Goal: Task Accomplishment & Management: Contribute content

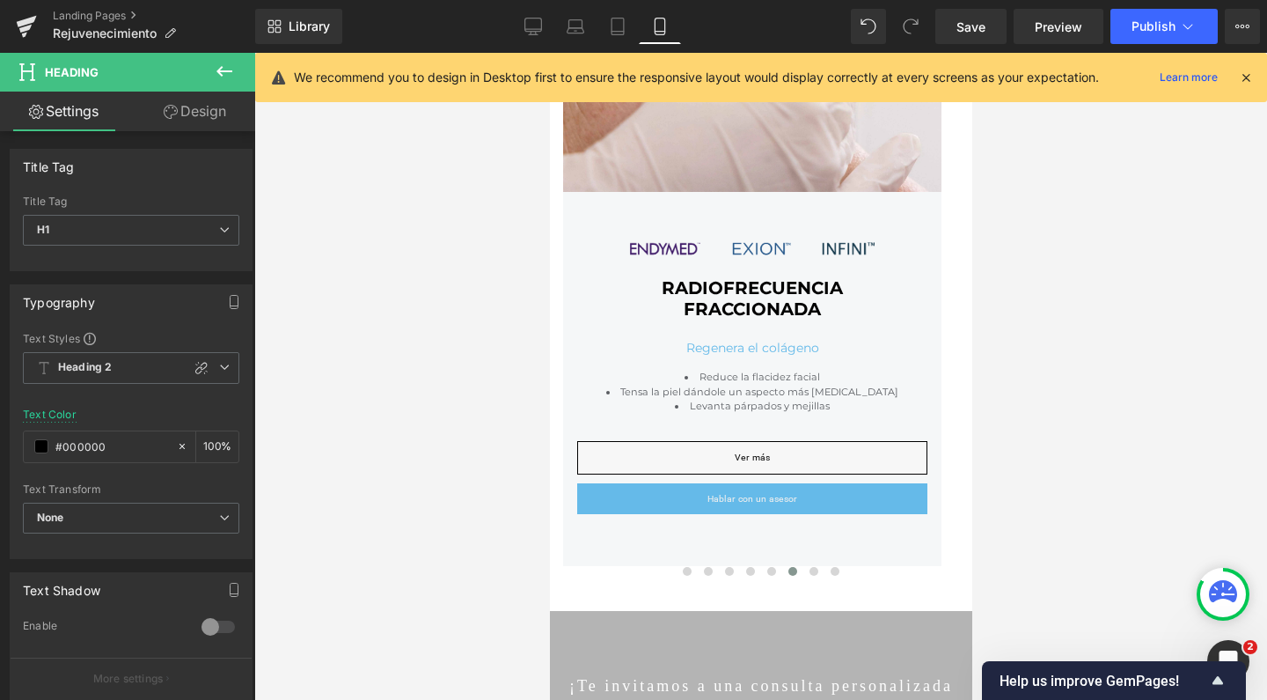
scroll to position [5069, 405]
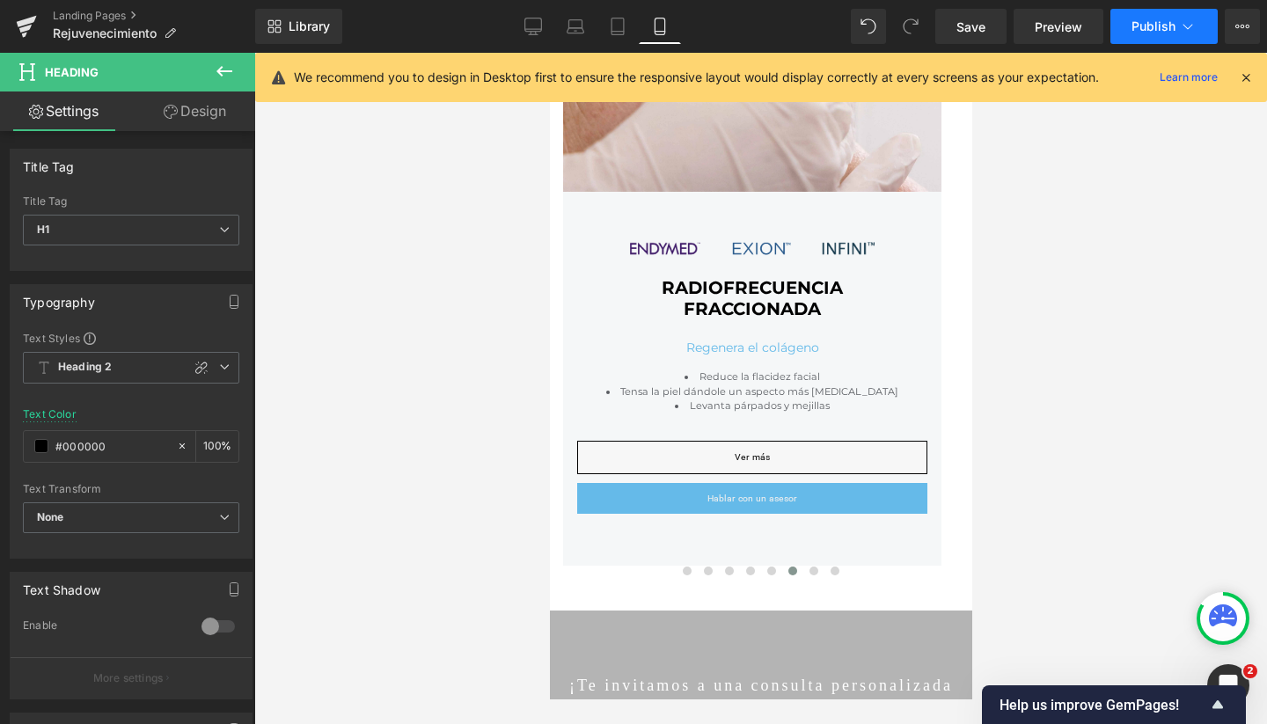
click at [1161, 38] on button "Publish" at bounding box center [1164, 26] width 107 height 35
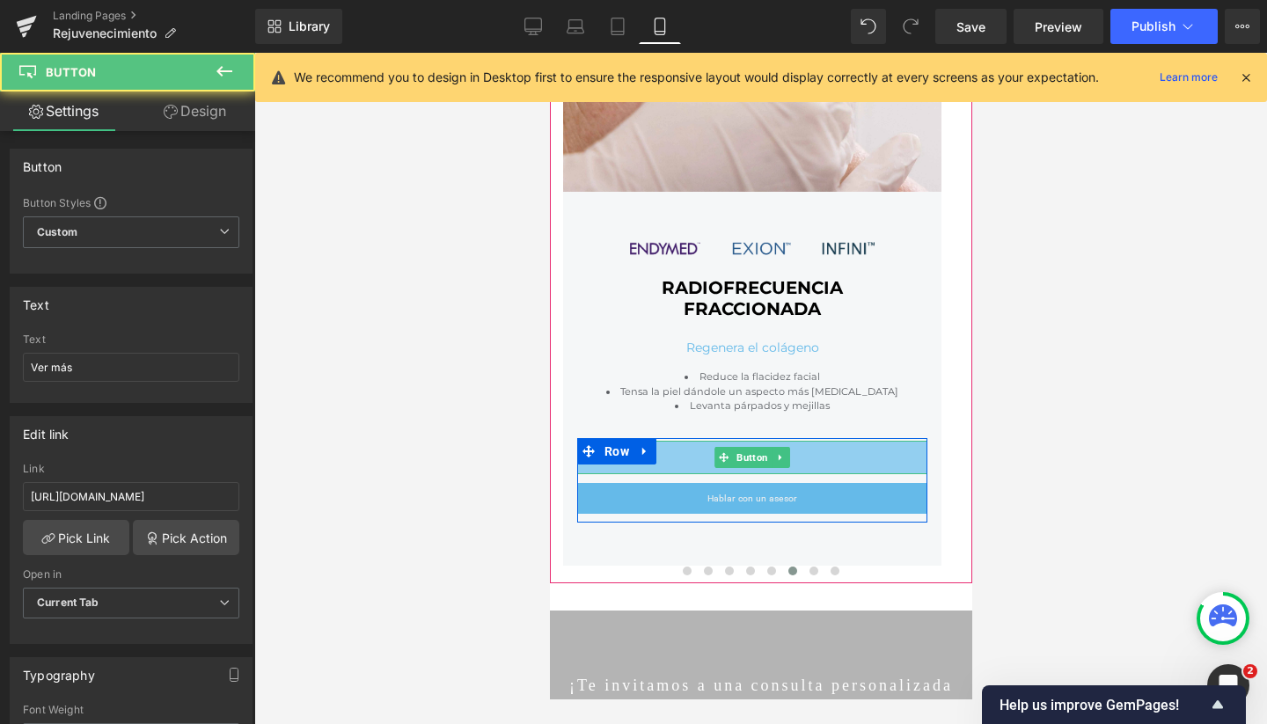
click at [708, 449] on link "Ver más" at bounding box center [751, 457] width 350 height 33
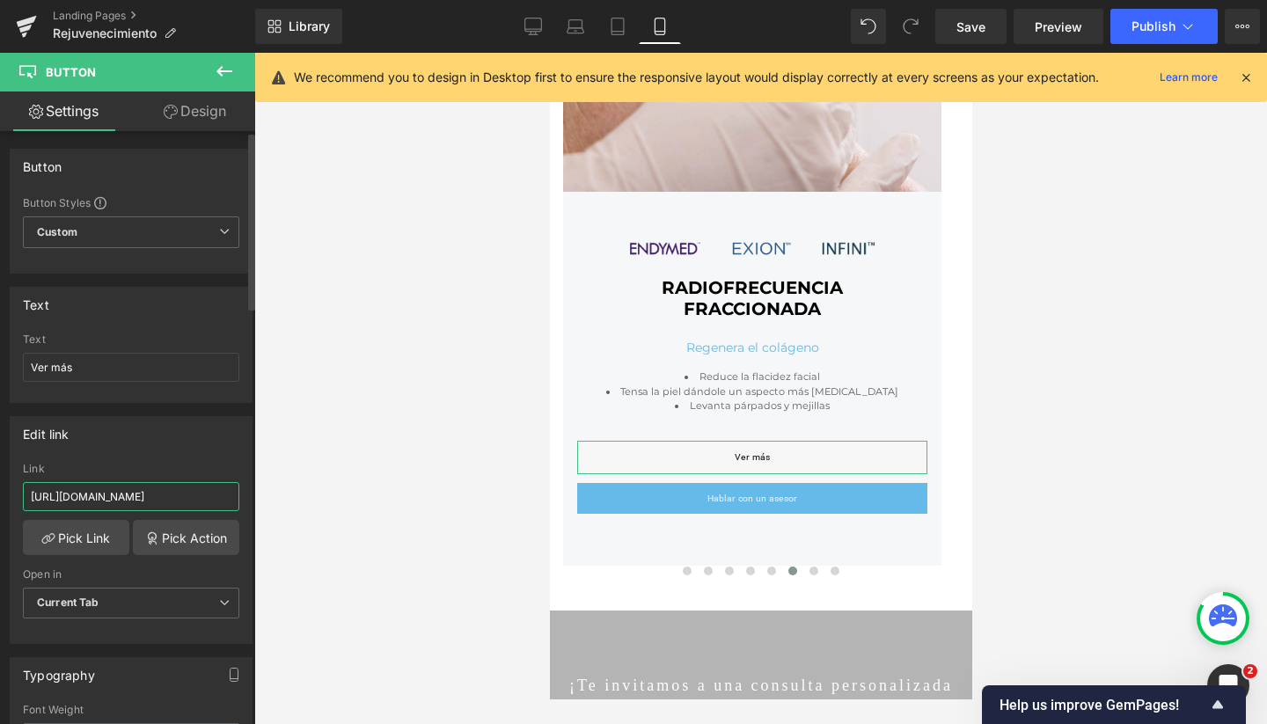
click at [194, 500] on input "[URL][DOMAIN_NAME]" at bounding box center [131, 496] width 216 height 29
drag, startPoint x: 209, startPoint y: 497, endPoint x: 323, endPoint y: 502, distance: 114.5
click at [323, 502] on div "Heading You are previewing how the will restyle your page. You can not edit Ele…" at bounding box center [633, 377] width 1267 height 754
click at [173, 497] on input "[URL][DOMAIN_NAME]" at bounding box center [131, 496] width 216 height 29
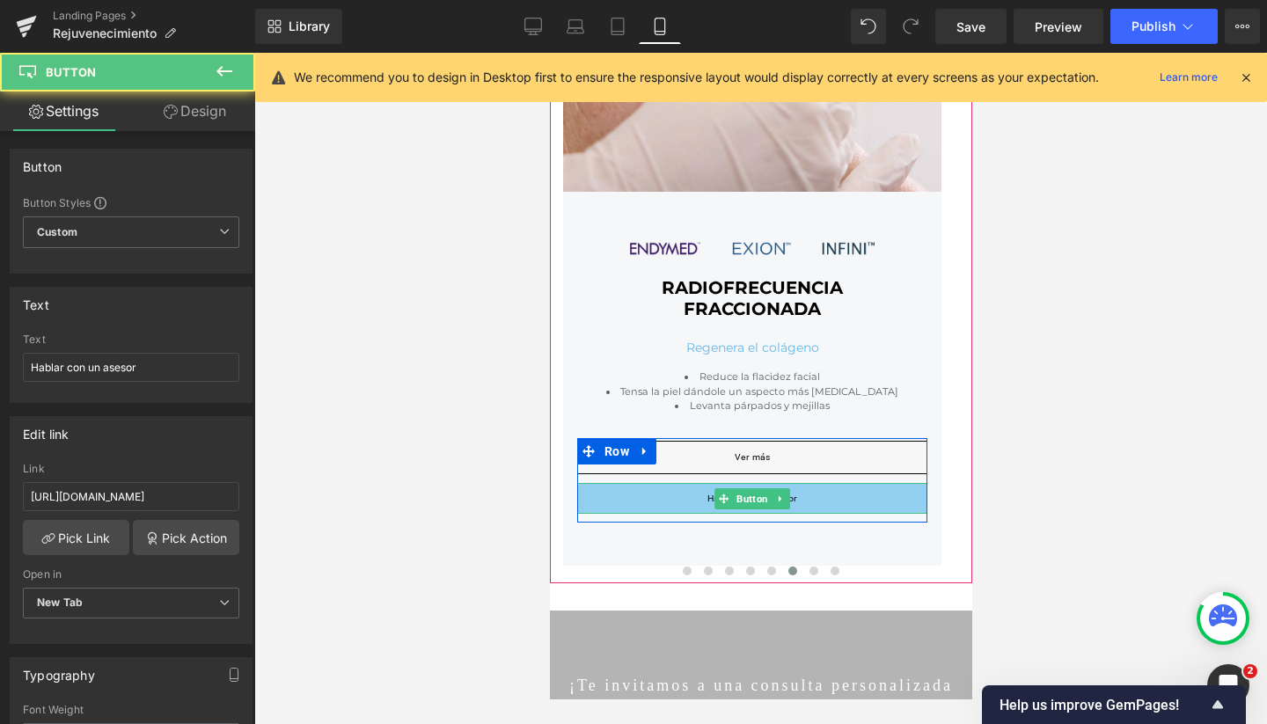
click at [714, 495] on span "Hablar con un asesor" at bounding box center [752, 498] width 90 height 11
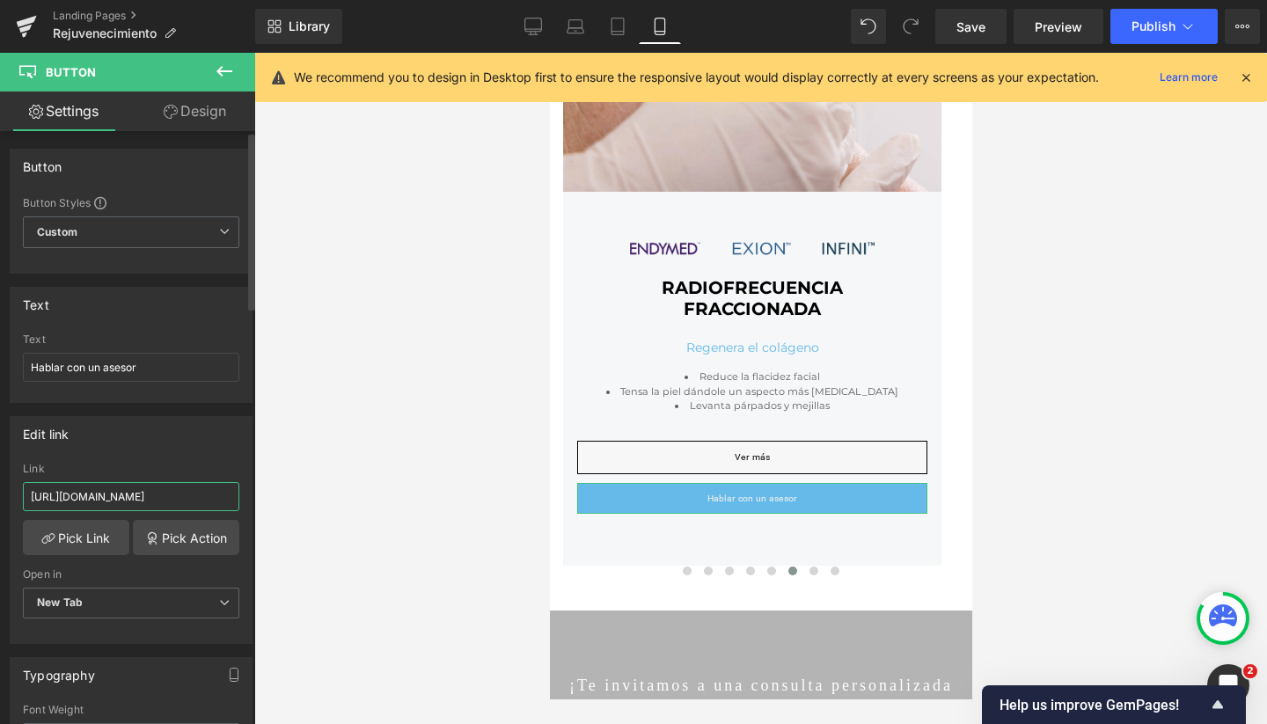
click at [203, 495] on input "[URL][DOMAIN_NAME]" at bounding box center [131, 496] width 216 height 29
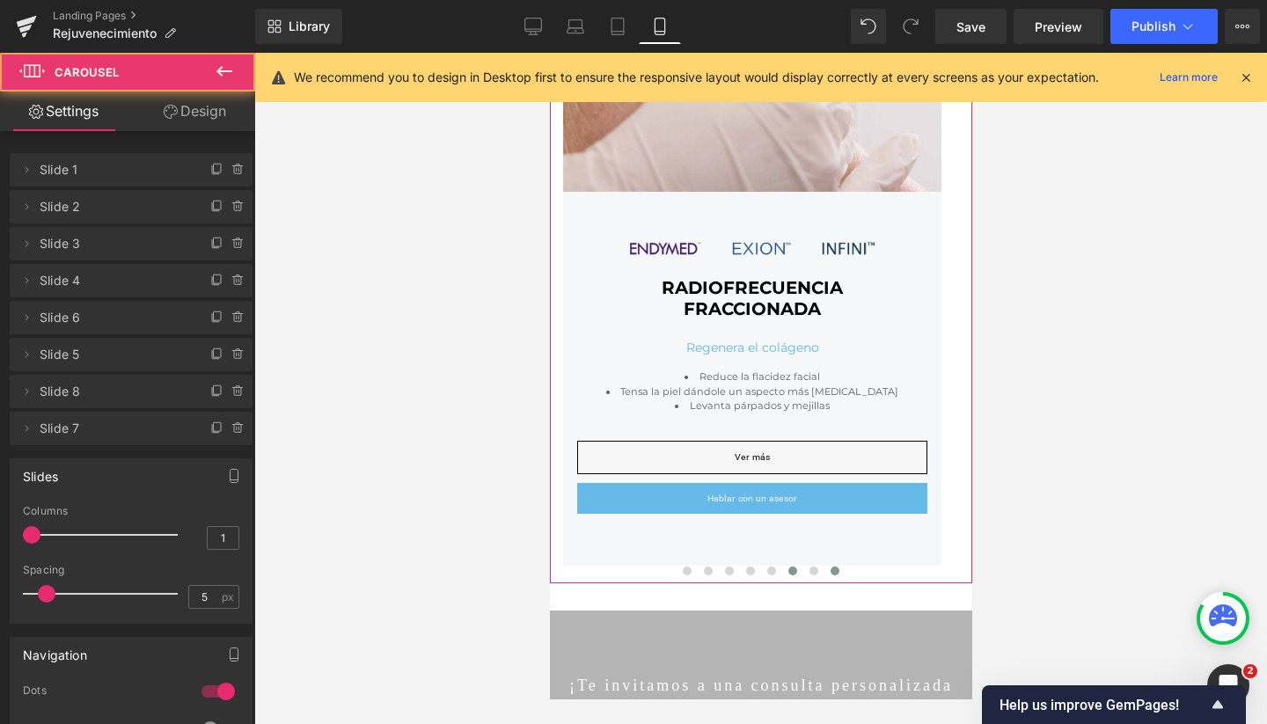
click at [830, 569] on span at bounding box center [834, 571] width 9 height 9
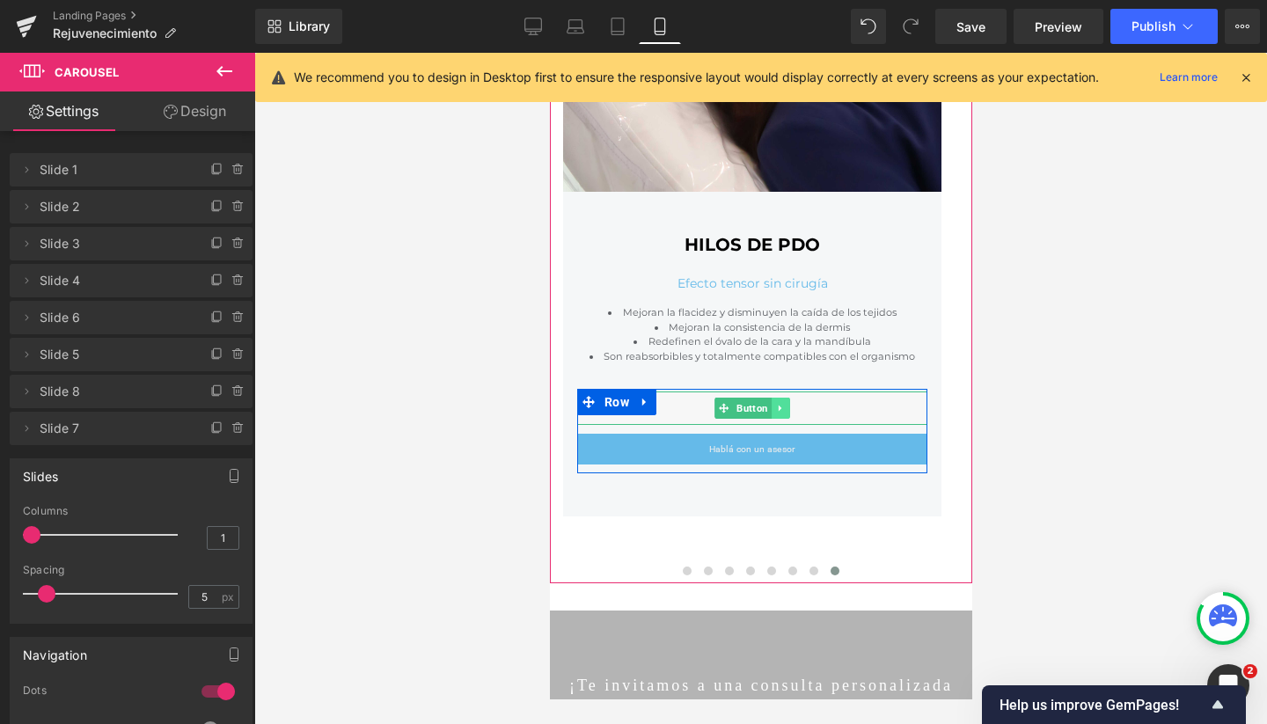
click at [780, 399] on link at bounding box center [780, 408] width 18 height 21
click at [722, 405] on link "Button" at bounding box center [742, 408] width 57 height 21
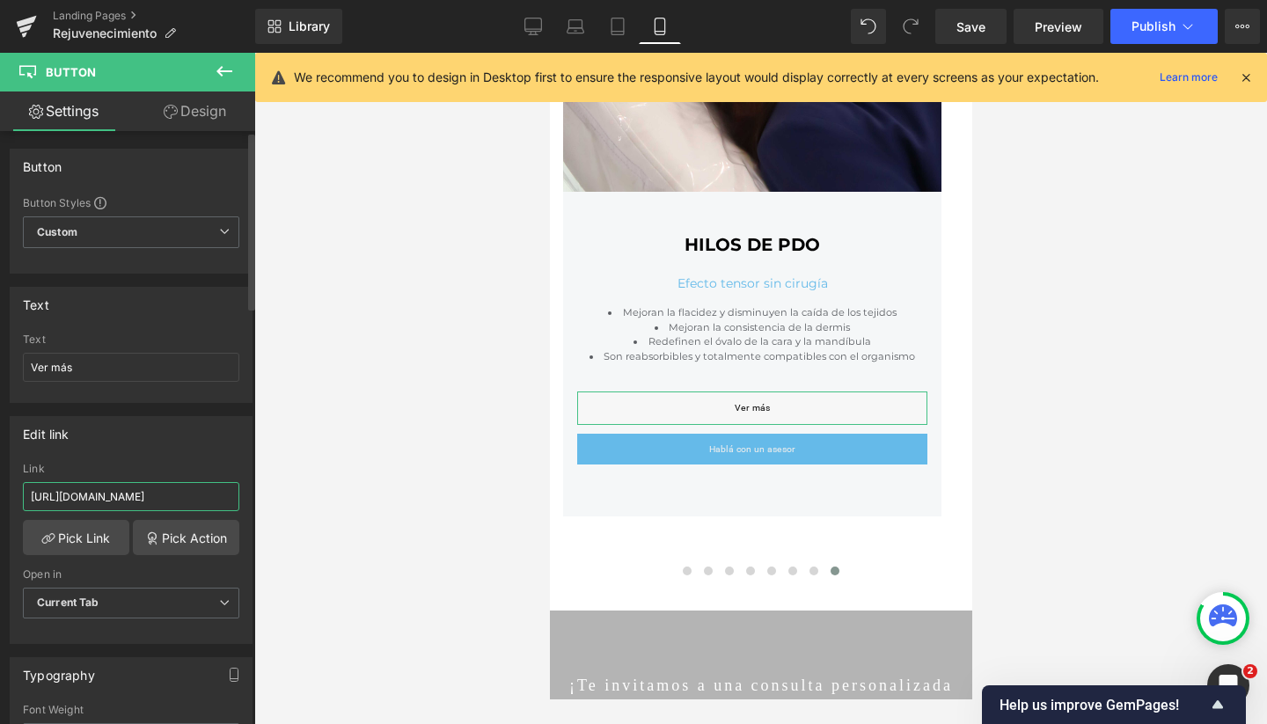
click at [204, 488] on input "[URL][DOMAIN_NAME]" at bounding box center [131, 496] width 216 height 29
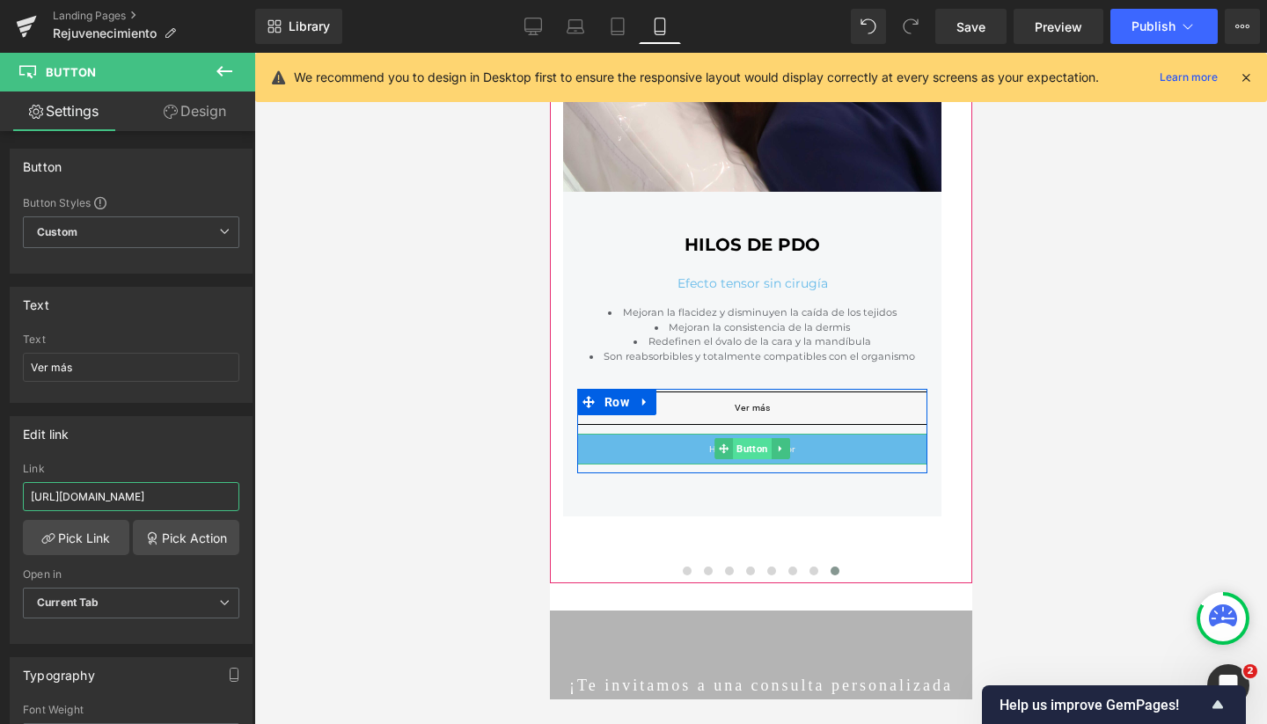
drag, startPoint x: 757, startPoint y: 441, endPoint x: 1029, endPoint y: 629, distance: 330.8
click at [757, 441] on span "Button" at bounding box center [751, 448] width 39 height 21
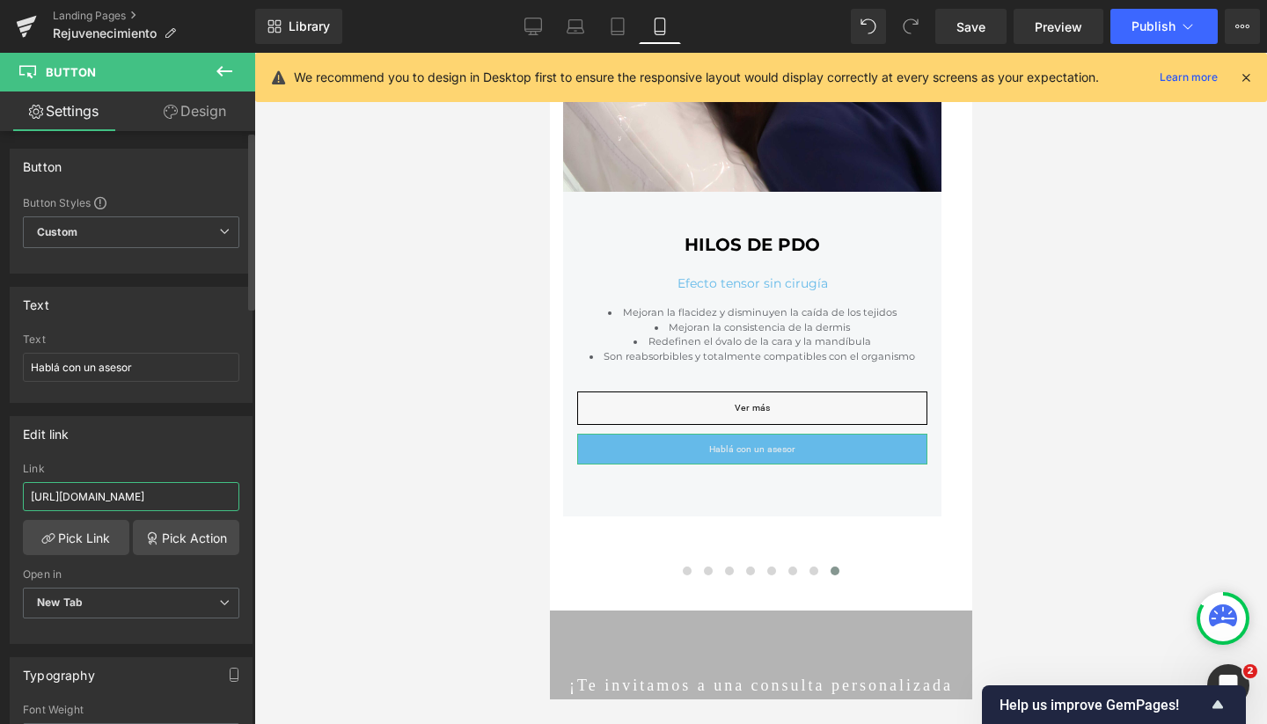
click at [157, 498] on input "[URL][DOMAIN_NAME]" at bounding box center [131, 496] width 216 height 29
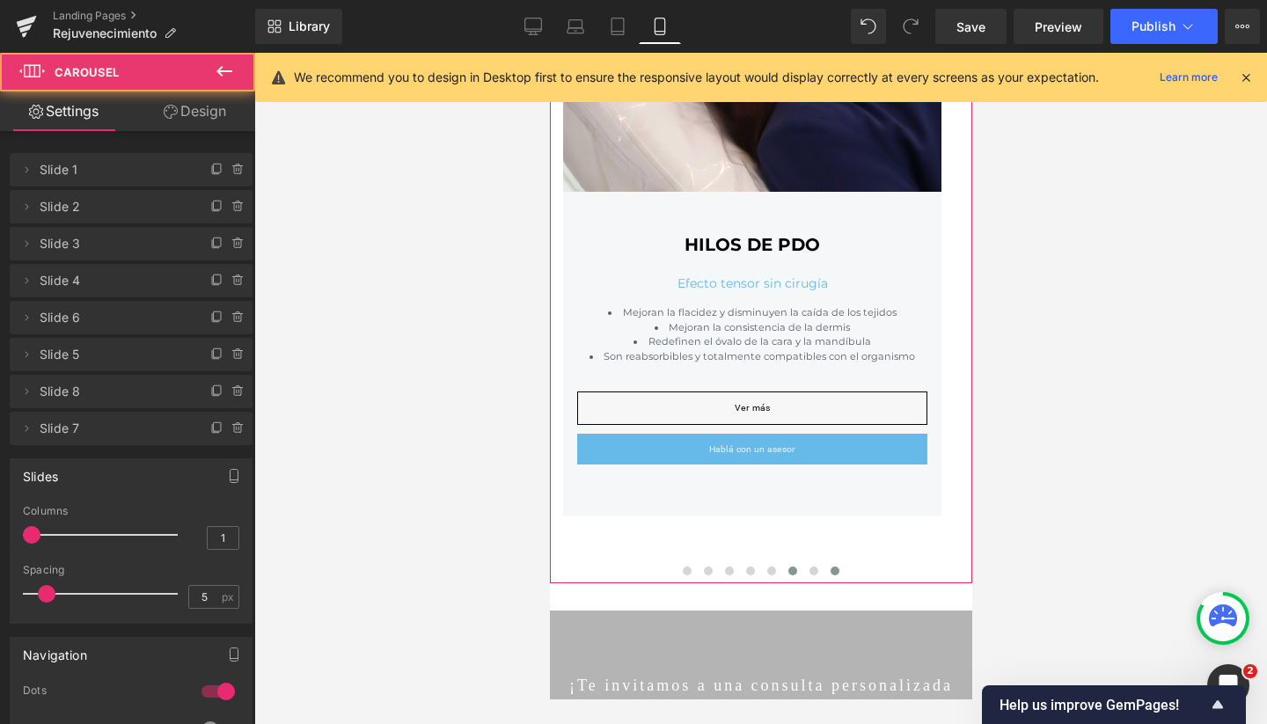
click at [788, 567] on span at bounding box center [792, 571] width 9 height 9
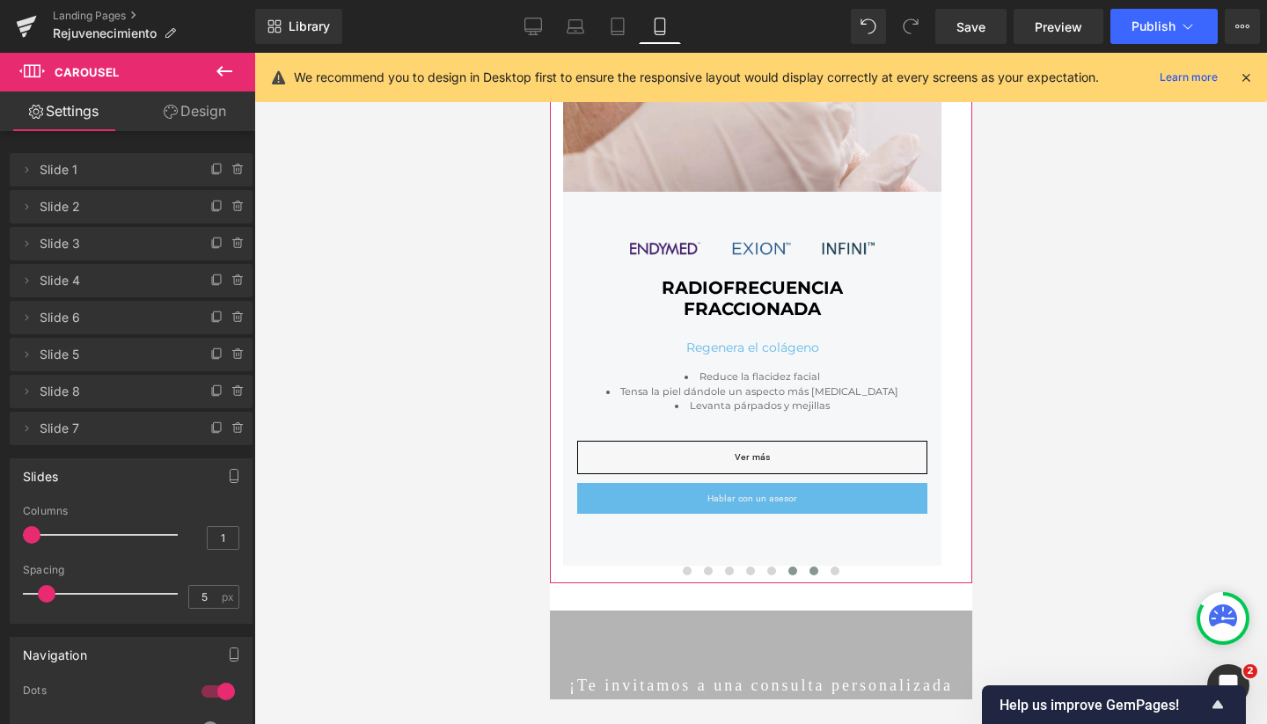
click at [809, 567] on span at bounding box center [813, 571] width 9 height 9
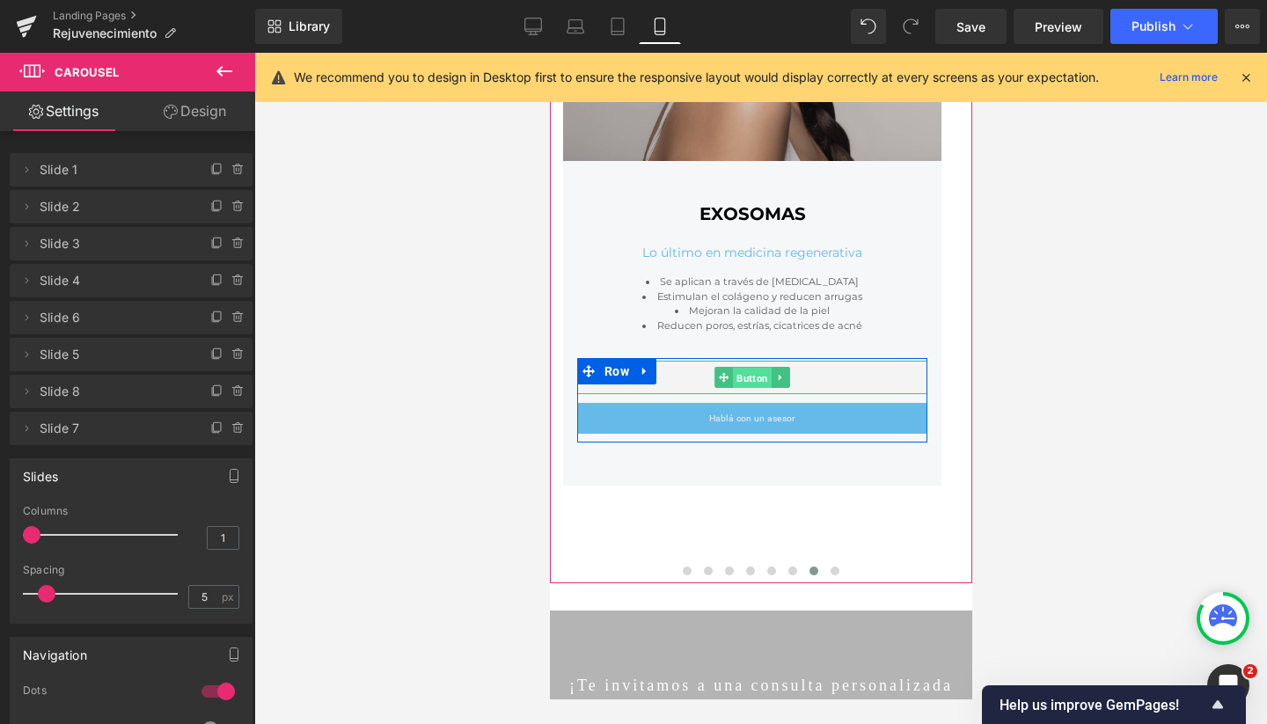
click at [742, 377] on span "Button" at bounding box center [751, 378] width 39 height 21
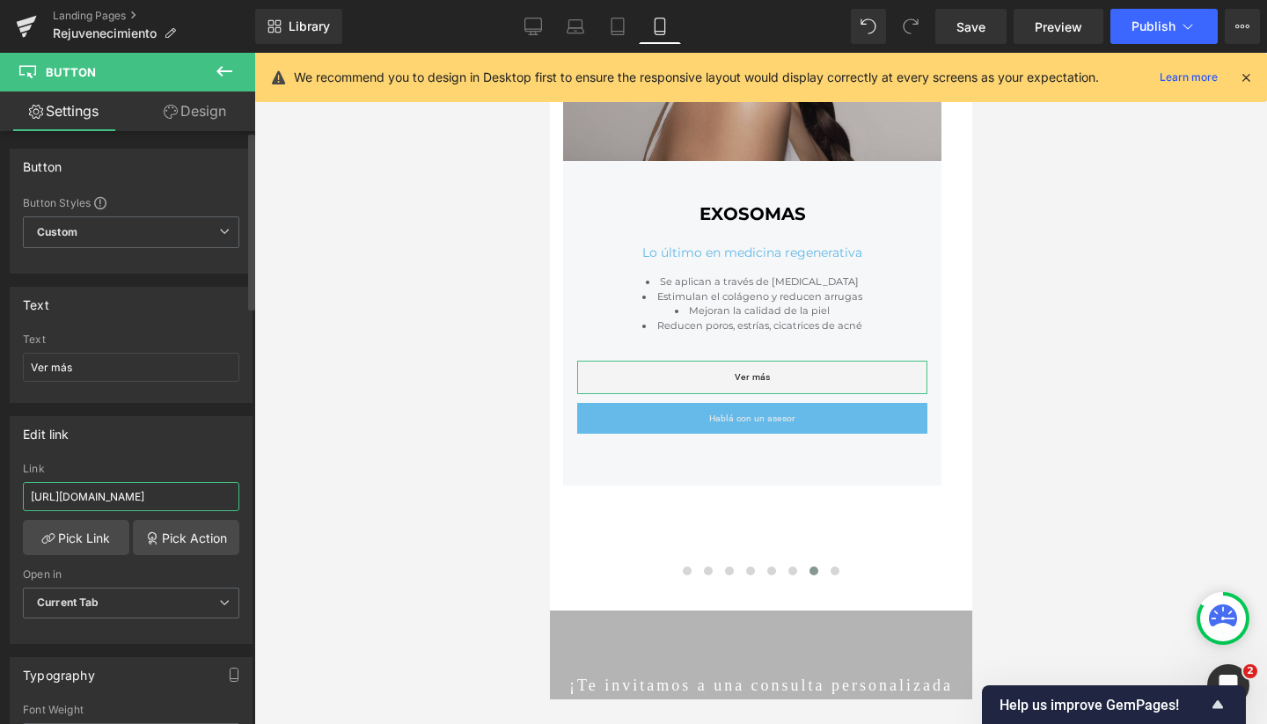
click at [200, 502] on input "[URL][DOMAIN_NAME]" at bounding box center [131, 496] width 216 height 29
drag, startPoint x: 214, startPoint y: 495, endPoint x: 286, endPoint y: 495, distance: 72.2
click at [286, 495] on div "Button You are previewing how the will restyle your page. You can not edit Elem…" at bounding box center [633, 377] width 1267 height 754
click at [407, 482] on div at bounding box center [760, 388] width 1013 height 671
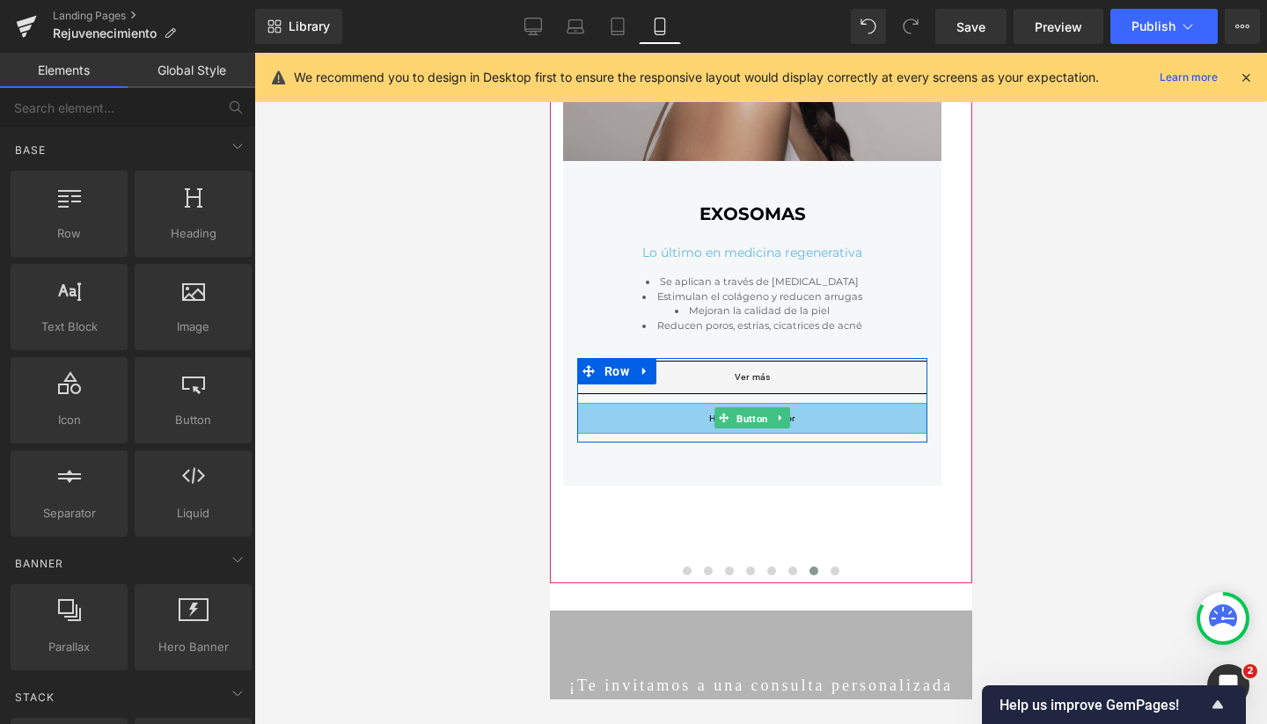
click at [756, 414] on span "Button" at bounding box center [751, 418] width 39 height 21
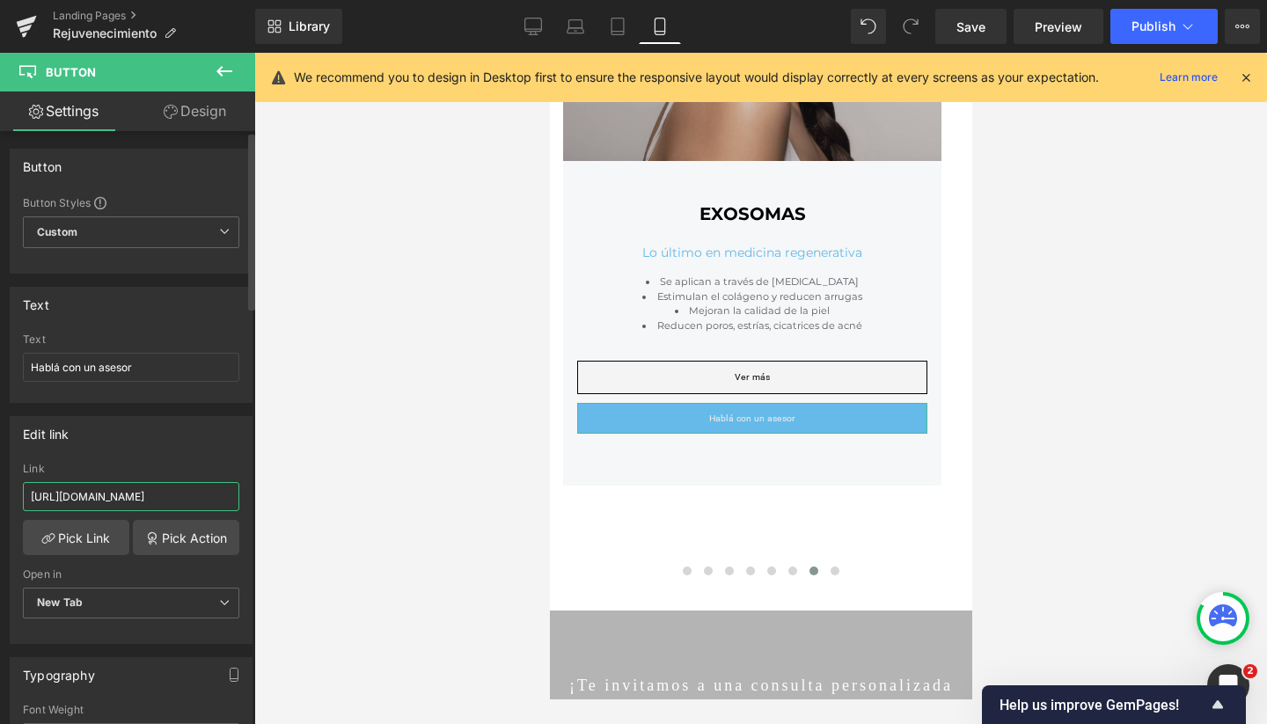
click at [135, 493] on input "[URL][DOMAIN_NAME]" at bounding box center [131, 496] width 216 height 29
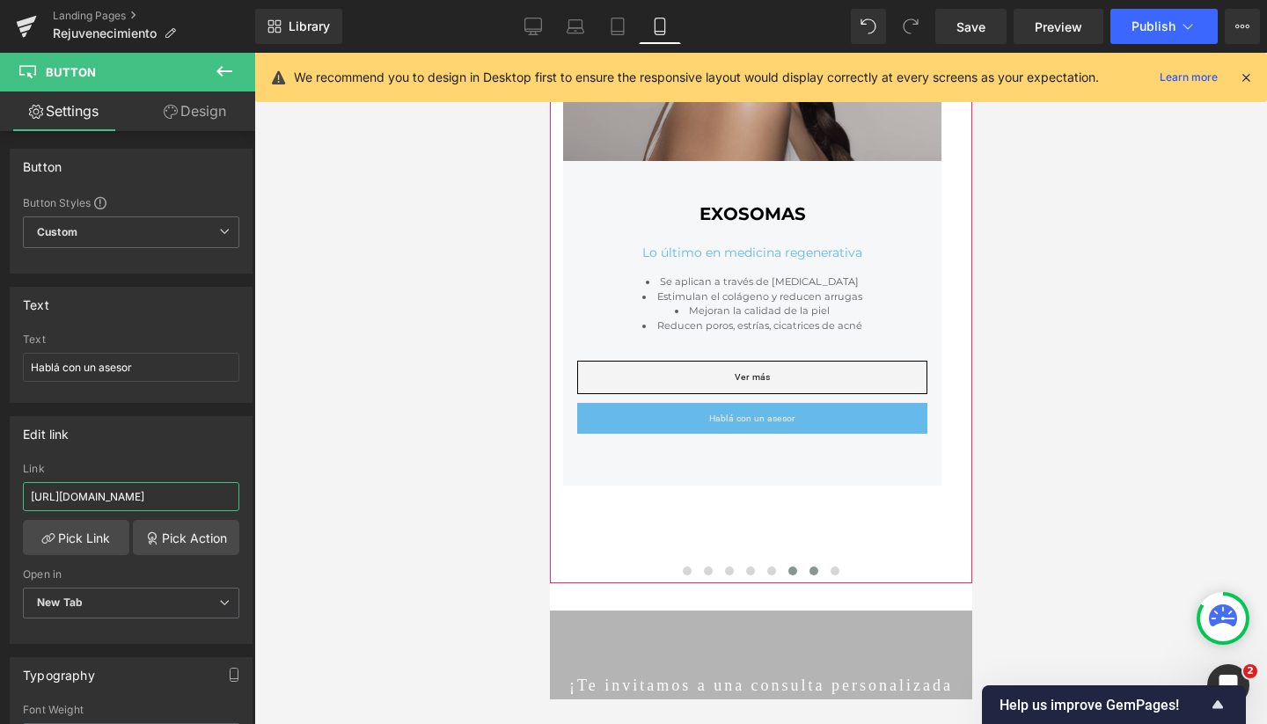
click at [788, 571] on span at bounding box center [792, 571] width 9 height 9
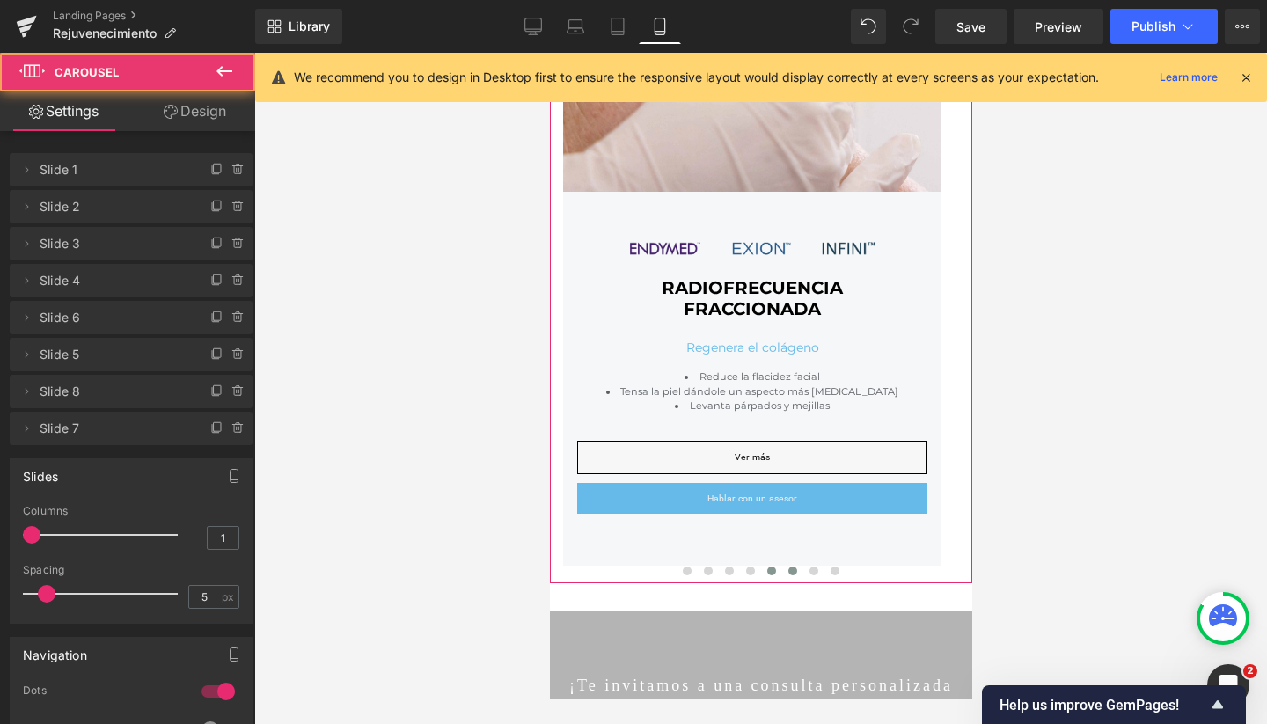
click at [766, 568] on span at bounding box center [770, 571] width 9 height 9
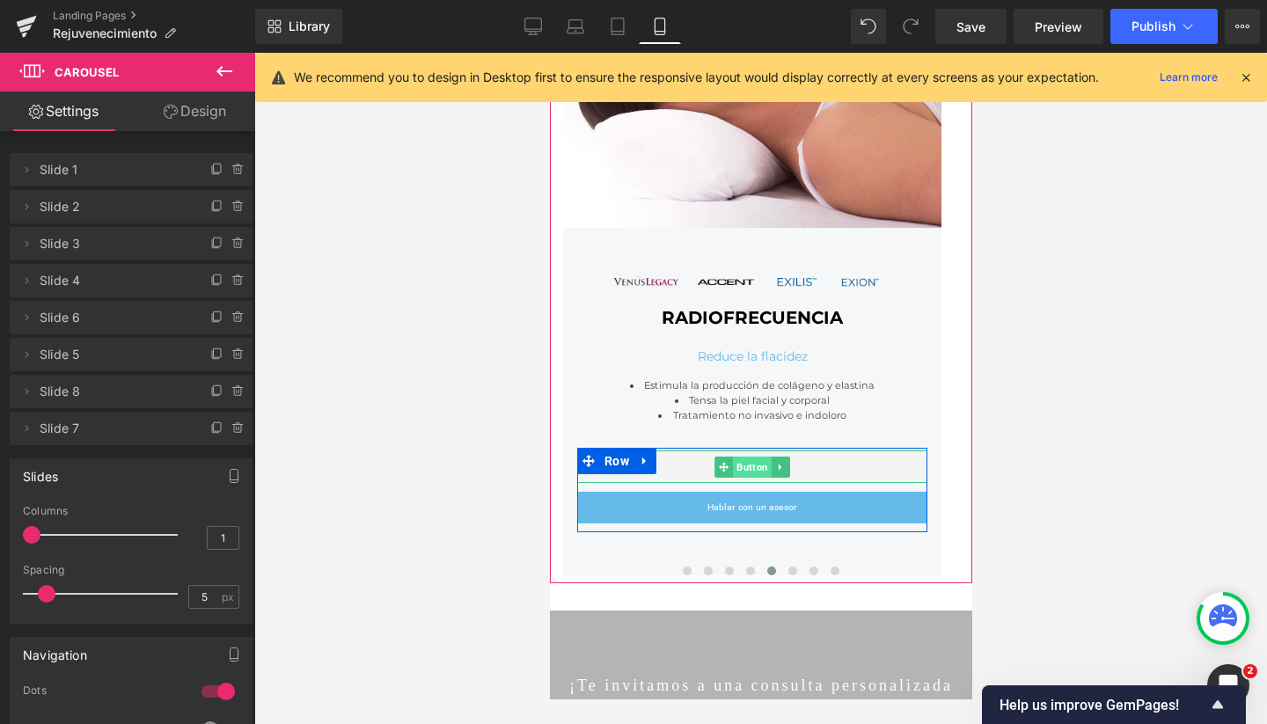
click at [749, 466] on span "Button" at bounding box center [751, 467] width 39 height 21
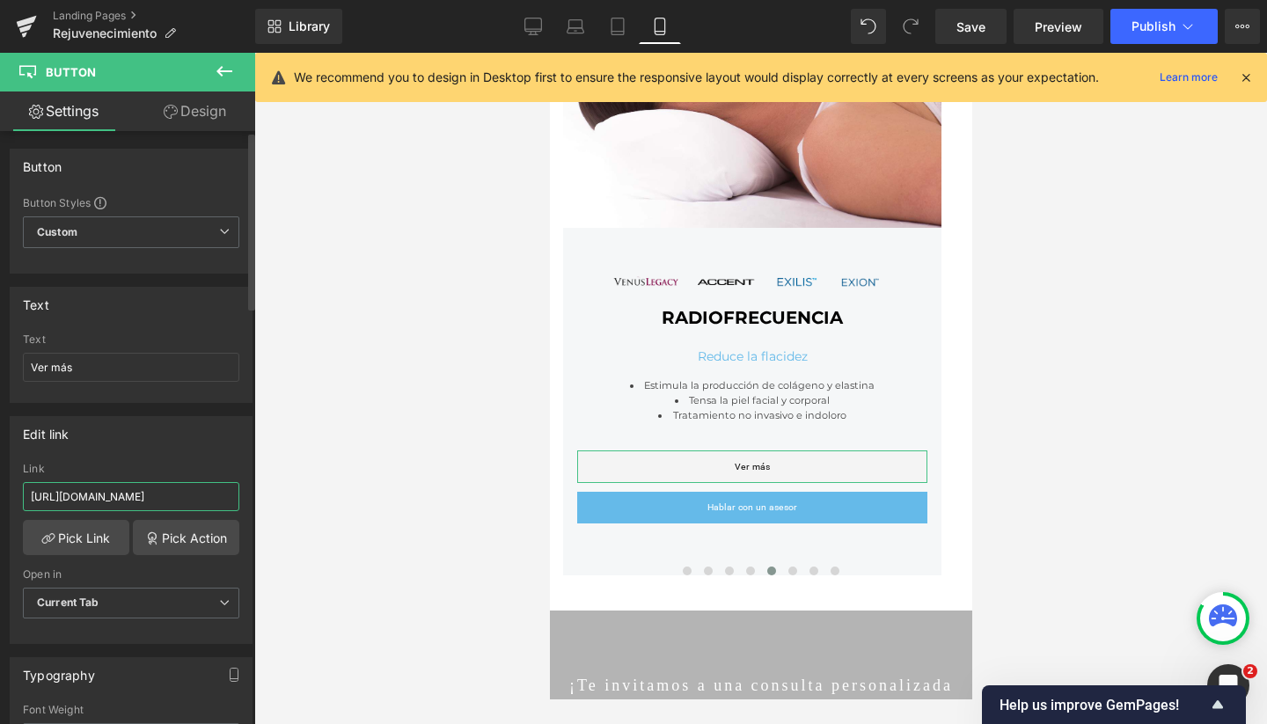
click at [177, 493] on input "[URL][DOMAIN_NAME]" at bounding box center [131, 496] width 216 height 29
drag, startPoint x: 199, startPoint y: 494, endPoint x: 377, endPoint y: 501, distance: 177.9
click at [377, 501] on div "Button You are previewing how the will restyle your page. You can not edit Elem…" at bounding box center [633, 377] width 1267 height 754
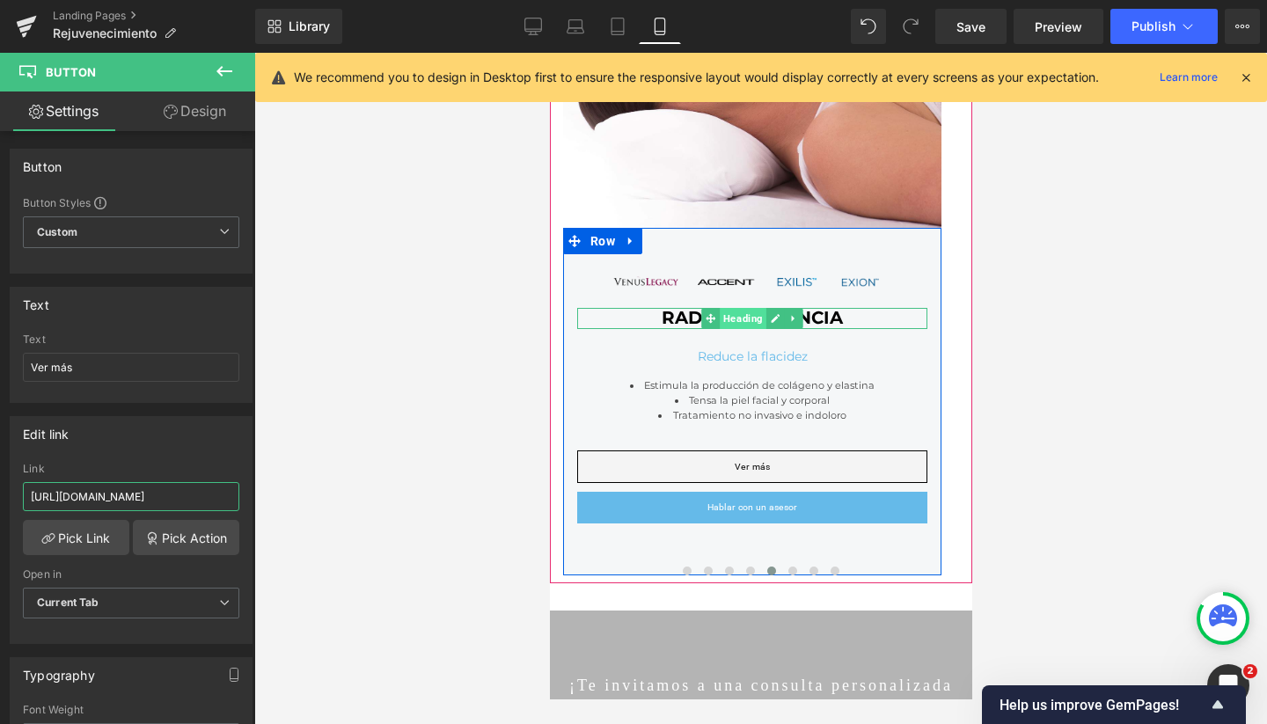
click at [749, 316] on span "Heading" at bounding box center [742, 318] width 47 height 21
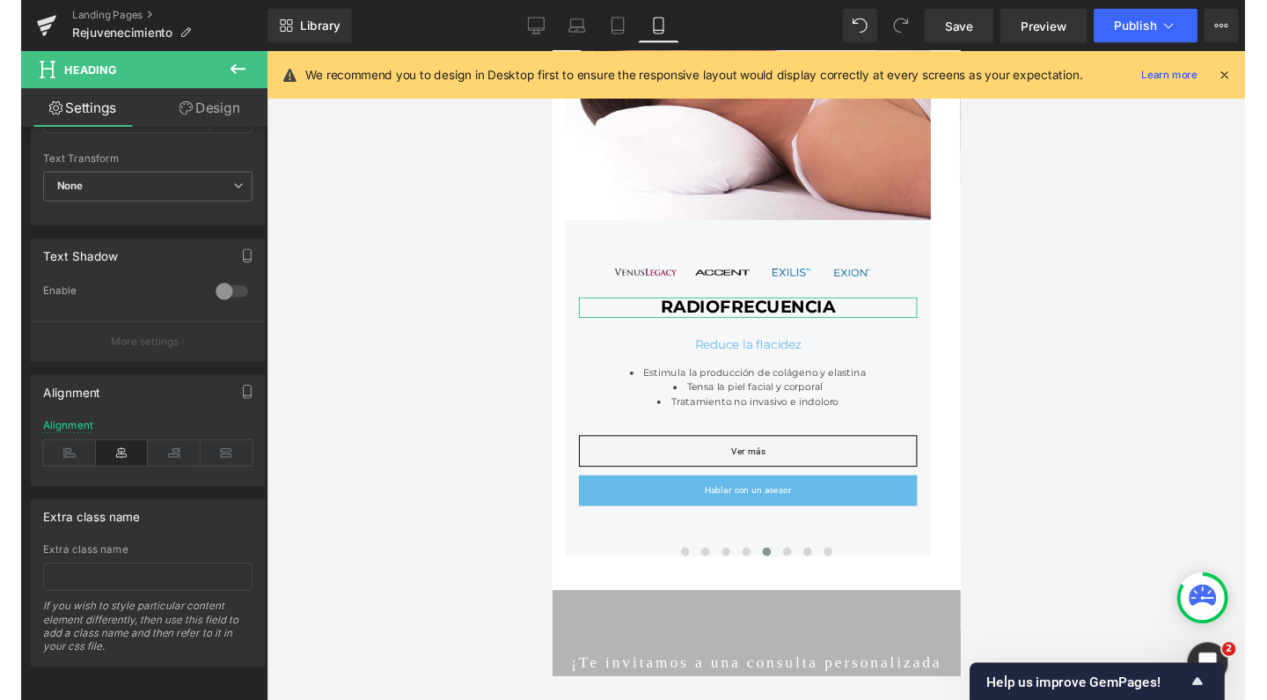
scroll to position [330, 0]
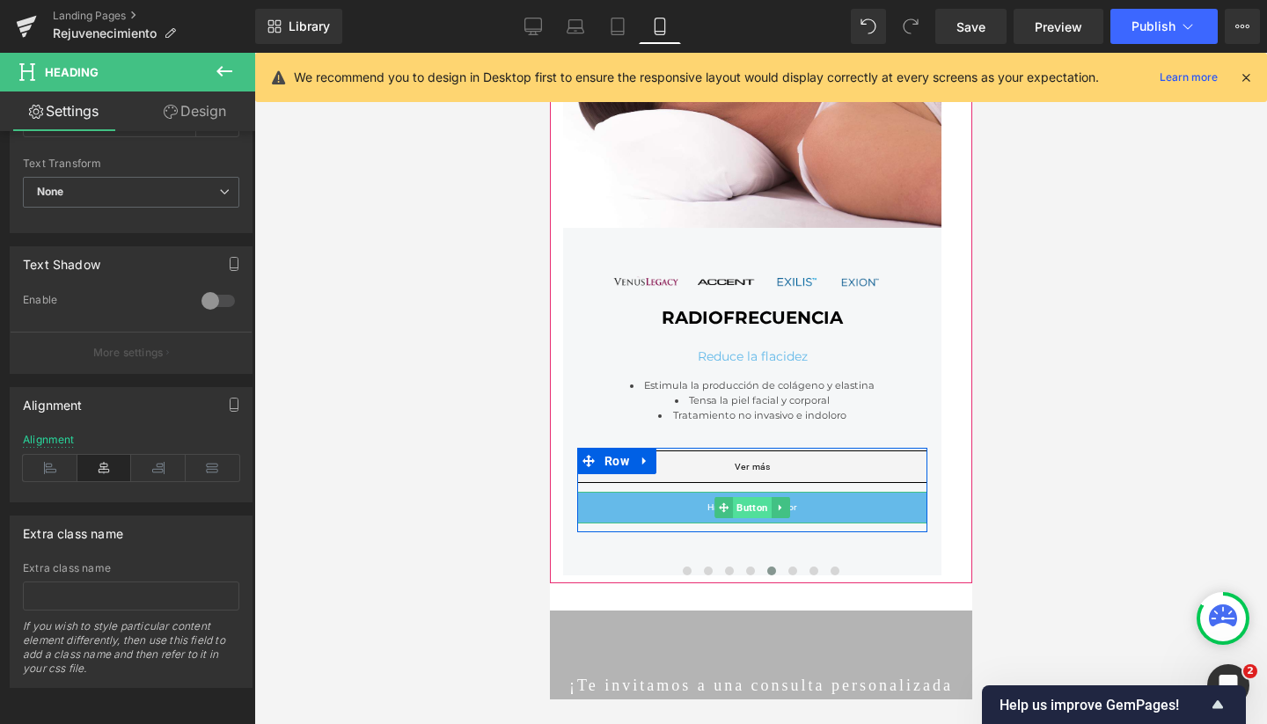
click at [749, 506] on span "Button" at bounding box center [751, 507] width 39 height 21
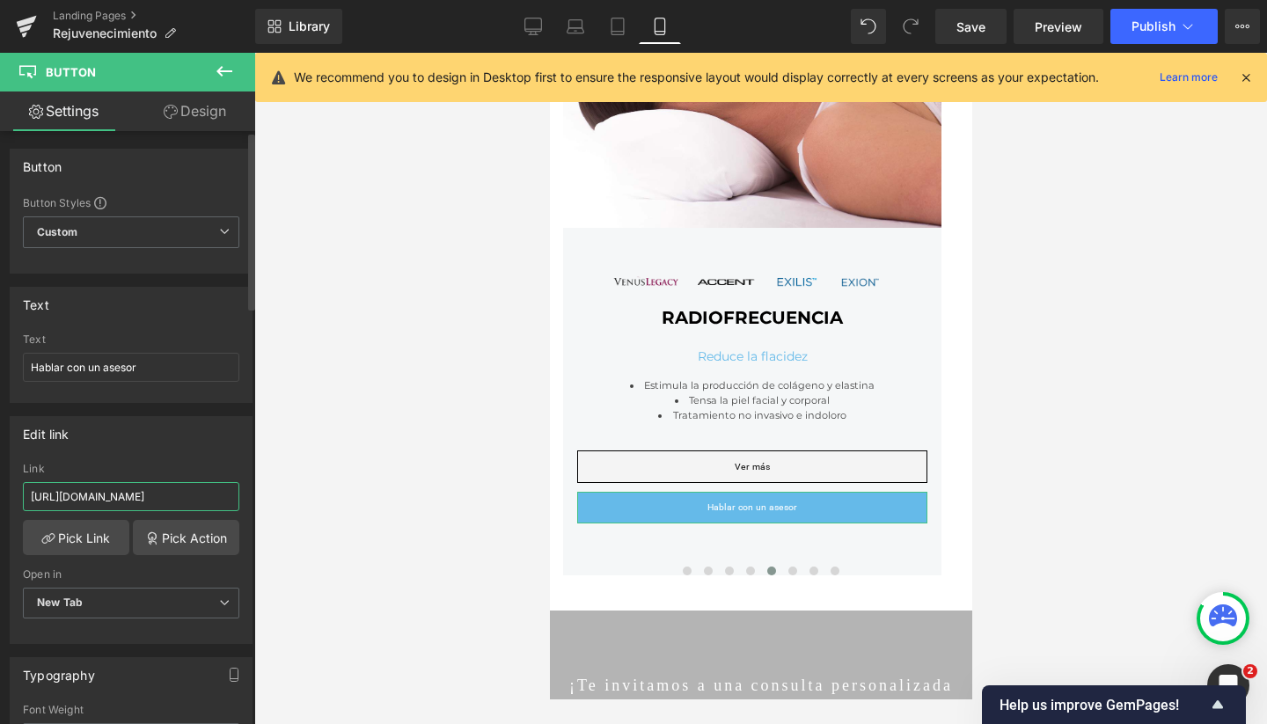
click at [115, 495] on input "[URL][DOMAIN_NAME]" at bounding box center [131, 496] width 216 height 29
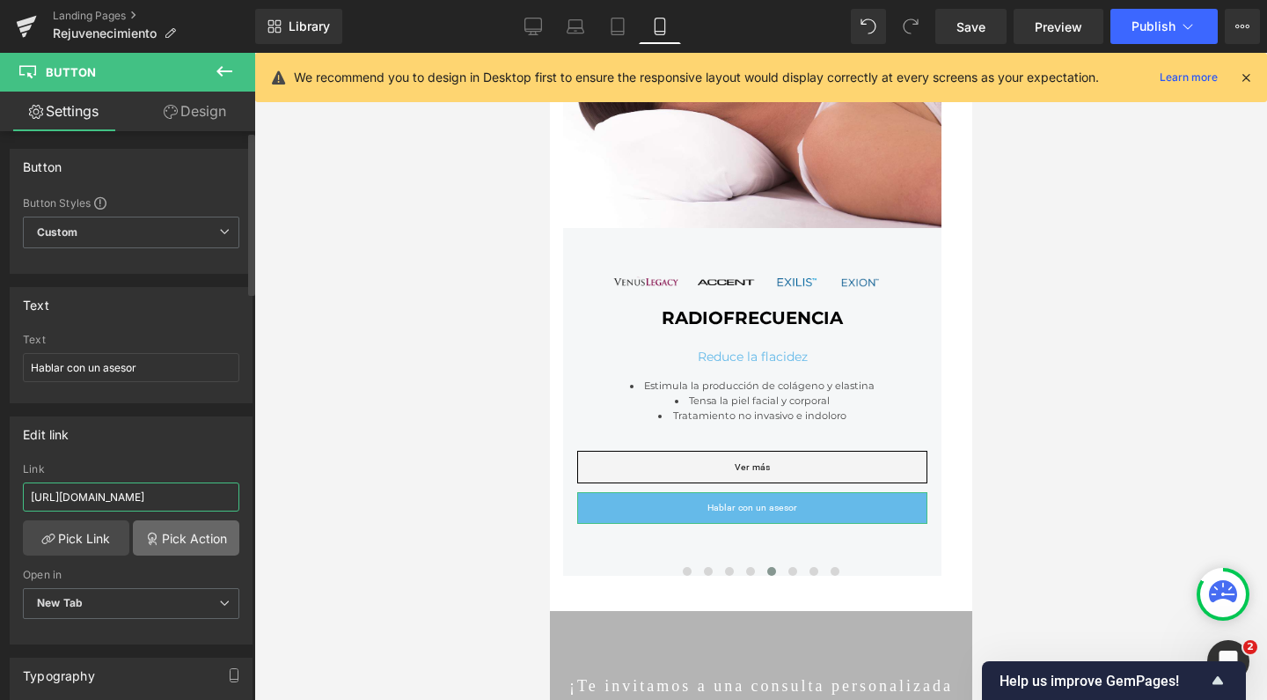
paste input "mdk8uc"
type input "[URL][DOMAIN_NAME]"
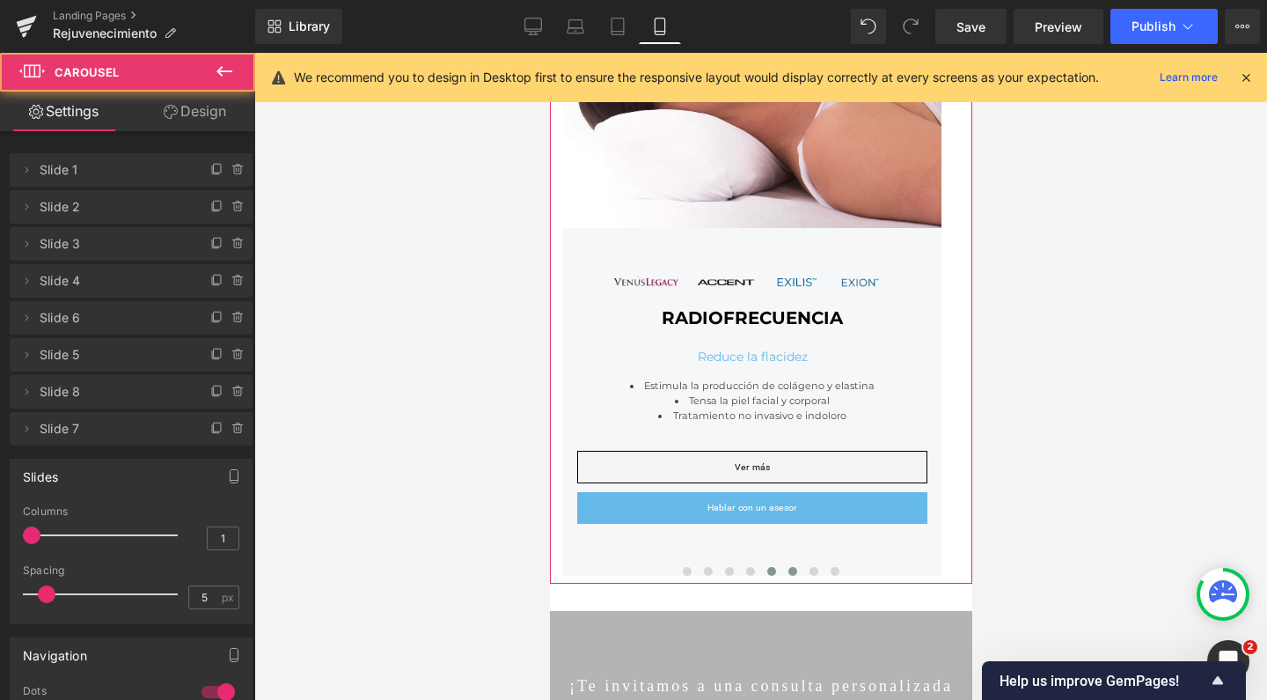
click at [788, 570] on span at bounding box center [792, 571] width 9 height 9
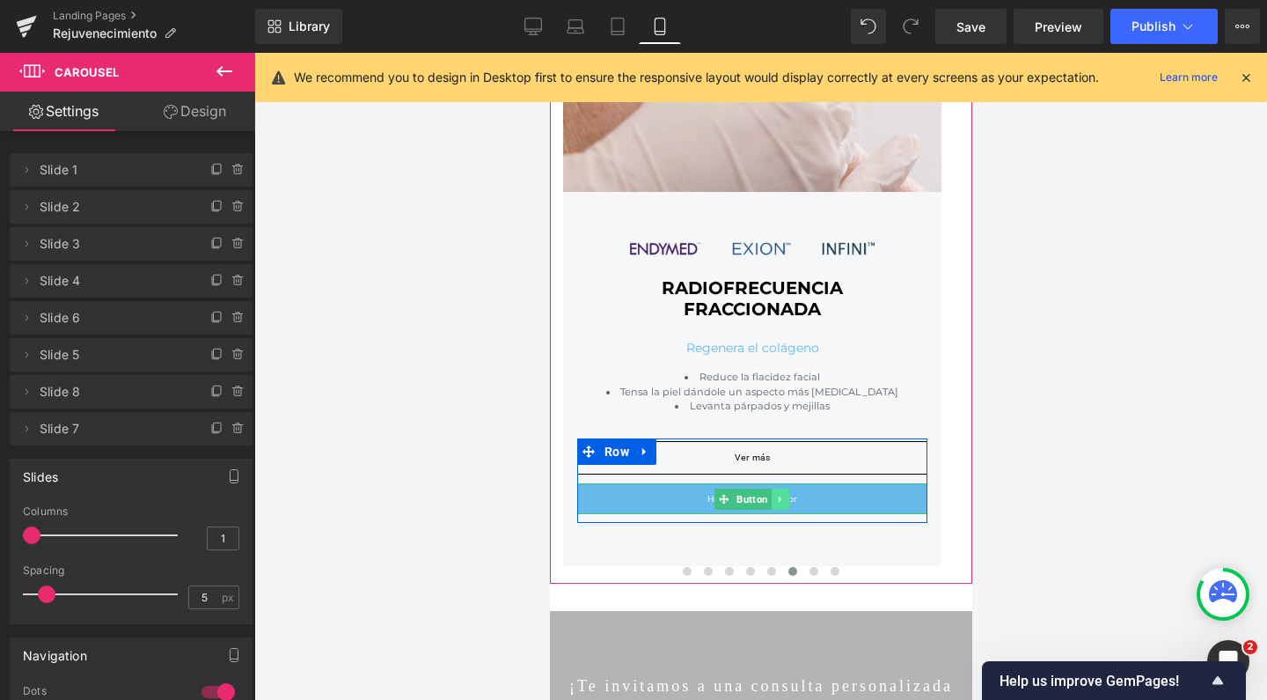
click at [771, 496] on link at bounding box center [780, 498] width 18 height 21
click at [726, 496] on link "Button" at bounding box center [742, 498] width 57 height 21
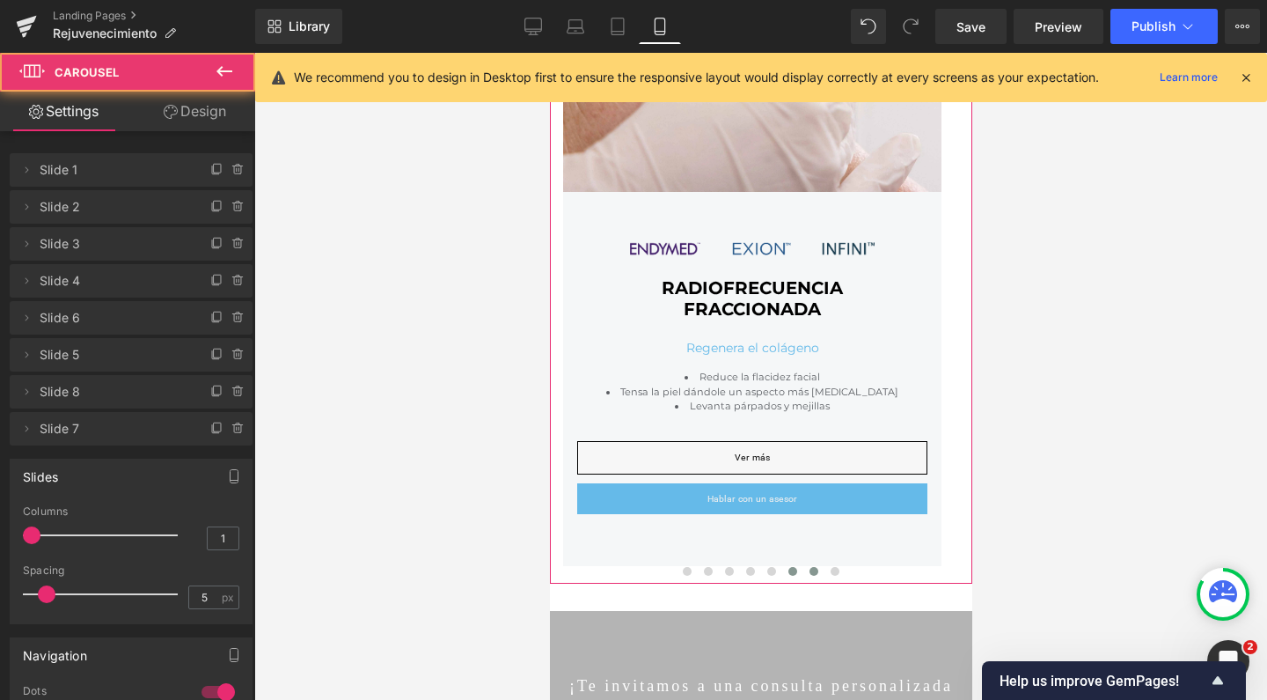
click at [809, 567] on span at bounding box center [813, 571] width 9 height 9
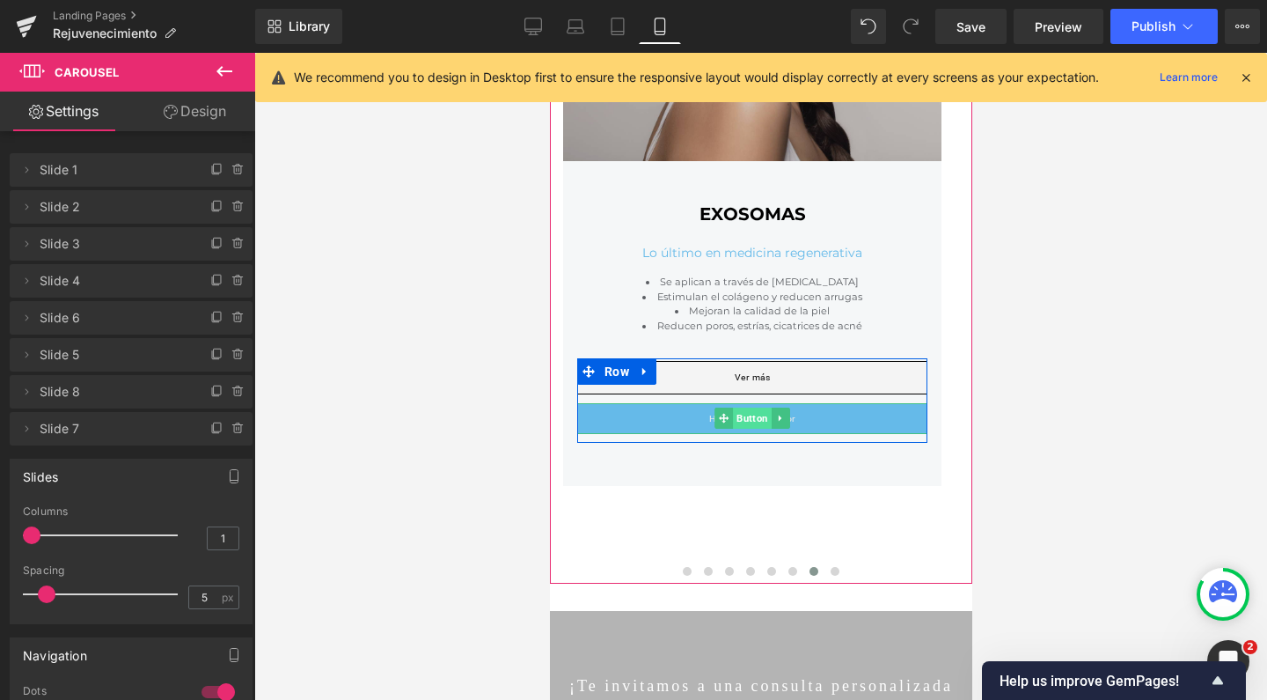
click at [751, 414] on span "Button" at bounding box center [751, 417] width 39 height 21
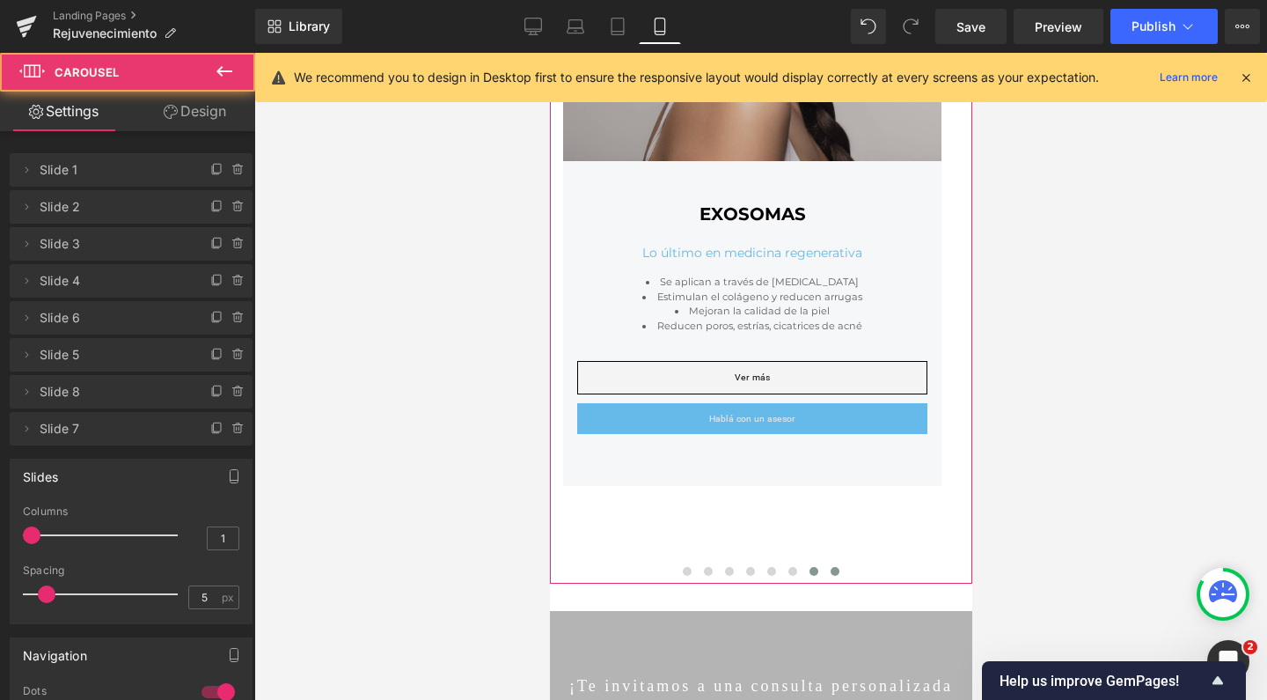
click at [830, 568] on span at bounding box center [834, 571] width 9 height 9
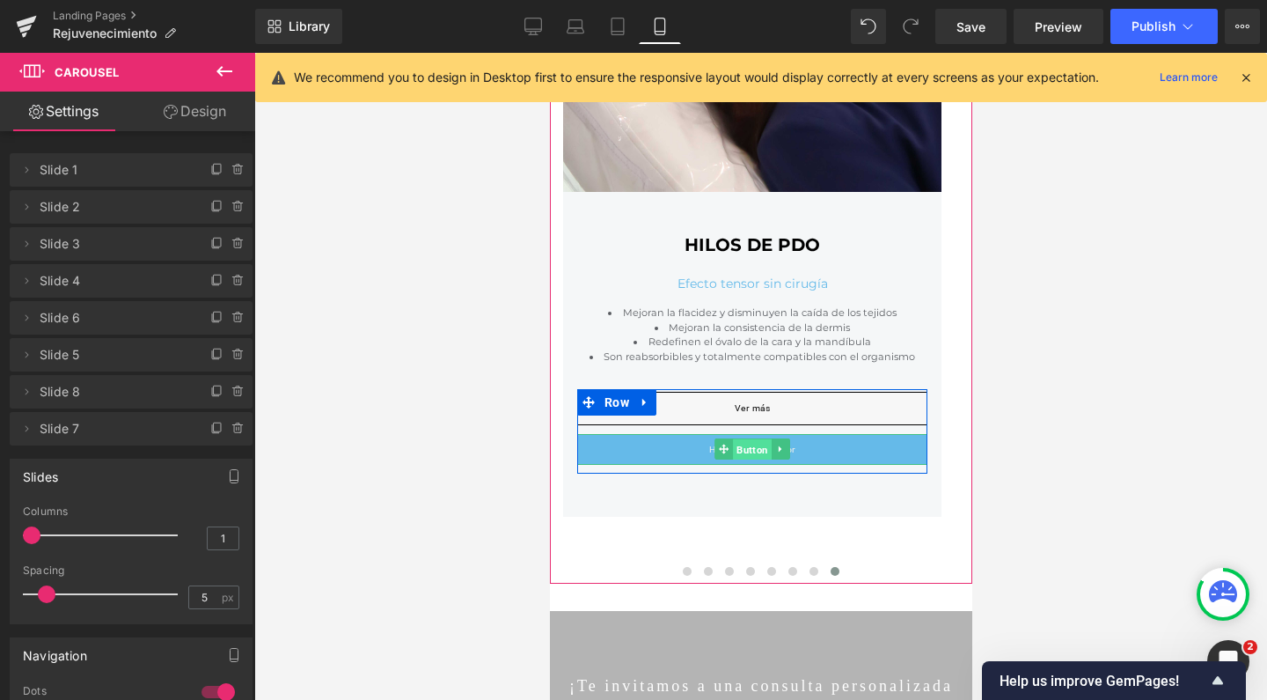
click at [757, 447] on span "Button" at bounding box center [751, 449] width 39 height 21
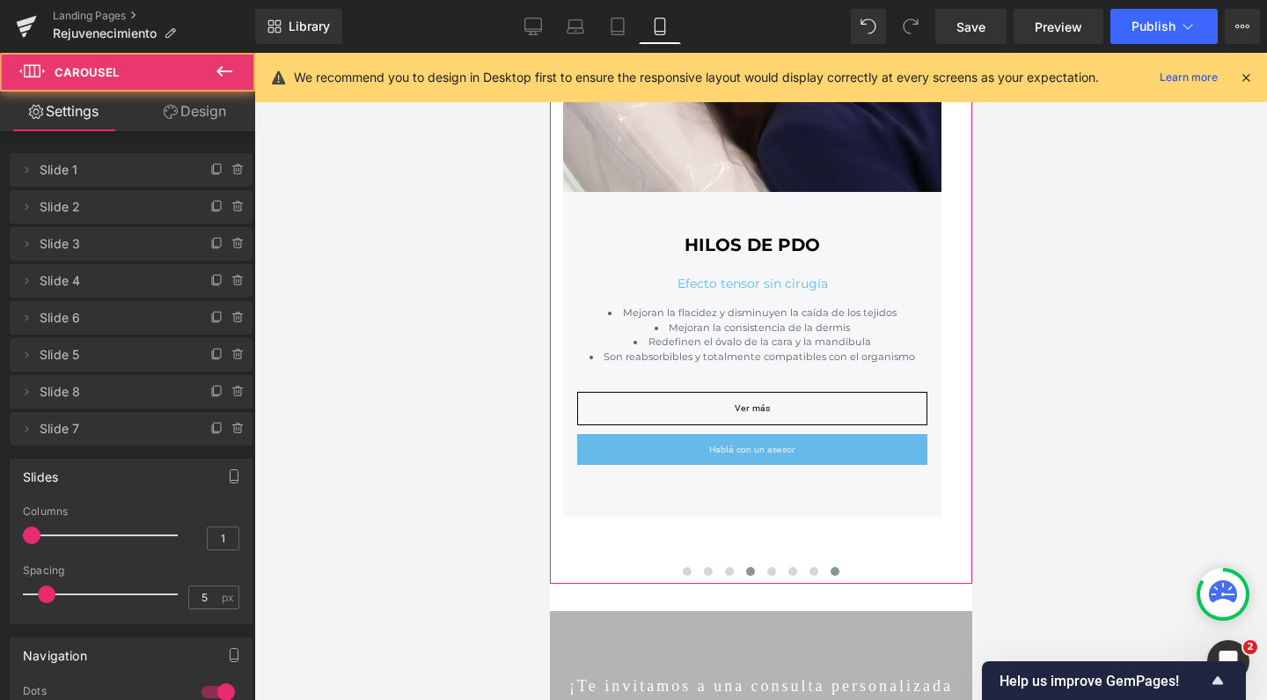
click at [745, 567] on span at bounding box center [749, 571] width 9 height 9
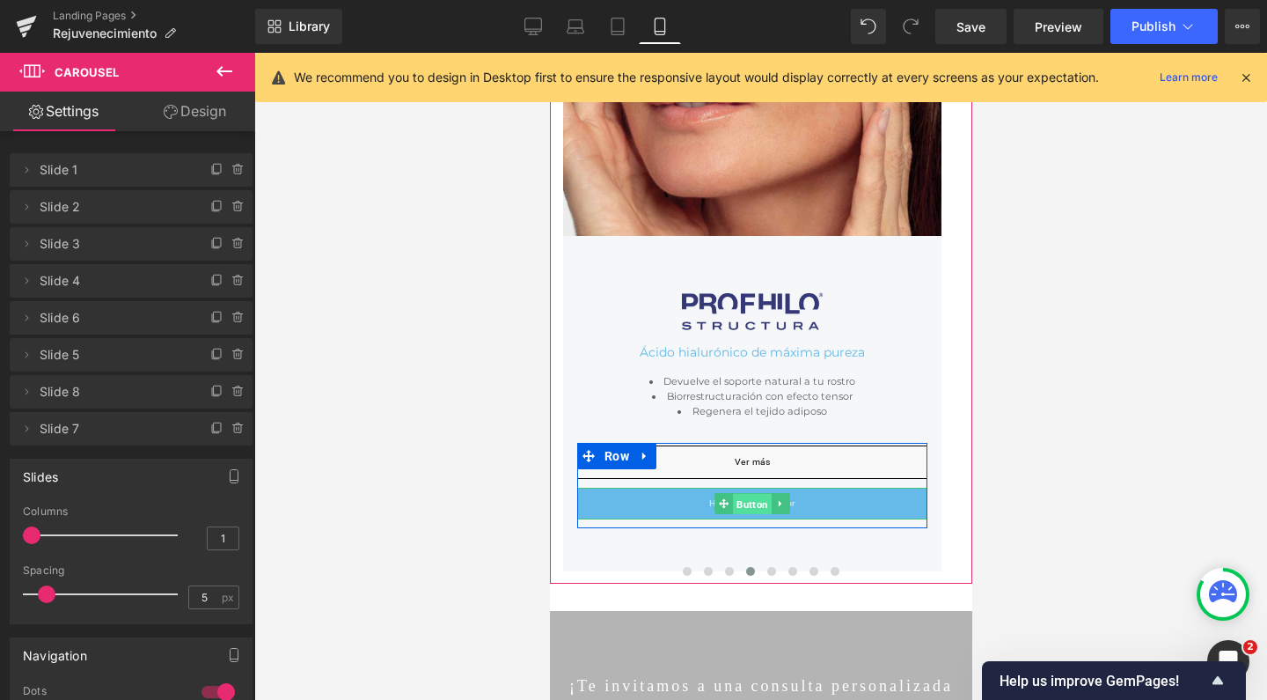
click at [754, 497] on span "Button" at bounding box center [751, 504] width 39 height 21
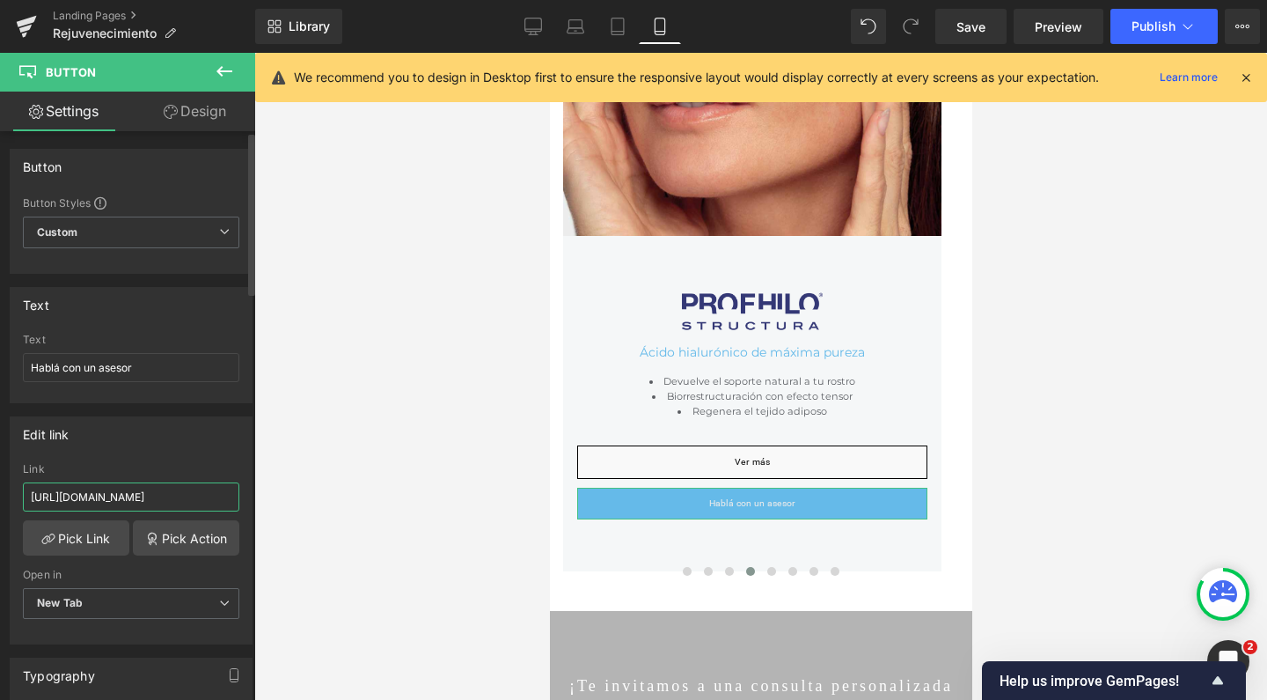
click at [110, 493] on input "[URL][DOMAIN_NAME]" at bounding box center [131, 496] width 216 height 29
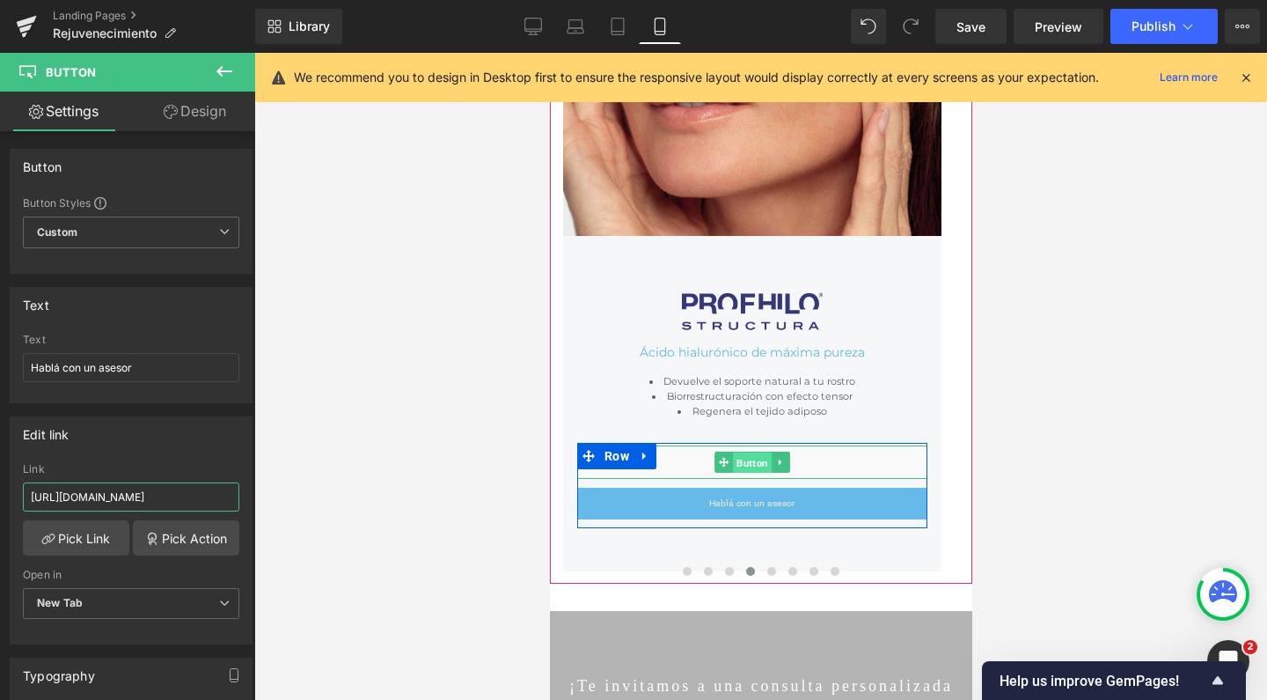
click at [752, 462] on span "Button" at bounding box center [751, 462] width 39 height 21
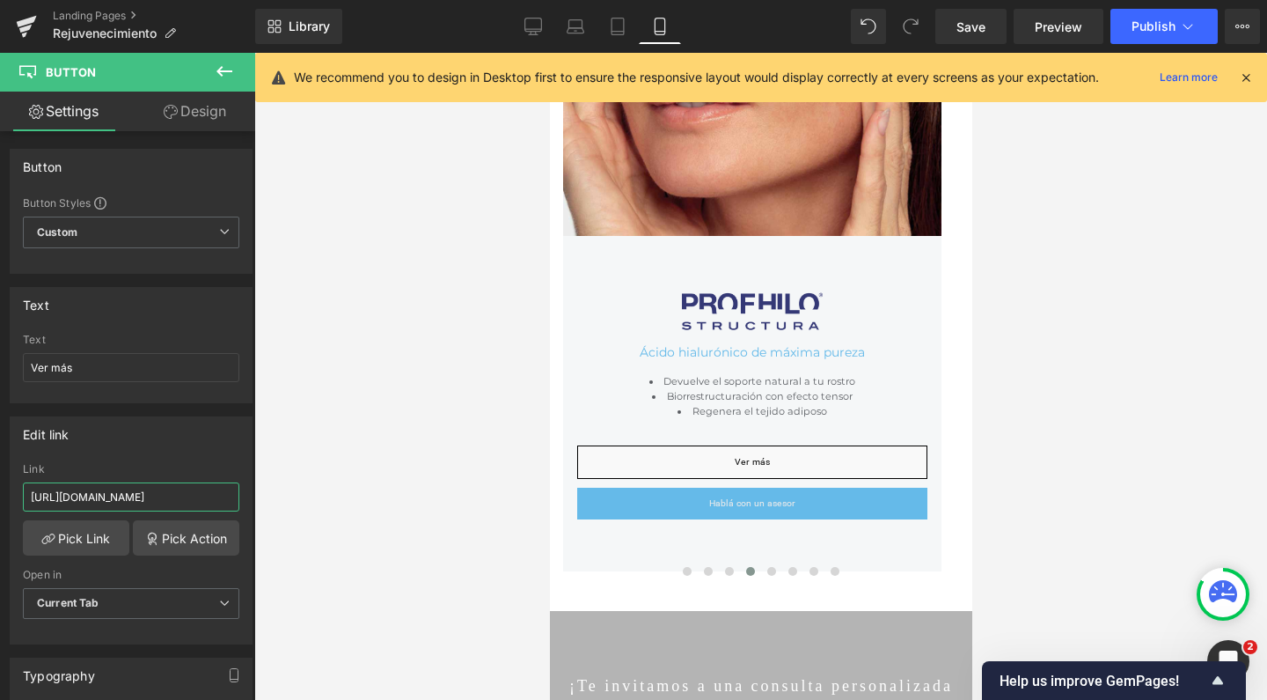
drag, startPoint x: 180, startPoint y: 496, endPoint x: 433, endPoint y: 503, distance: 253.5
click at [433, 503] on div "Button You are previewing how the will restyle your page. You can not edit Elem…" at bounding box center [633, 364] width 1267 height 729
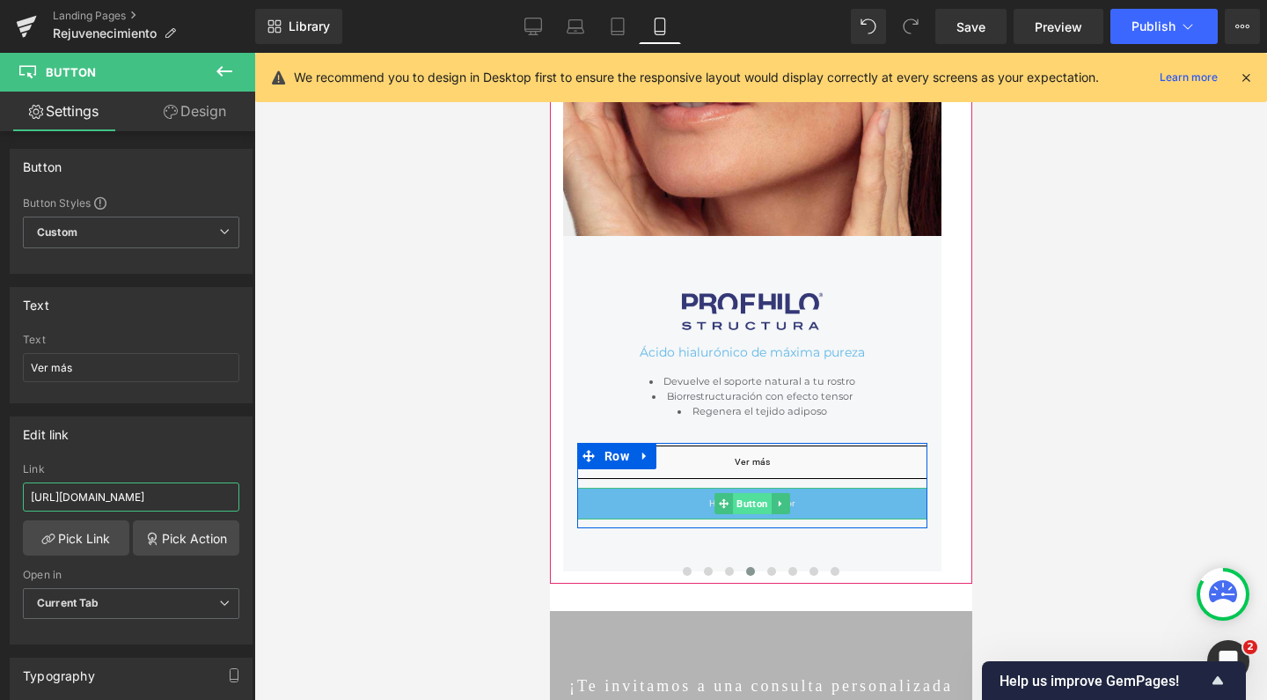
click at [755, 502] on span "Button" at bounding box center [751, 503] width 39 height 21
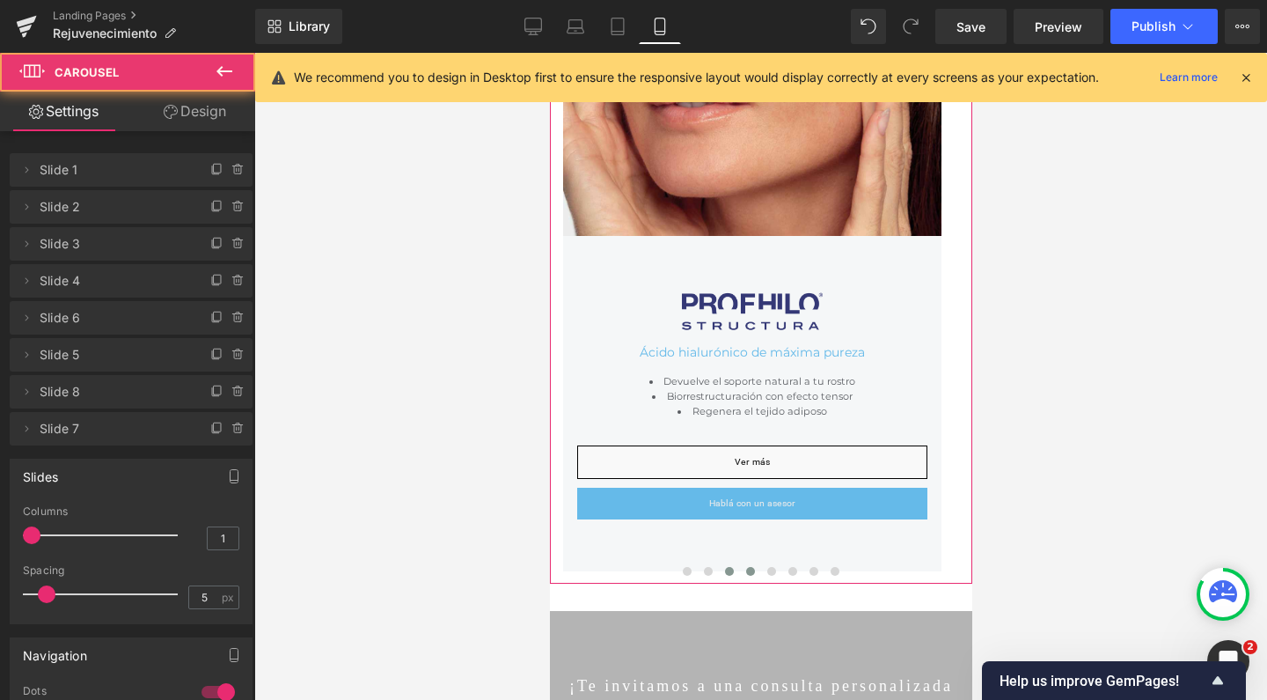
click at [724, 567] on span at bounding box center [728, 571] width 9 height 9
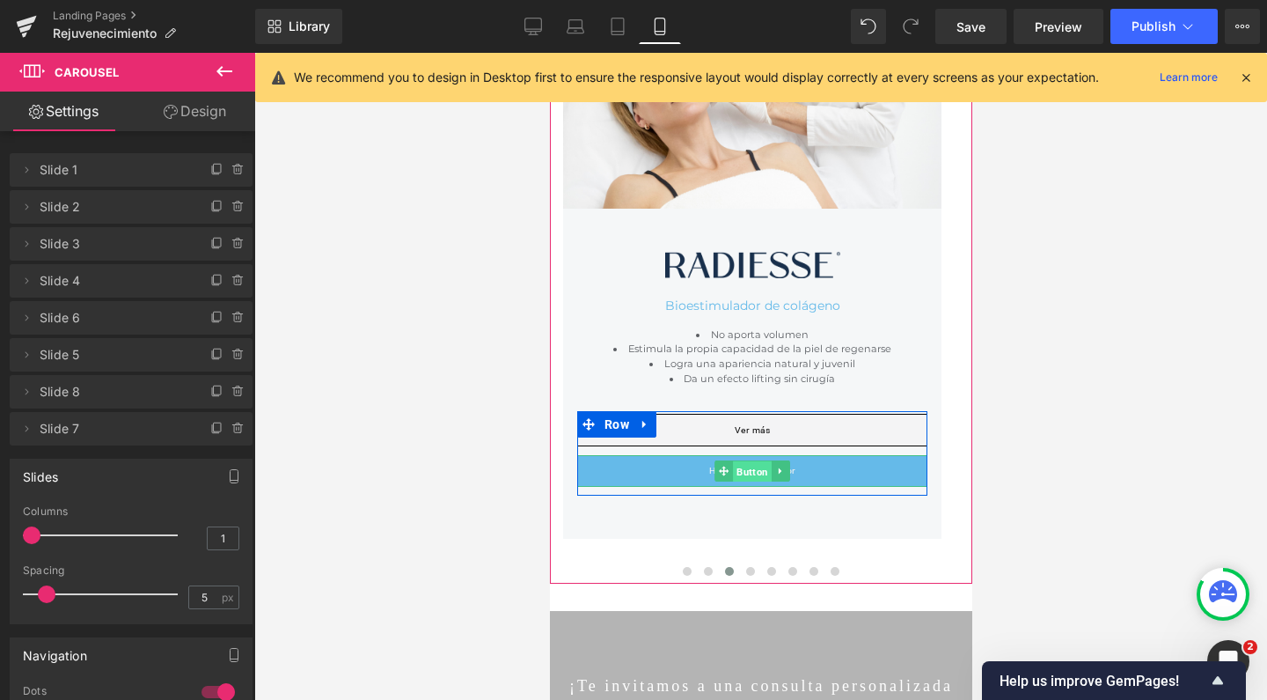
click at [751, 470] on span "Button" at bounding box center [751, 471] width 39 height 21
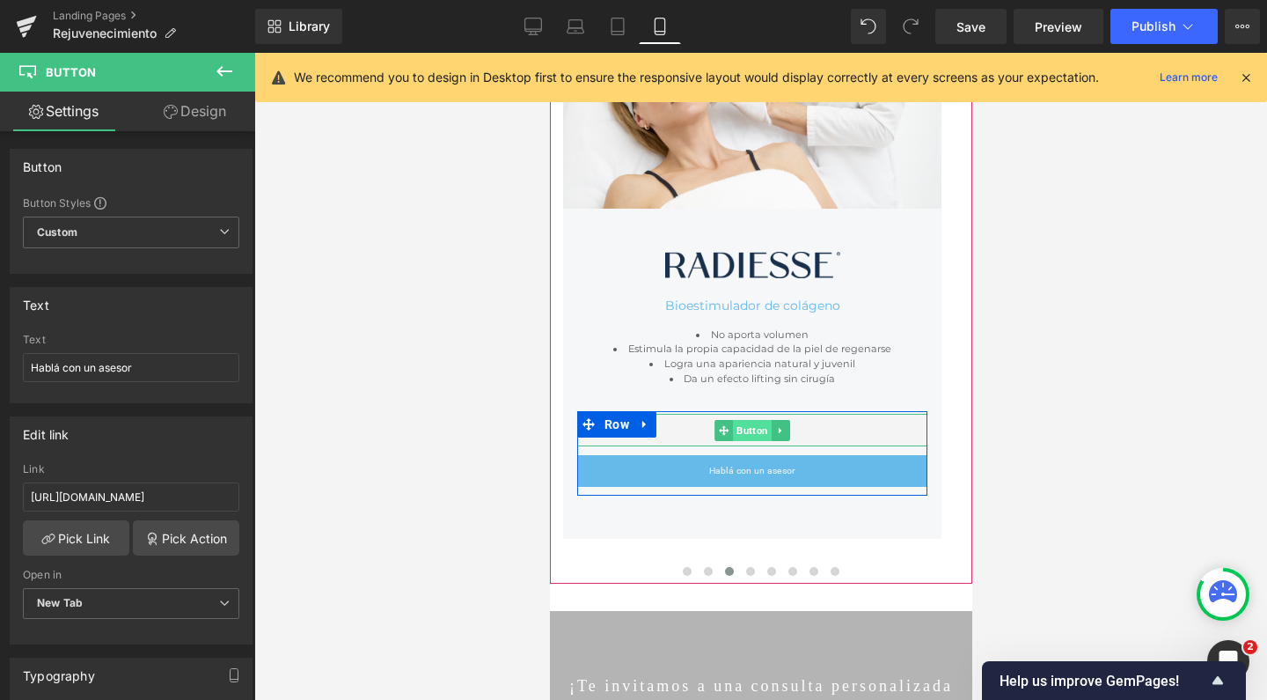
click at [749, 423] on span "Button" at bounding box center [751, 430] width 39 height 21
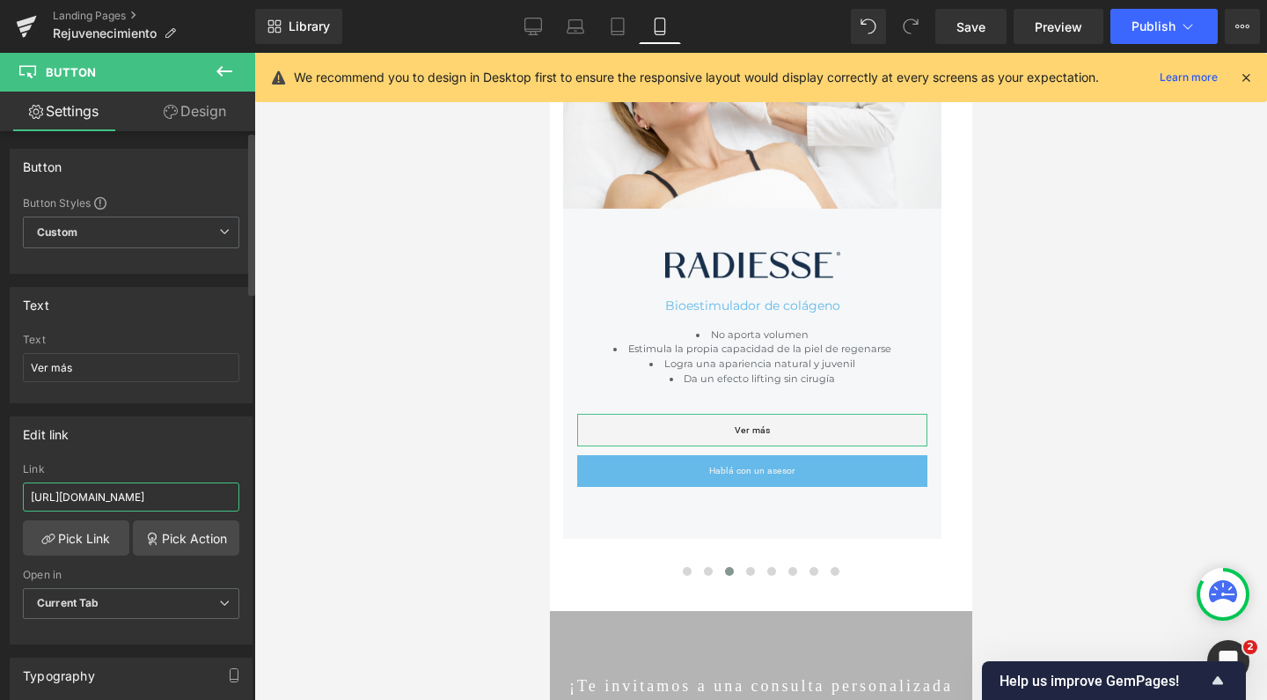
click at [218, 499] on input "[URL][DOMAIN_NAME]" at bounding box center [131, 496] width 216 height 29
click at [194, 500] on input "[URL][DOMAIN_NAME]" at bounding box center [131, 496] width 216 height 29
drag, startPoint x: 207, startPoint y: 500, endPoint x: 400, endPoint y: 511, distance: 193.9
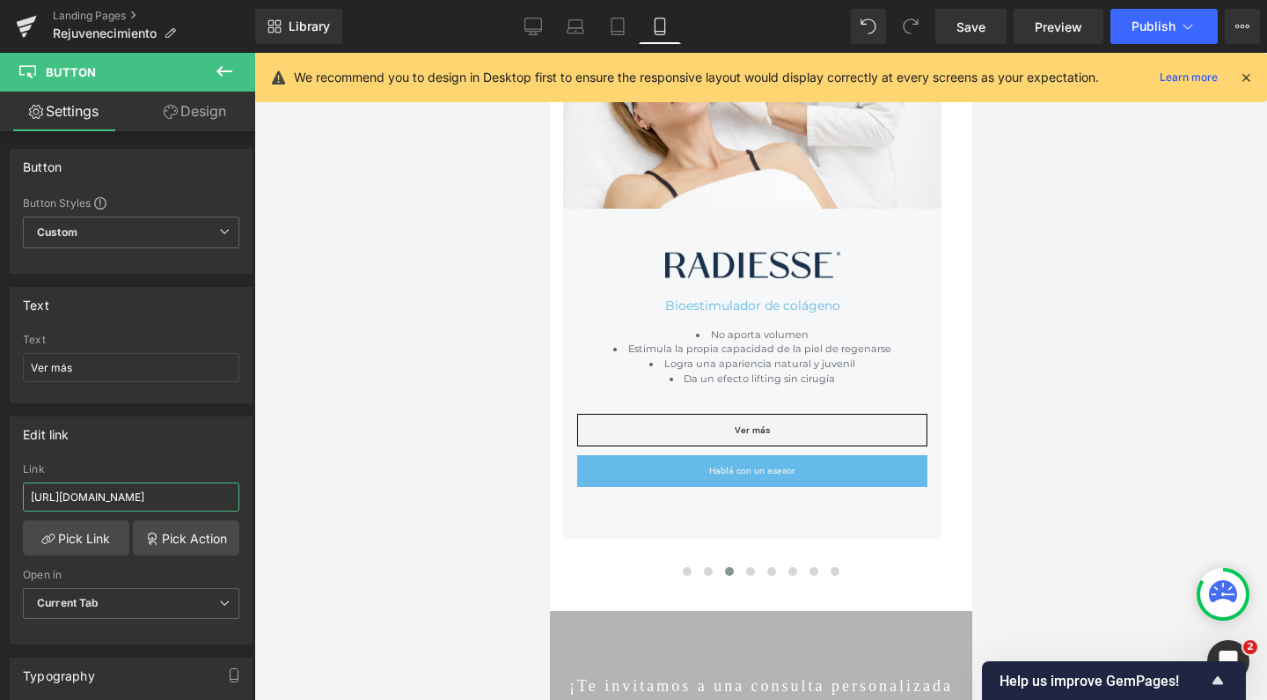
click at [400, 511] on div "Button You are previewing how the will restyle your page. You can not edit Elem…" at bounding box center [633, 364] width 1267 height 729
click at [180, 494] on input "[URL][DOMAIN_NAME]" at bounding box center [131, 496] width 216 height 29
click at [62, 490] on input "[URL][DOMAIN_NAME]" at bounding box center [131, 495] width 216 height 29
click at [148, 495] on input "[URL][DOMAIN_NAME]" at bounding box center [131, 495] width 216 height 29
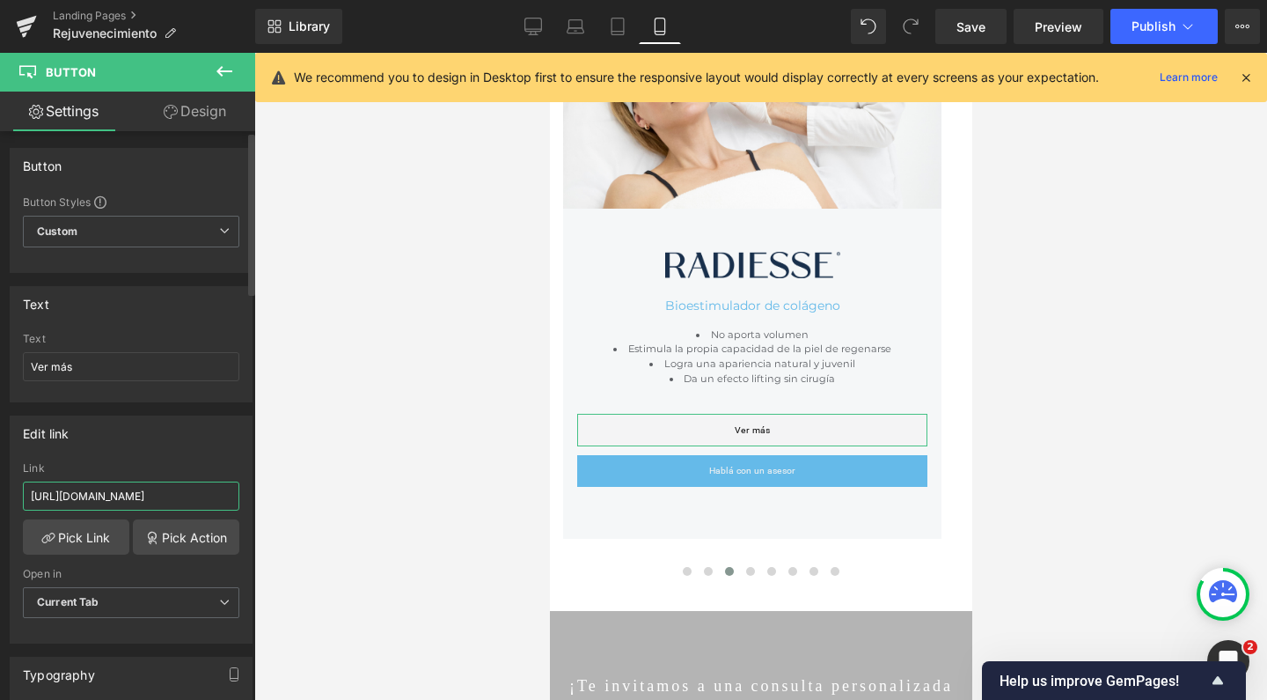
click at [148, 495] on input "[URL][DOMAIN_NAME]" at bounding box center [131, 495] width 216 height 29
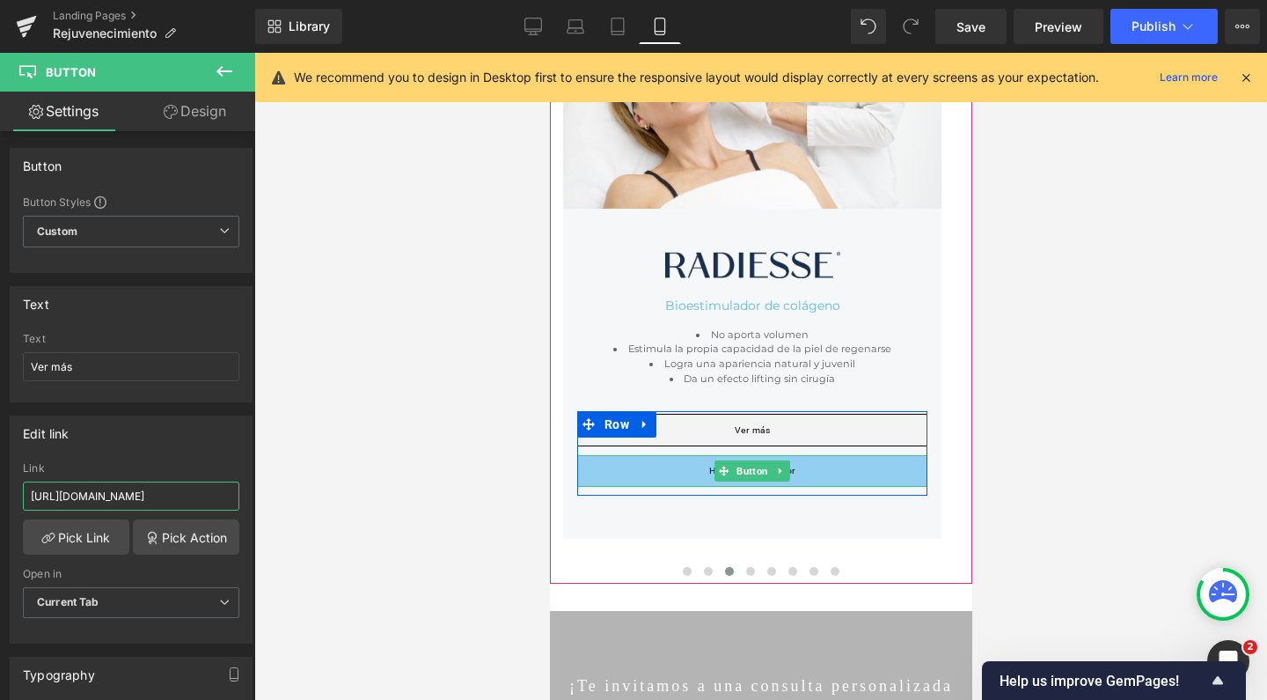
click at [752, 464] on span "Button" at bounding box center [751, 470] width 39 height 21
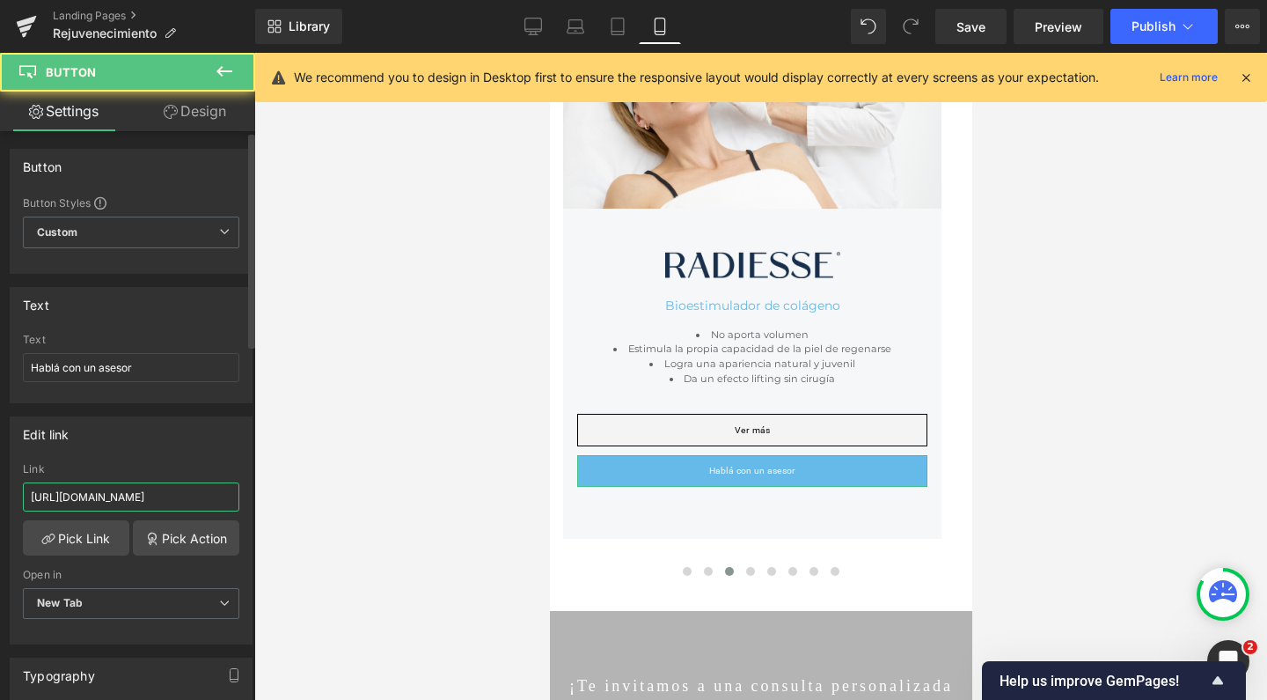
click at [114, 503] on input "[URL][DOMAIN_NAME]" at bounding box center [131, 496] width 216 height 29
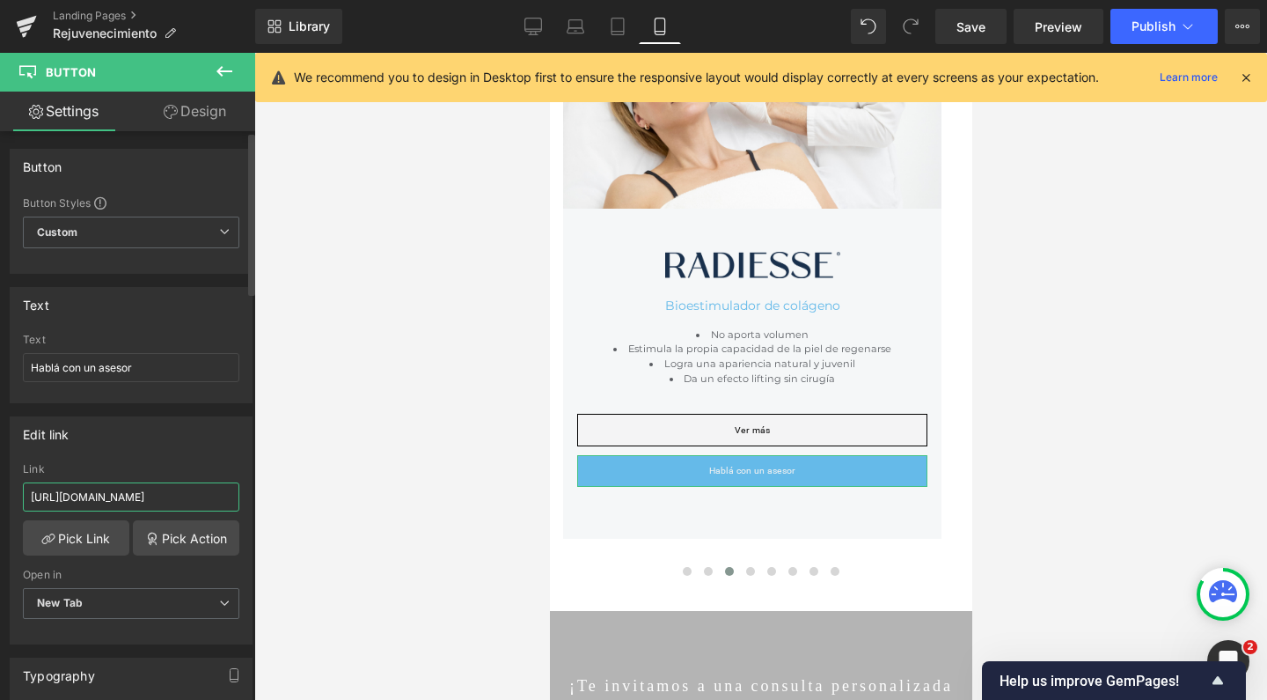
click at [114, 503] on input "[URL][DOMAIN_NAME]" at bounding box center [131, 496] width 216 height 29
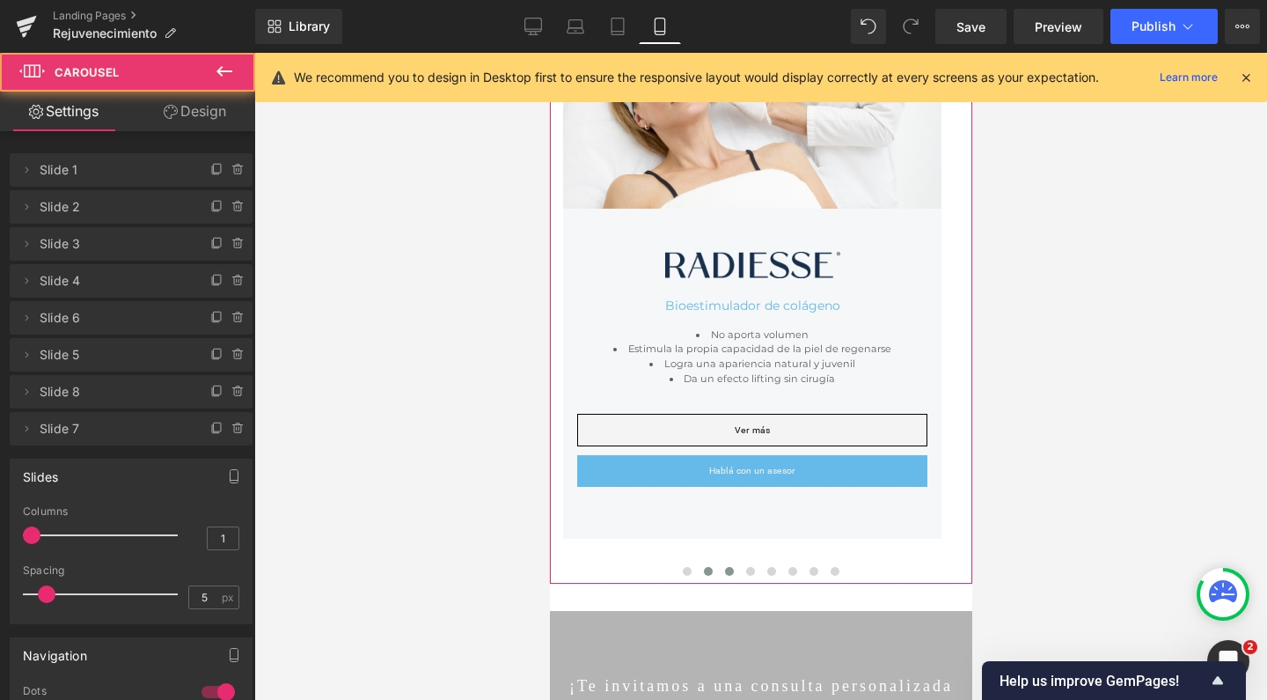
click at [703, 567] on span at bounding box center [707, 571] width 9 height 9
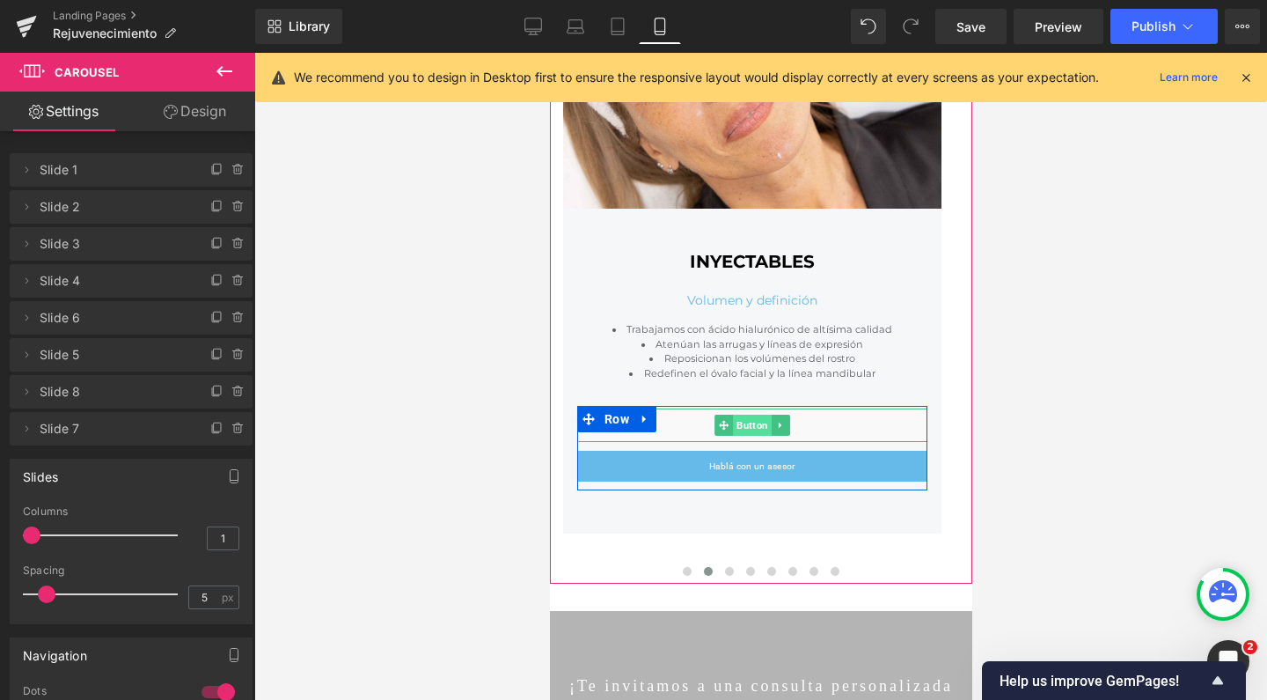
click at [747, 426] on span "Button" at bounding box center [751, 424] width 39 height 21
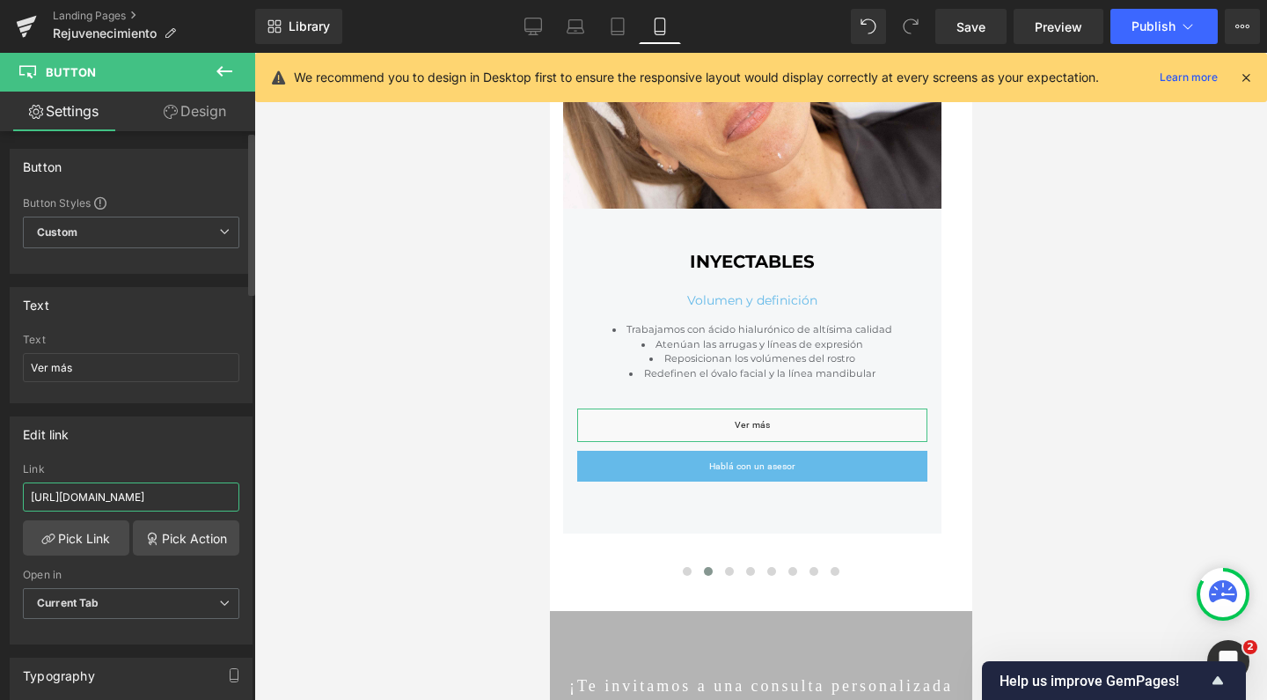
click at [176, 503] on input "[URL][DOMAIN_NAME]" at bounding box center [131, 496] width 216 height 29
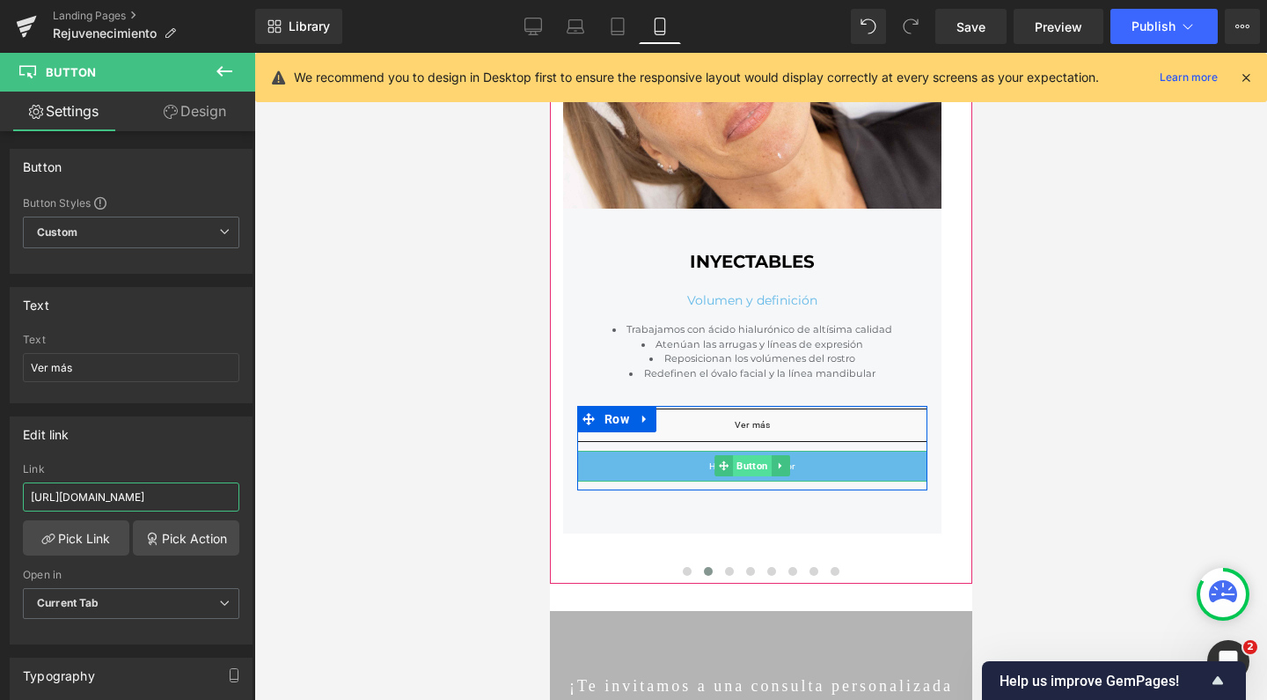
click at [750, 458] on span "Button" at bounding box center [751, 465] width 39 height 21
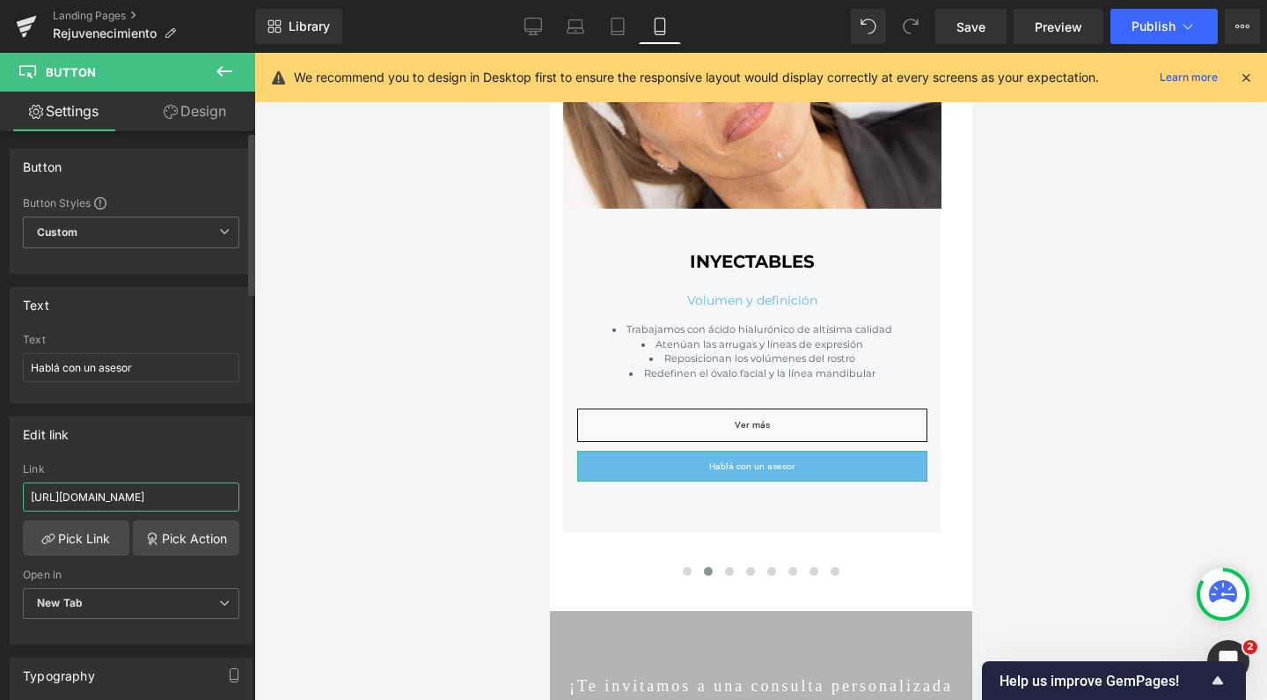
click at [170, 493] on input "[URL][DOMAIN_NAME]" at bounding box center [131, 496] width 216 height 29
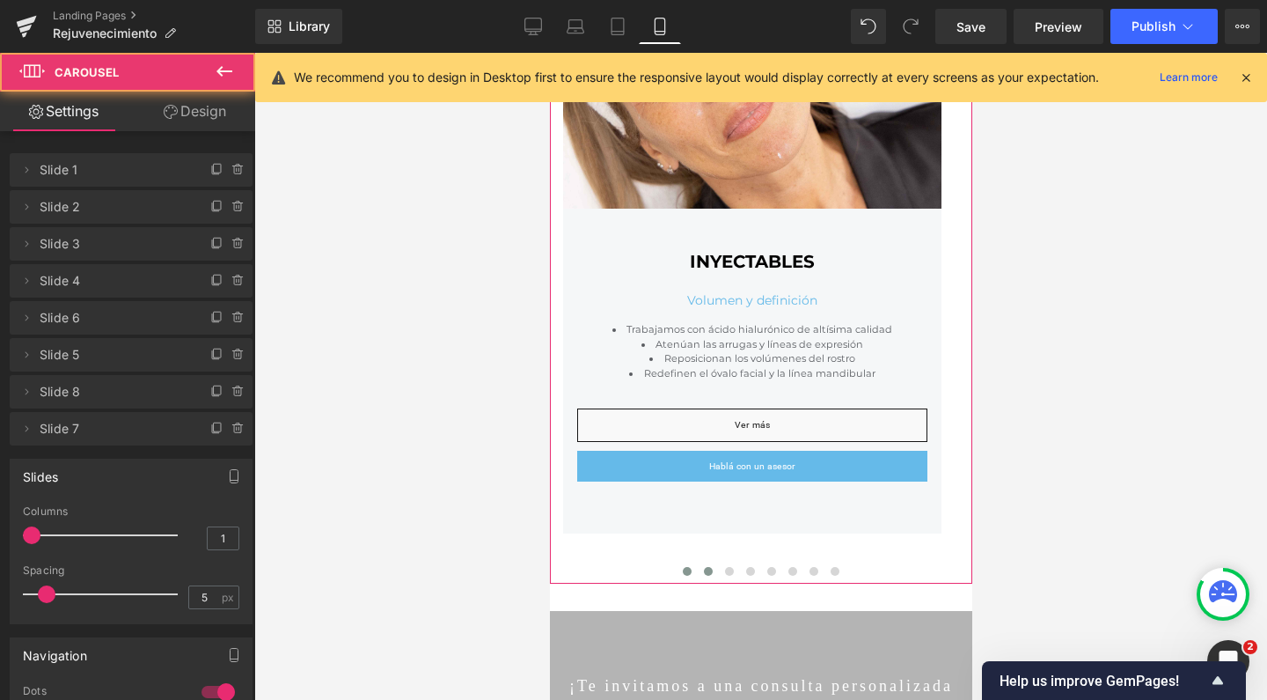
click at [682, 569] on span at bounding box center [686, 571] width 9 height 9
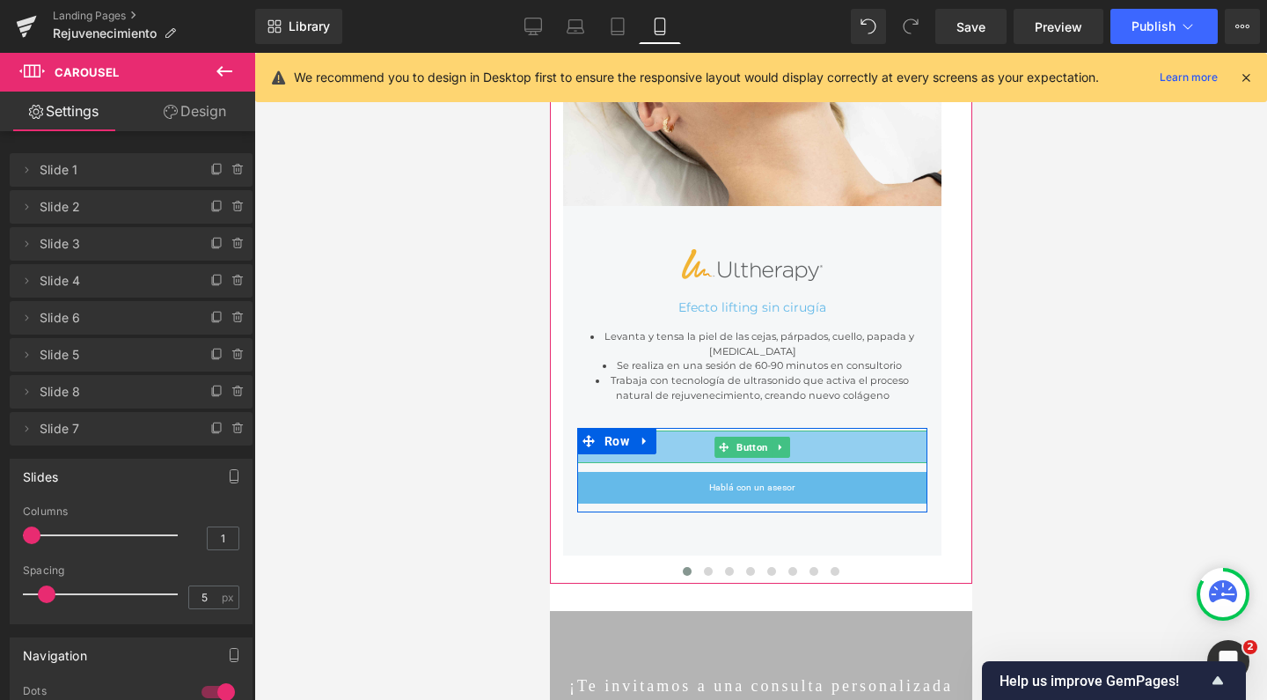
click at [767, 436] on span "Button" at bounding box center [751, 446] width 39 height 21
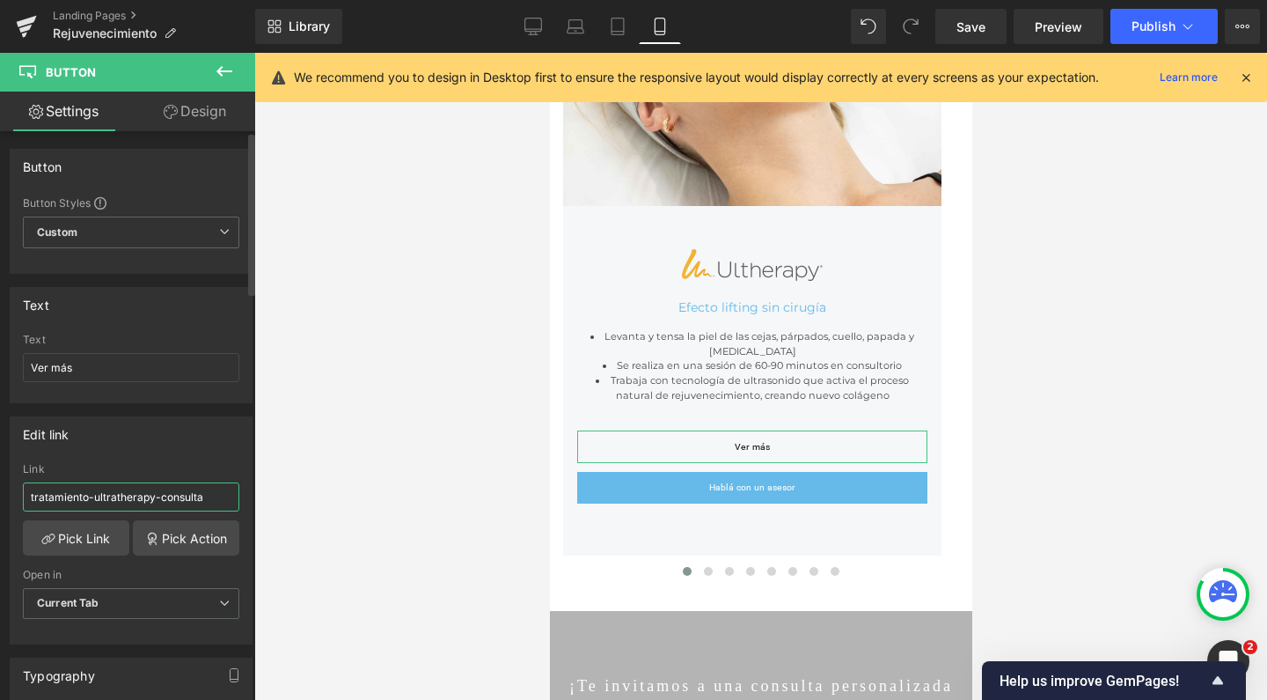
click at [99, 495] on input "tratamiento-ultratherapy-consulta" at bounding box center [131, 496] width 216 height 29
click at [92, 527] on link "Pick Link" at bounding box center [76, 537] width 106 height 35
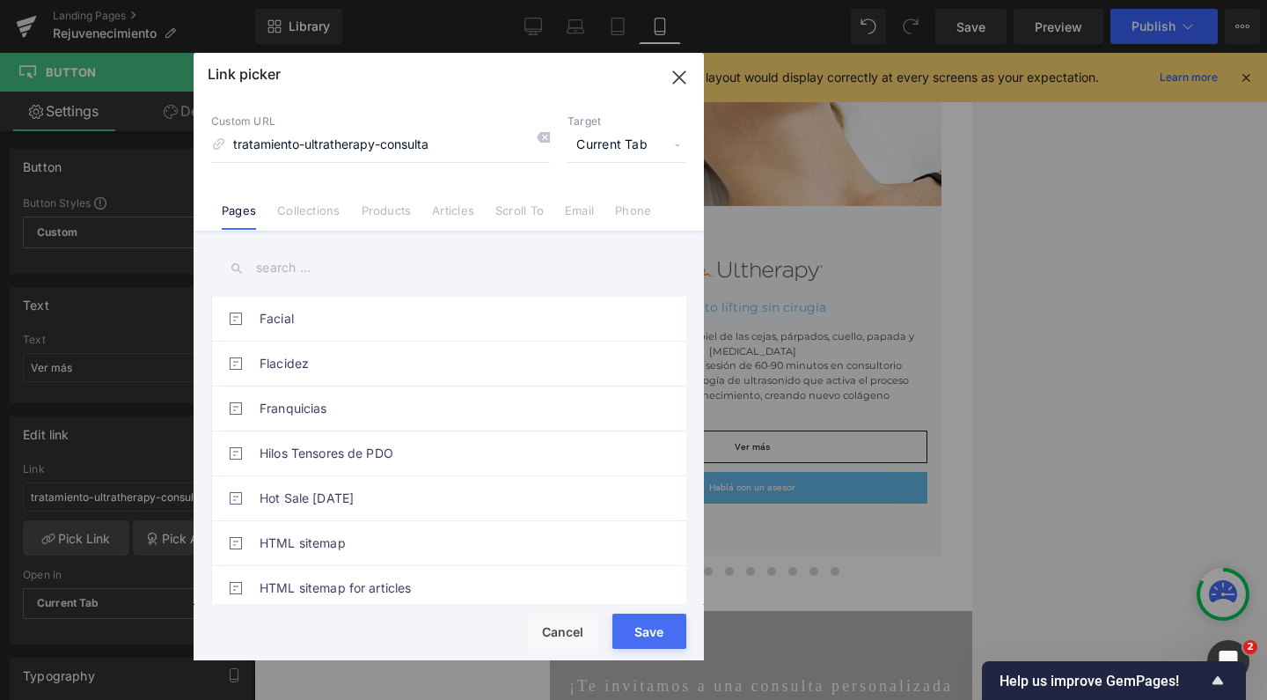
scroll to position [1945, 0]
click at [295, 276] on input "text" at bounding box center [448, 268] width 475 height 40
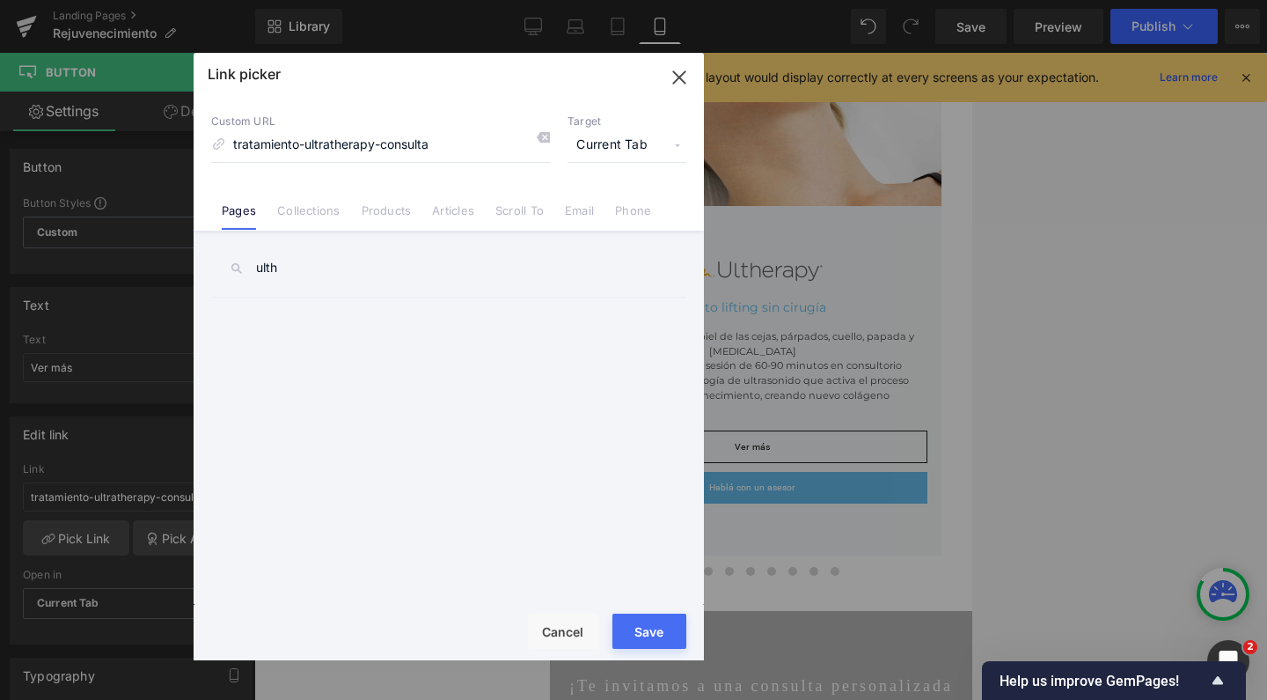
scroll to position [0, 0]
type input "ulth"
click at [305, 335] on link "Tratamiento Ultherapy" at bounding box center [453, 319] width 387 height 44
type input "/pages/tratamiento-ultherapy-consulta"
click at [641, 620] on div "Rendering Content" at bounding box center [634, 629] width 108 height 19
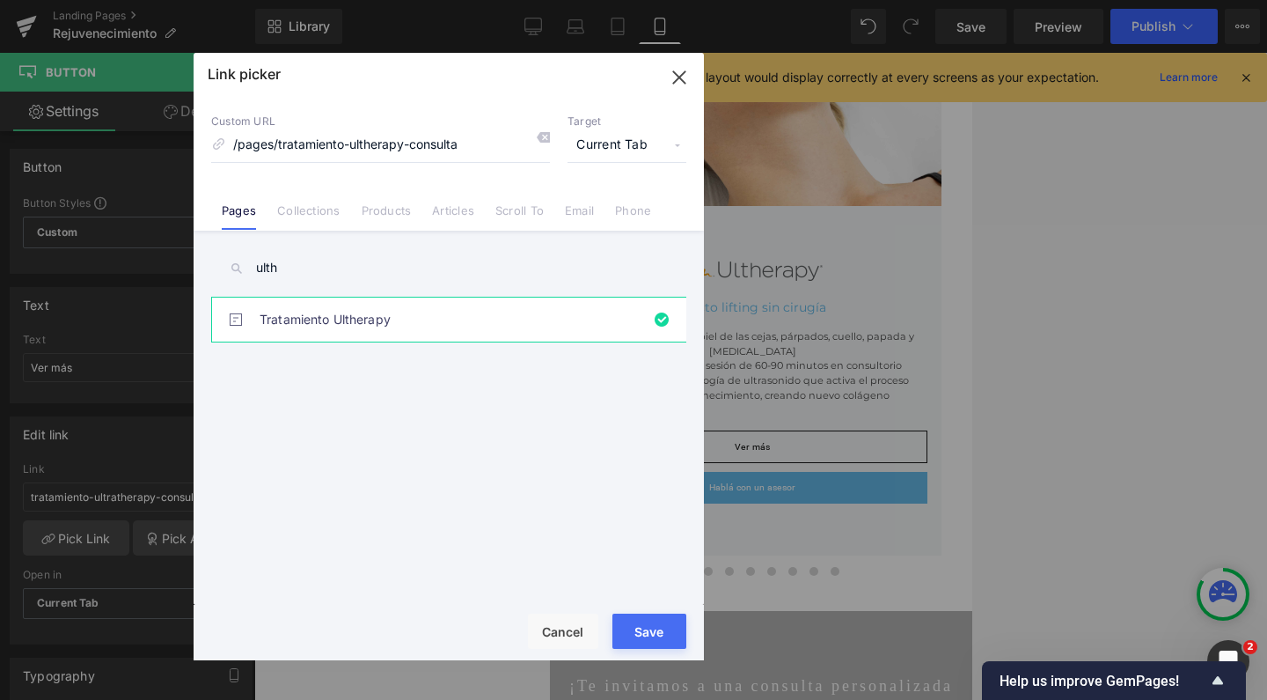
click at [641, 639] on div "Rendering Content" at bounding box center [634, 629] width 108 height 19
click at [651, 646] on button "Save" at bounding box center [649, 630] width 74 height 35
type input "/pages/tratamiento-ultherapy-consulta"
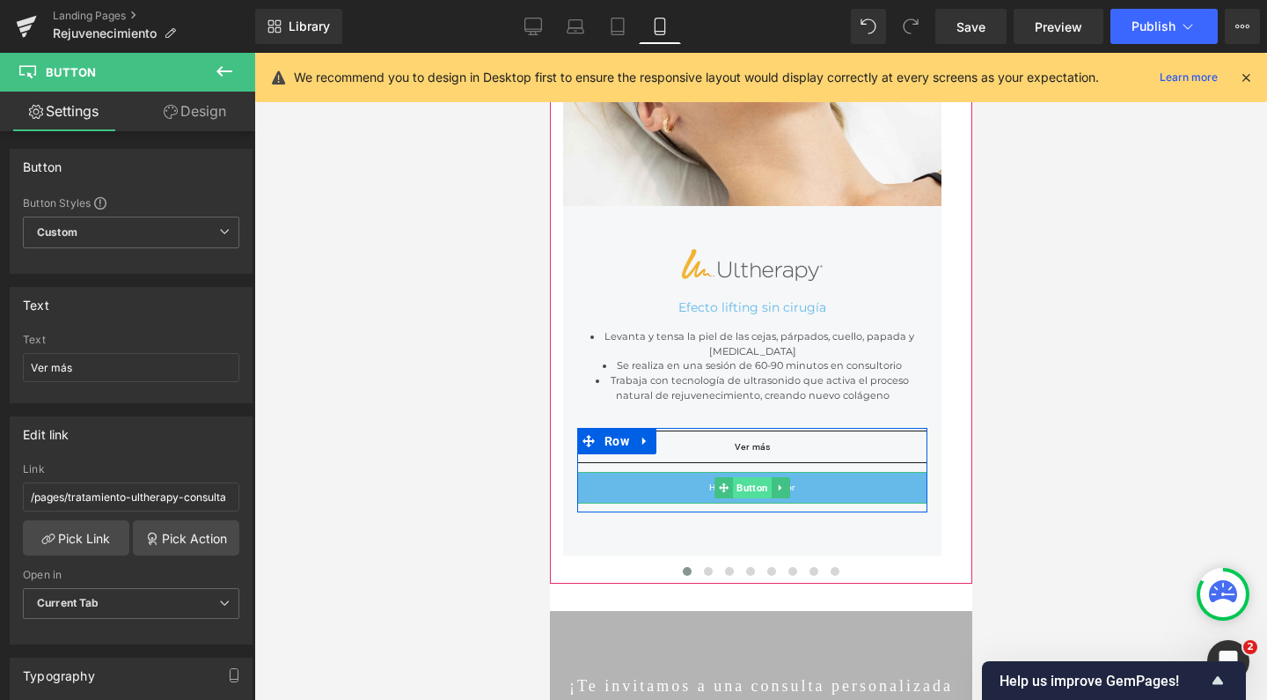
click at [754, 477] on span "Button" at bounding box center [751, 487] width 39 height 21
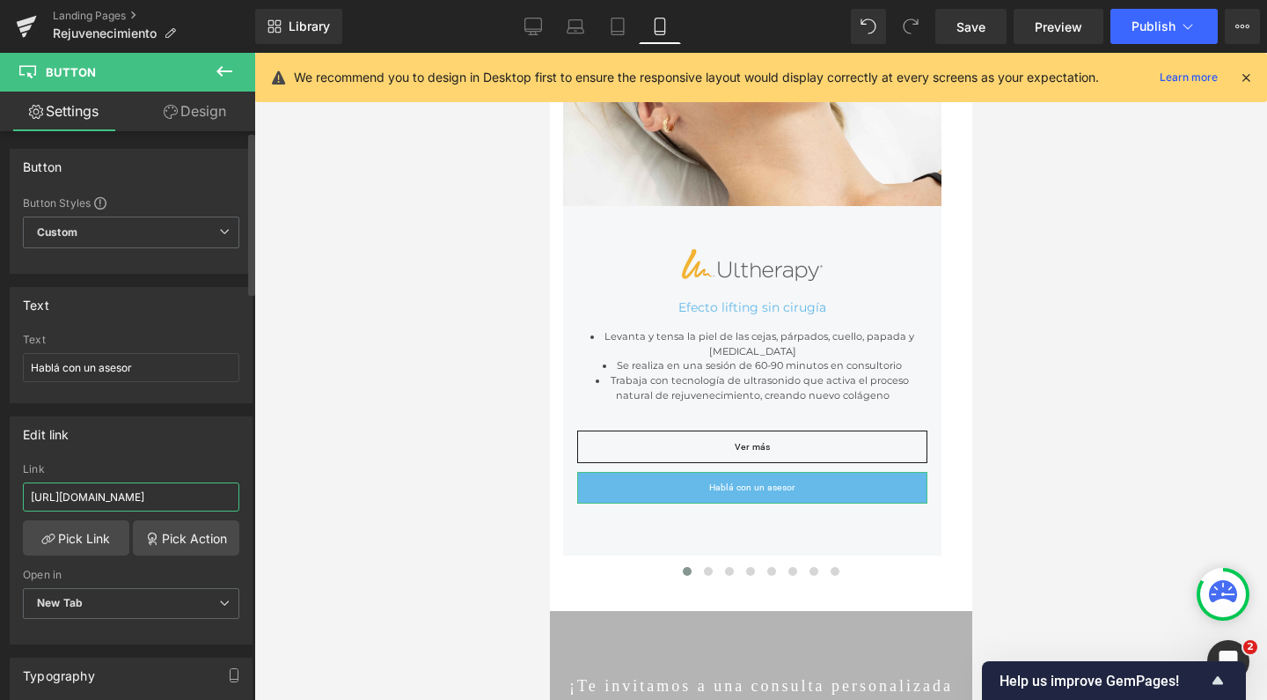
click at [172, 493] on input "[URL][DOMAIN_NAME]" at bounding box center [131, 496] width 216 height 29
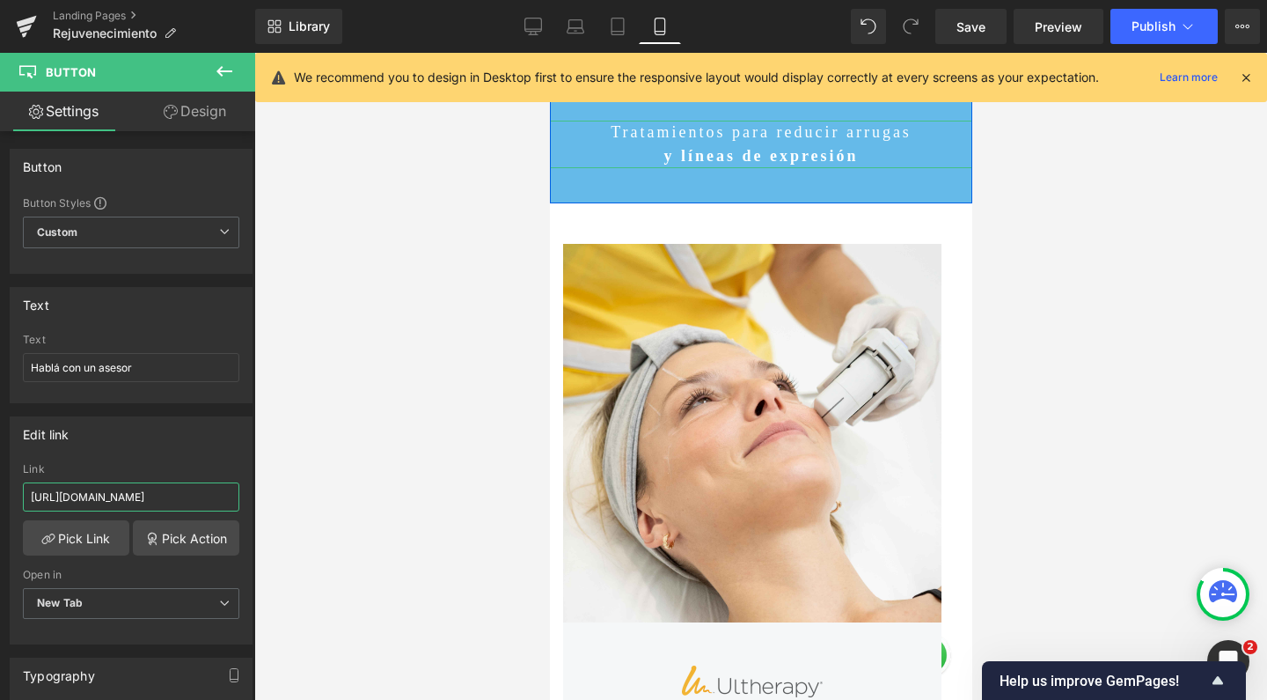
scroll to position [774, 0]
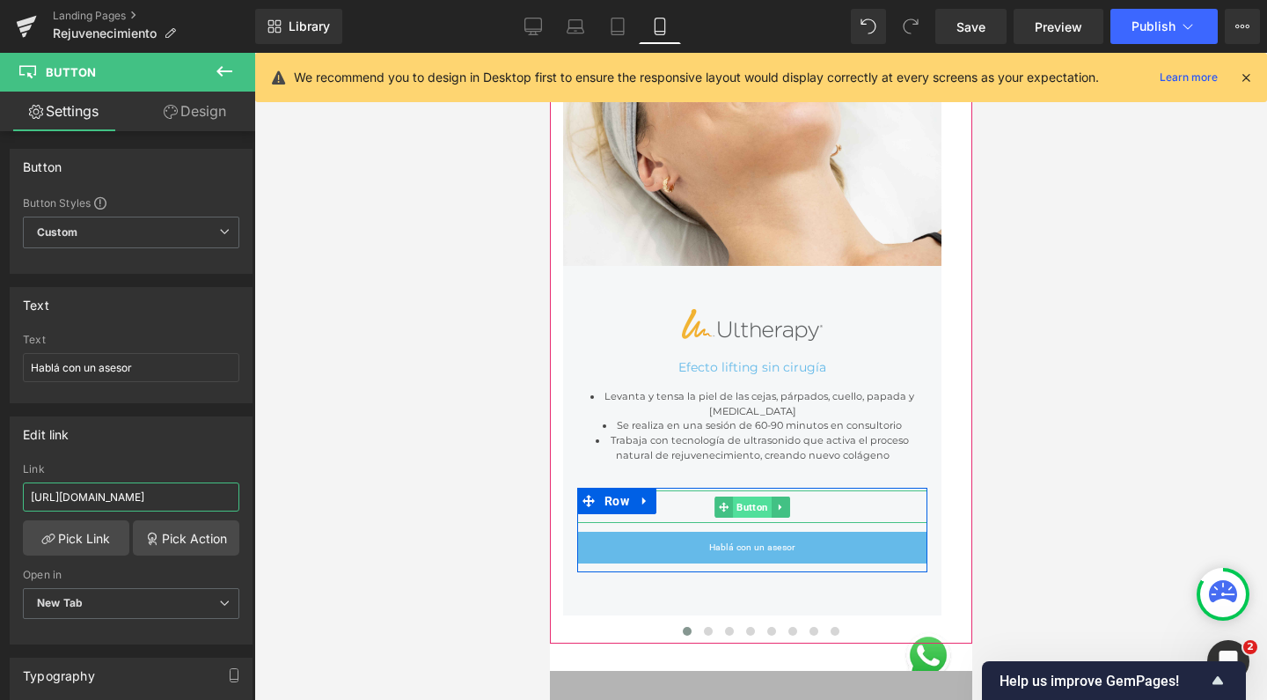
click at [754, 498] on span "Button" at bounding box center [751, 506] width 39 height 21
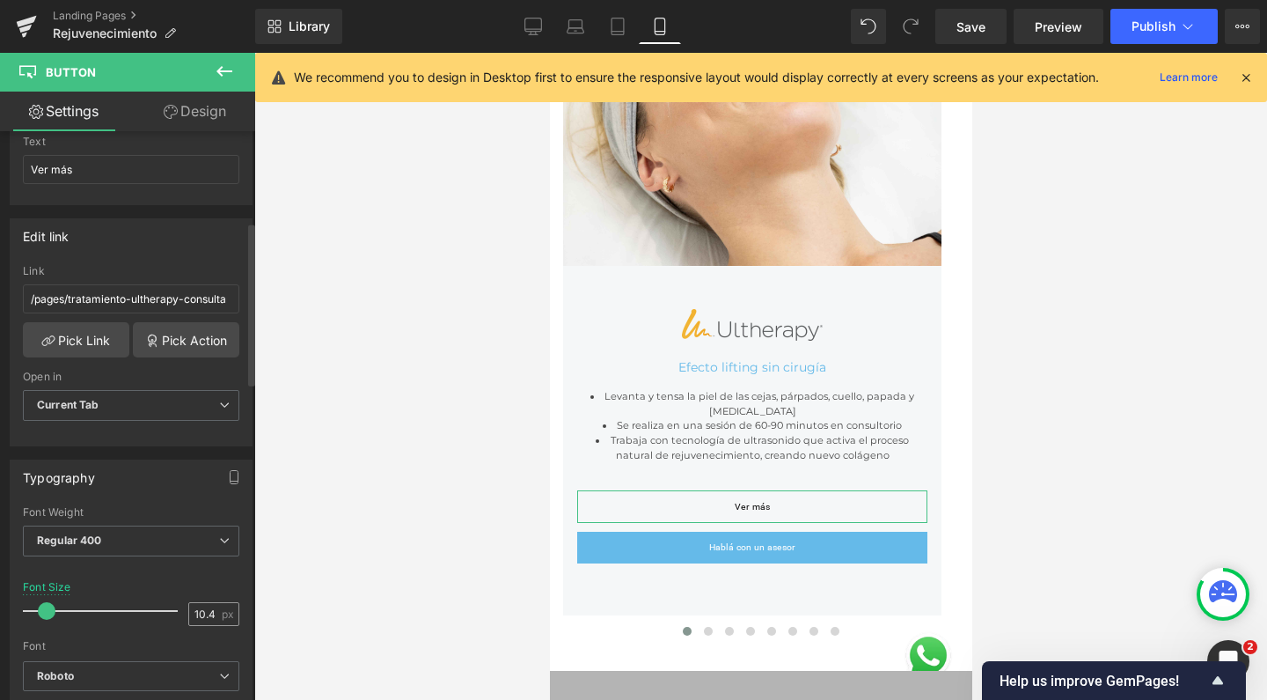
scroll to position [319, 0]
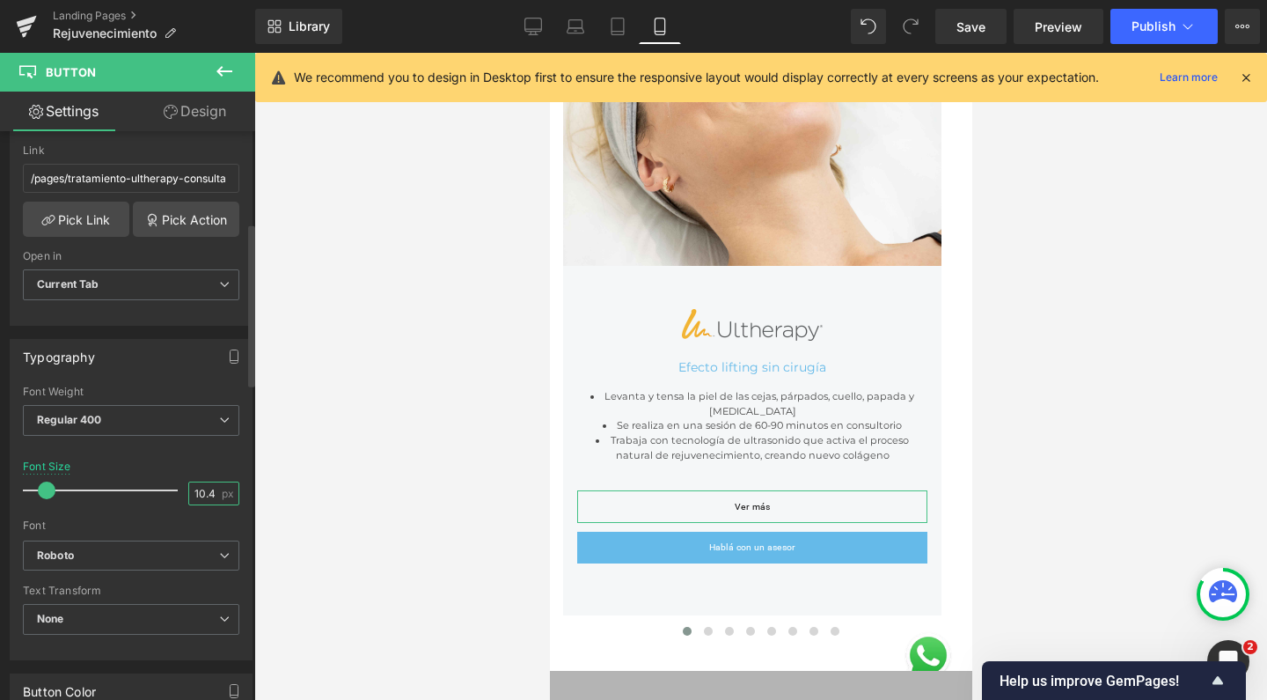
click at [199, 494] on input "10.4" at bounding box center [204, 493] width 31 height 22
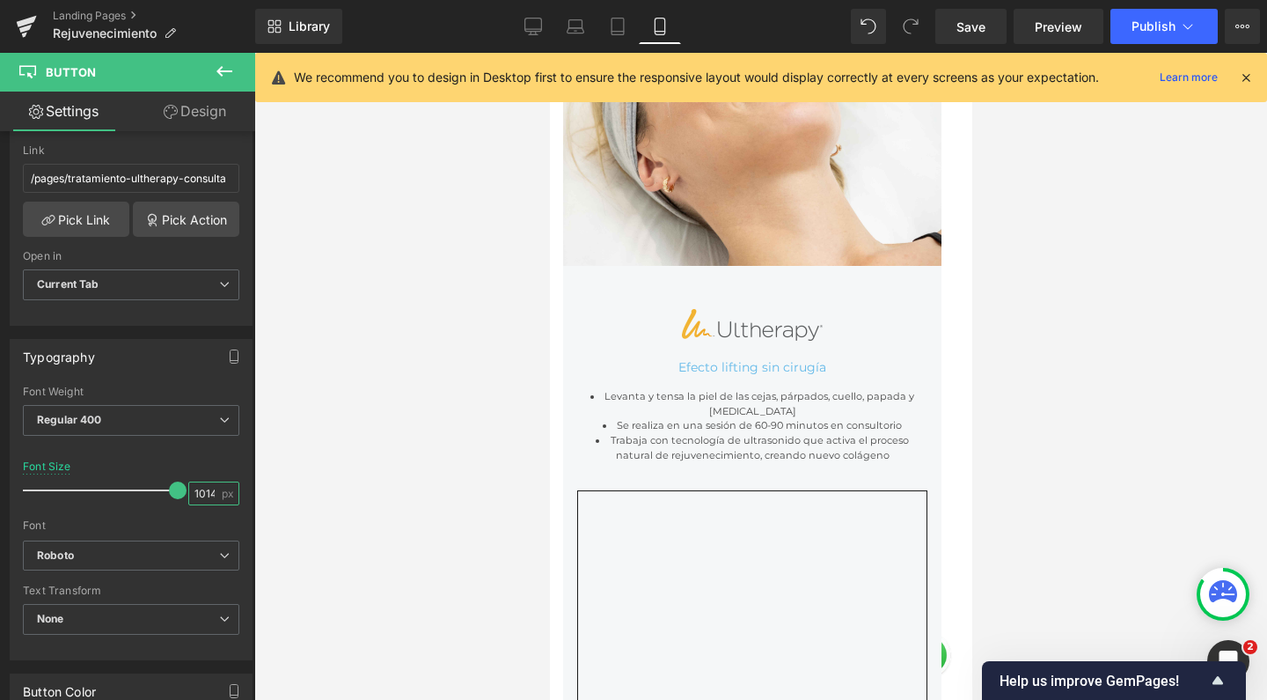
scroll to position [7689, 405]
type input "14"
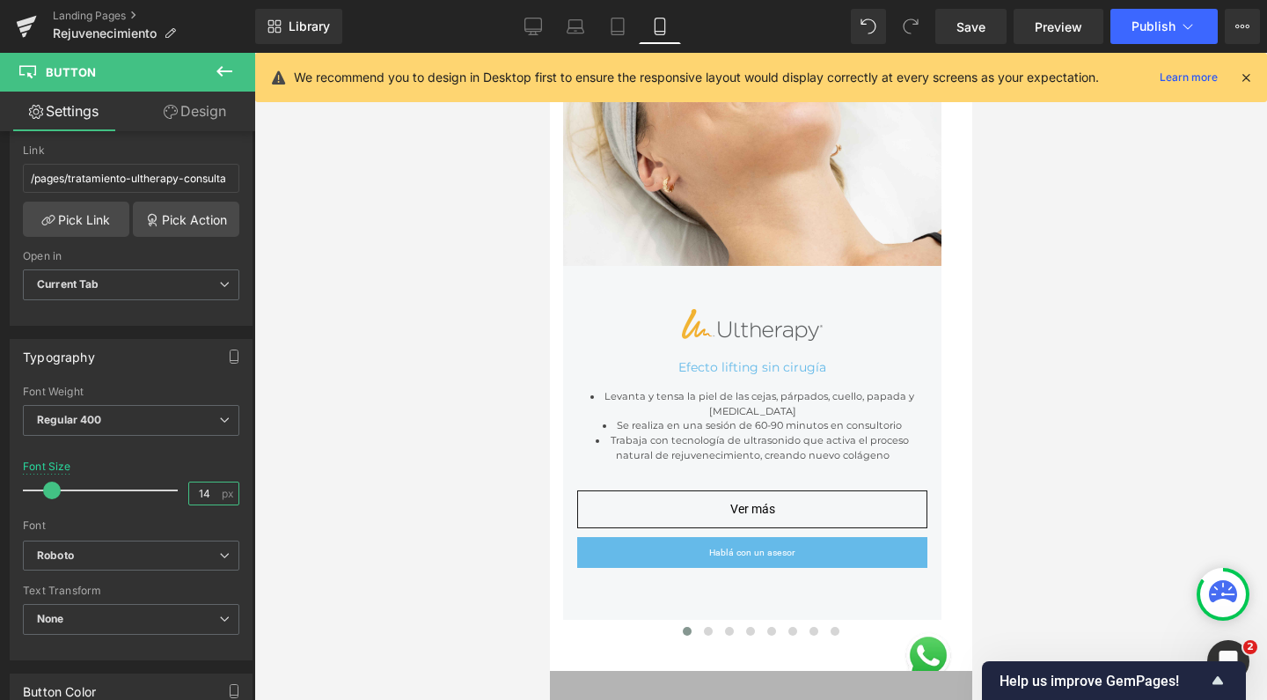
scroll to position [5069, 405]
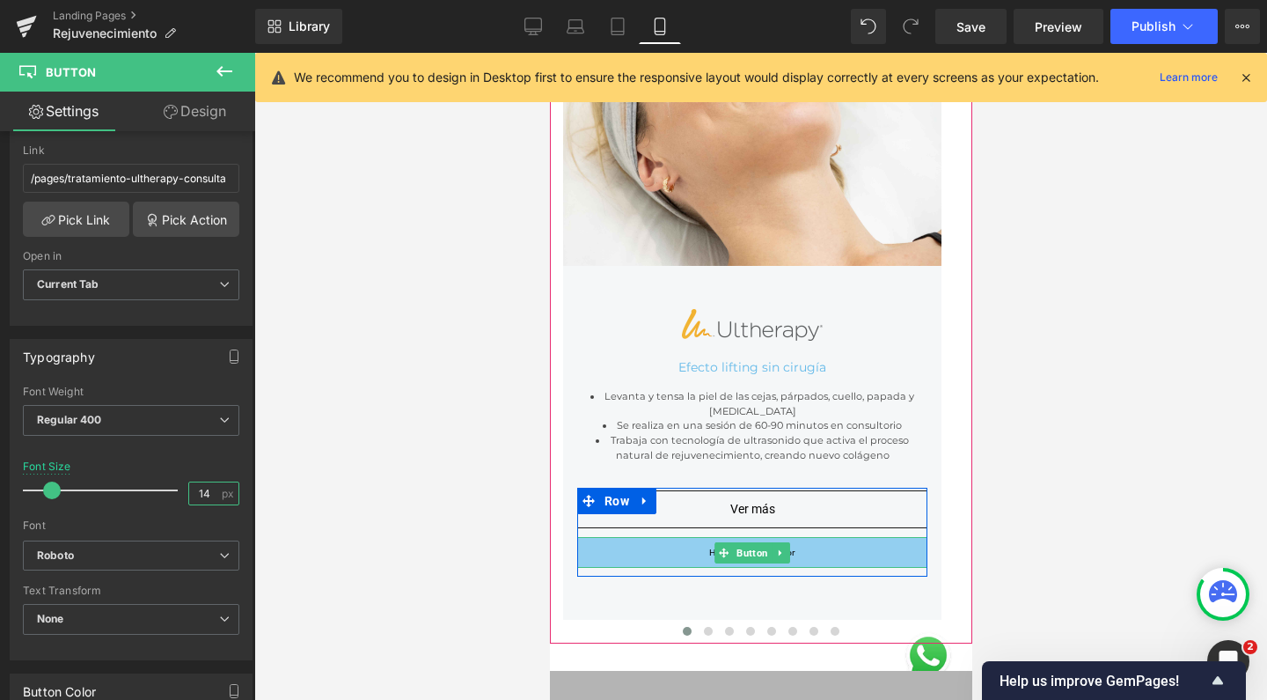
click at [753, 542] on span "Button" at bounding box center [751, 552] width 39 height 21
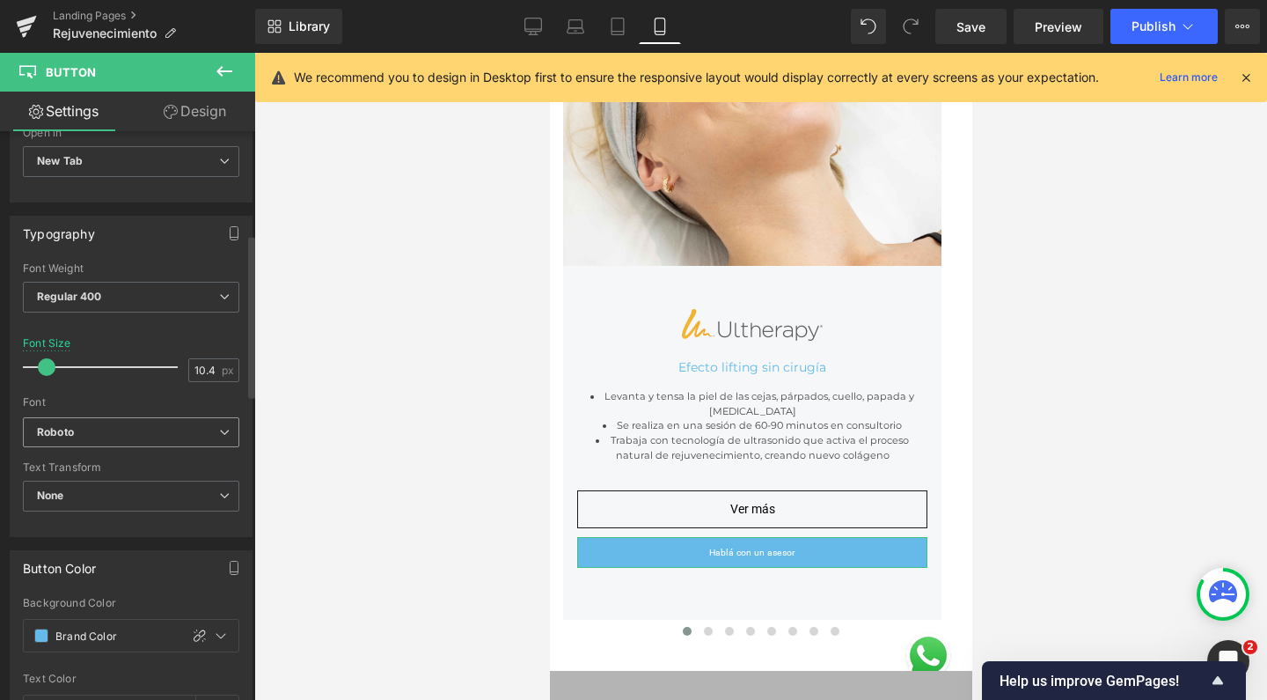
scroll to position [450, 0]
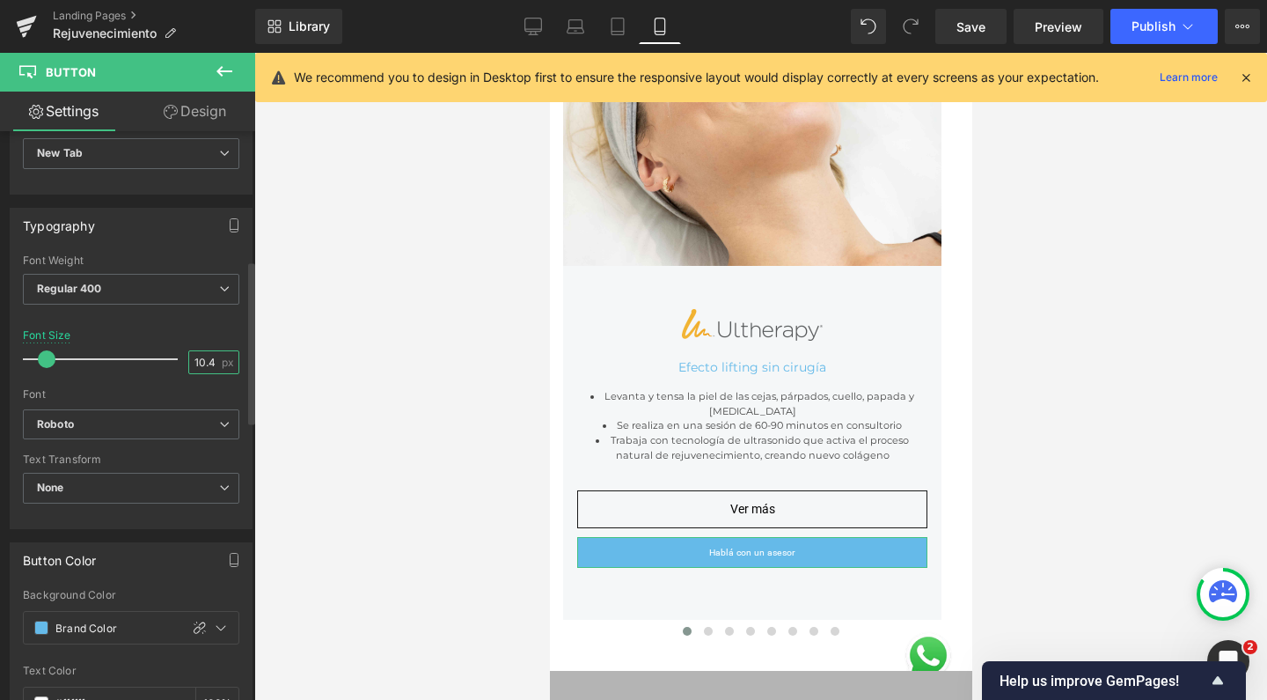
click at [205, 352] on input "10.4" at bounding box center [204, 362] width 31 height 22
click at [207, 364] on input "10.4" at bounding box center [204, 362] width 31 height 22
click at [201, 362] on input "10.4" at bounding box center [204, 362] width 31 height 22
type input "14"
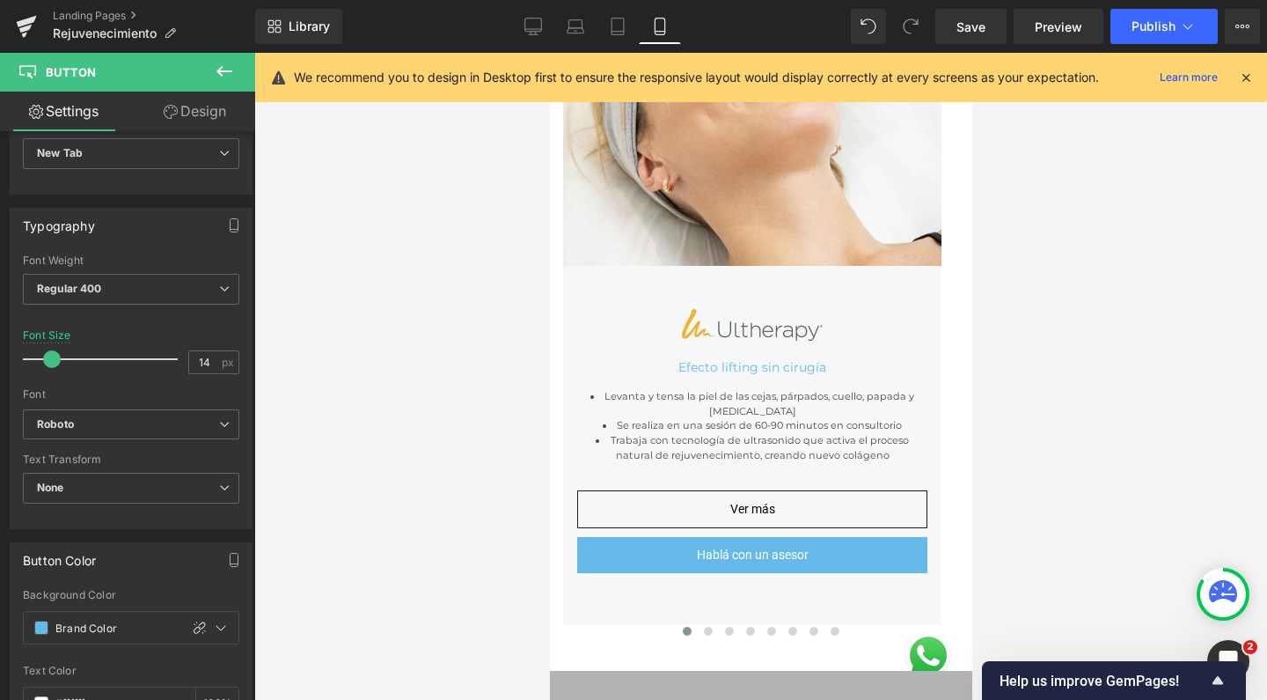
click at [386, 362] on div at bounding box center [760, 376] width 1013 height 647
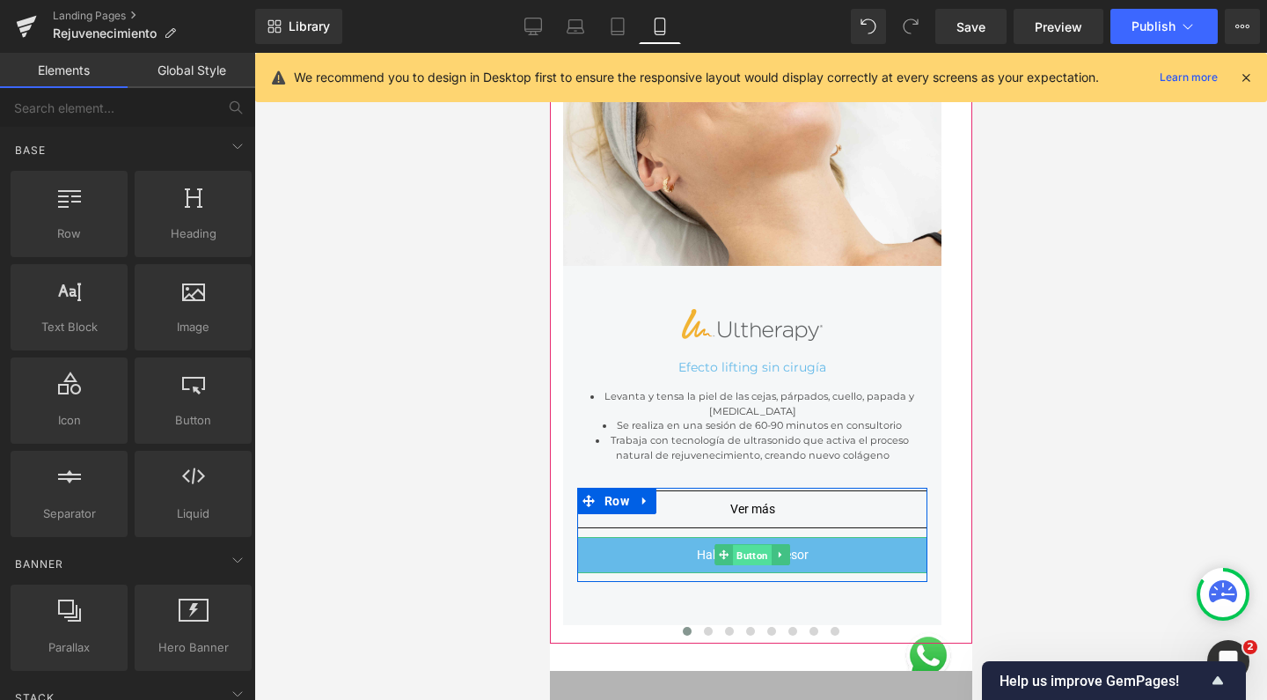
click at [751, 545] on span "Button" at bounding box center [751, 555] width 39 height 21
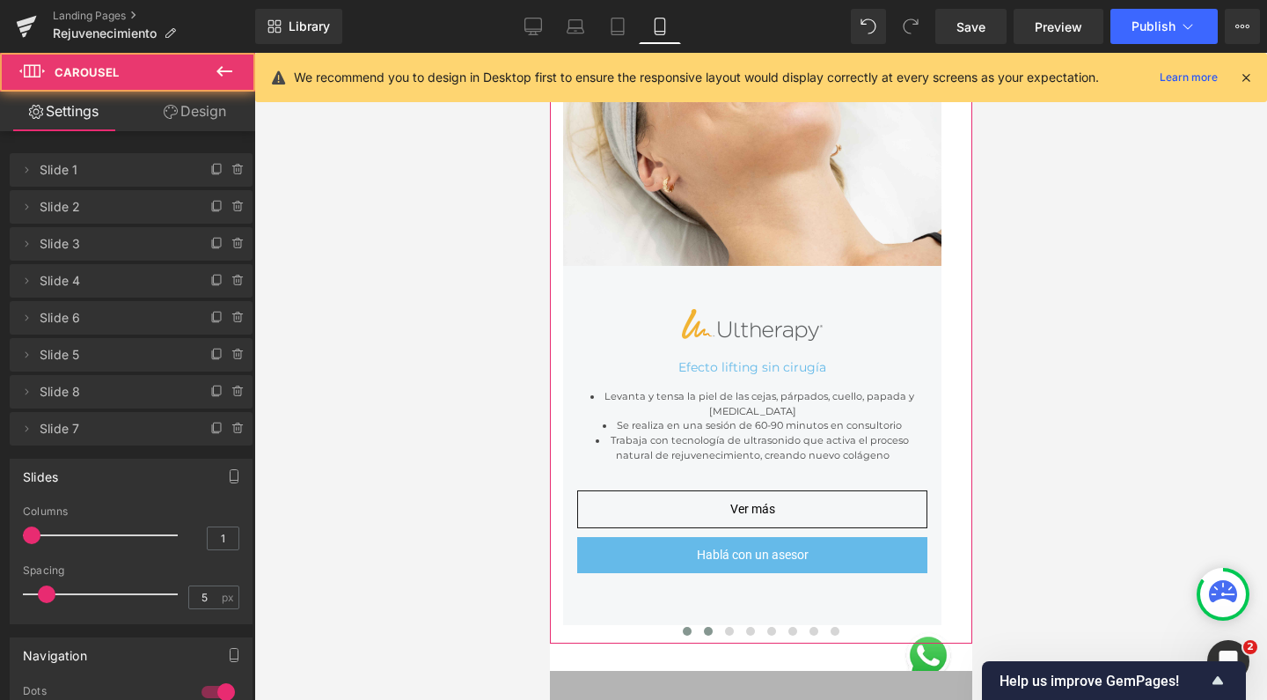
click at [703, 627] on span at bounding box center [707, 631] width 9 height 9
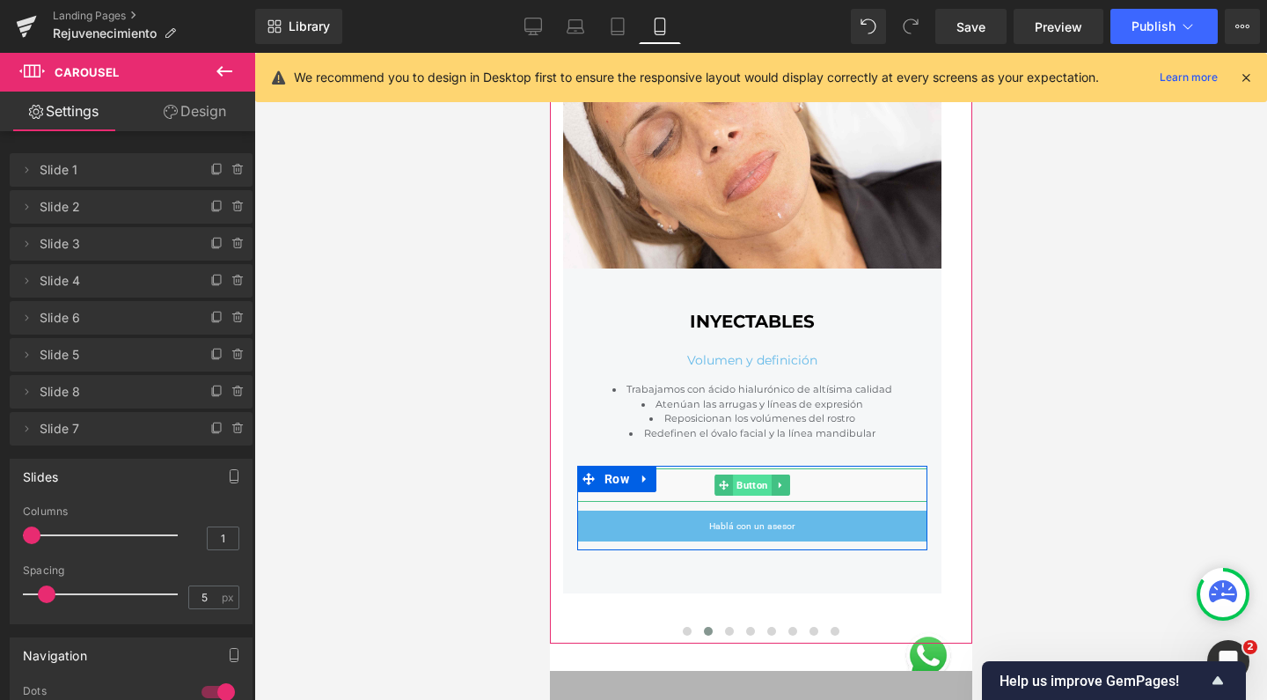
click at [750, 480] on span "Button" at bounding box center [751, 484] width 39 height 21
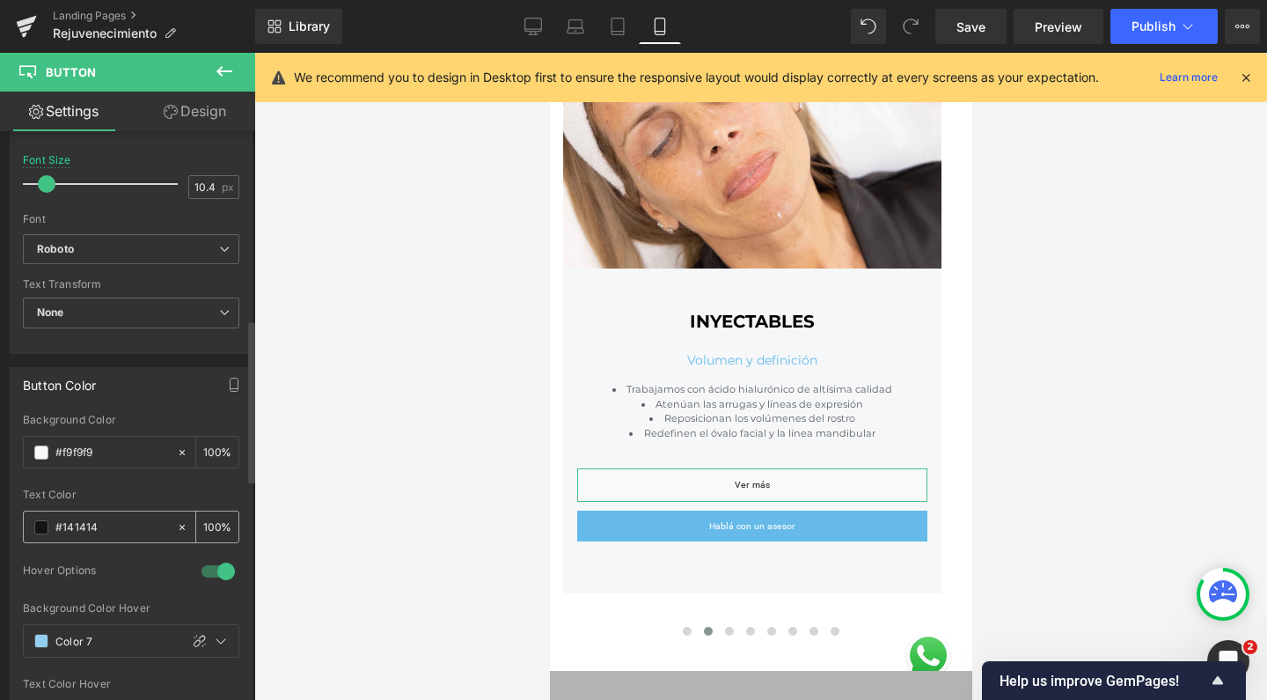
scroll to position [654, 0]
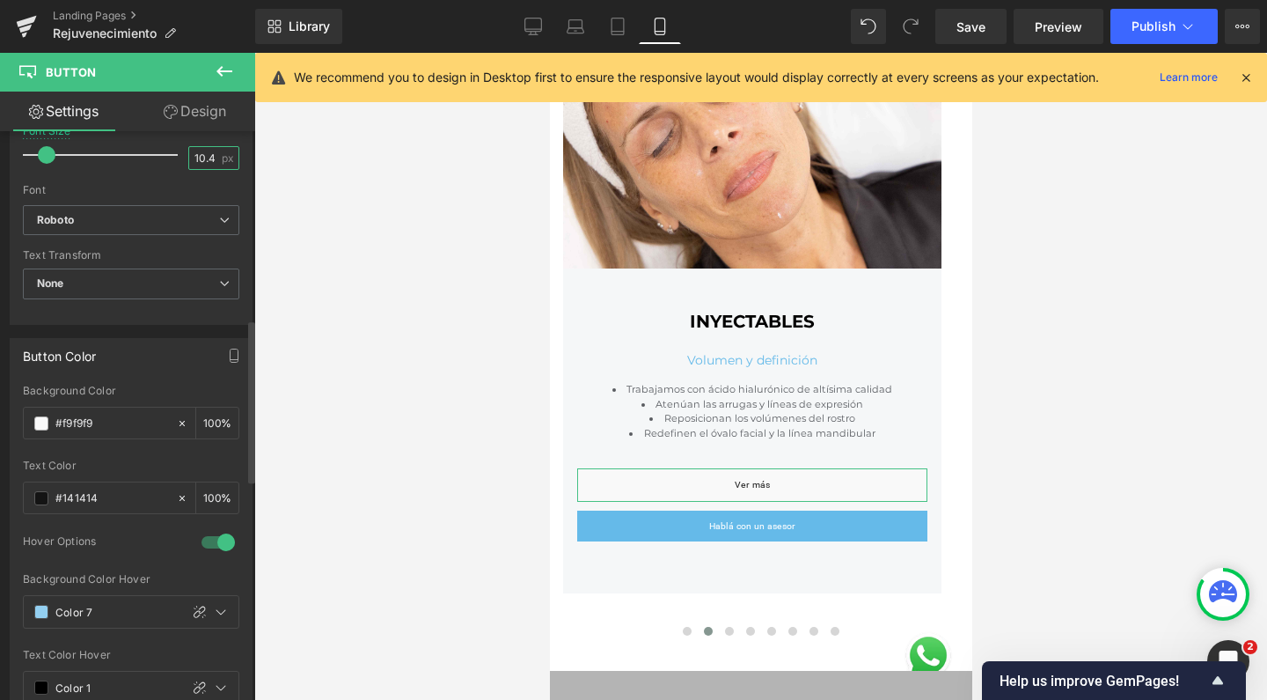
click at [203, 151] on input "10.4" at bounding box center [204, 158] width 31 height 22
type input "14"
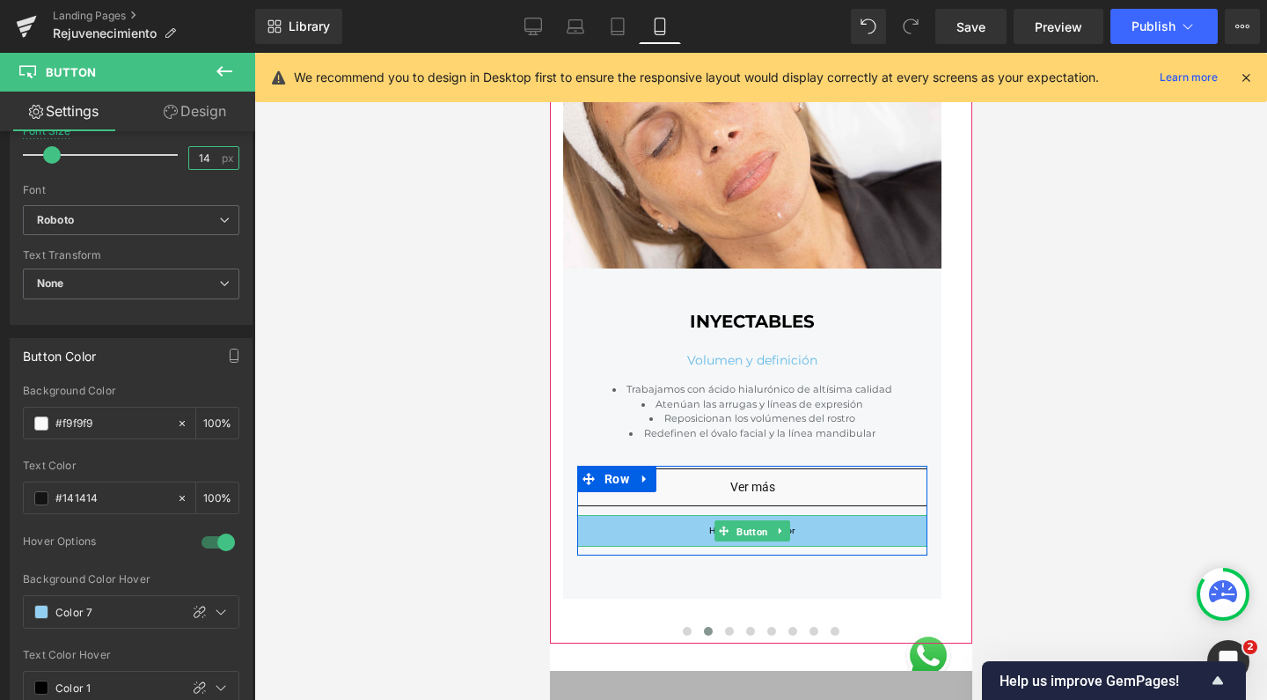
drag, startPoint x: 751, startPoint y: 525, endPoint x: 883, endPoint y: 348, distance: 220.2
click at [751, 525] on span "Button" at bounding box center [751, 531] width 39 height 21
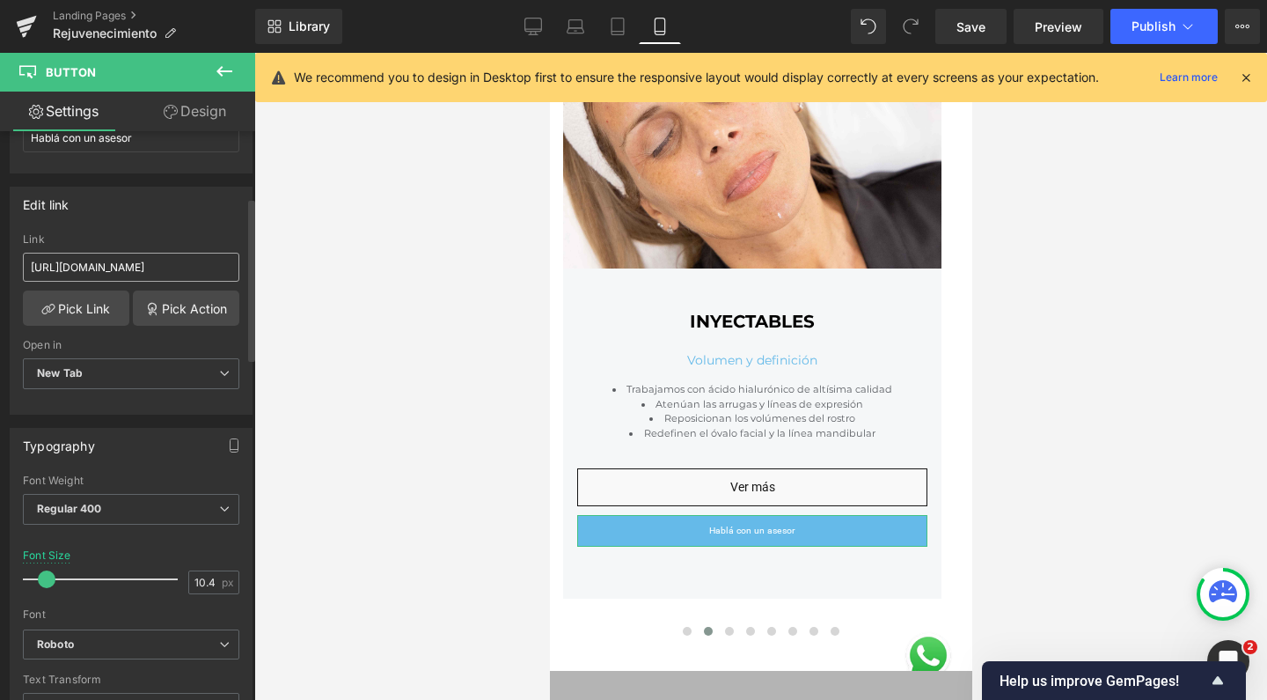
scroll to position [233, 0]
click at [210, 582] on input "10.4" at bounding box center [204, 579] width 31 height 22
type input "14"
click at [392, 498] on div at bounding box center [760, 376] width 1013 height 647
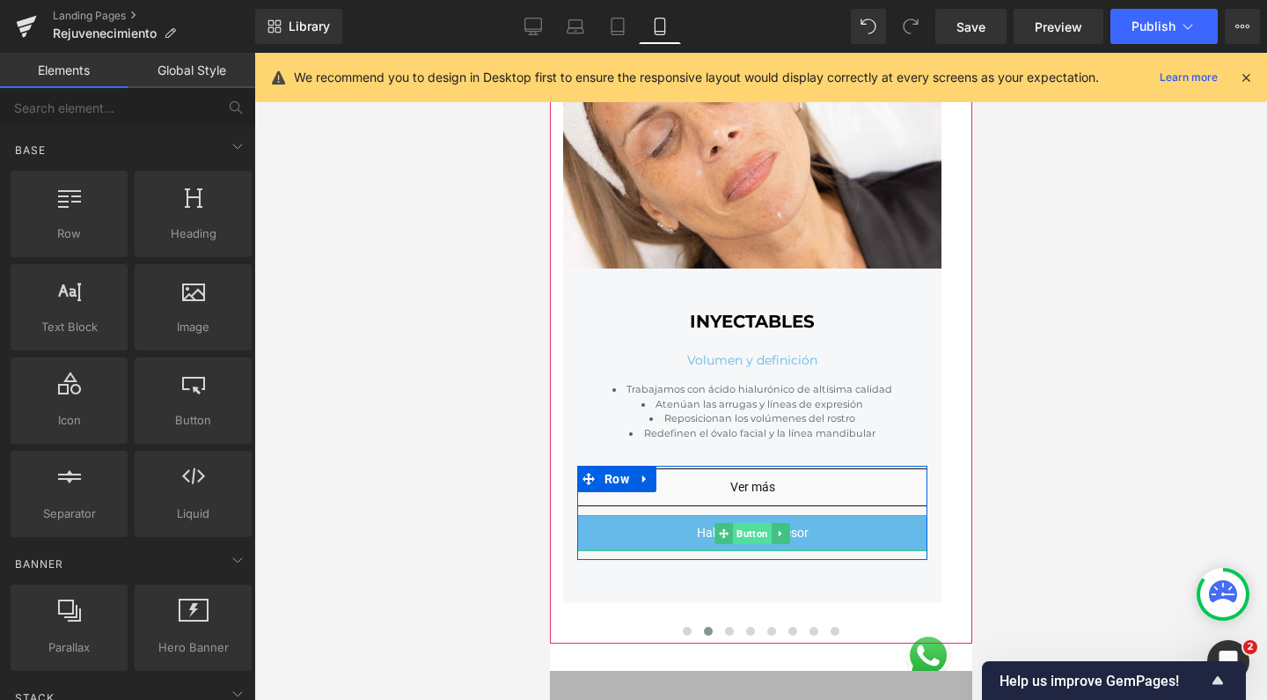
click at [756, 529] on span "Button" at bounding box center [751, 533] width 39 height 21
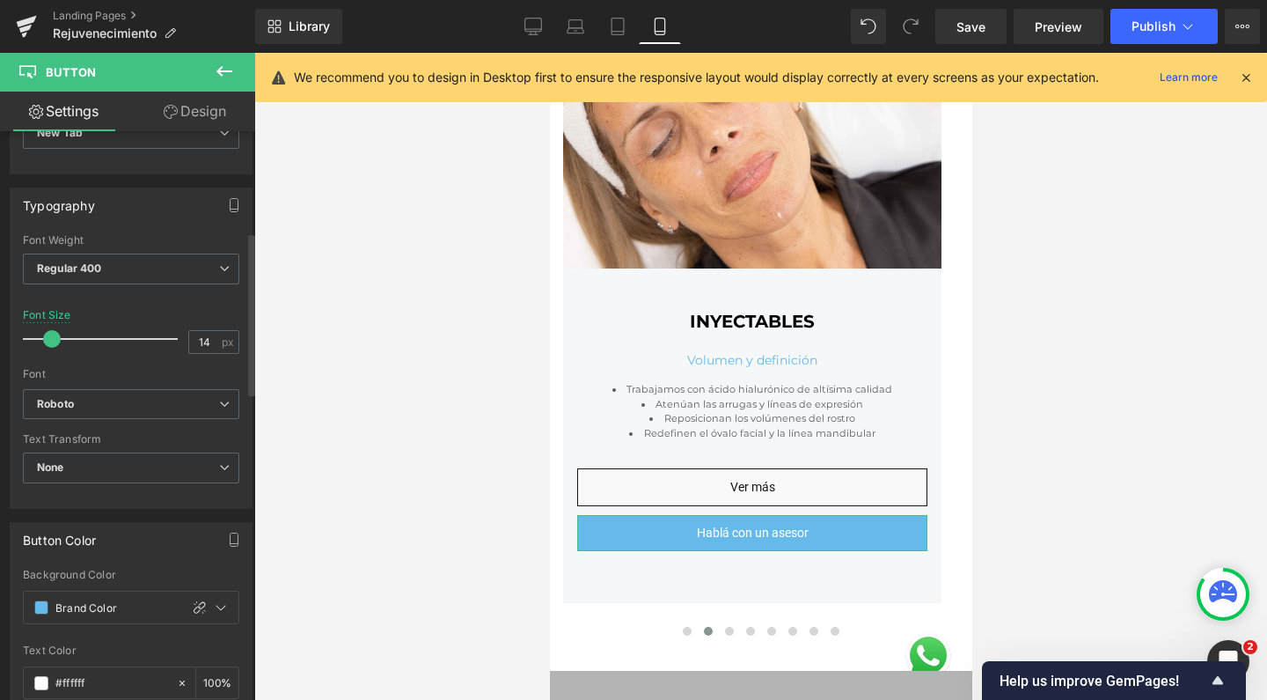
scroll to position [510, 0]
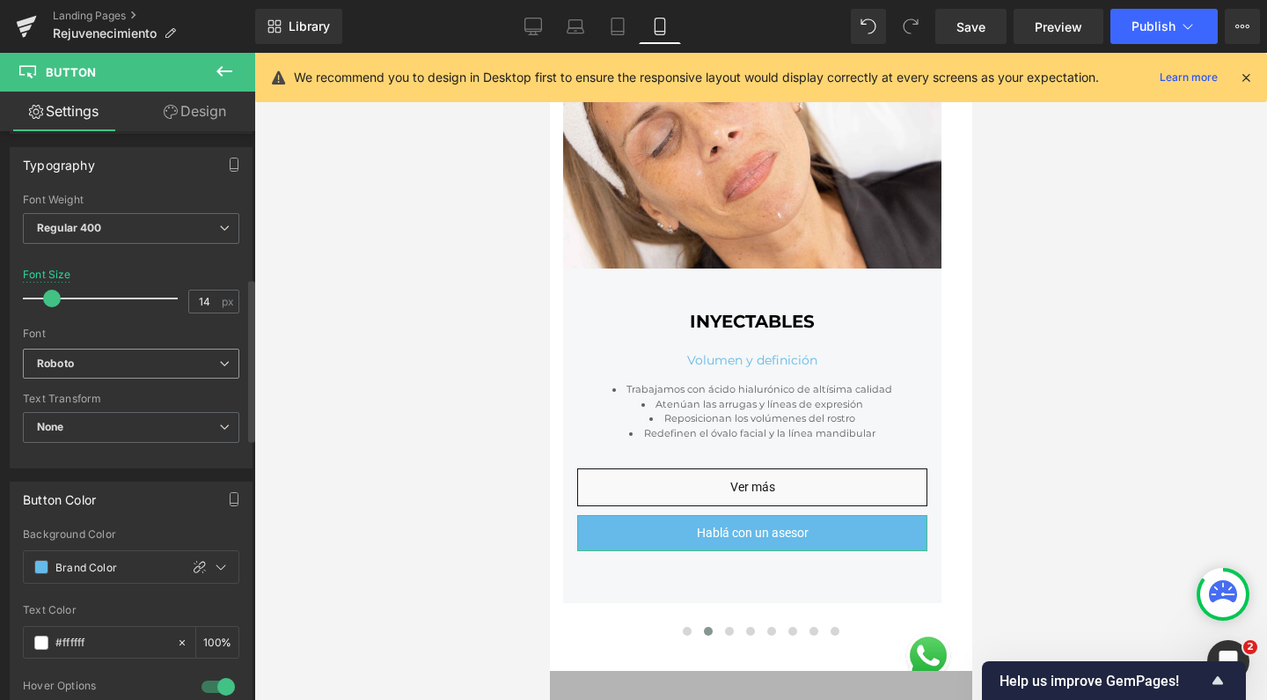
click at [101, 357] on b "Roboto" at bounding box center [128, 363] width 182 height 15
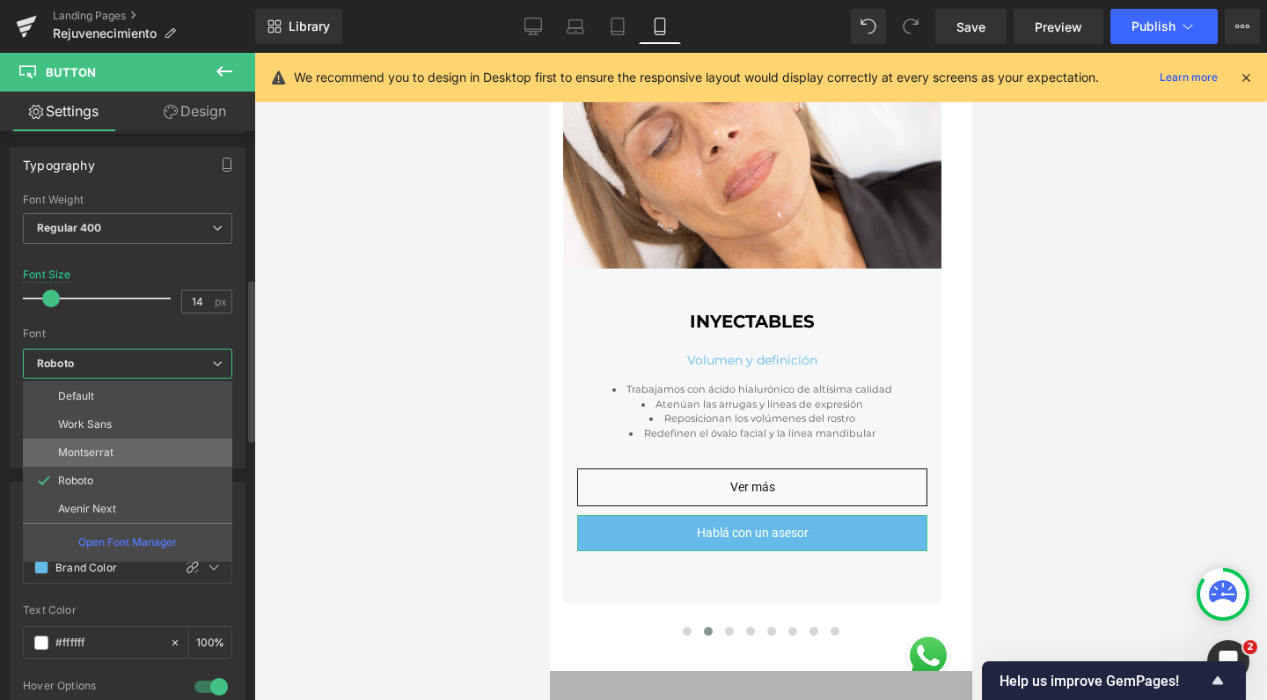
click at [114, 457] on li "Montserrat" at bounding box center [127, 452] width 209 height 28
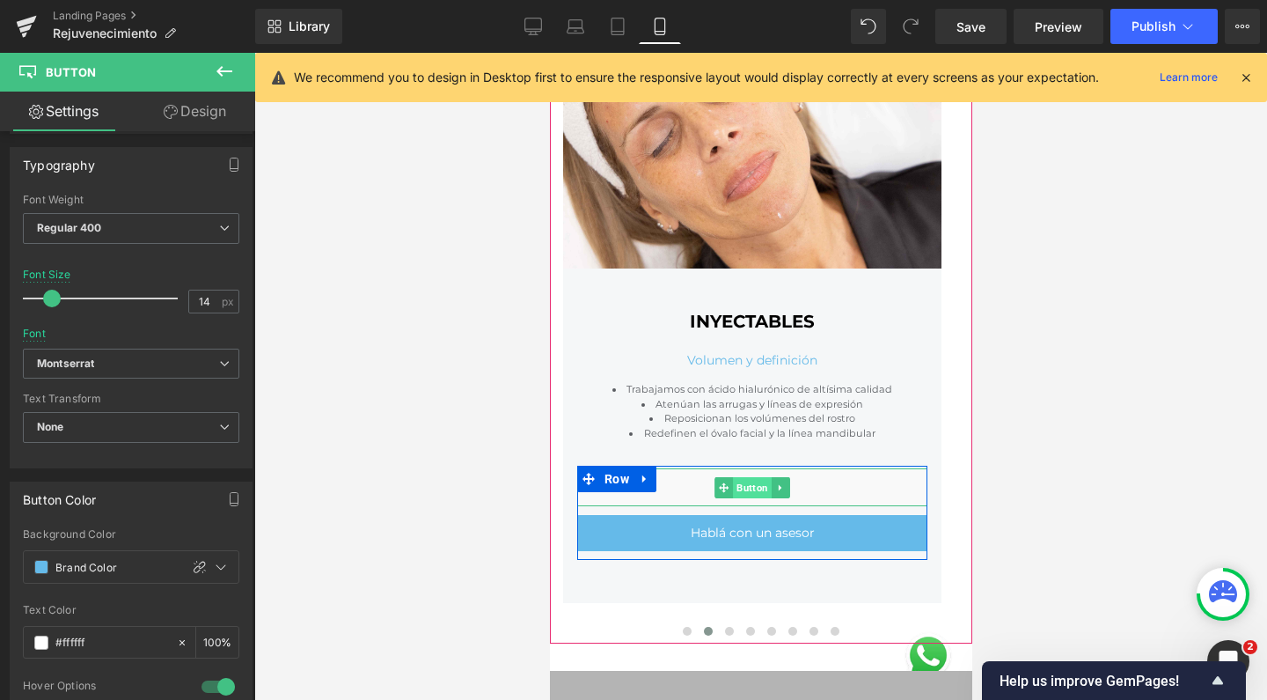
click at [751, 482] on span "Button" at bounding box center [751, 487] width 39 height 21
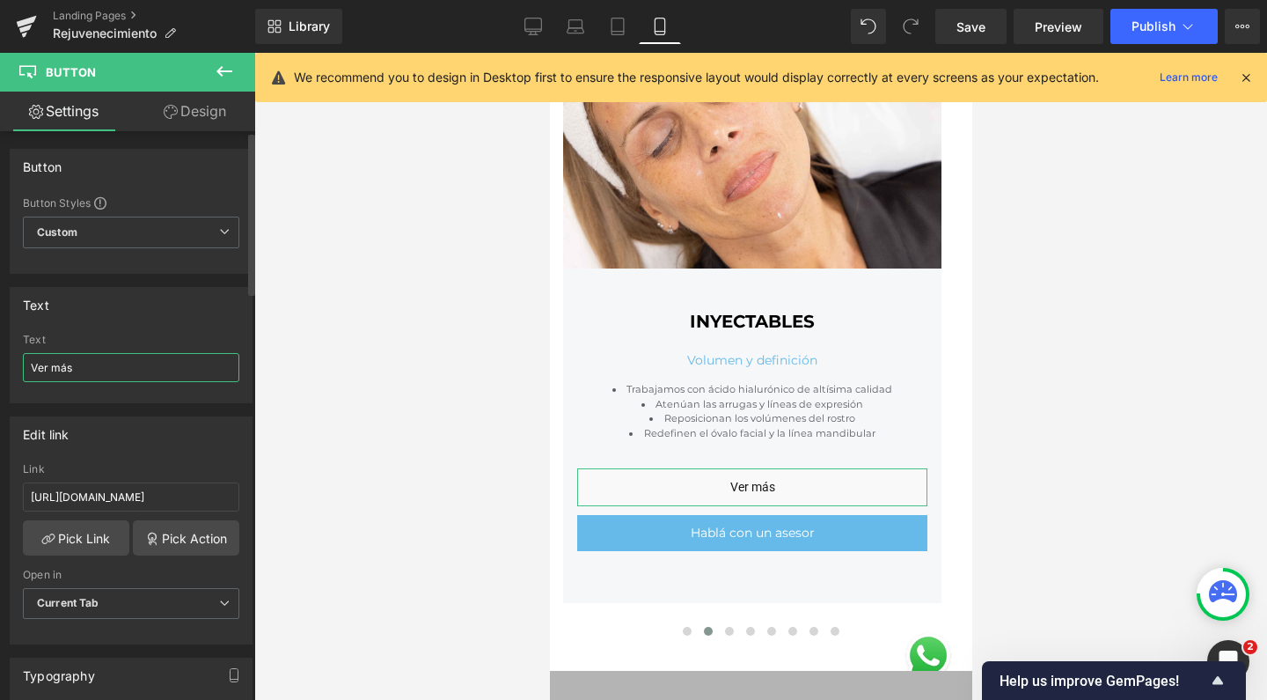
click at [121, 367] on input "Ver más" at bounding box center [131, 367] width 216 height 29
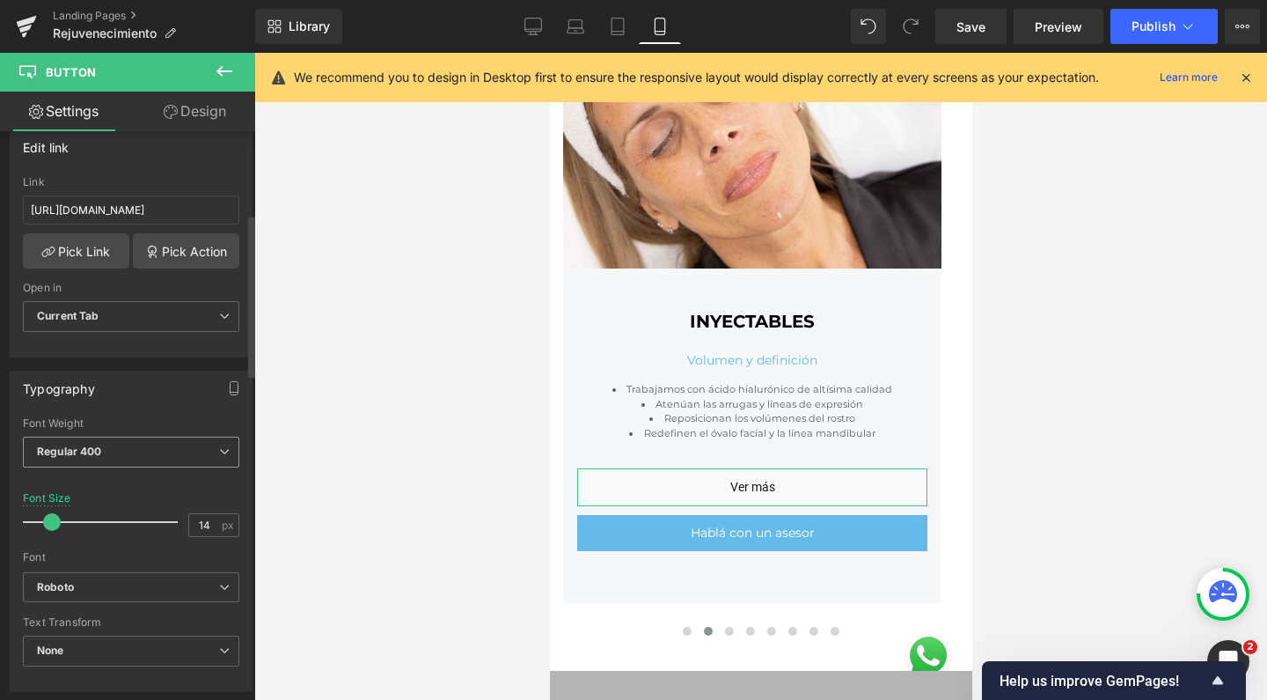
click at [113, 458] on span "Regular 400" at bounding box center [131, 451] width 216 height 31
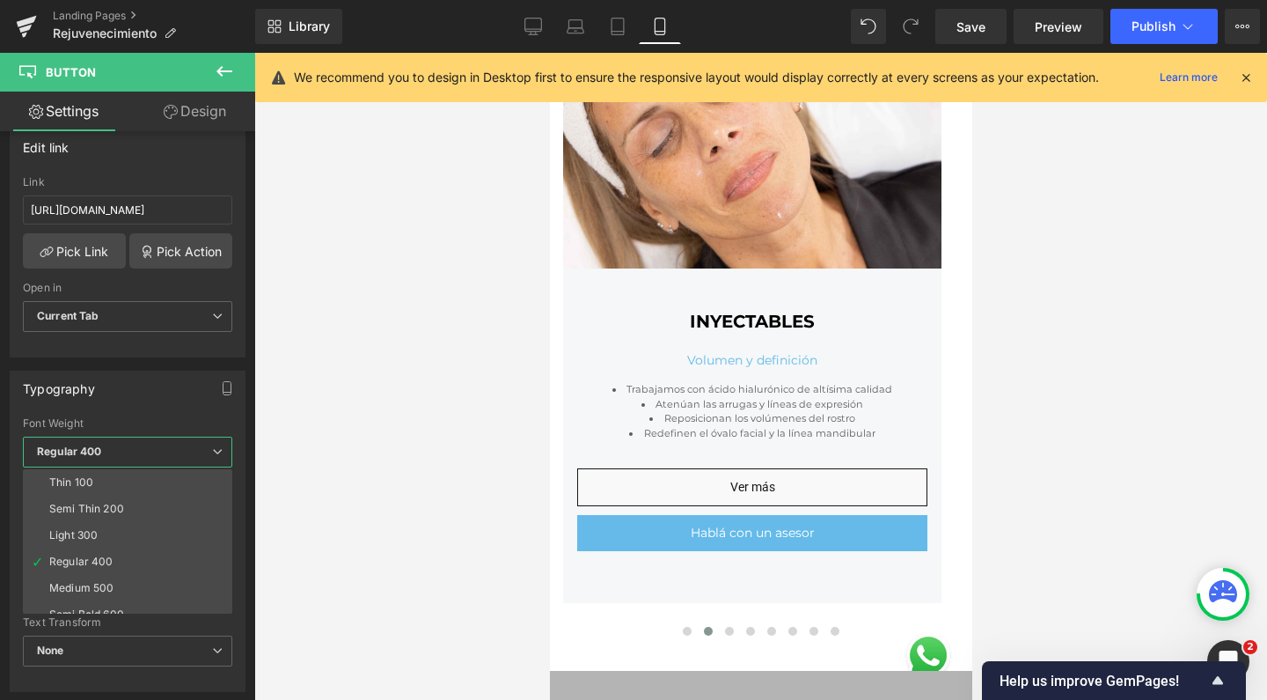
click at [287, 464] on div at bounding box center [760, 376] width 1013 height 647
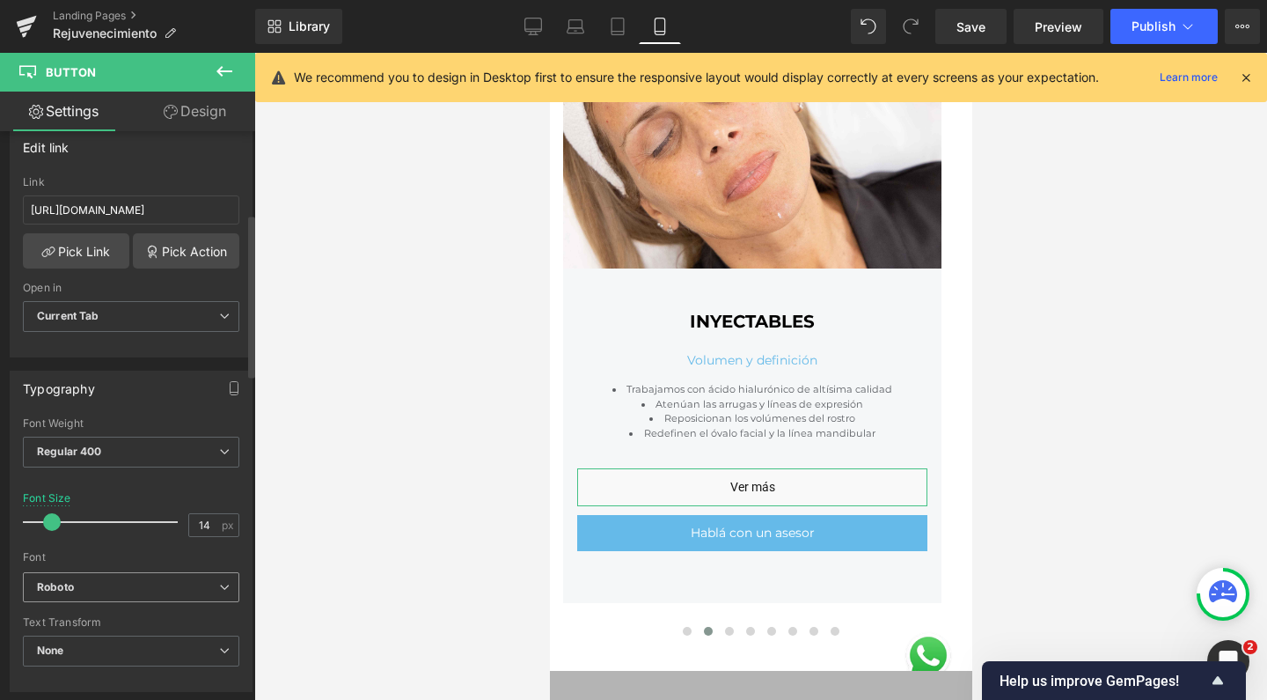
click at [117, 590] on b "Roboto" at bounding box center [128, 587] width 182 height 15
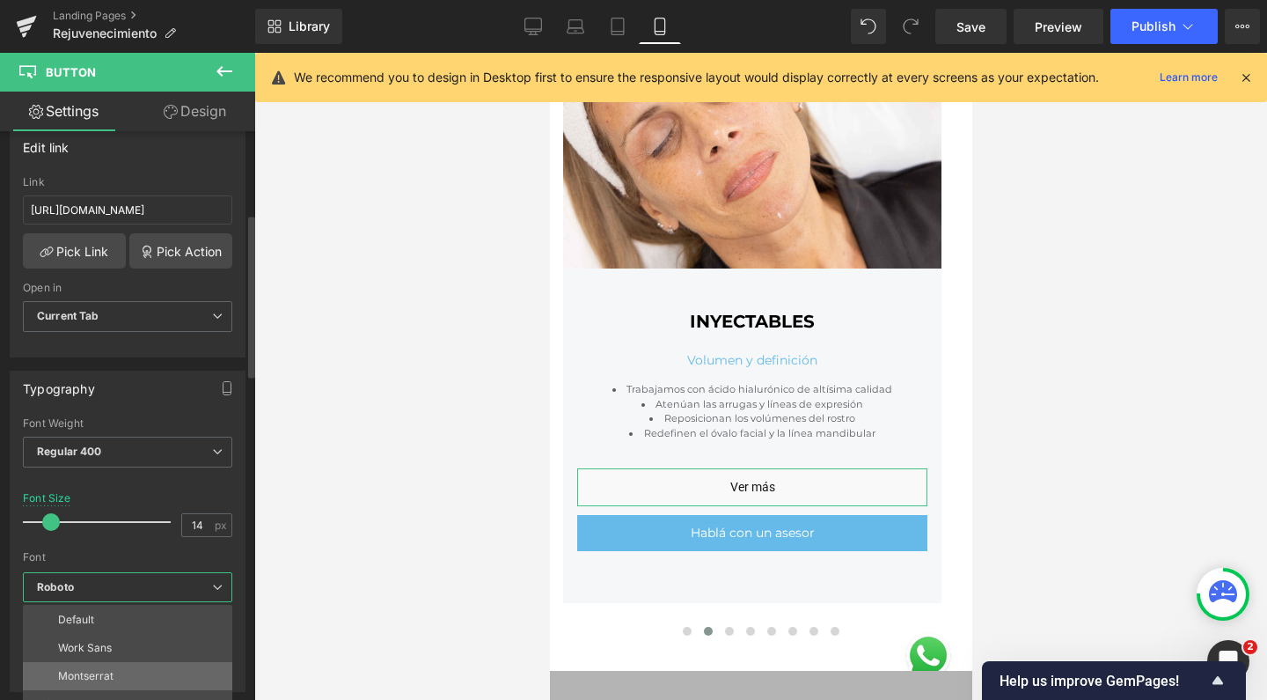
click at [114, 676] on li "Montserrat" at bounding box center [127, 676] width 209 height 28
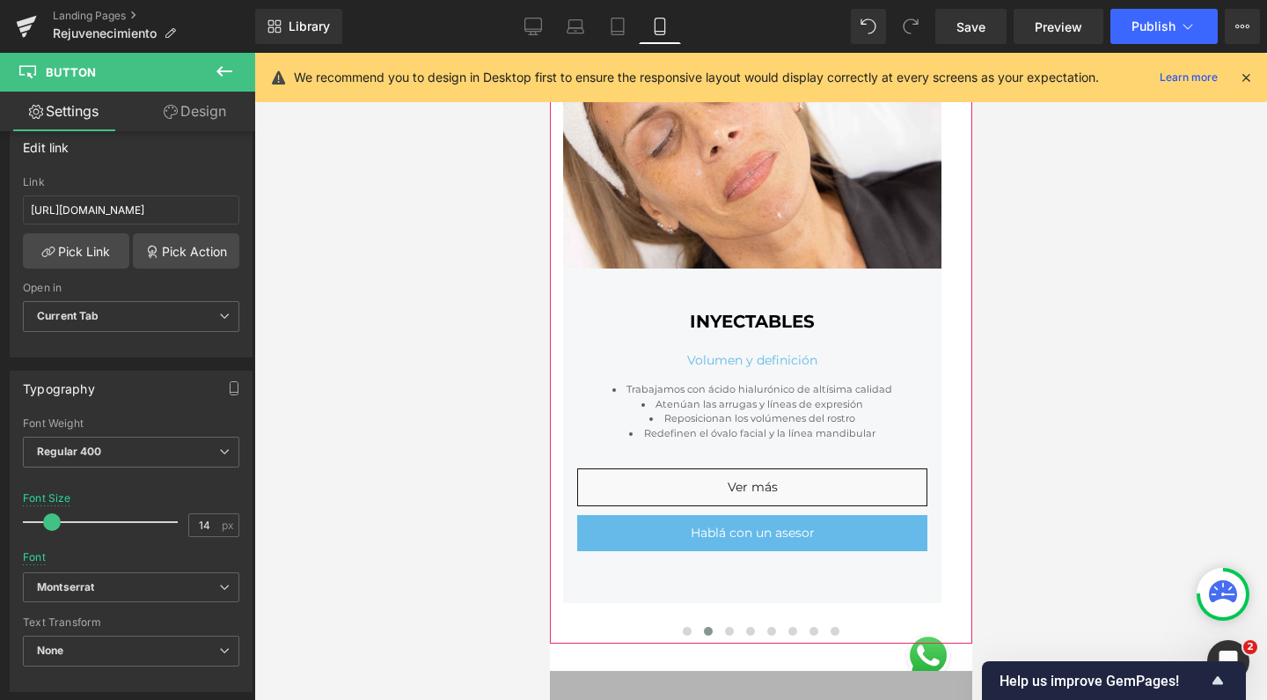
click at [679, 629] on div "Rendering Content" at bounding box center [634, 629] width 108 height 19
click at [676, 625] on div "Rendering Content" at bounding box center [634, 629] width 108 height 19
click at [679, 628] on div "Rendering Content" at bounding box center [634, 629] width 108 height 19
click at [341, 546] on div at bounding box center [760, 376] width 1013 height 647
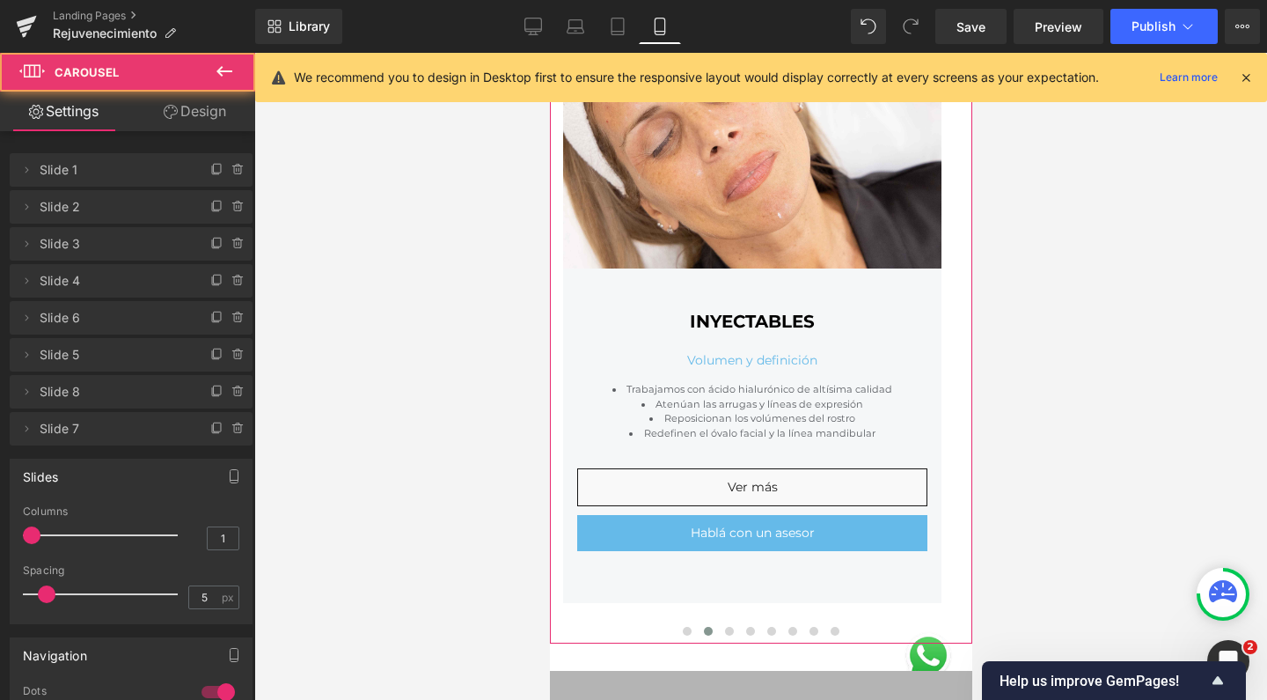
click at [677, 627] on div "Rendering Content" at bounding box center [634, 629] width 108 height 19
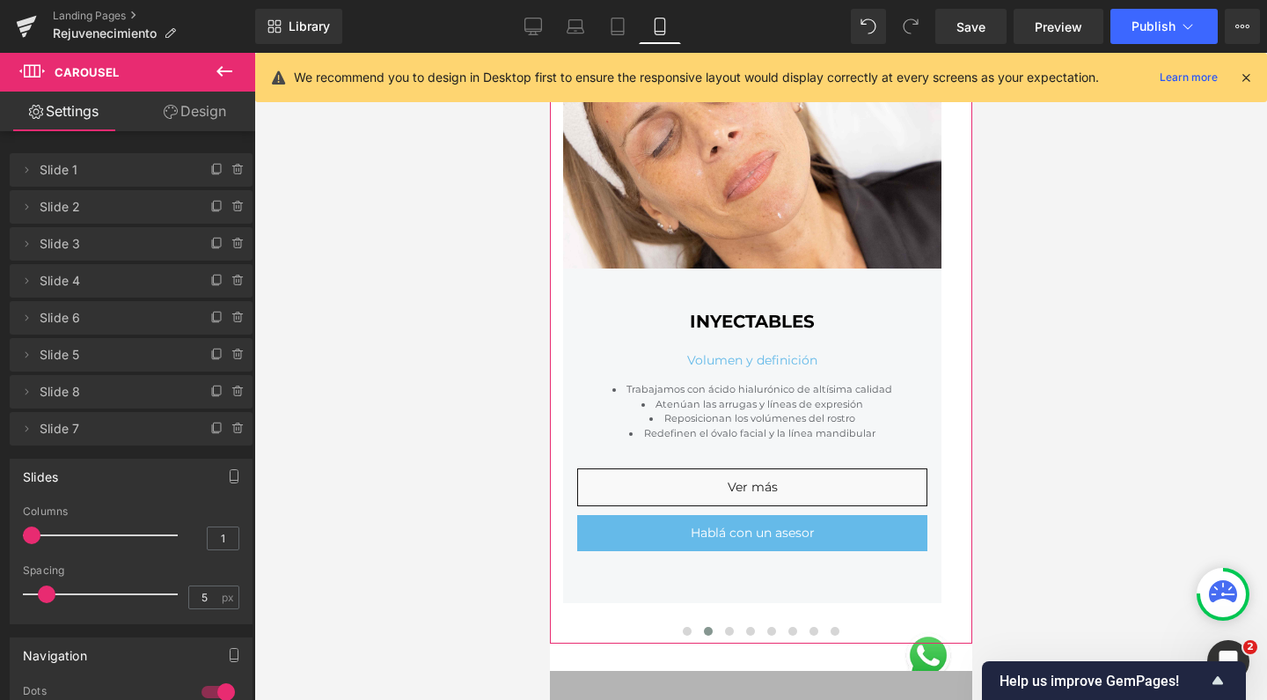
click at [675, 626] on div "Rendering Content" at bounding box center [634, 629] width 108 height 19
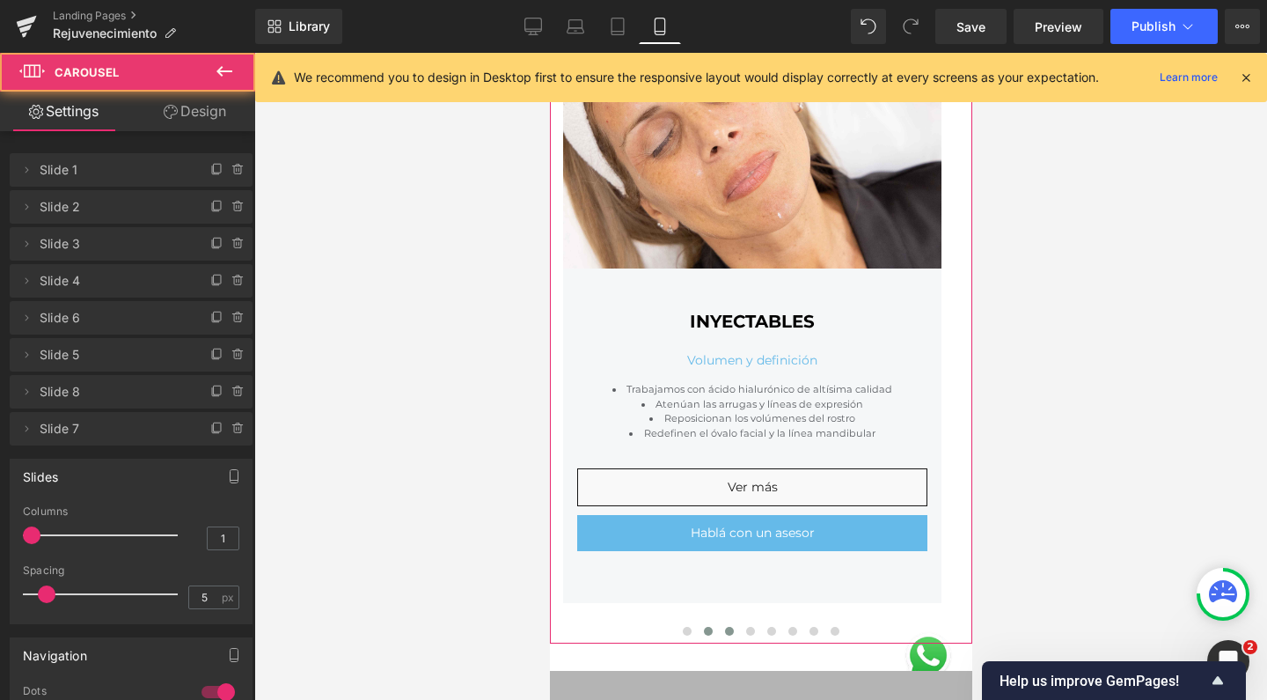
click at [724, 627] on span at bounding box center [728, 631] width 9 height 9
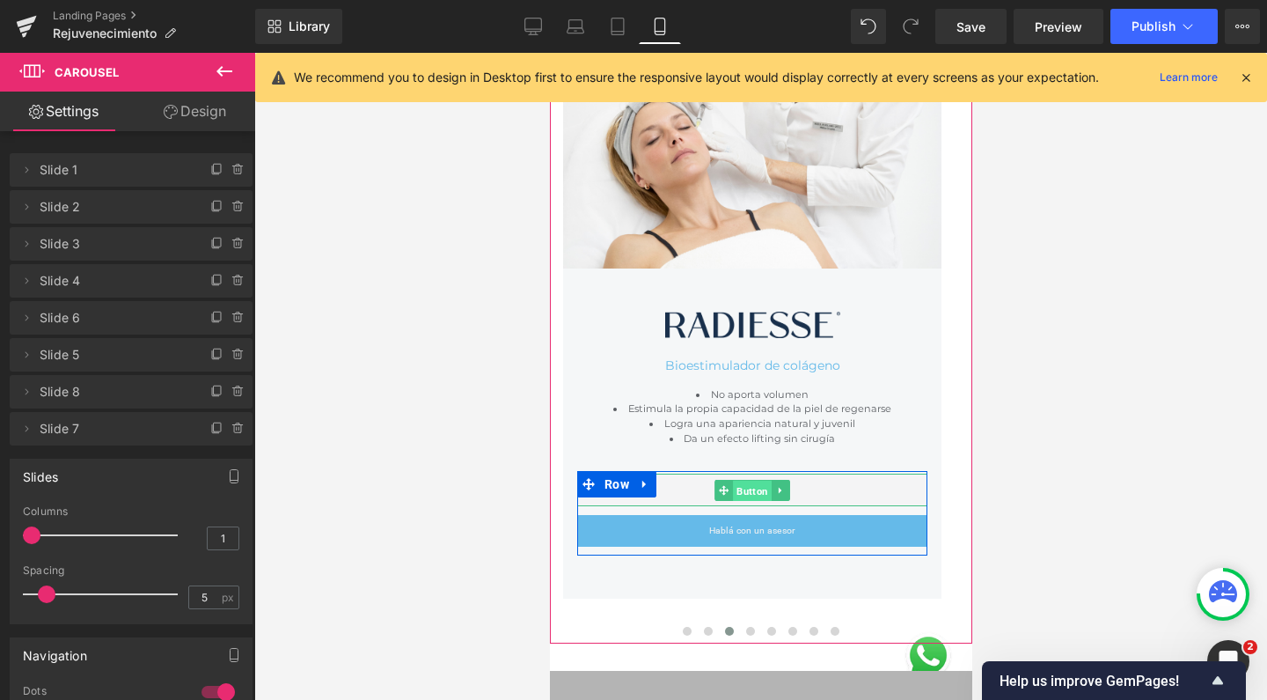
click at [750, 486] on span "Button" at bounding box center [751, 490] width 39 height 21
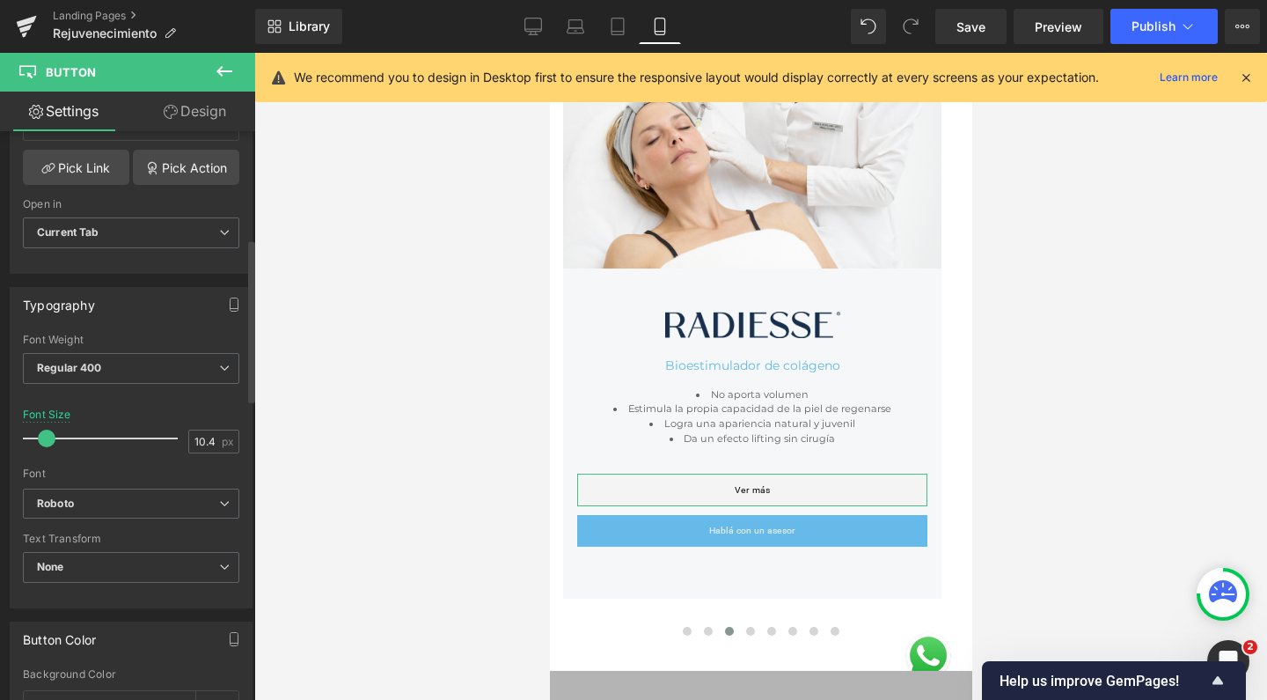
scroll to position [373, 0]
click at [202, 436] on input "10.4" at bounding box center [204, 439] width 31 height 22
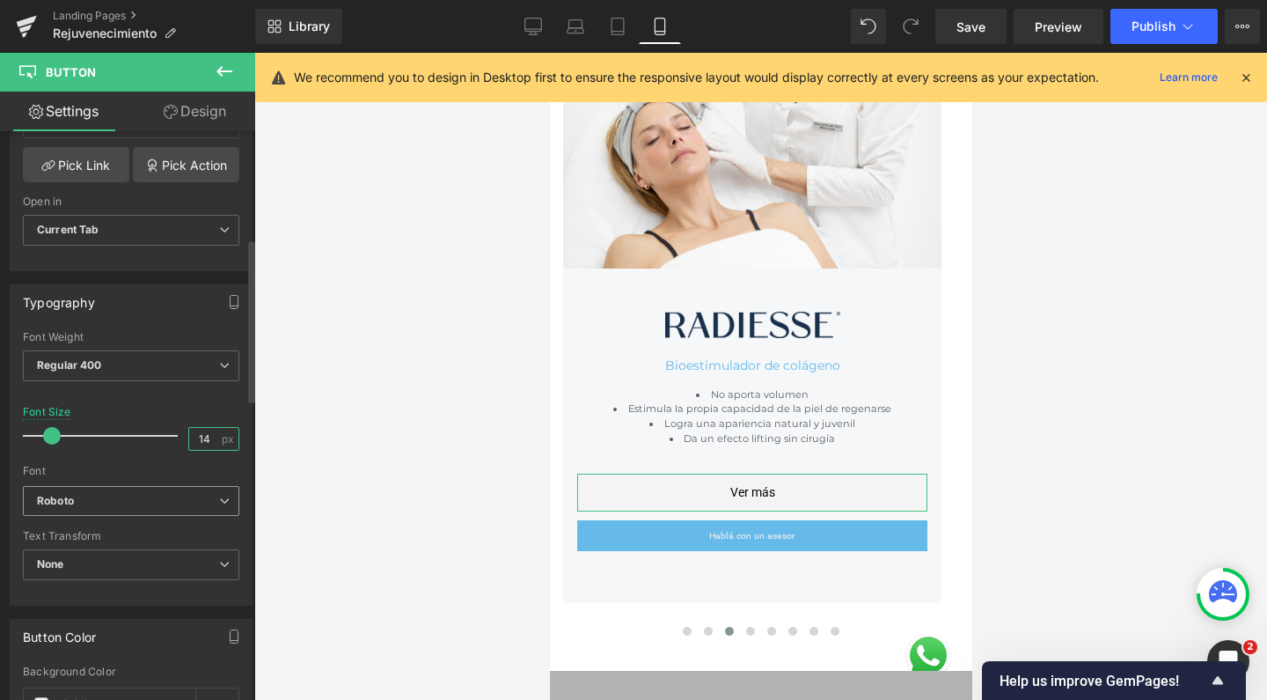
type input "14"
drag, startPoint x: 121, startPoint y: 502, endPoint x: 117, endPoint y: 546, distance: 43.3
click at [121, 502] on b "Roboto" at bounding box center [128, 501] width 182 height 15
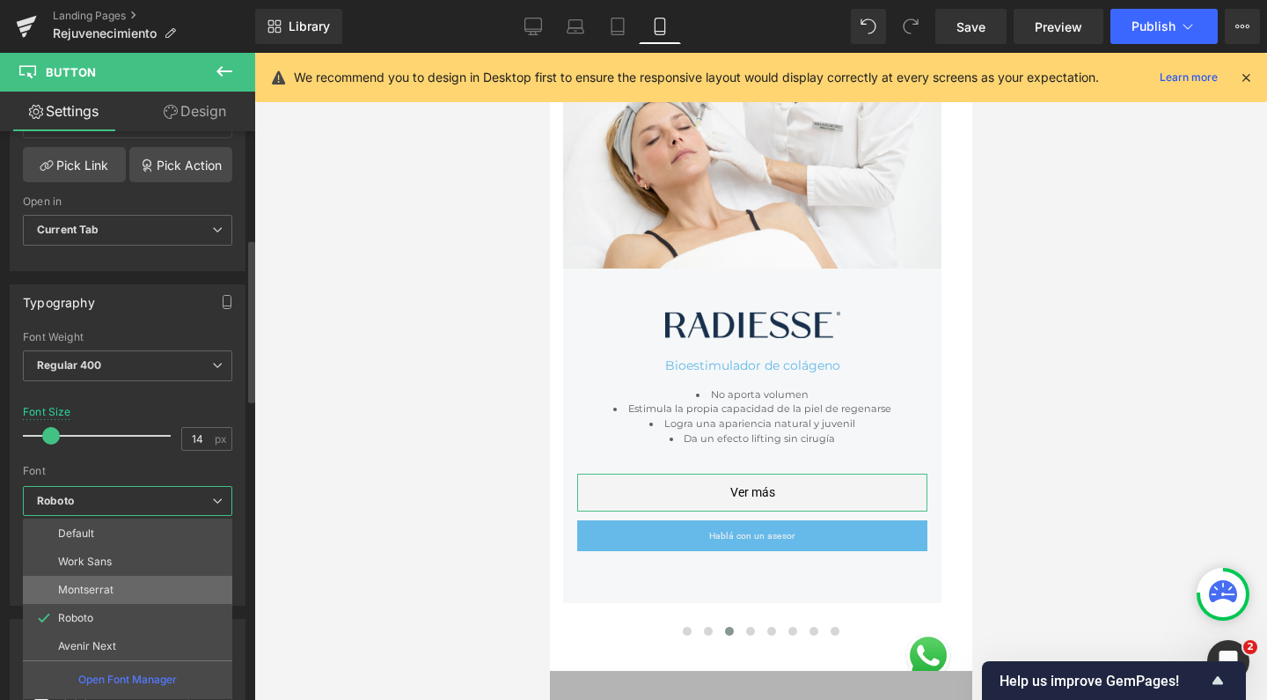
click at [97, 585] on p "Montserrat" at bounding box center [85, 589] width 55 height 12
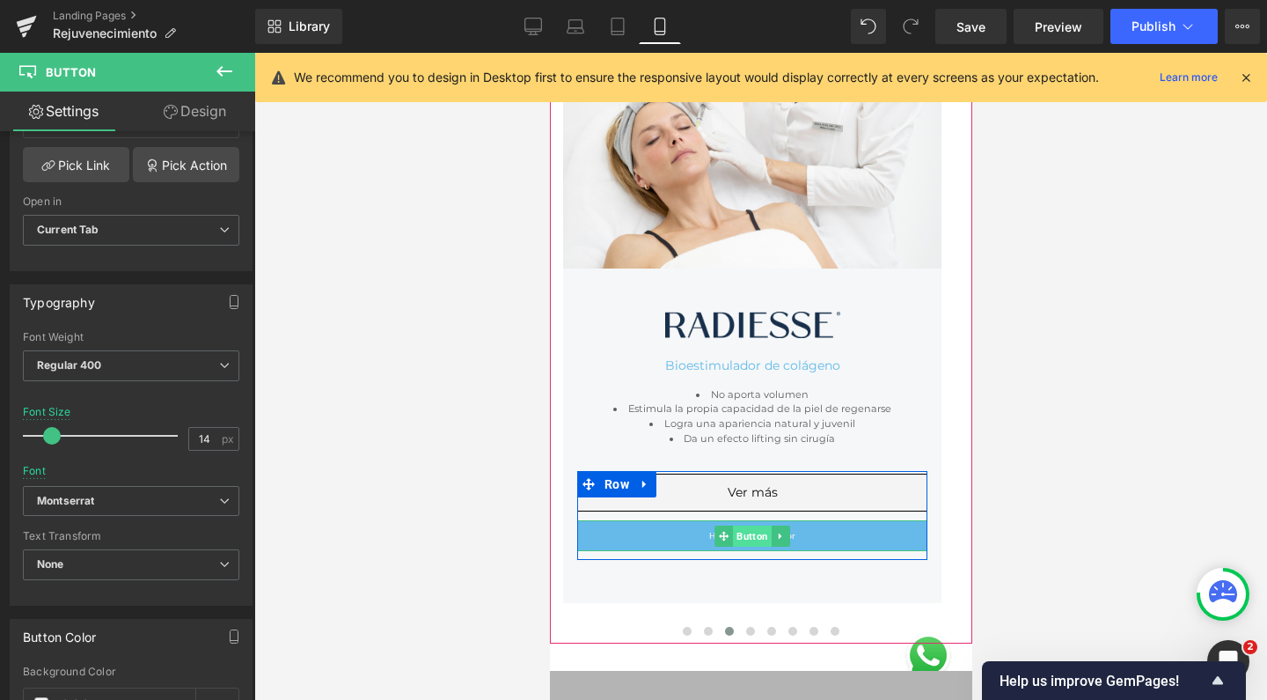
click at [752, 532] on span "Button" at bounding box center [751, 535] width 39 height 21
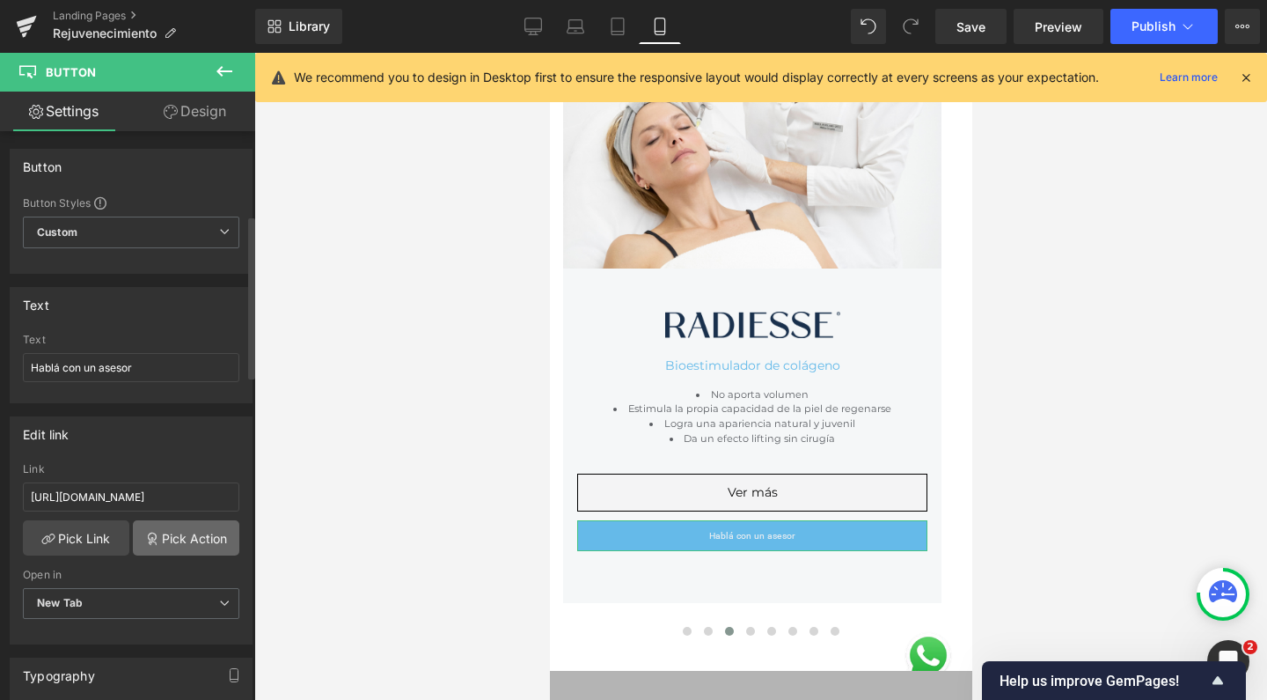
scroll to position [351, 0]
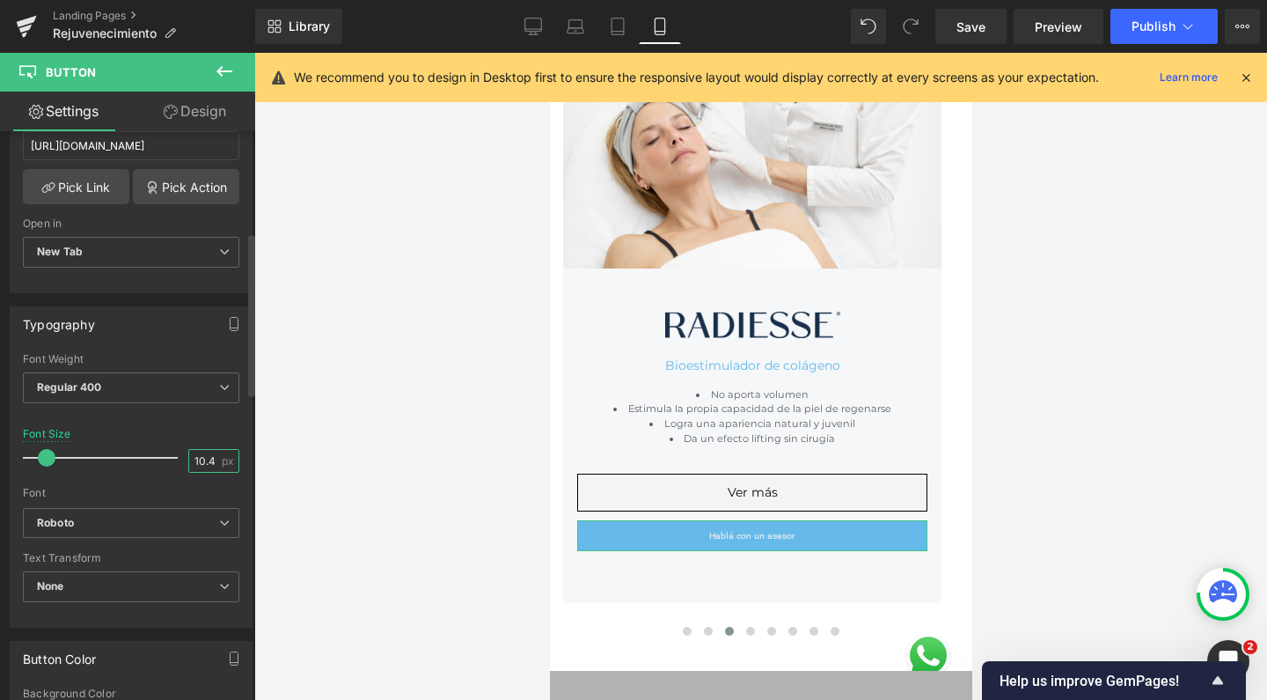
click at [210, 456] on input "10.4" at bounding box center [204, 461] width 31 height 22
type input "14"
click at [127, 526] on b "Roboto" at bounding box center [128, 523] width 182 height 15
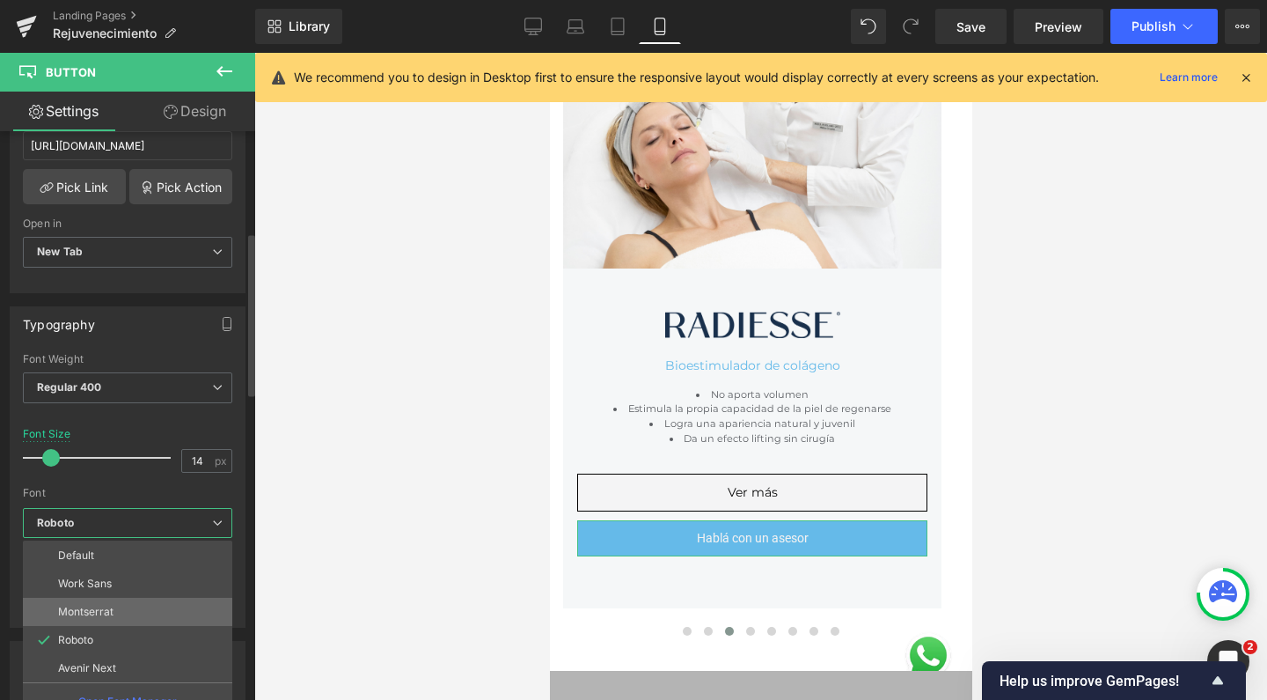
click at [103, 614] on p "Montserrat" at bounding box center [85, 611] width 55 height 12
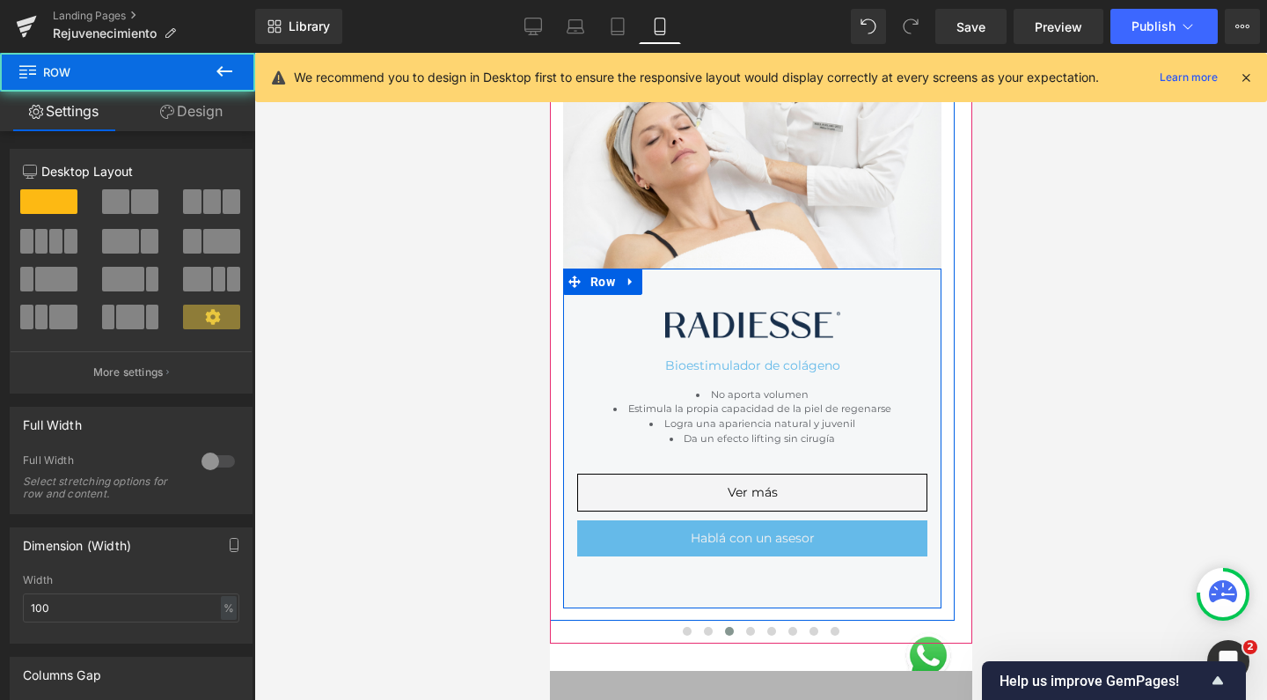
click at [678, 590] on div "Image Bioestimulador de colágeno Text Block No aporta volumen Estimula la propi…" at bounding box center [751, 438] width 378 height 340
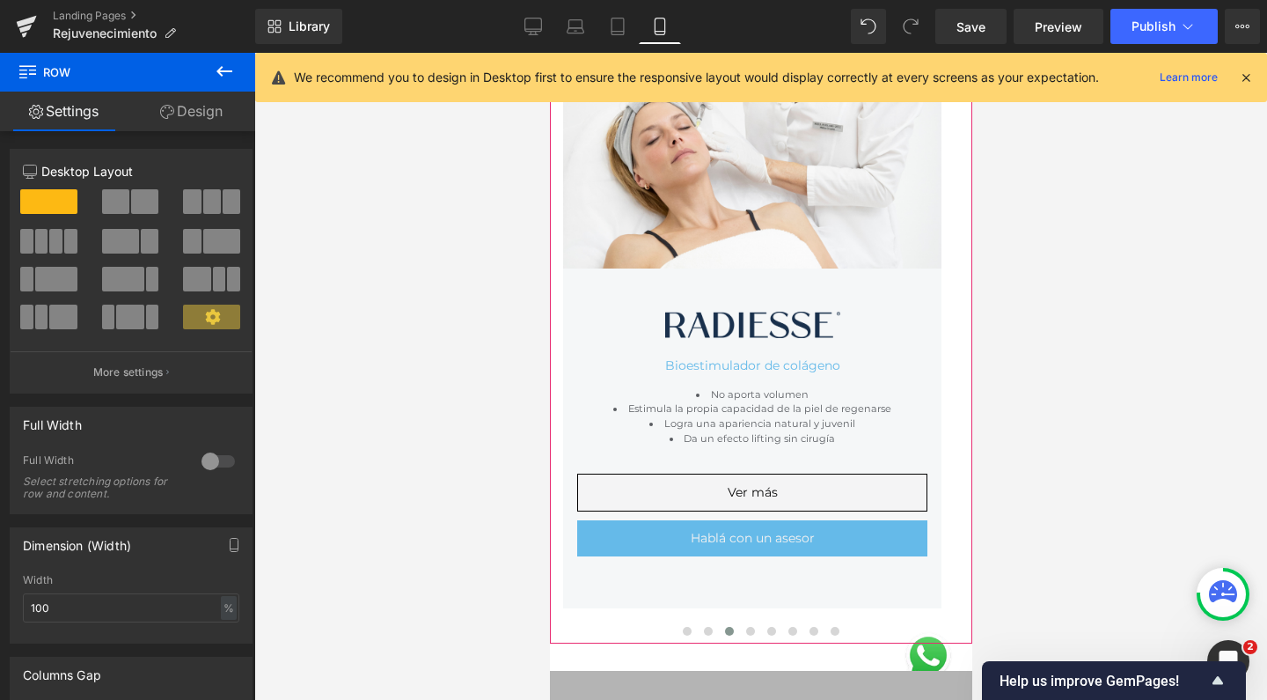
click at [675, 627] on div "Rendering Content" at bounding box center [634, 629] width 108 height 19
click at [674, 621] on div "Rendering Content" at bounding box center [634, 629] width 108 height 19
click at [679, 627] on div "Rendering Content" at bounding box center [634, 629] width 108 height 19
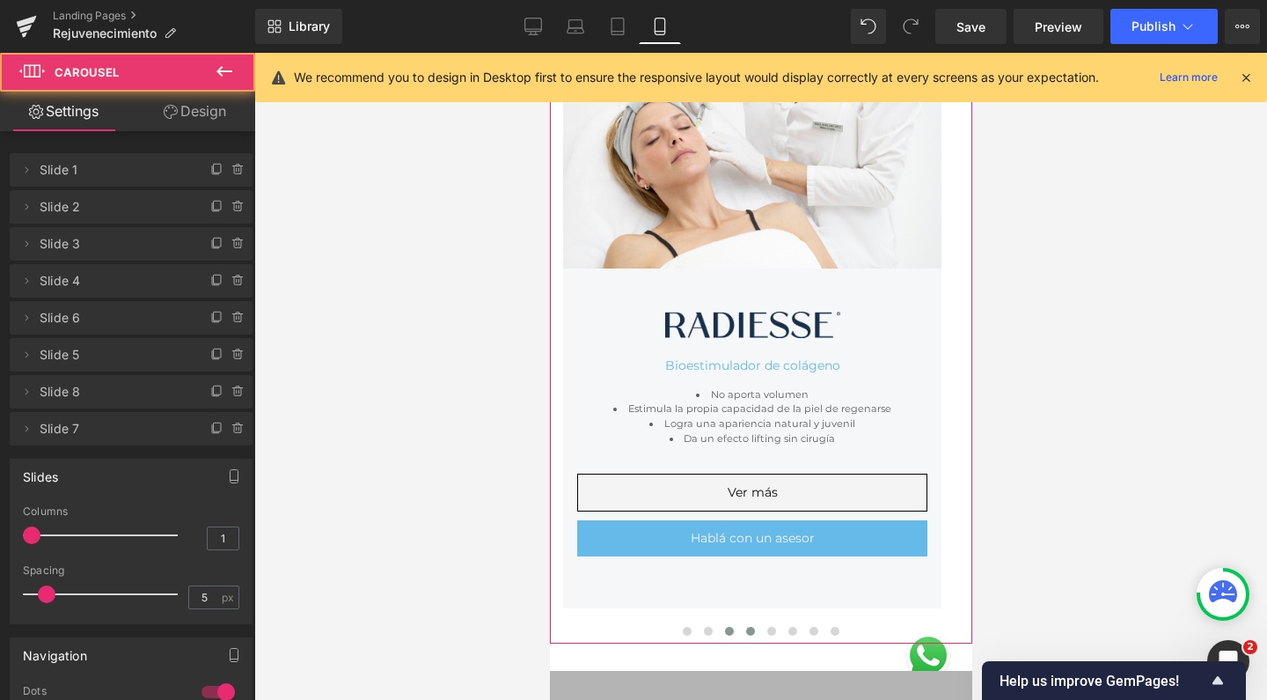
click at [747, 625] on button at bounding box center [749, 631] width 21 height 18
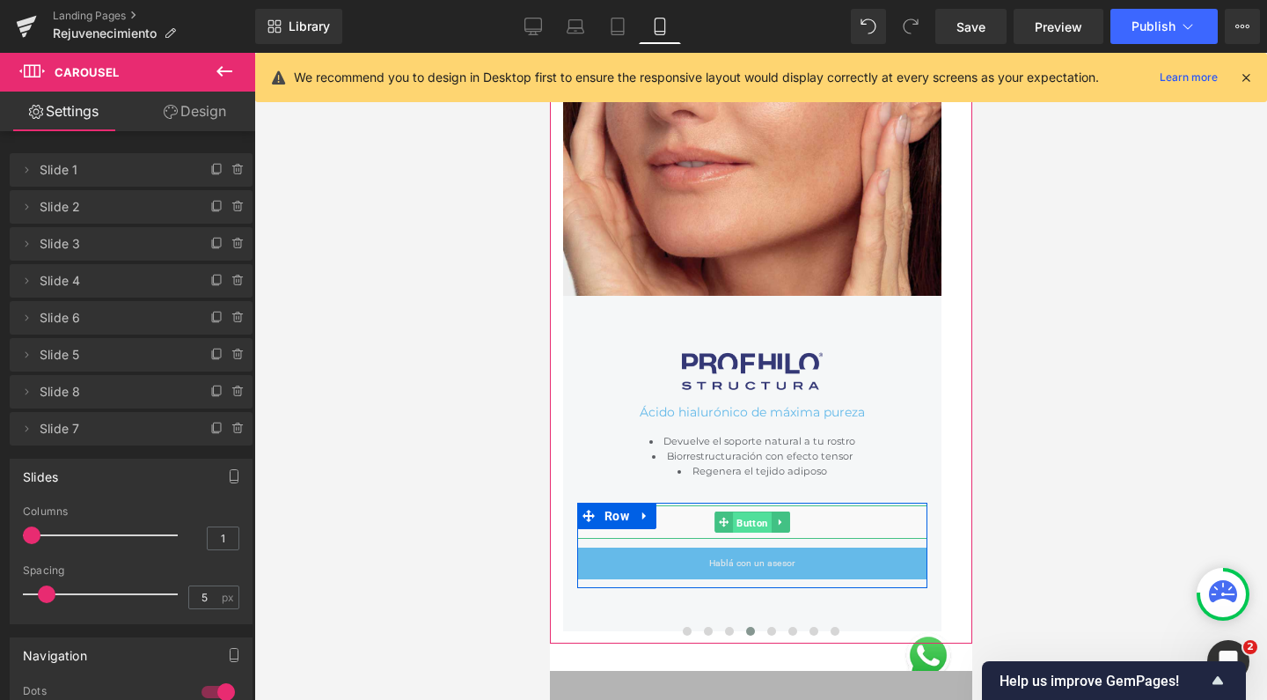
click at [749, 514] on span "Button" at bounding box center [751, 522] width 39 height 21
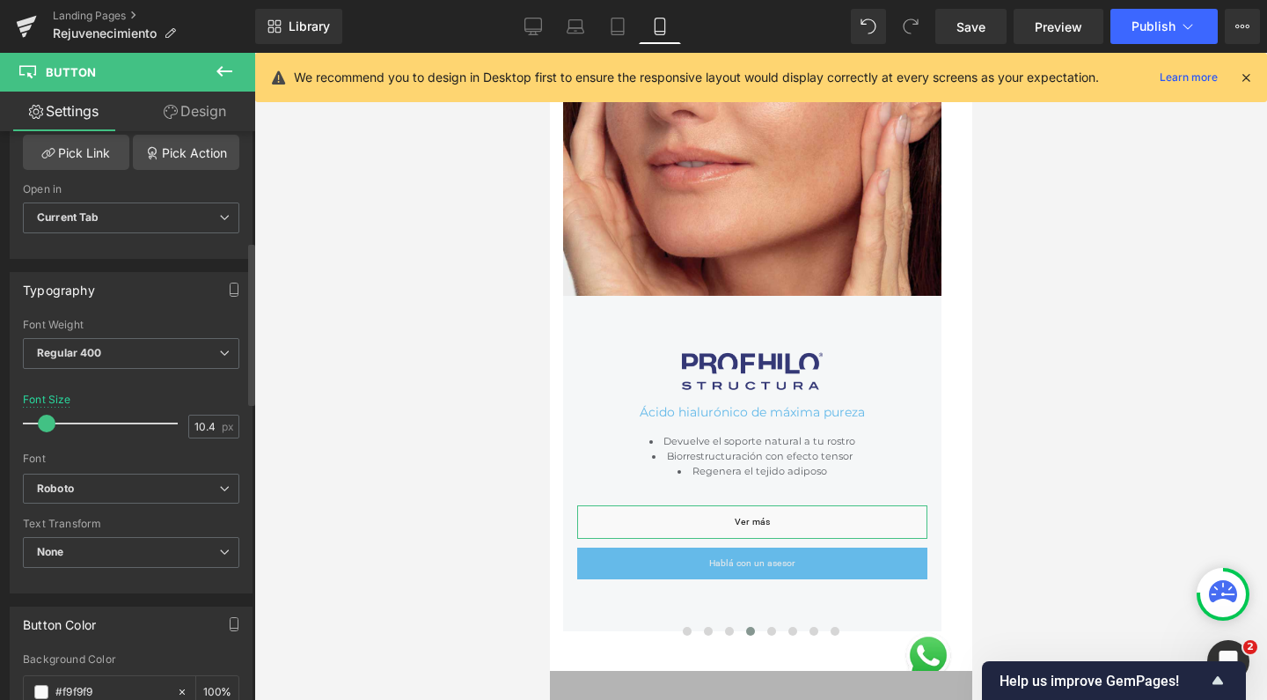
scroll to position [382, 0]
click at [202, 433] on input "10.4" at bounding box center [204, 430] width 31 height 22
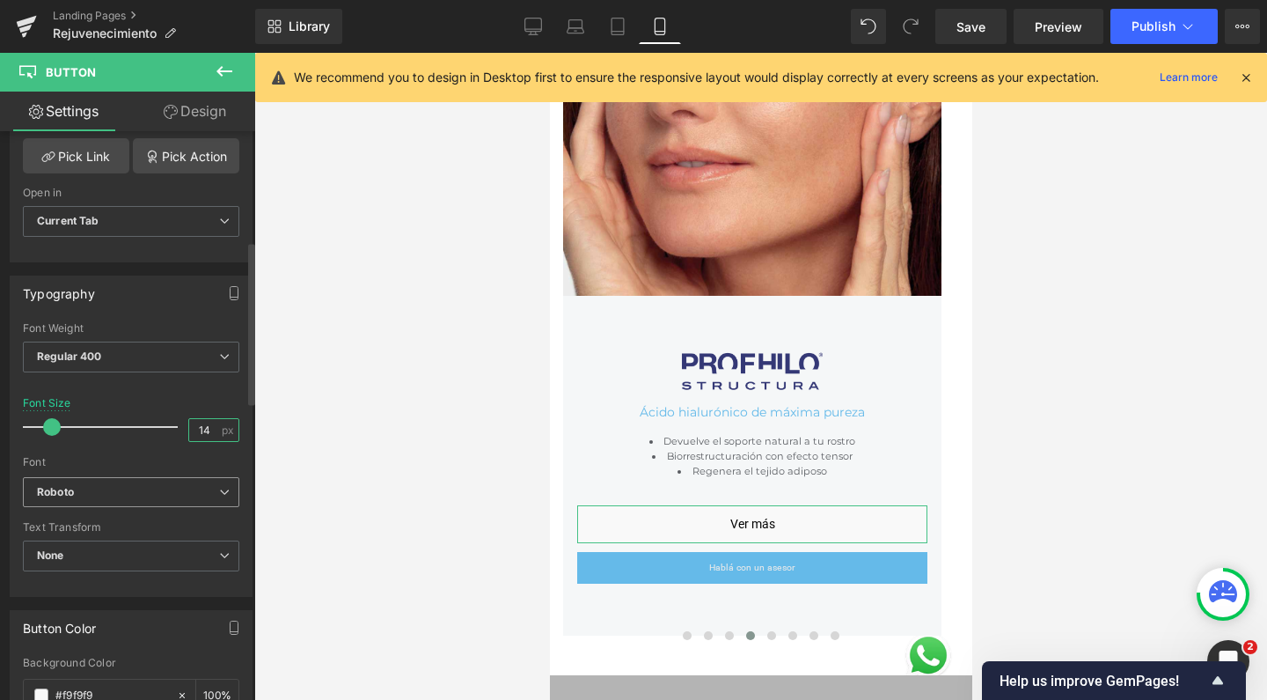
type input "14"
click at [132, 485] on b "Roboto" at bounding box center [128, 492] width 182 height 15
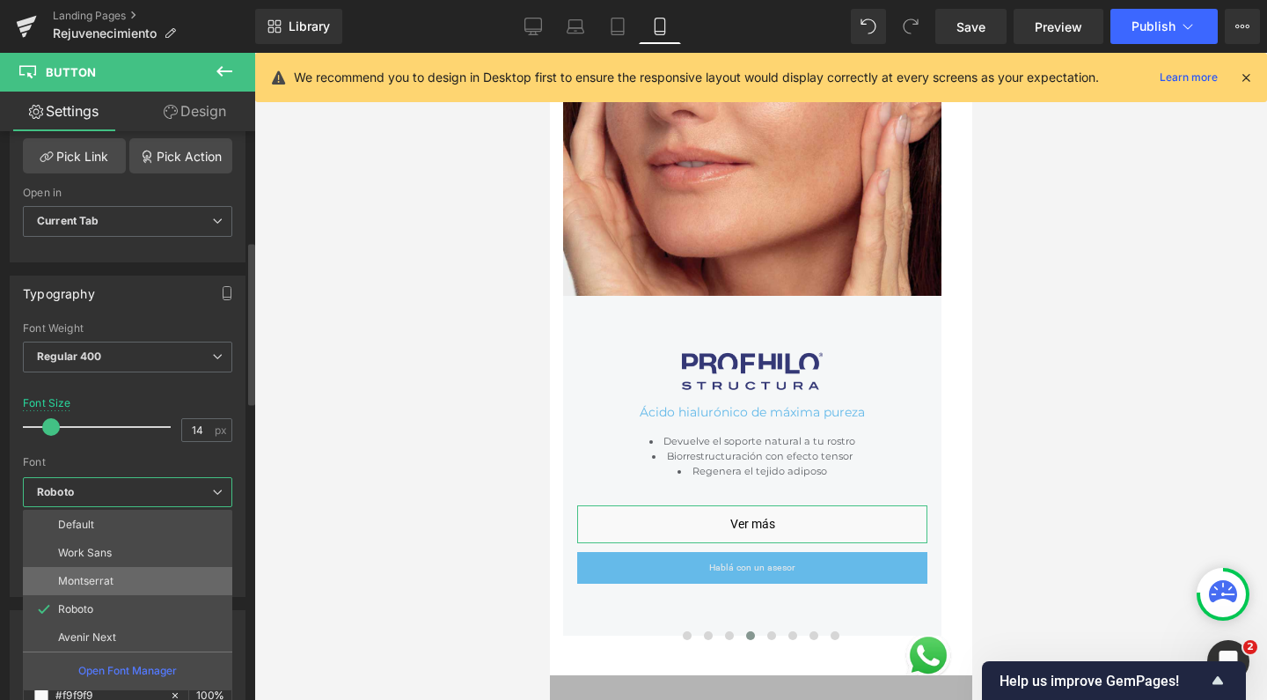
scroll to position [5074, 405]
click at [127, 581] on li "Montserrat" at bounding box center [127, 581] width 209 height 28
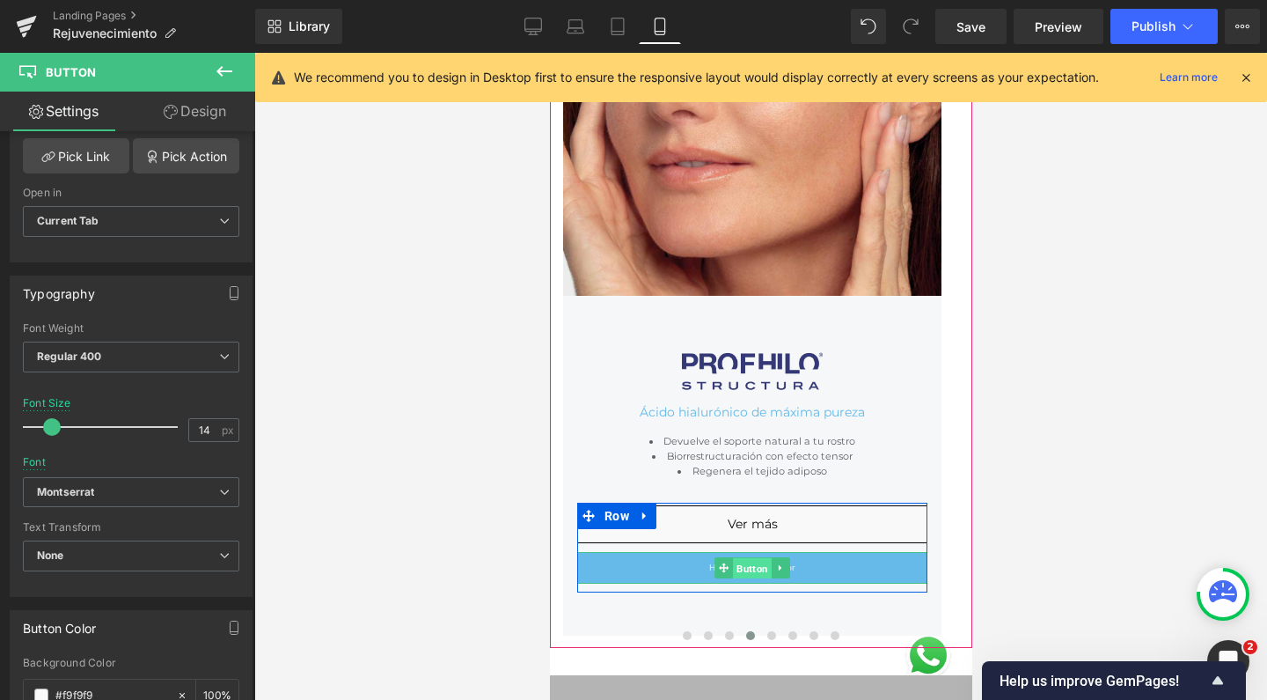
click at [745, 565] on span "Button" at bounding box center [751, 568] width 39 height 21
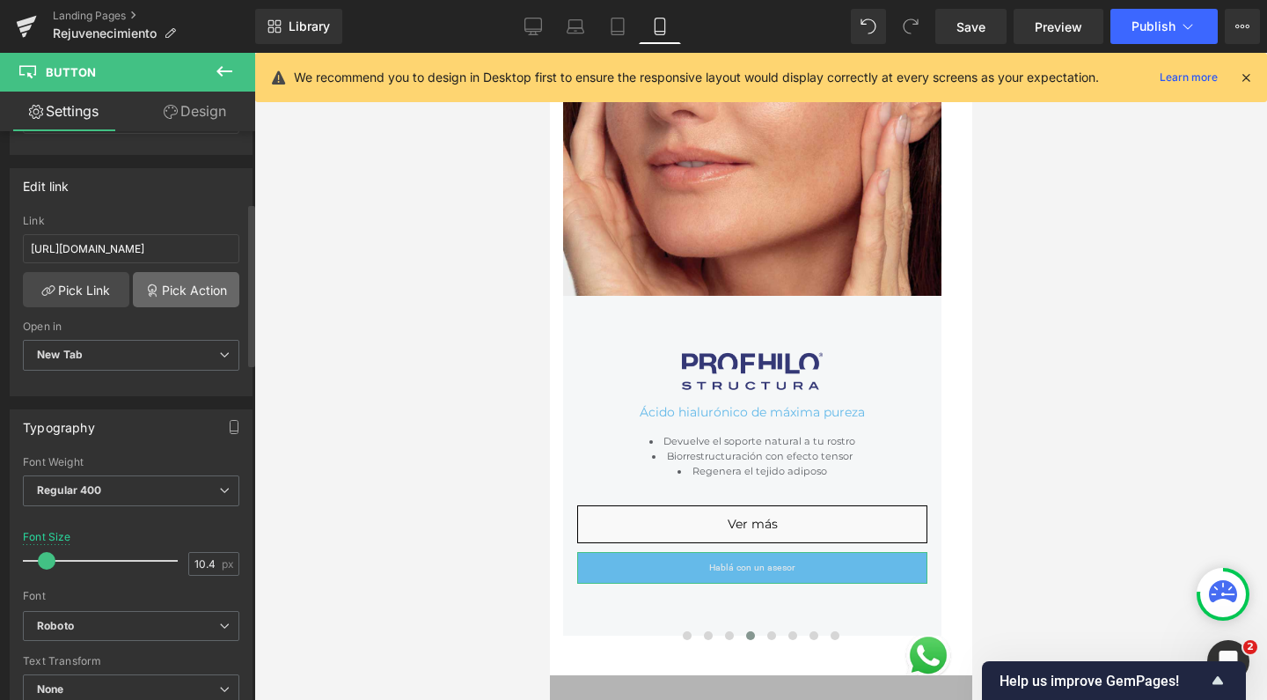
scroll to position [249, 0]
click at [202, 560] on input "10.4" at bounding box center [204, 563] width 31 height 22
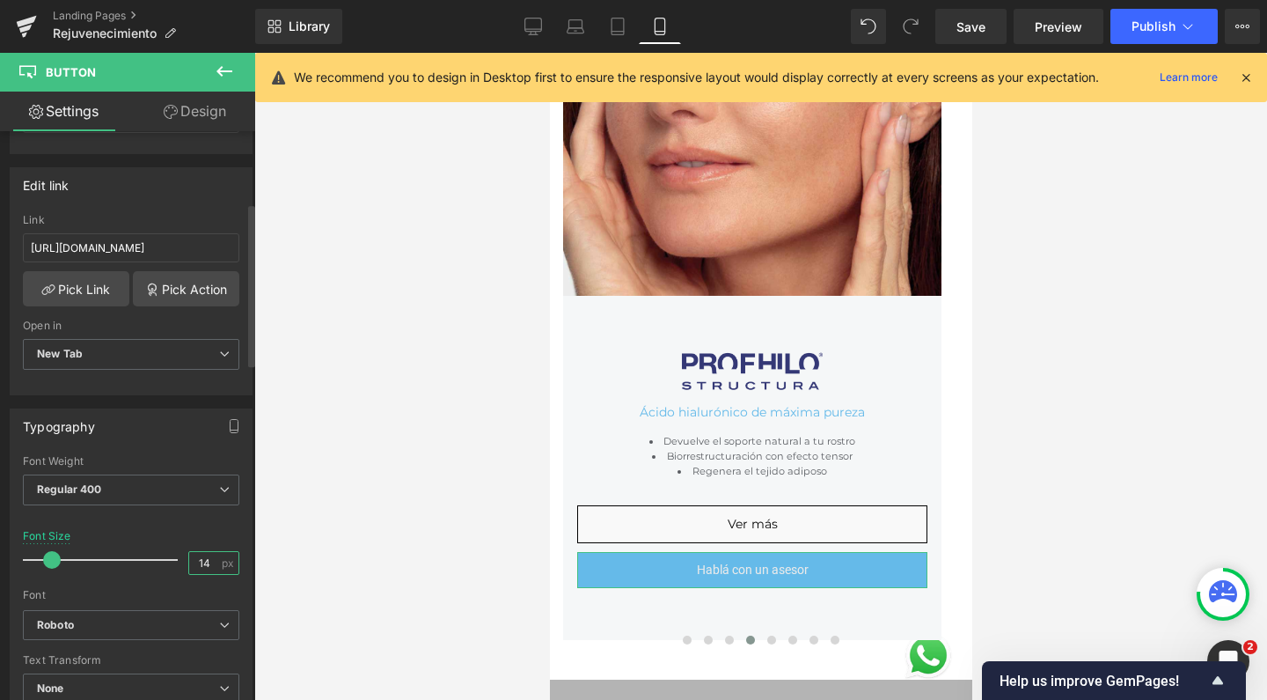
type input "14"
click at [114, 580] on div at bounding box center [131, 582] width 216 height 11
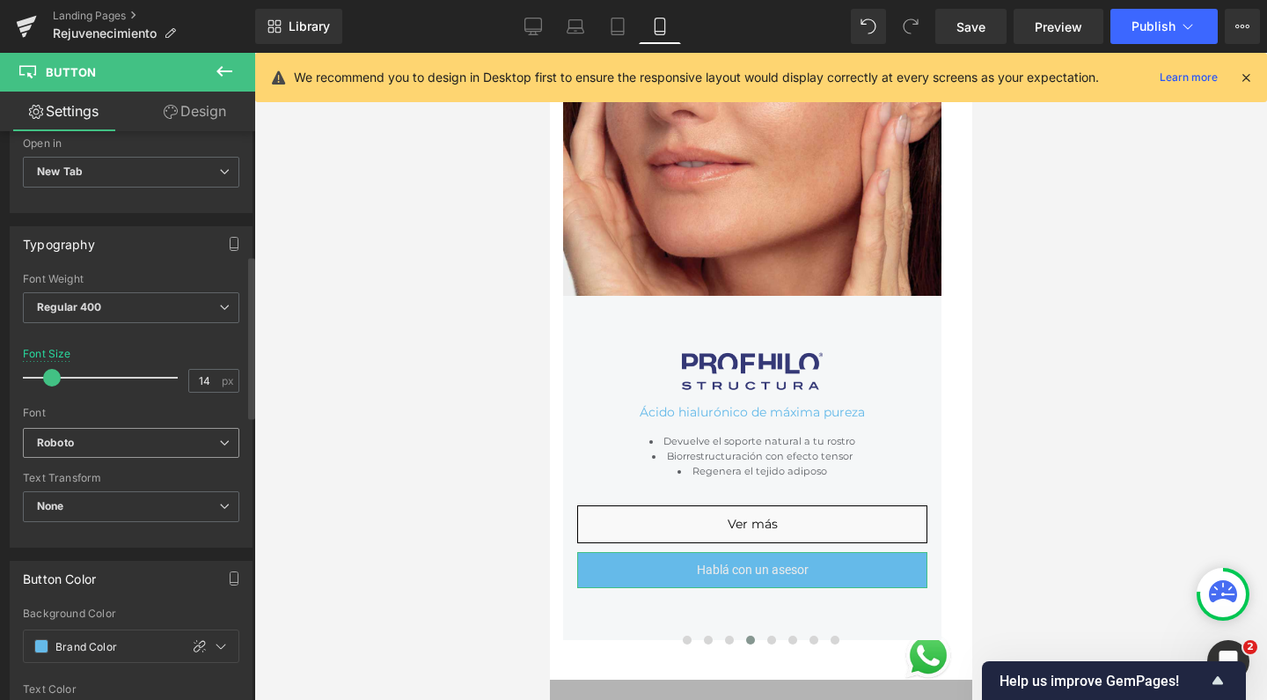
click at [106, 438] on b "Roboto" at bounding box center [128, 443] width 182 height 15
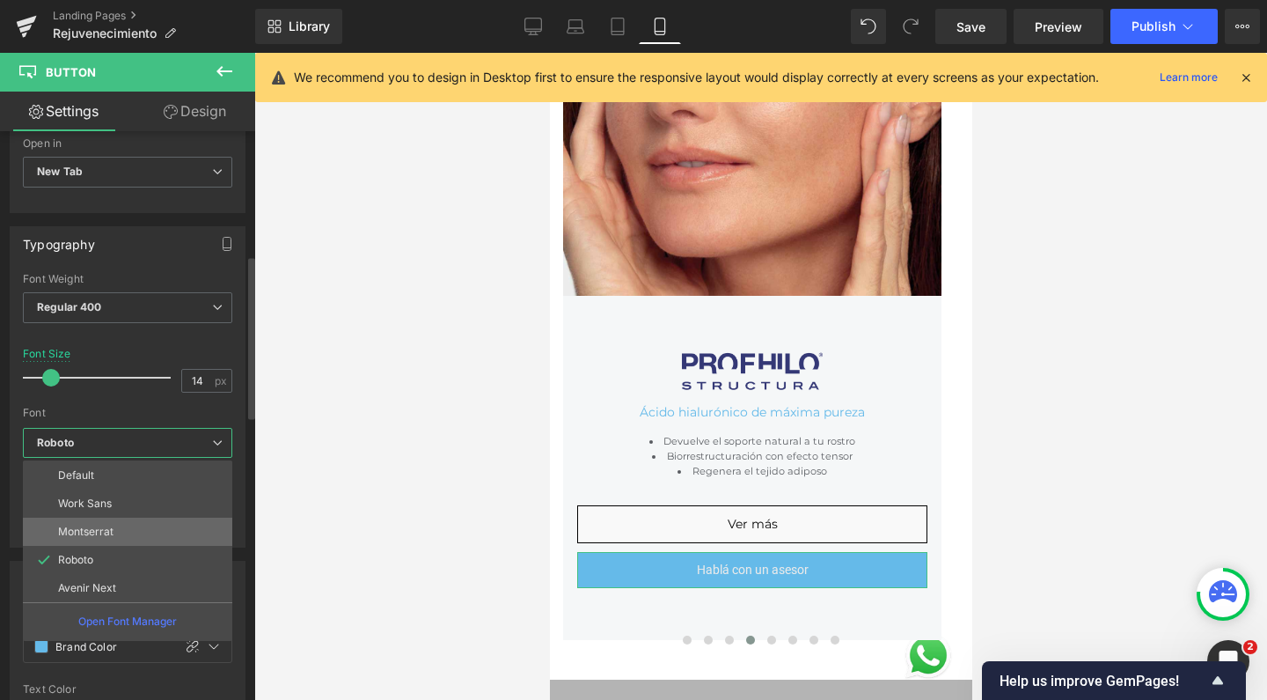
click at [103, 520] on li "Montserrat" at bounding box center [127, 531] width 209 height 28
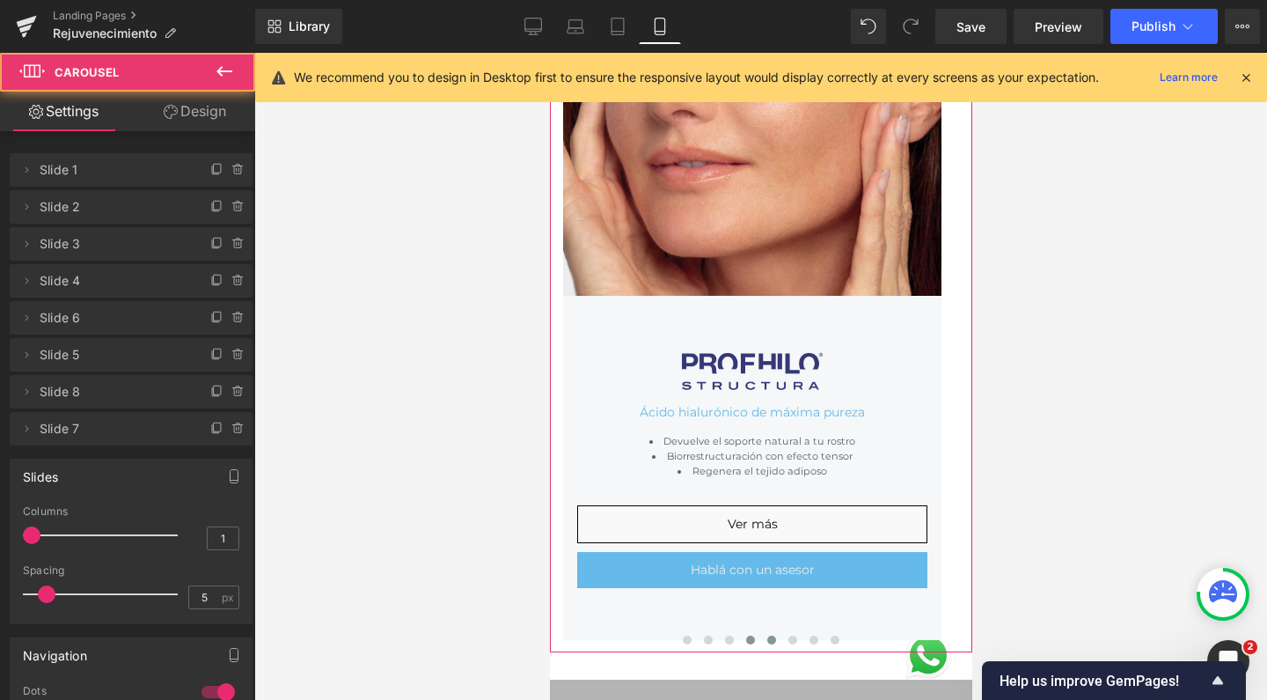
click at [766, 636] on span at bounding box center [770, 639] width 9 height 9
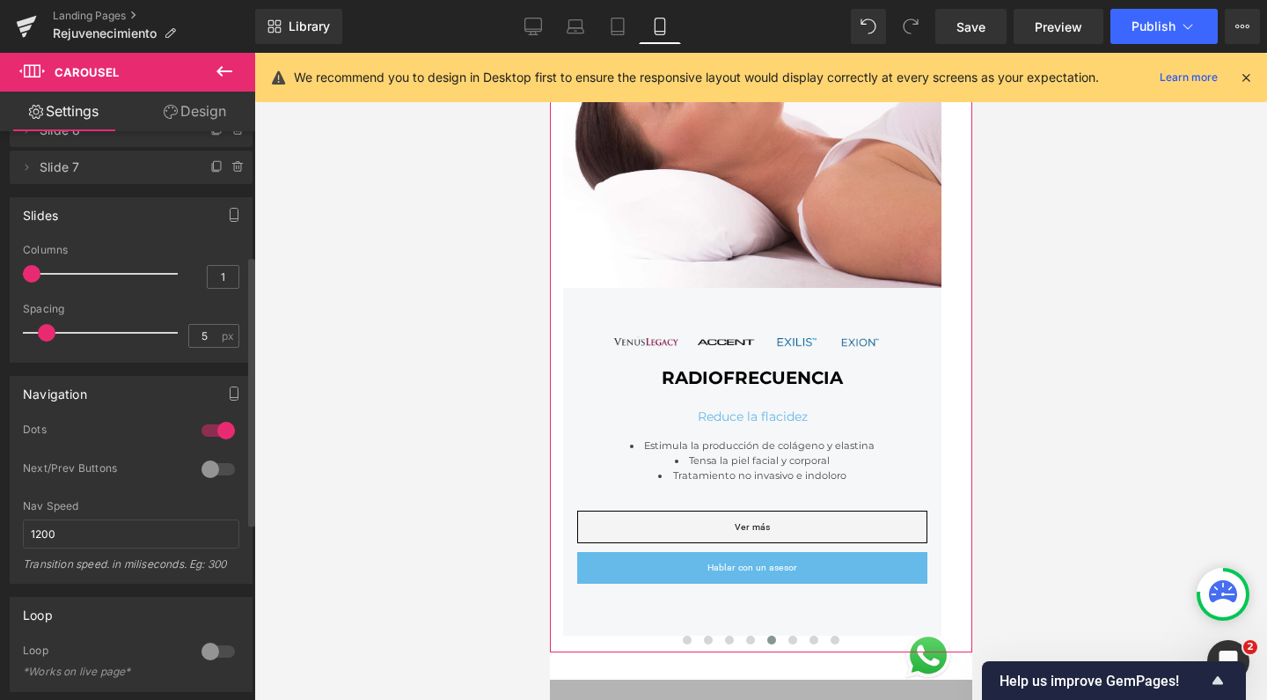
scroll to position [263, 0]
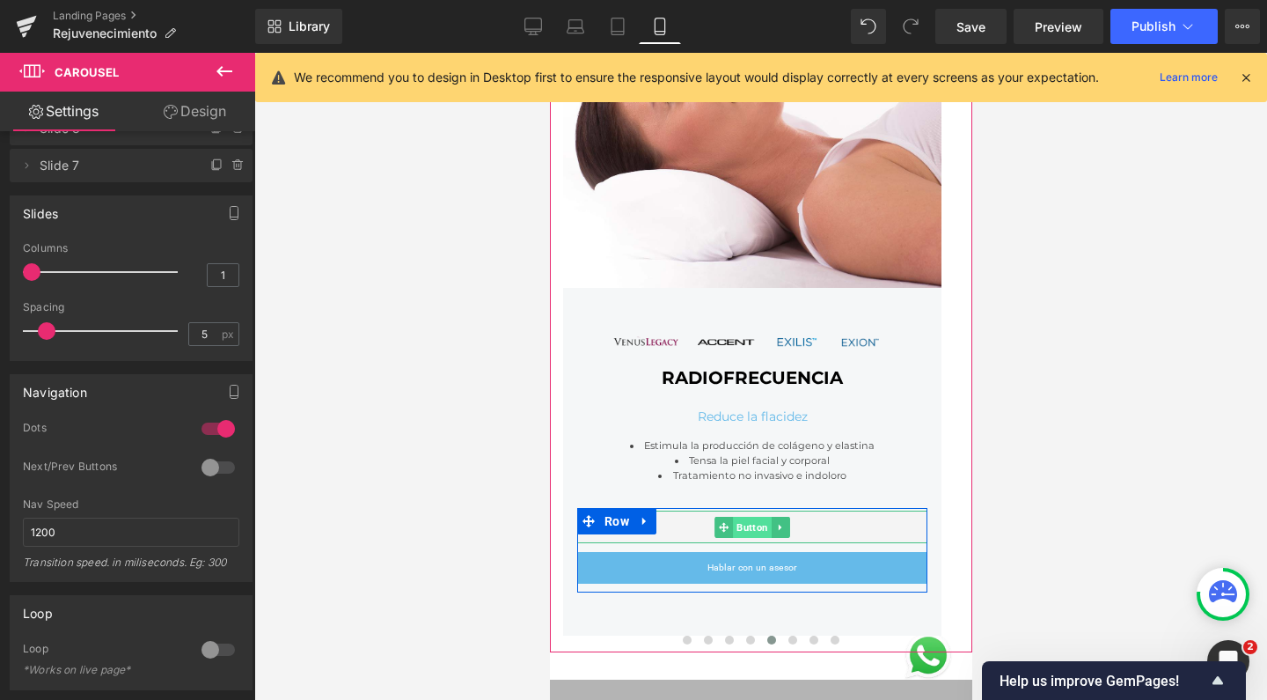
click at [757, 524] on span "Button" at bounding box center [751, 527] width 39 height 21
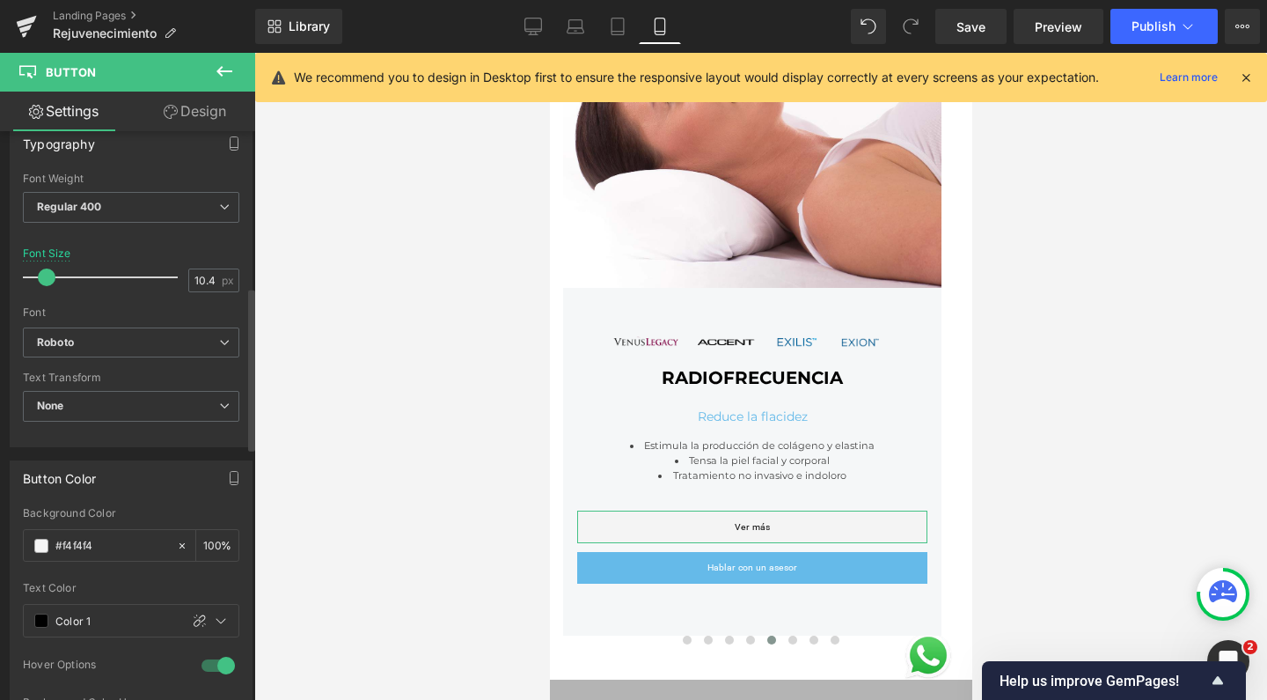
scroll to position [542, 0]
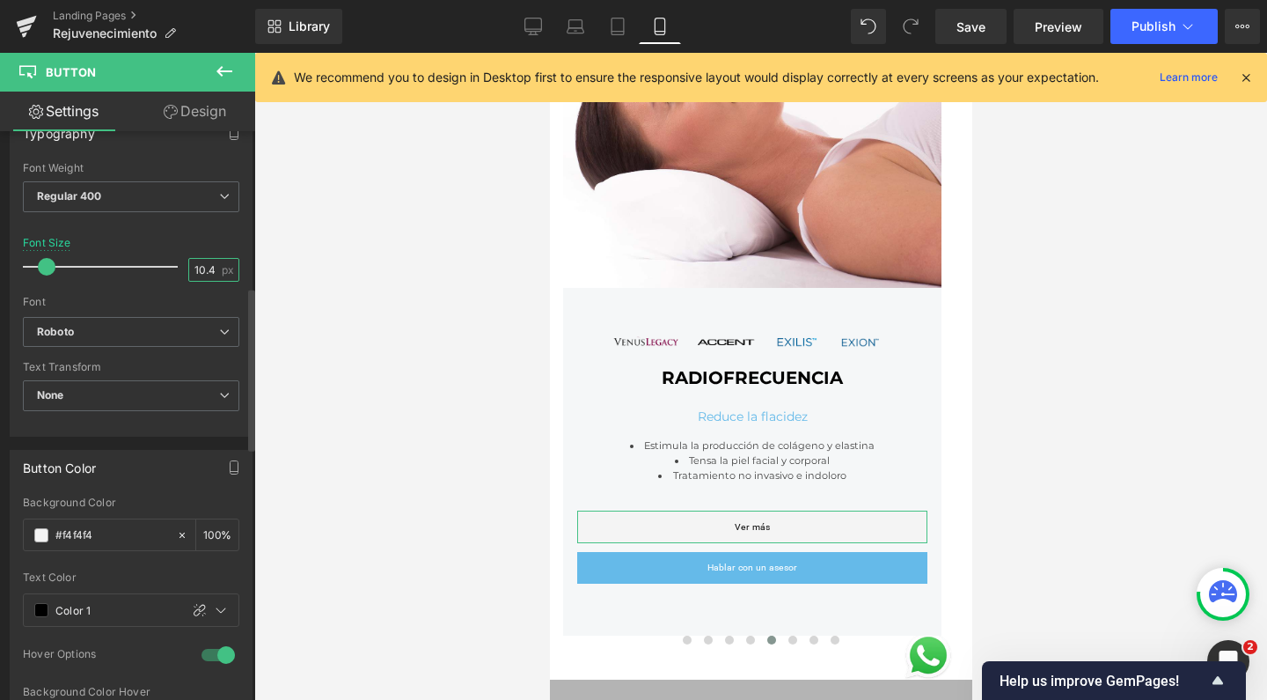
click at [209, 263] on input "10.4" at bounding box center [204, 270] width 31 height 22
type input "14"
click at [158, 337] on span "Roboto" at bounding box center [131, 332] width 216 height 31
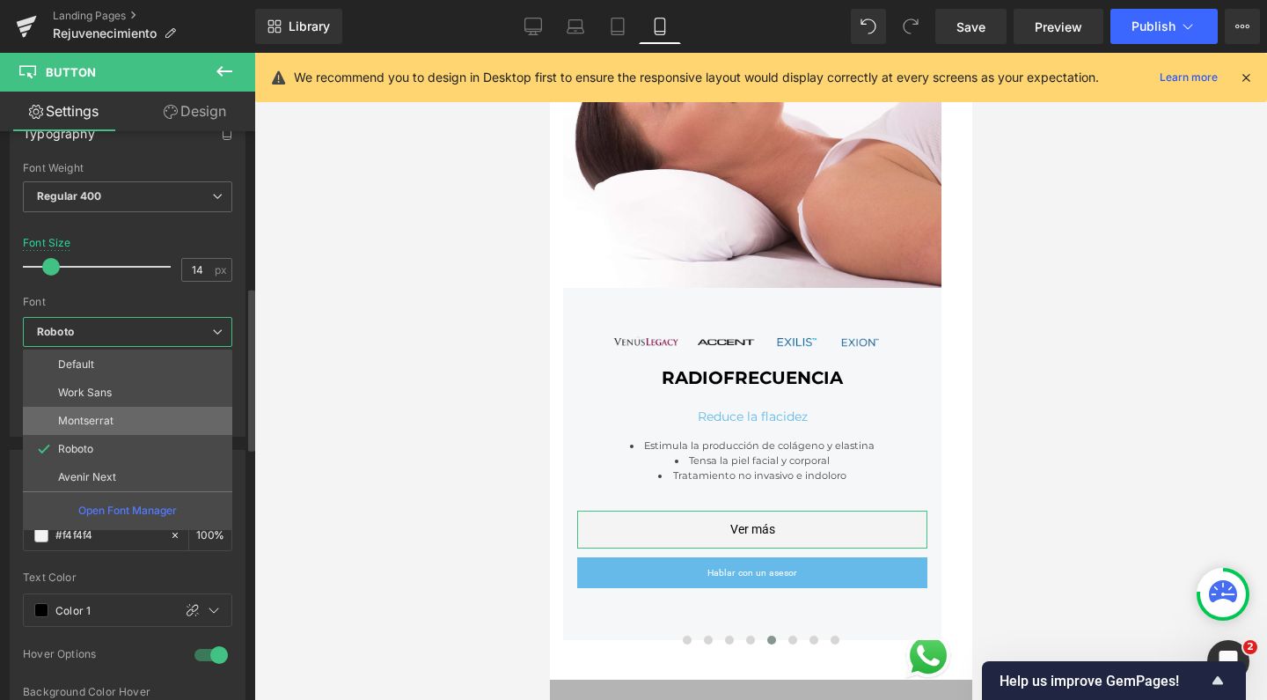
click at [146, 409] on li "Montserrat" at bounding box center [127, 421] width 209 height 28
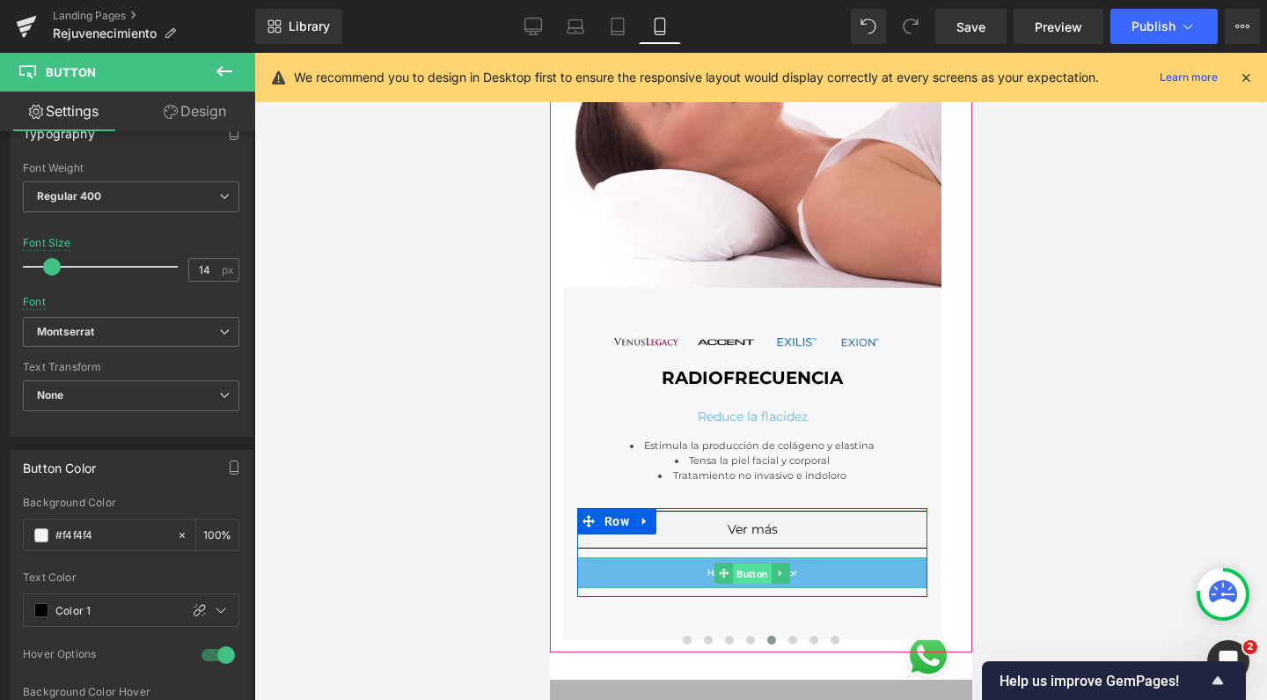
click at [751, 571] on span "Button" at bounding box center [751, 572] width 39 height 21
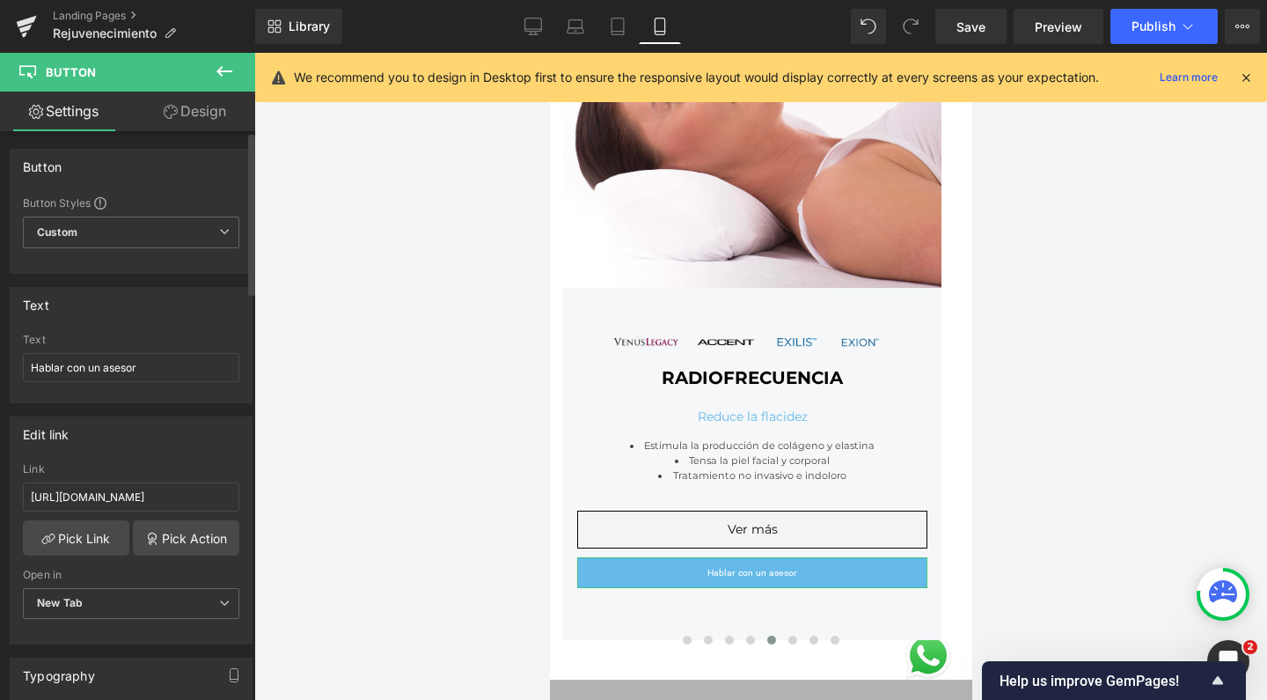
scroll to position [349, 0]
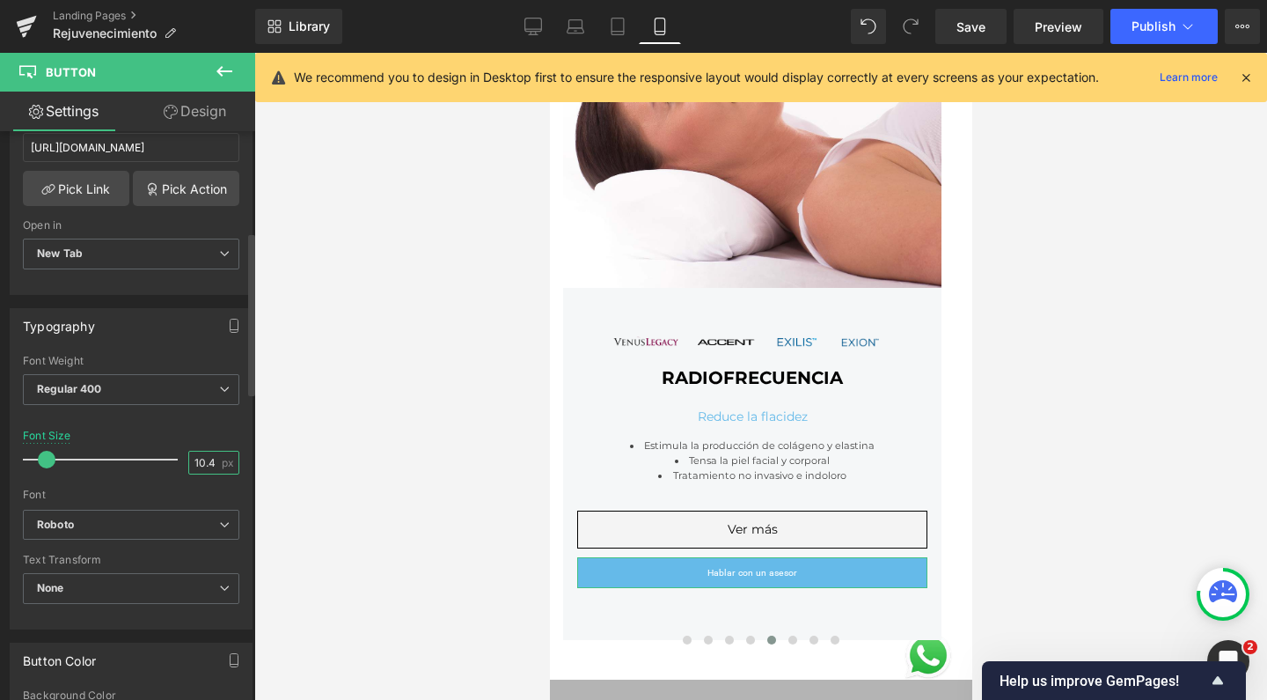
click at [202, 458] on input "10.4" at bounding box center [204, 462] width 31 height 22
type input "14"
click at [128, 524] on b "Roboto" at bounding box center [128, 524] width 182 height 15
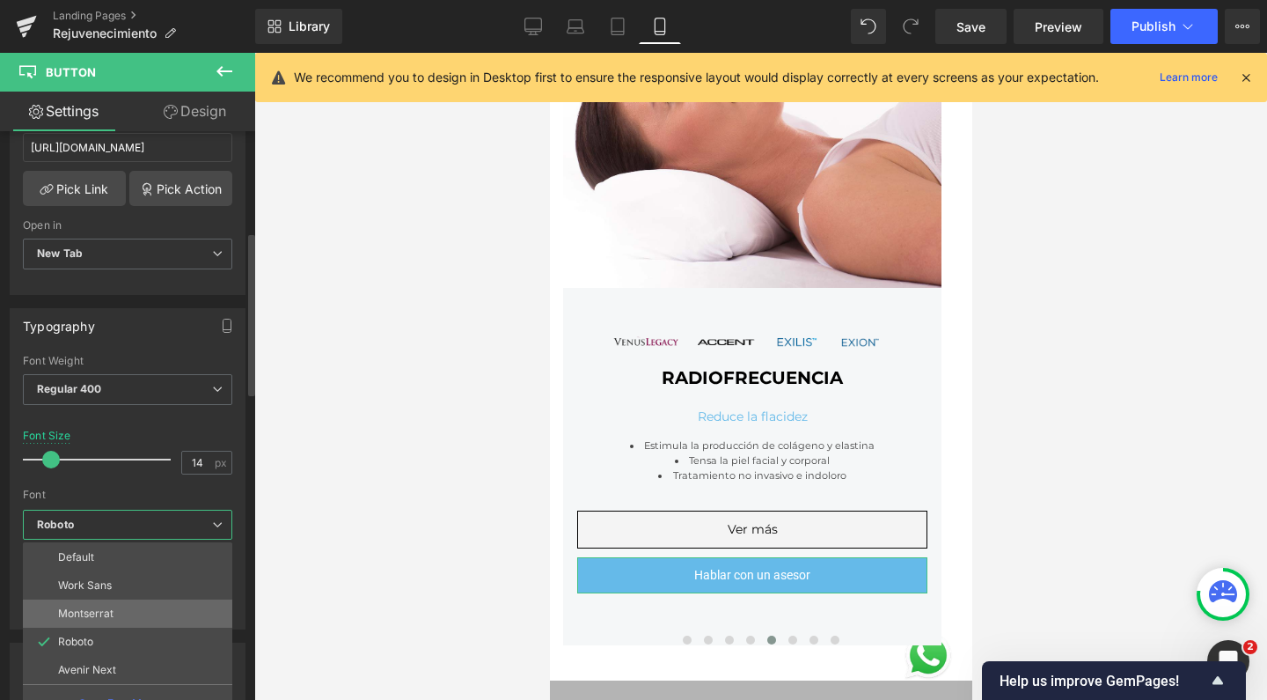
click at [140, 612] on li "Montserrat" at bounding box center [127, 613] width 209 height 28
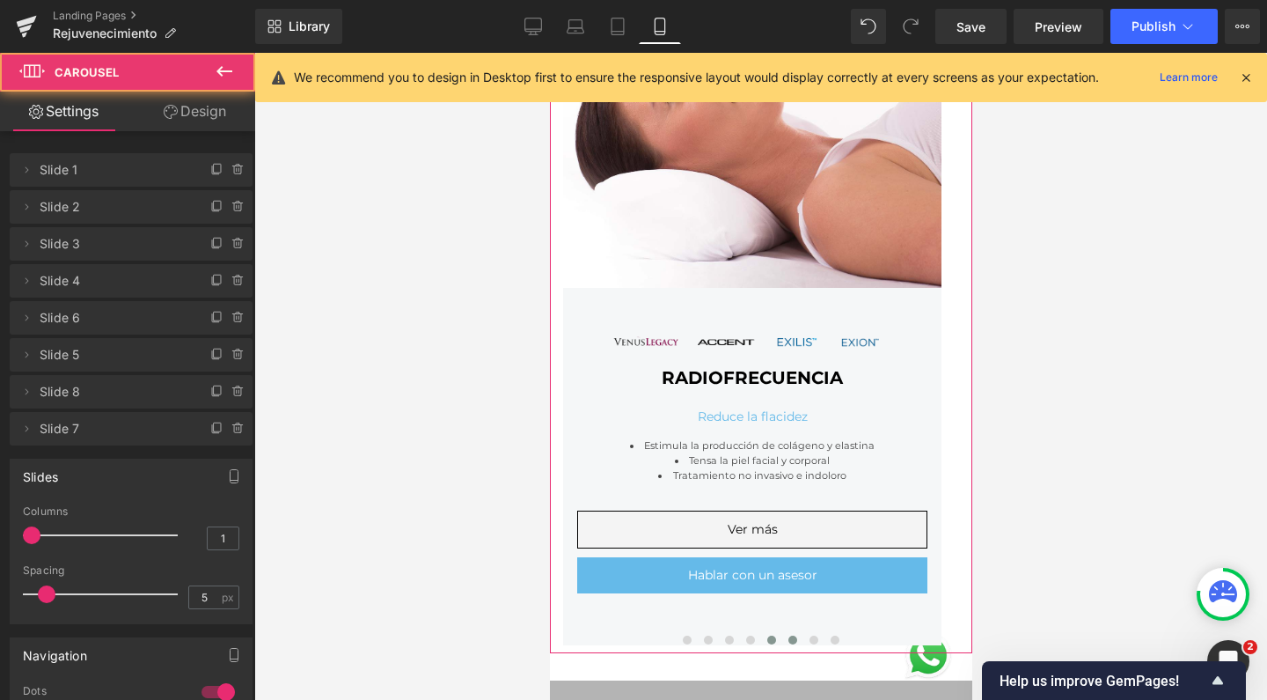
drag, startPoint x: 787, startPoint y: 636, endPoint x: 1051, endPoint y: 635, distance: 264.0
click at [788, 636] on span at bounding box center [792, 639] width 9 height 9
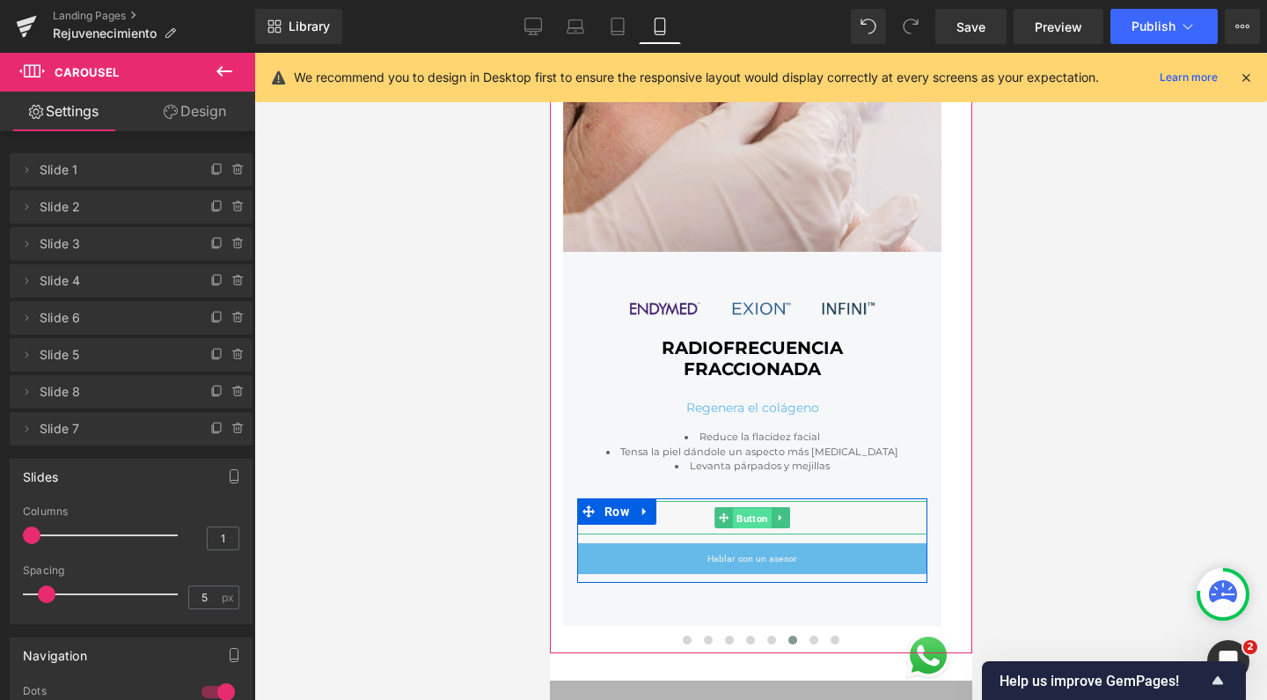
click at [756, 508] on span "Button" at bounding box center [751, 518] width 39 height 21
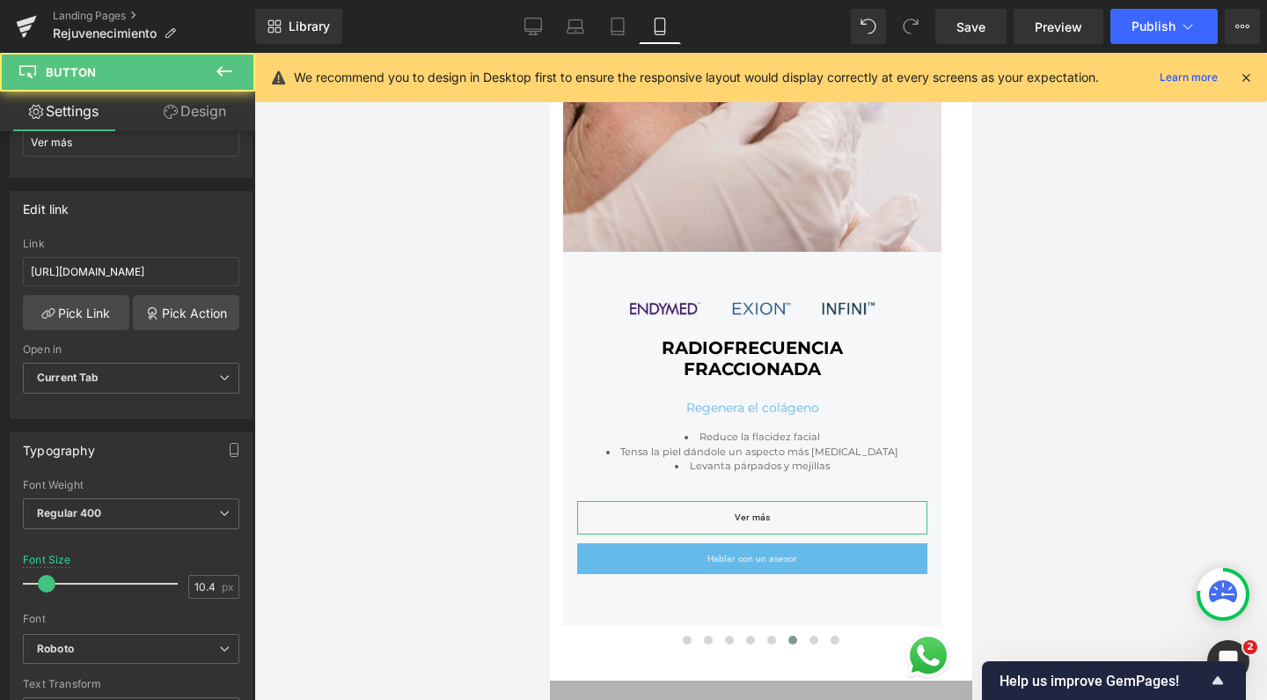
scroll to position [247, 0]
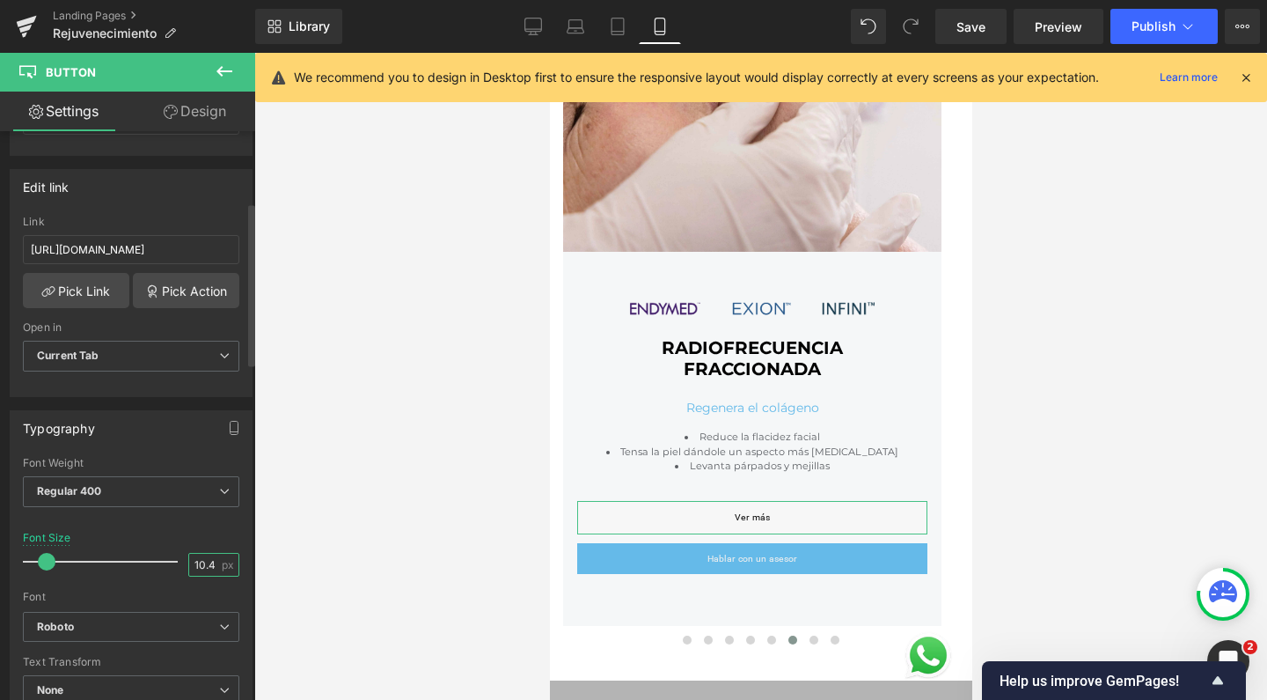
click at [209, 563] on input "10.4" at bounding box center [204, 565] width 31 height 22
type input "14"
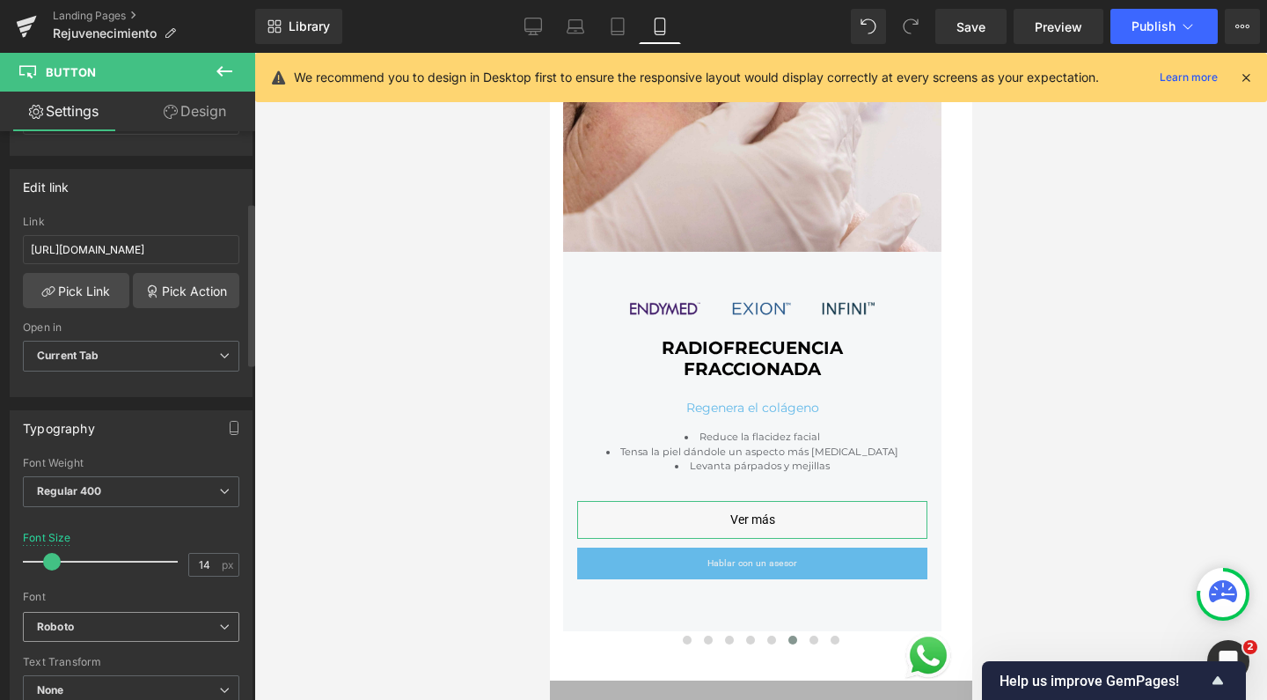
click at [120, 630] on b "Roboto" at bounding box center [128, 627] width 182 height 15
click at [119, 632] on span "Roboto" at bounding box center [127, 627] width 209 height 31
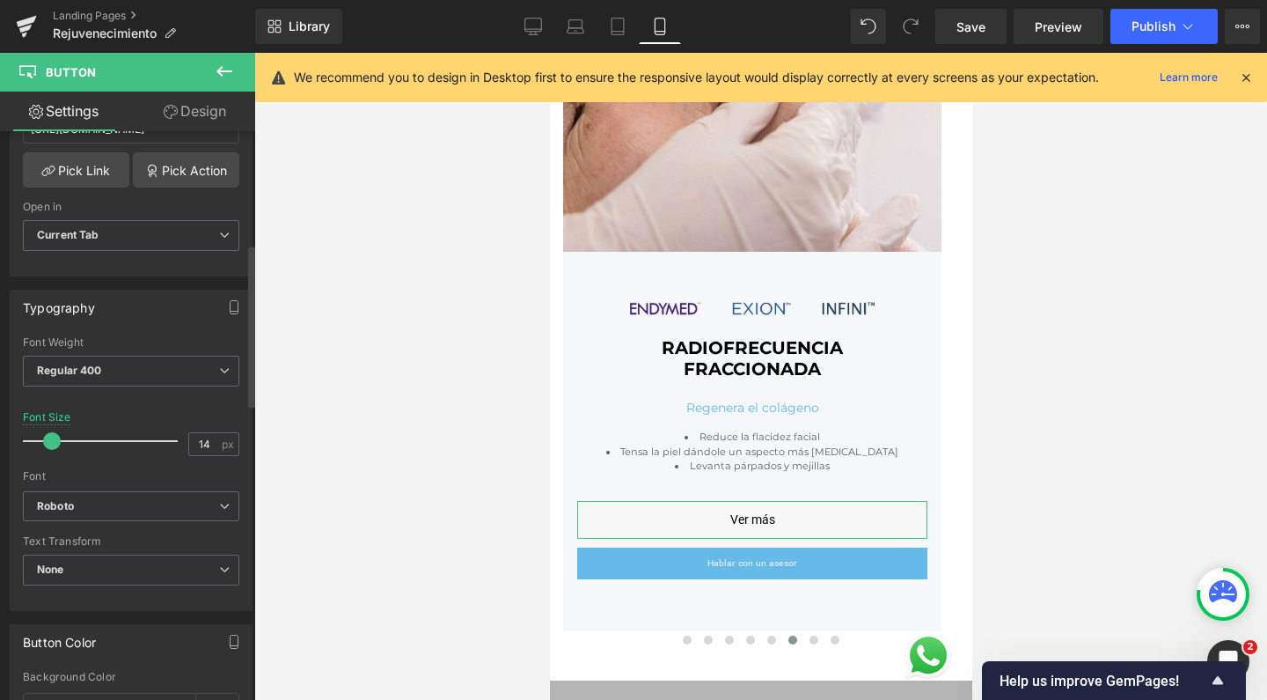
scroll to position [392, 0]
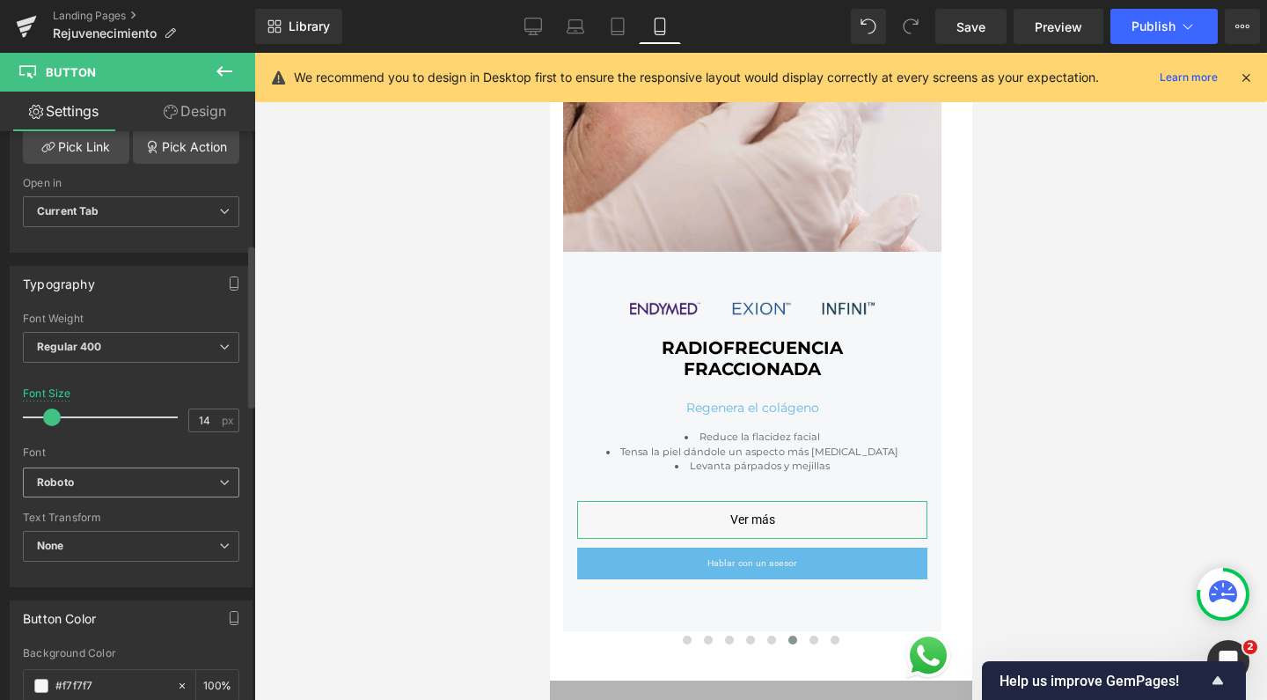
click at [132, 476] on b "Roboto" at bounding box center [128, 482] width 182 height 15
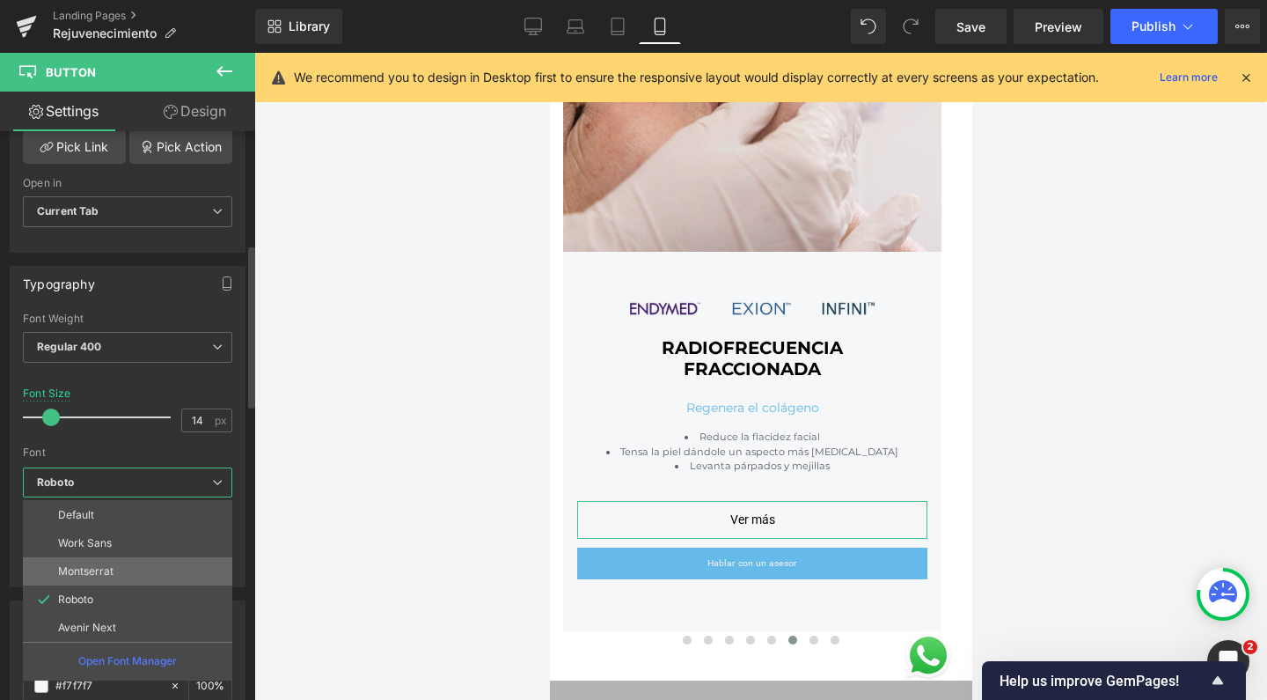
click at [135, 575] on li "Montserrat" at bounding box center [127, 571] width 209 height 28
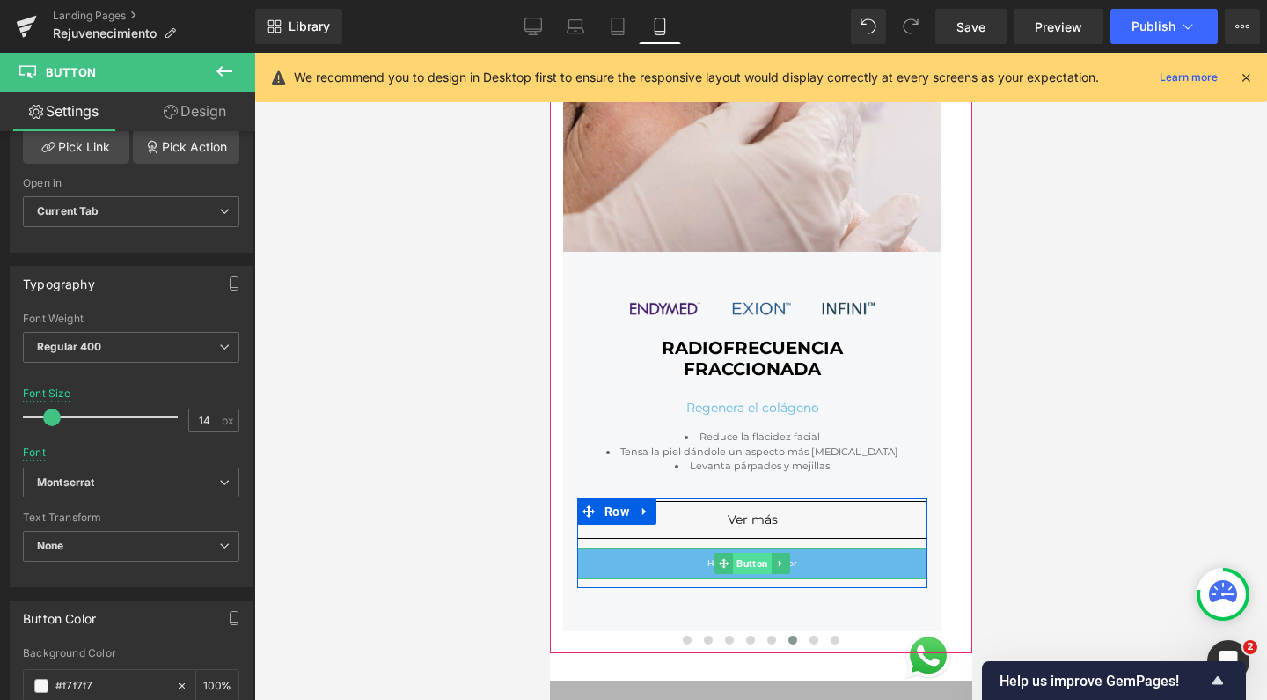
click at [751, 561] on span "Button" at bounding box center [751, 563] width 39 height 21
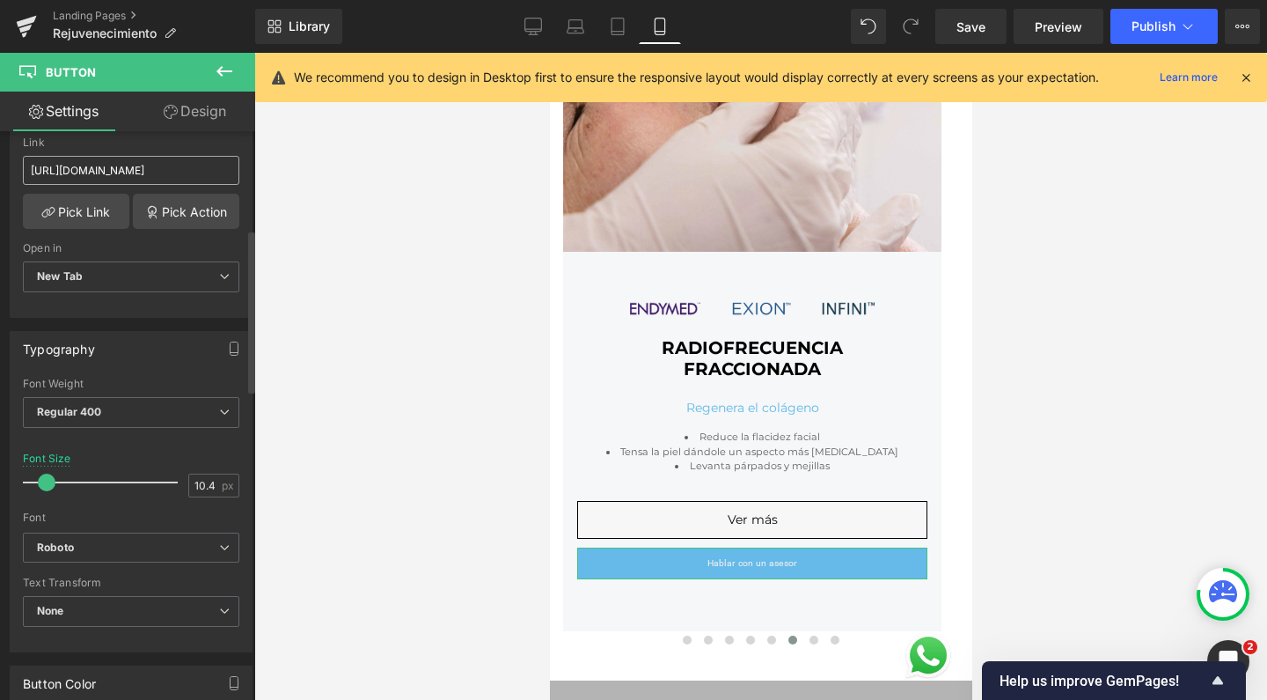
scroll to position [341, 0]
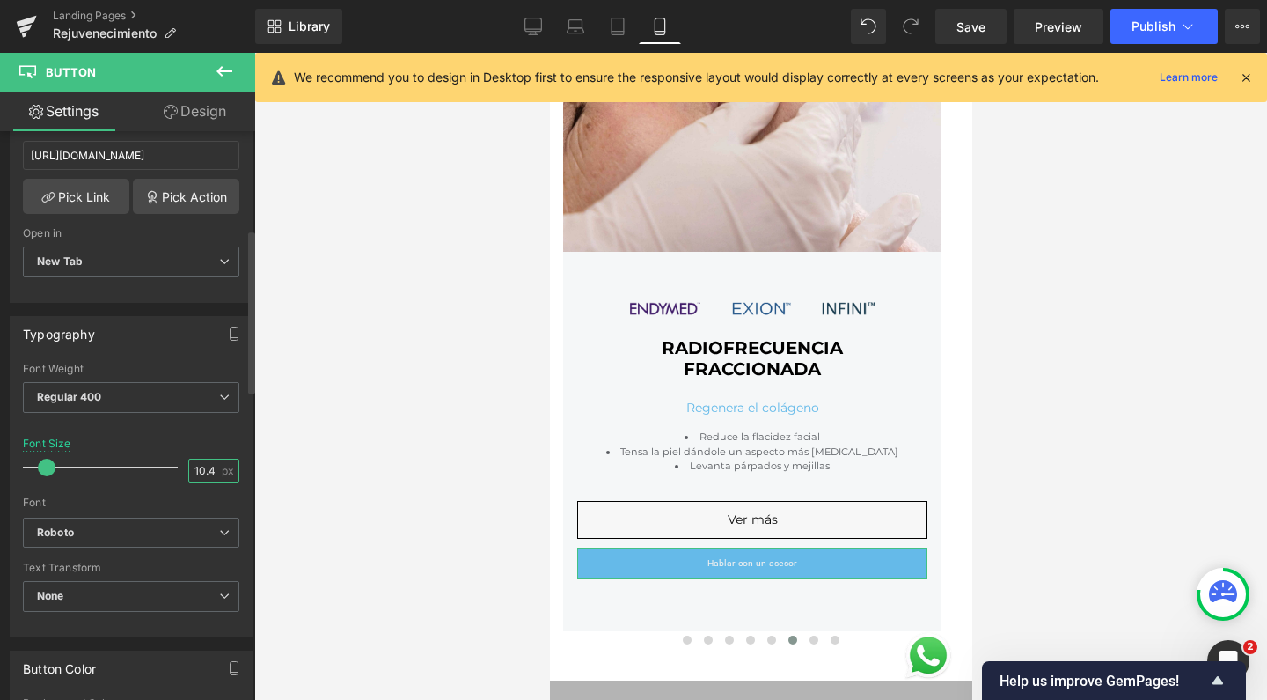
click at [209, 463] on input "10.4" at bounding box center [204, 470] width 31 height 22
type input "14"
click at [136, 534] on b "Roboto" at bounding box center [128, 532] width 182 height 15
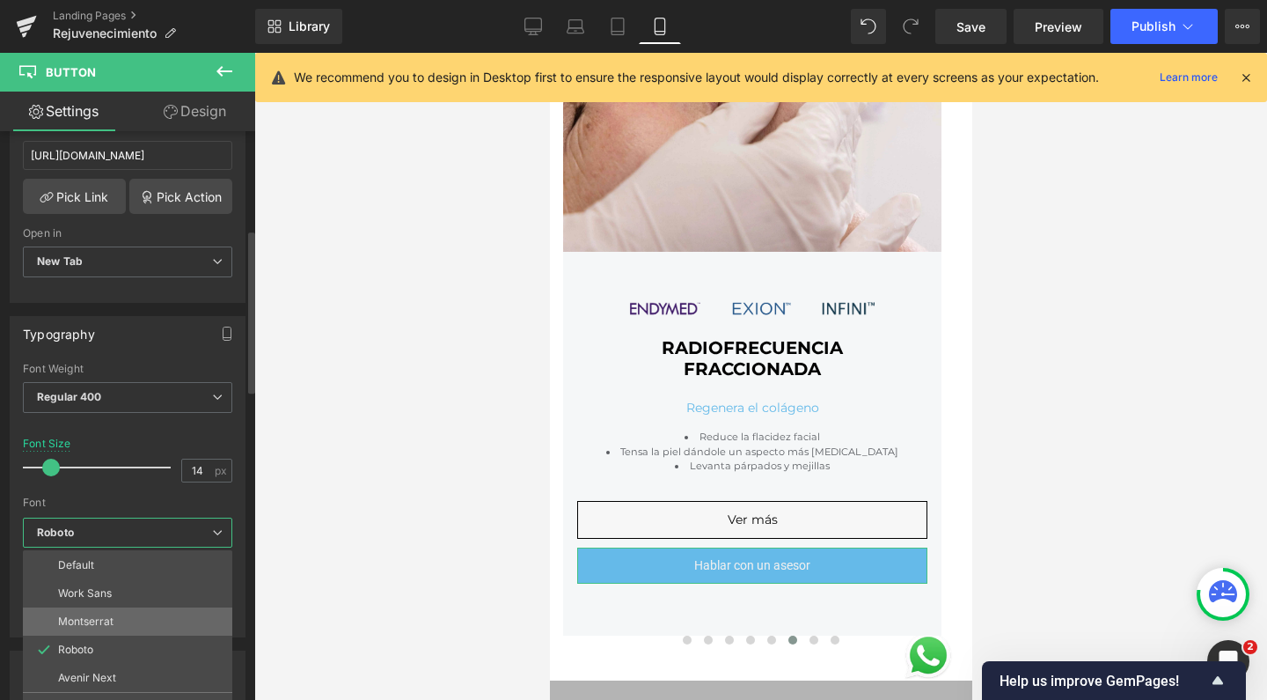
click at [137, 608] on li "Montserrat" at bounding box center [127, 621] width 209 height 28
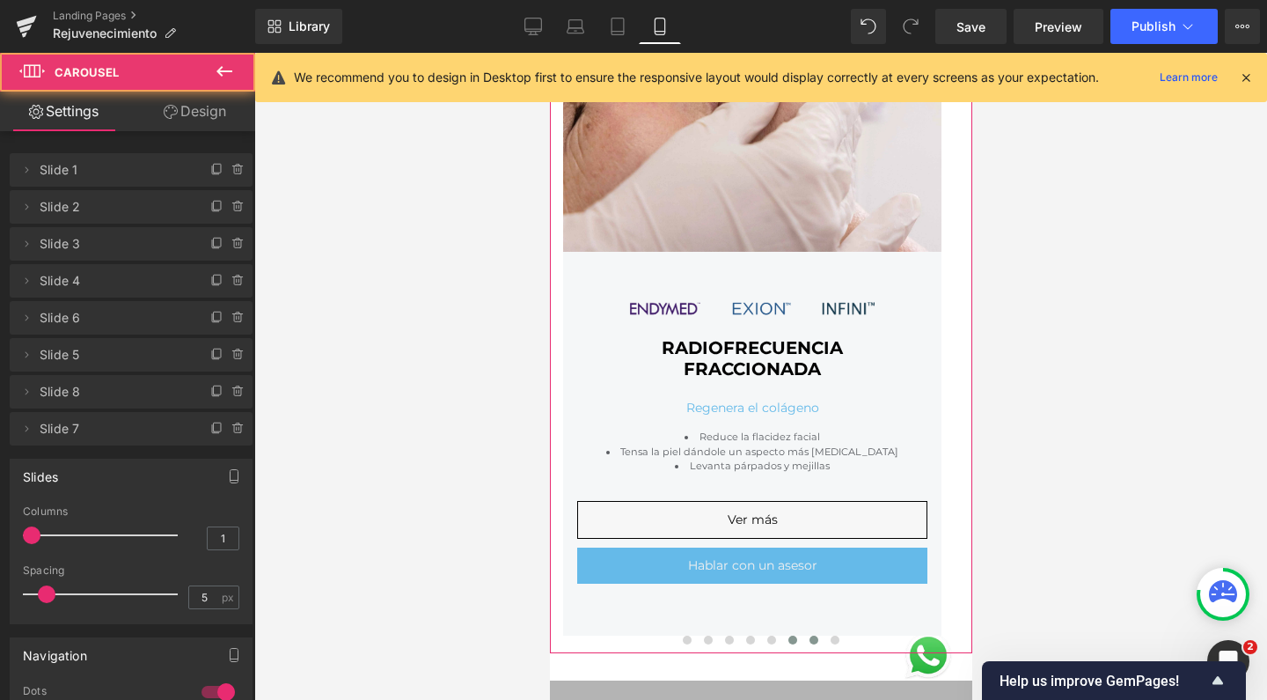
click at [809, 636] on span at bounding box center [813, 639] width 9 height 9
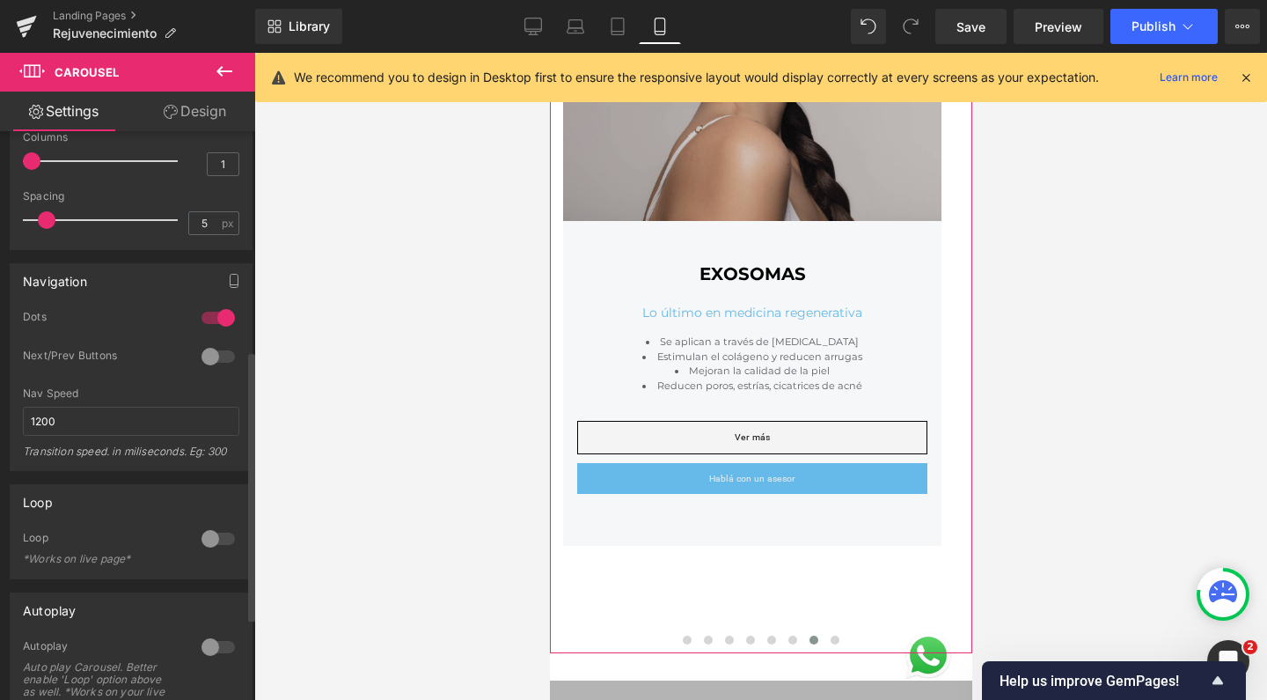
scroll to position [338, 0]
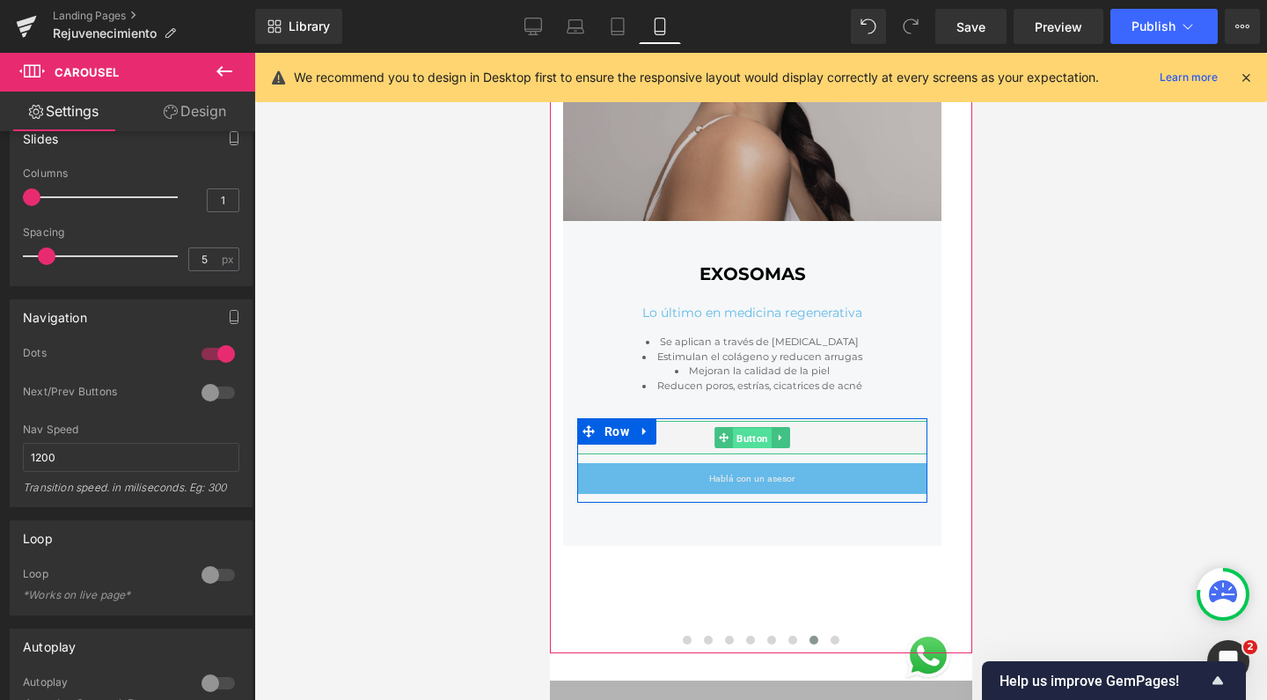
click at [756, 435] on span "Button" at bounding box center [751, 438] width 39 height 21
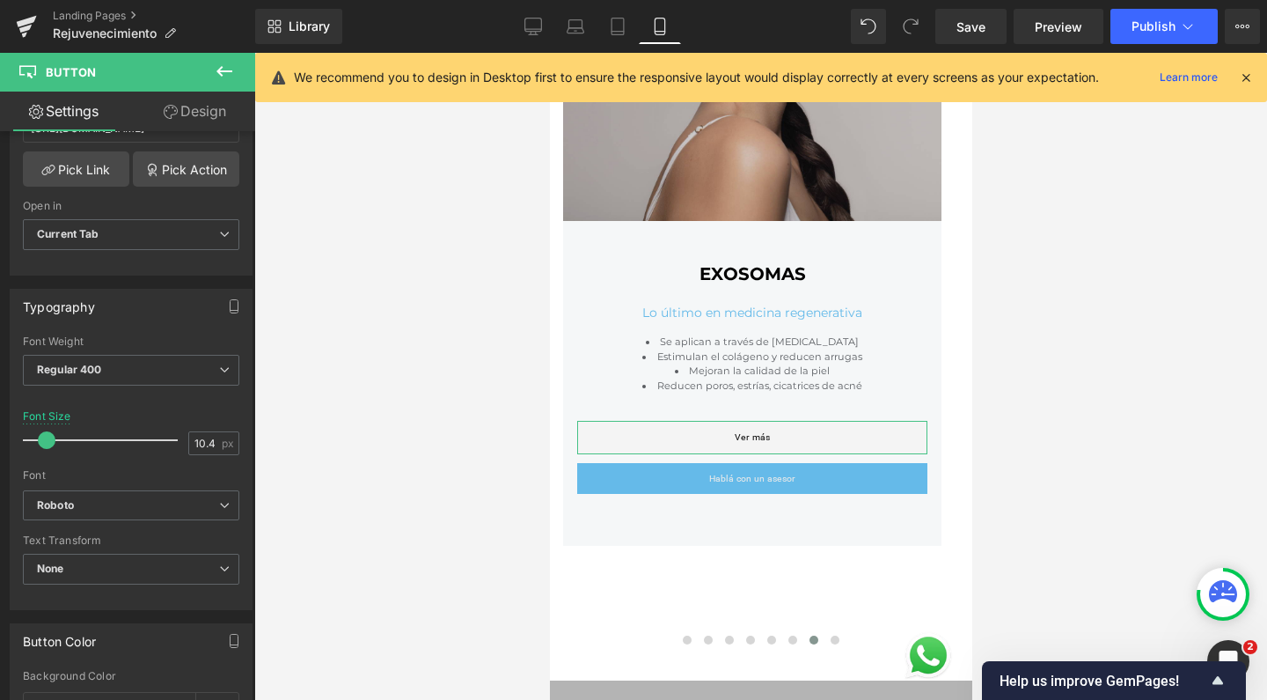
scroll to position [370, 0]
click at [222, 441] on span "px" at bounding box center [229, 441] width 15 height 11
click at [206, 441] on input "10.4" at bounding box center [204, 441] width 31 height 22
type input "14"
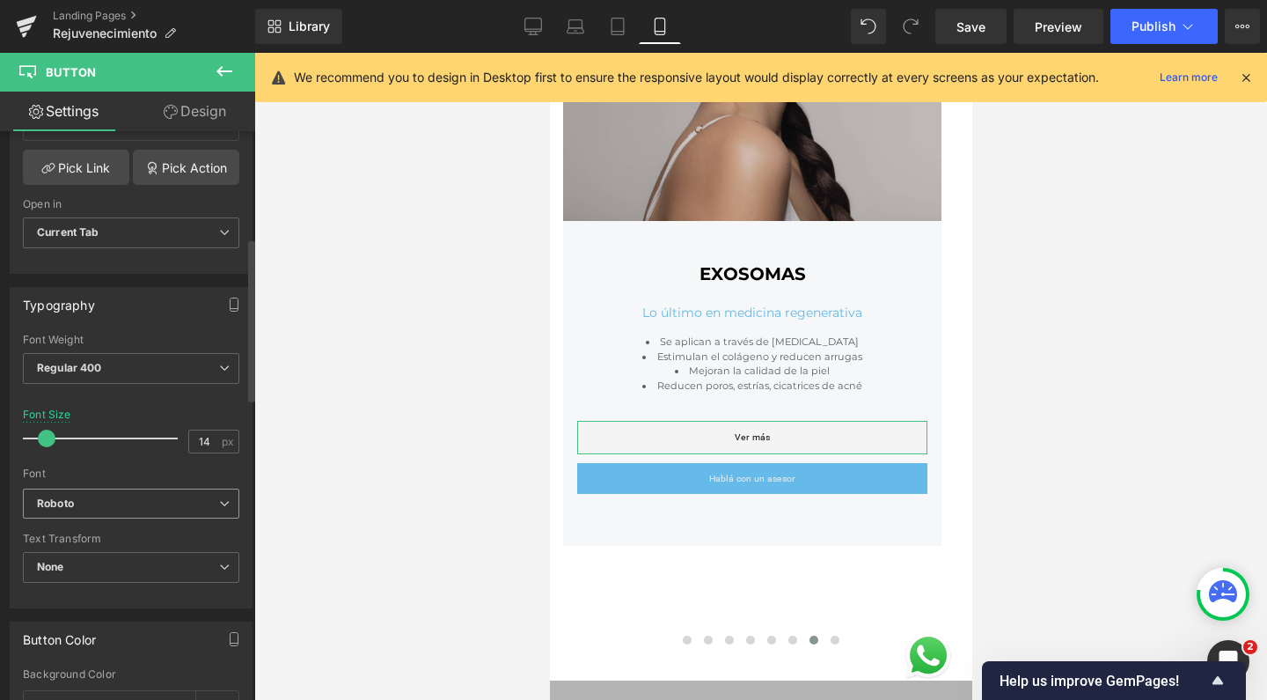
click at [144, 514] on span "Roboto" at bounding box center [131, 503] width 216 height 31
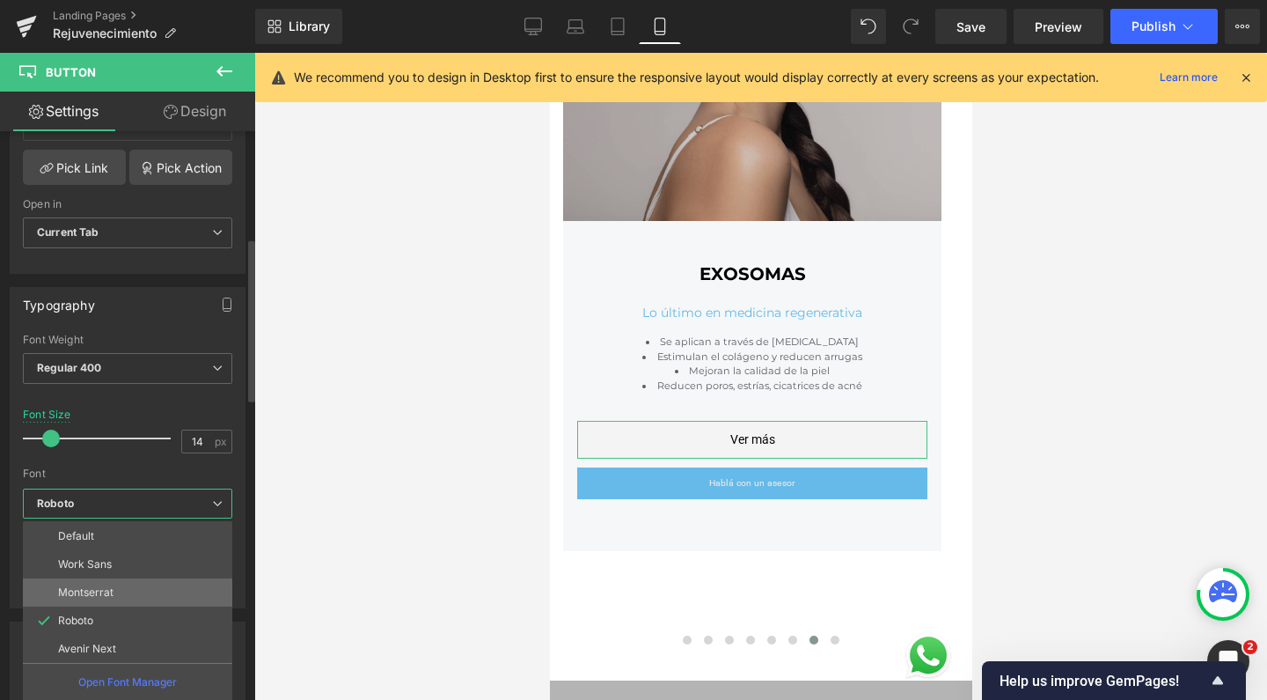
click at [136, 595] on li "Montserrat" at bounding box center [127, 592] width 209 height 28
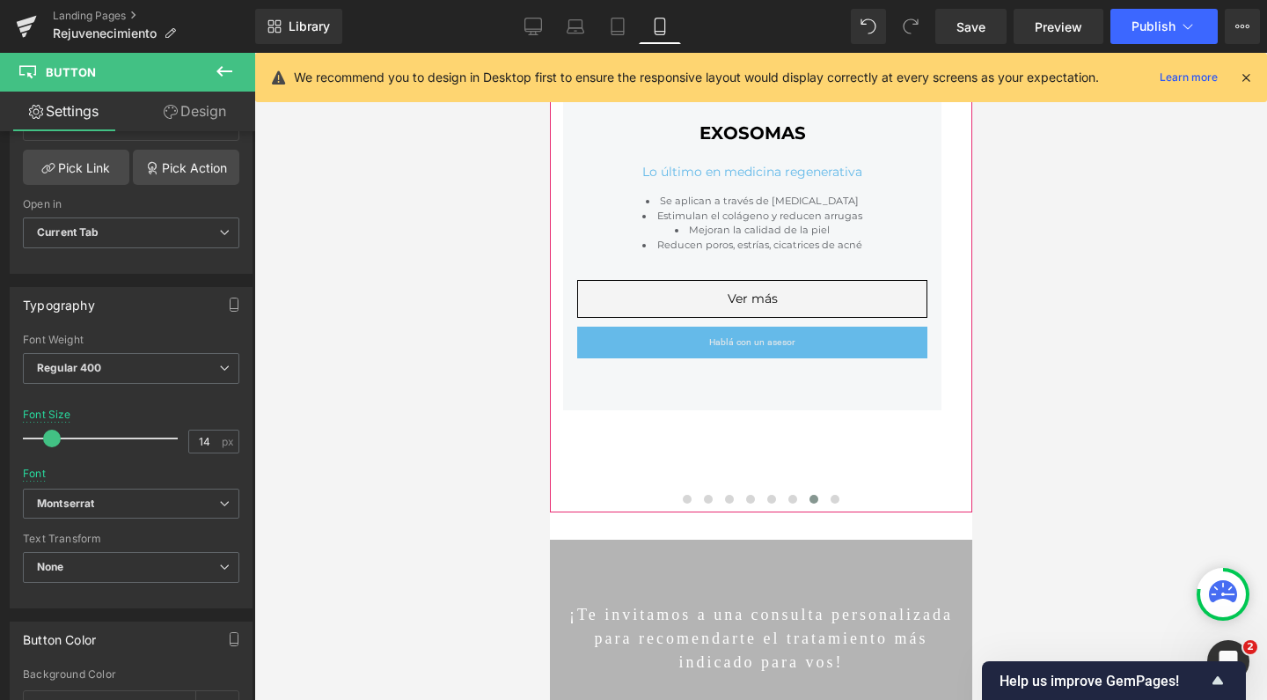
scroll to position [930, 0]
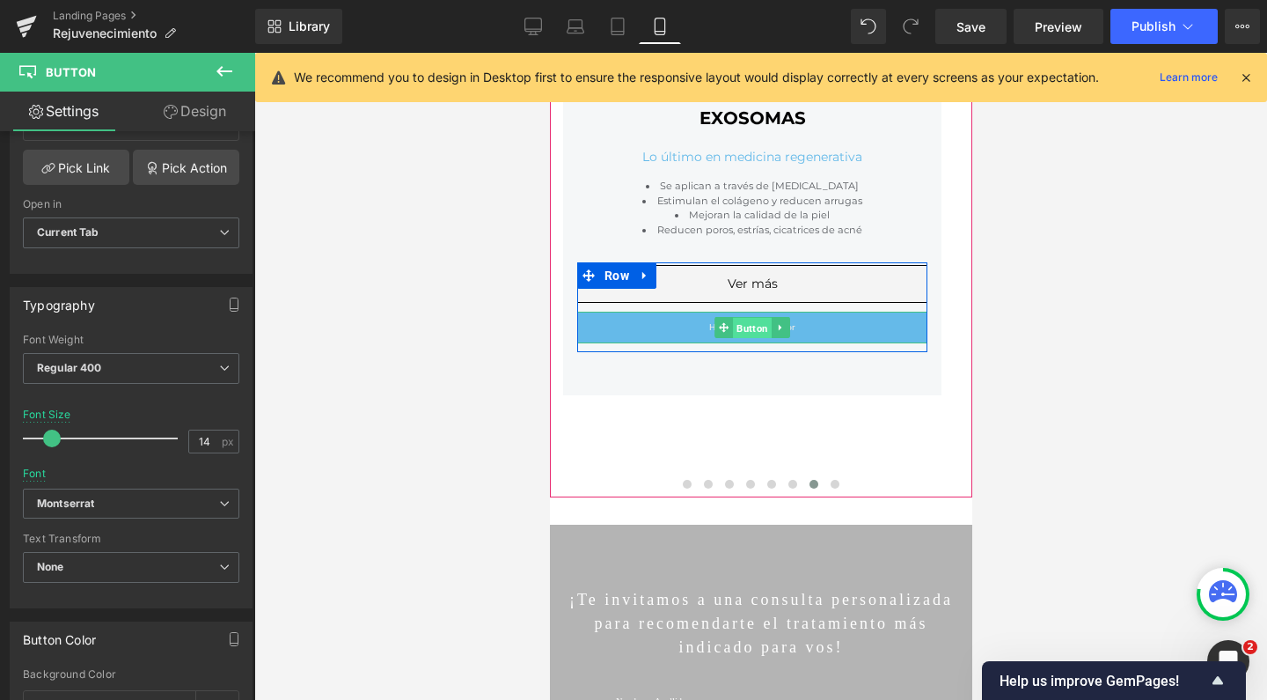
click at [751, 320] on span "Button" at bounding box center [751, 328] width 39 height 21
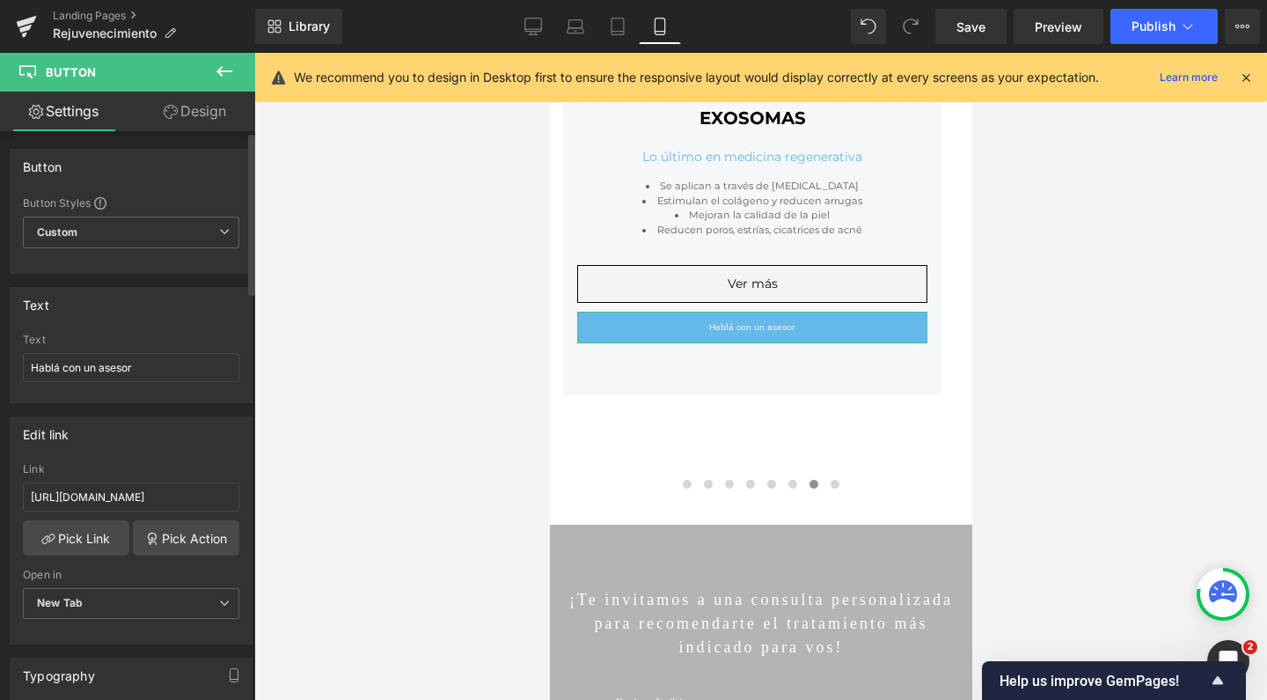
scroll to position [441, 0]
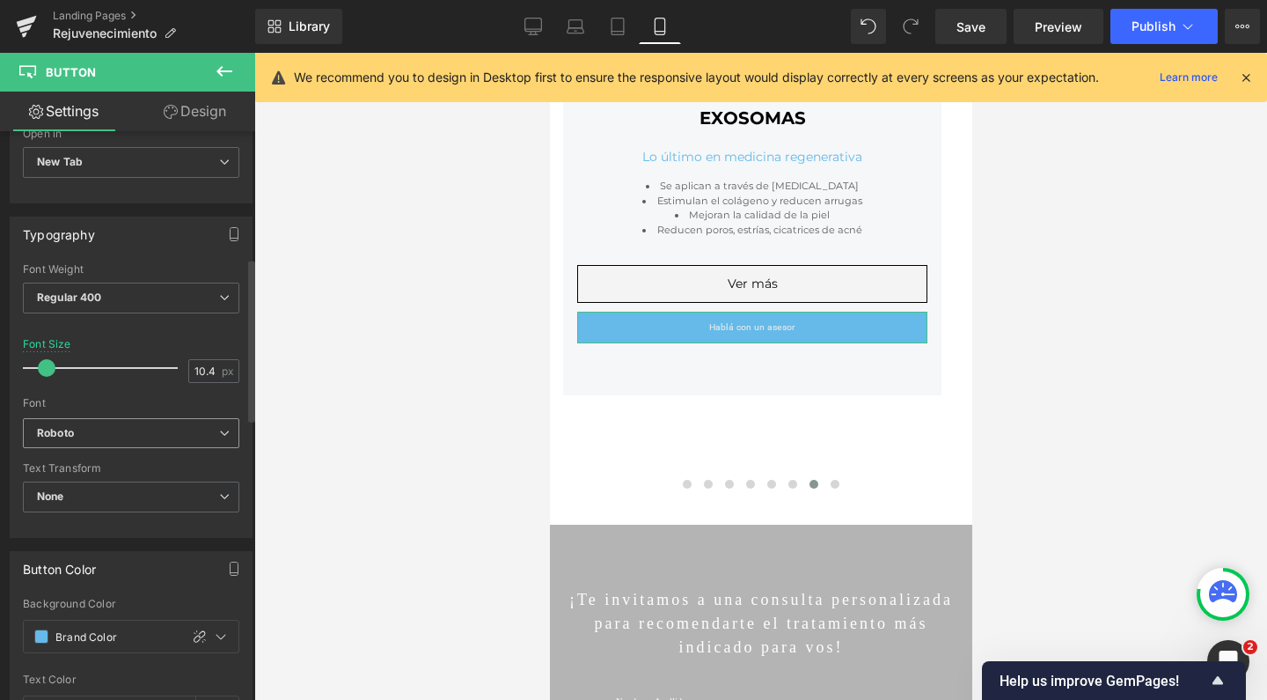
click at [179, 435] on b "Roboto" at bounding box center [128, 433] width 182 height 15
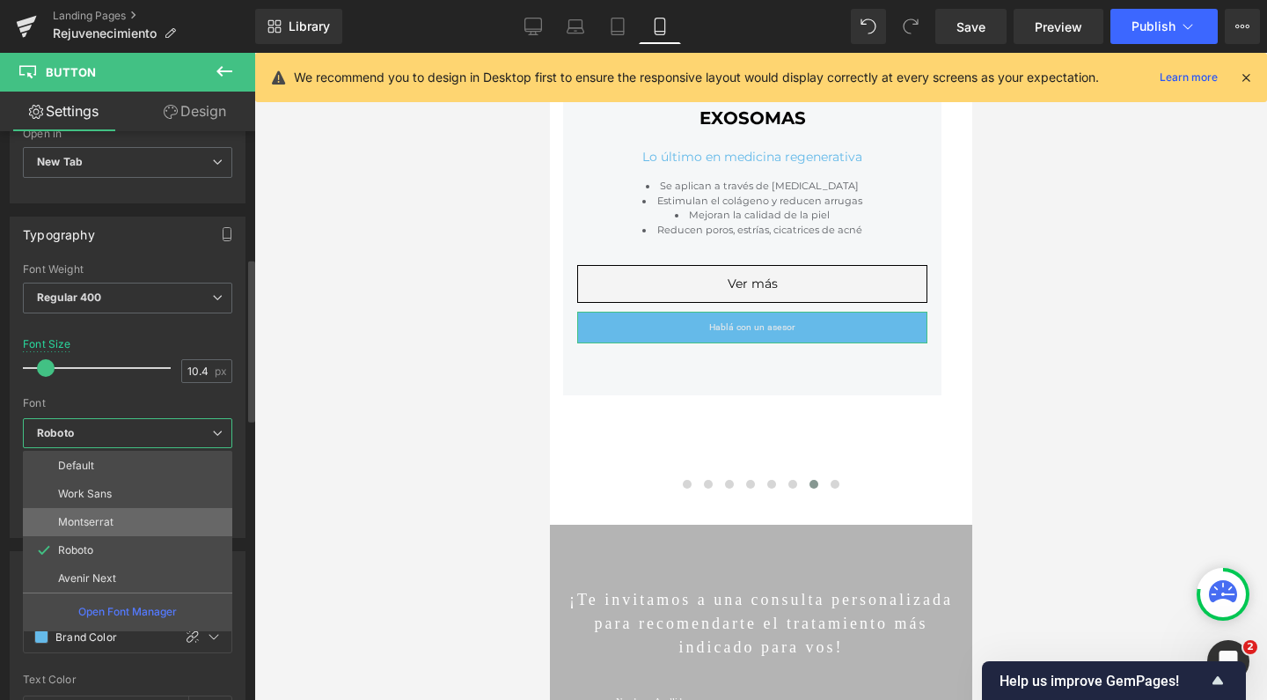
click at [124, 520] on li "Montserrat" at bounding box center [127, 522] width 209 height 28
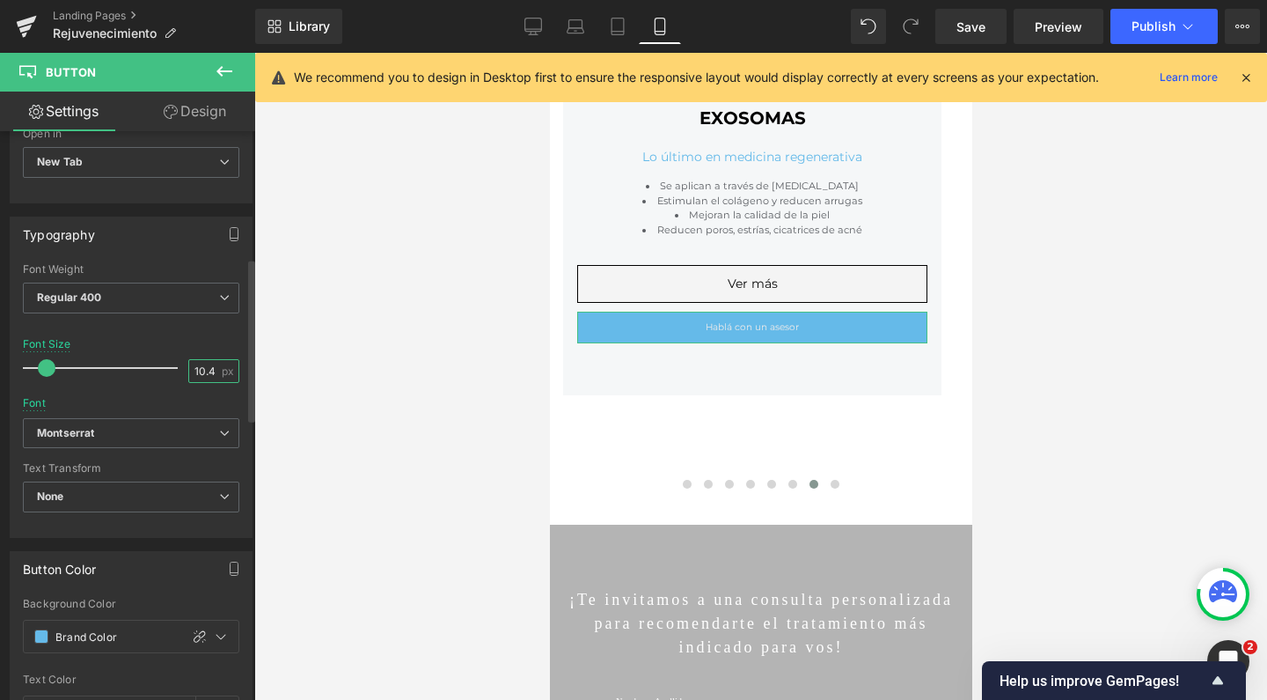
click at [204, 372] on input "10.4" at bounding box center [204, 371] width 31 height 22
type input "14"
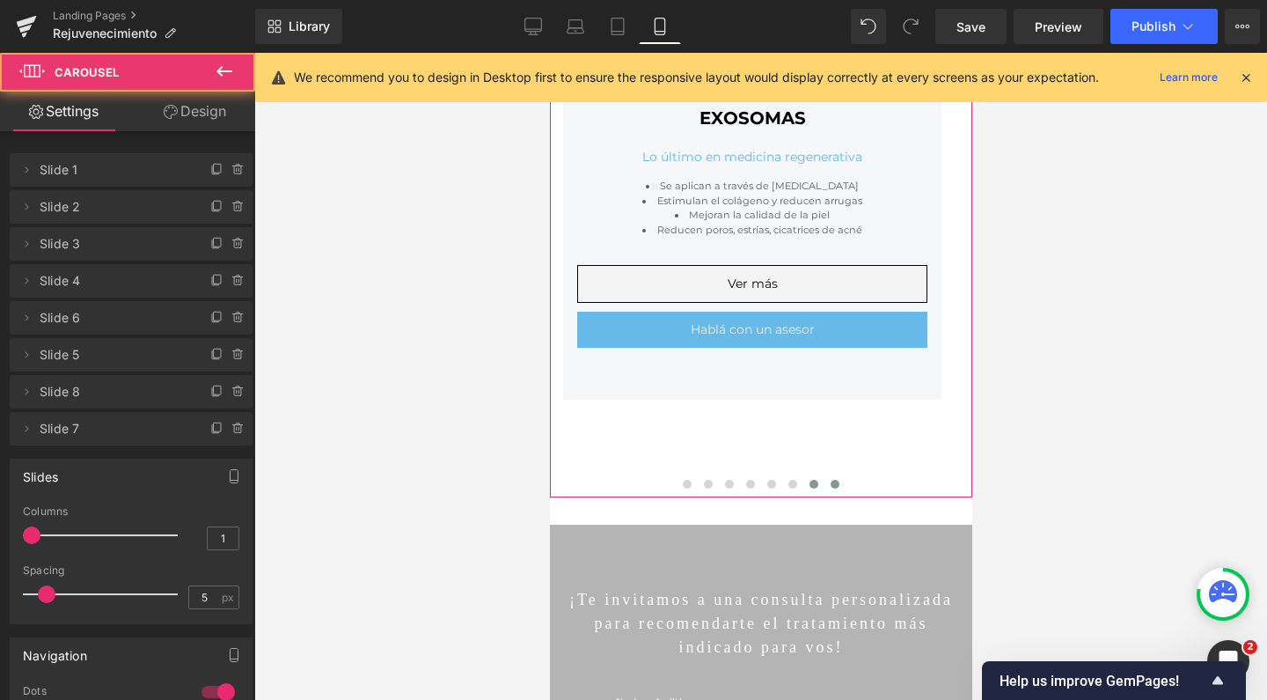
click at [830, 480] on span at bounding box center [834, 484] width 9 height 9
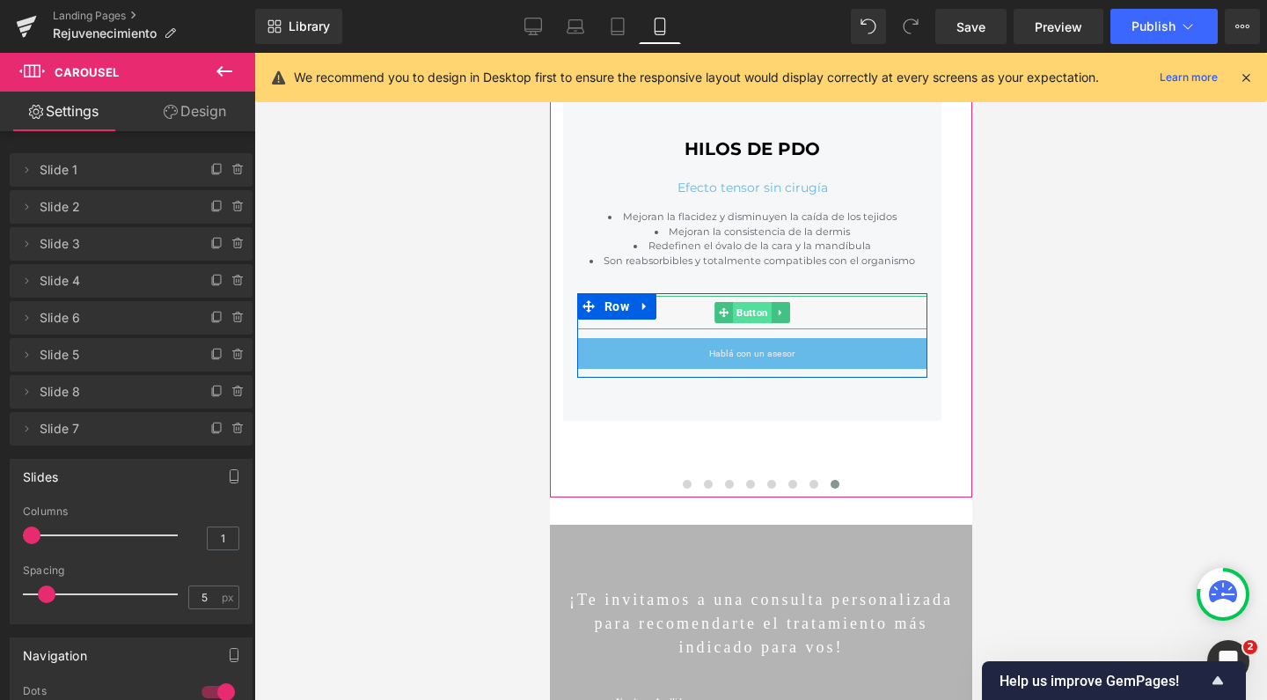
drag, startPoint x: 744, startPoint y: 312, endPoint x: 801, endPoint y: 592, distance: 286.5
click at [744, 312] on span "Button" at bounding box center [751, 312] width 39 height 21
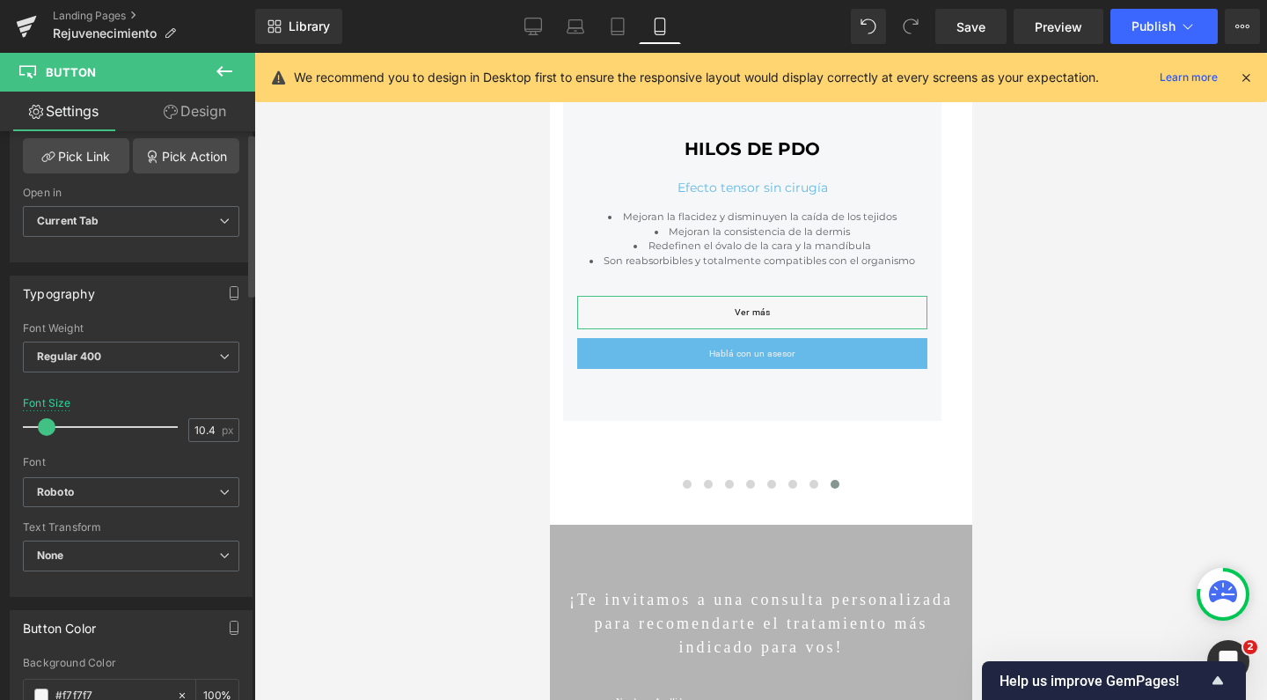
scroll to position [529, 0]
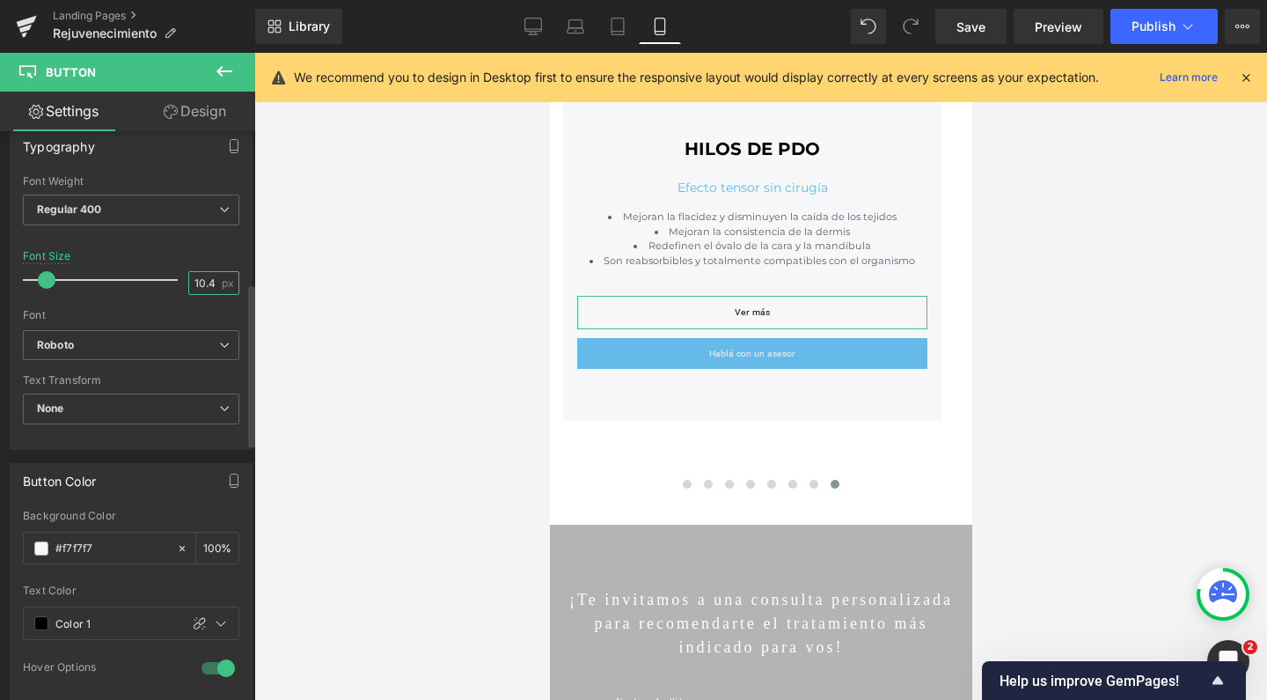
click at [201, 282] on input "10.4" at bounding box center [204, 283] width 31 height 22
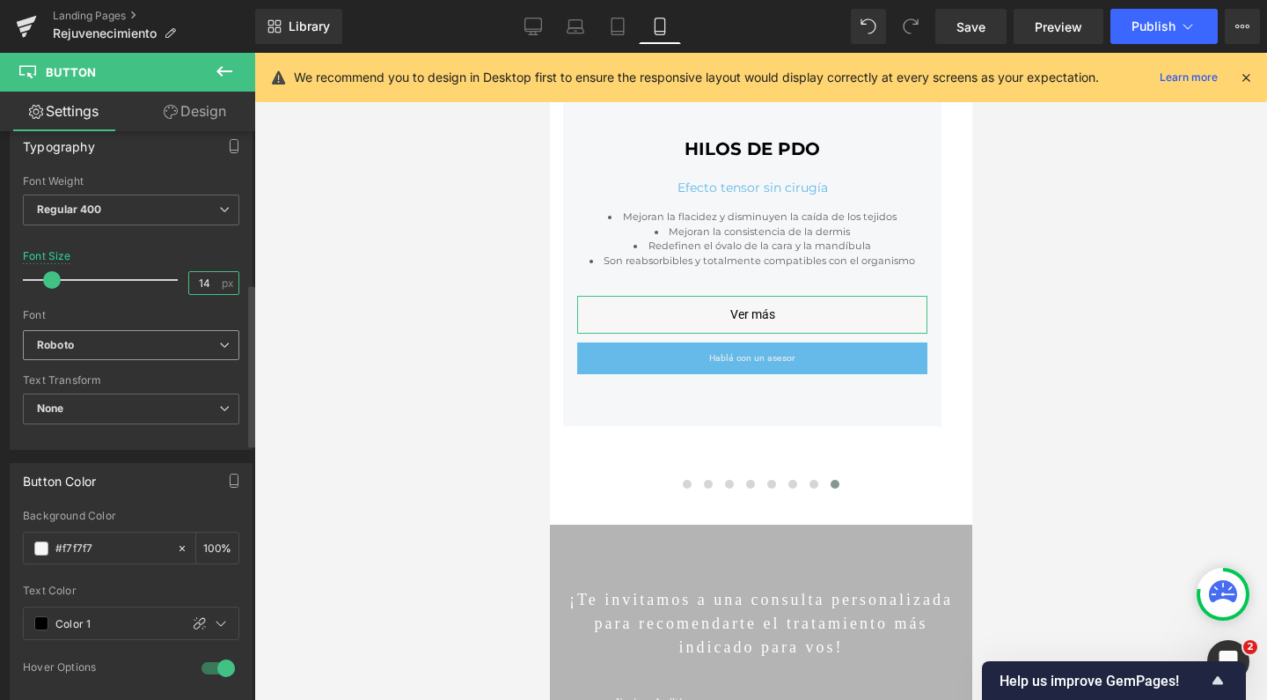
type input "14"
click at [144, 354] on span "Roboto" at bounding box center [131, 345] width 216 height 31
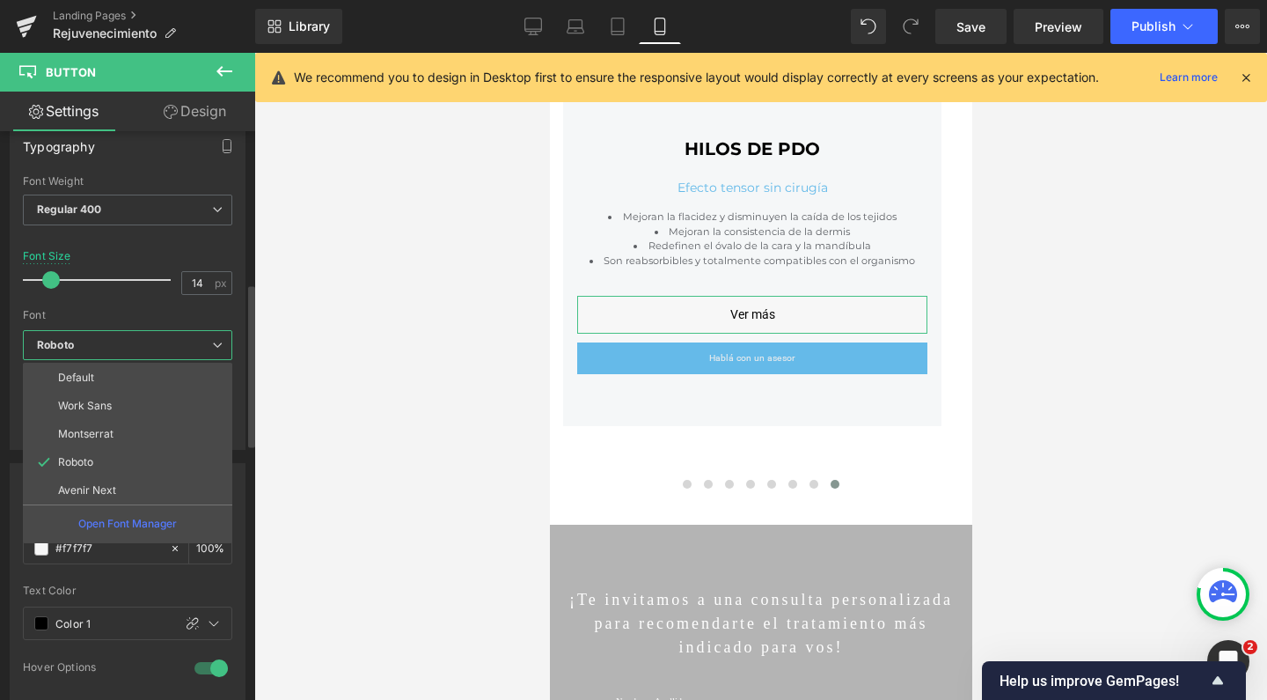
click at [85, 348] on b "Roboto" at bounding box center [124, 345] width 175 height 15
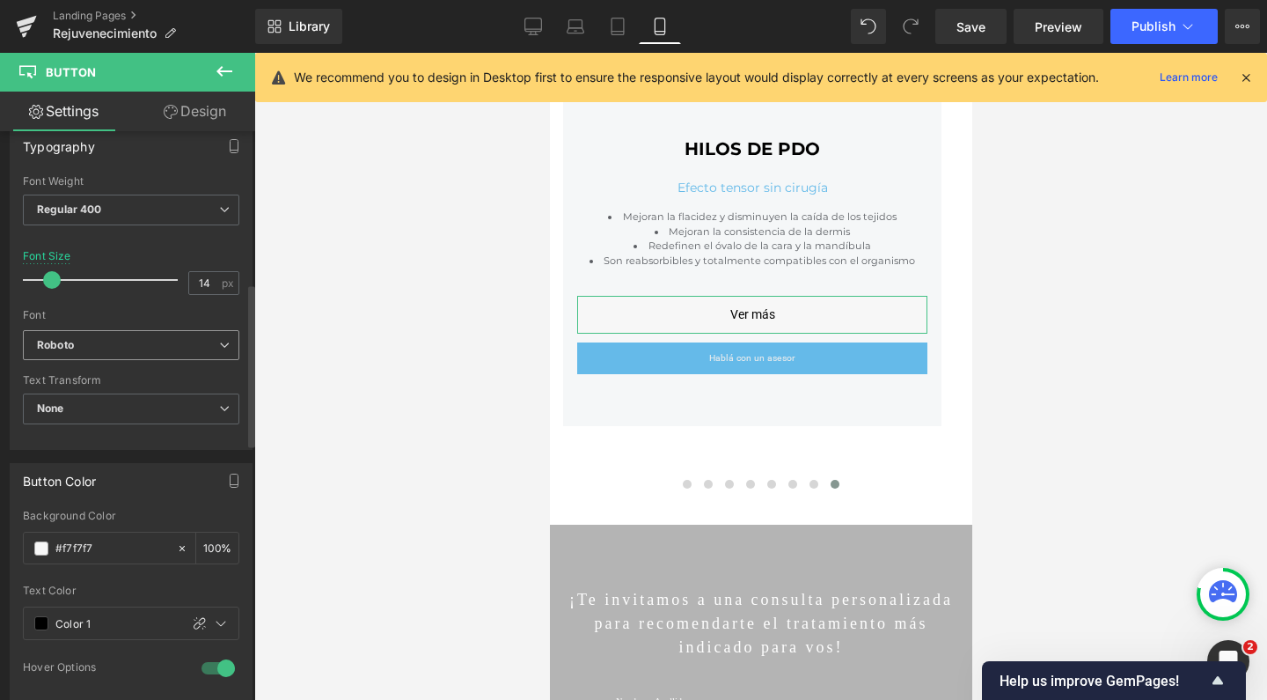
click at [85, 348] on b "Roboto" at bounding box center [128, 345] width 182 height 15
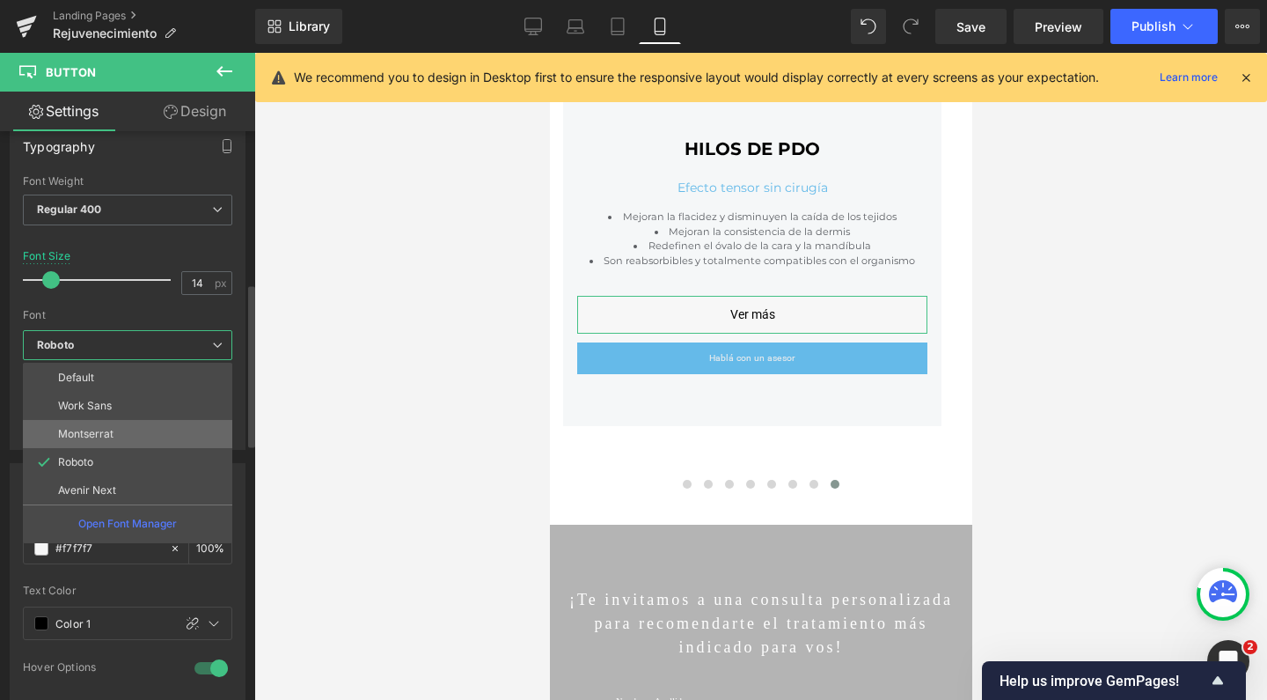
click at [74, 428] on p "Montserrat" at bounding box center [85, 434] width 55 height 12
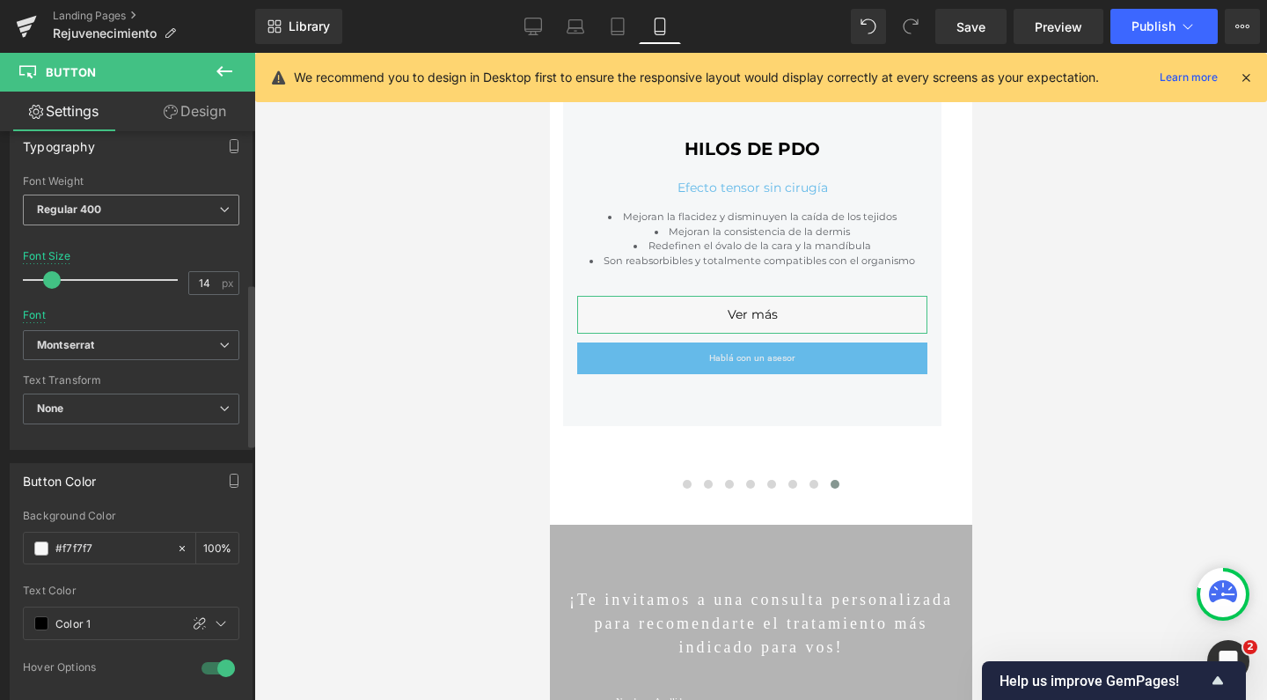
click at [122, 199] on span "Regular 400" at bounding box center [131, 209] width 216 height 31
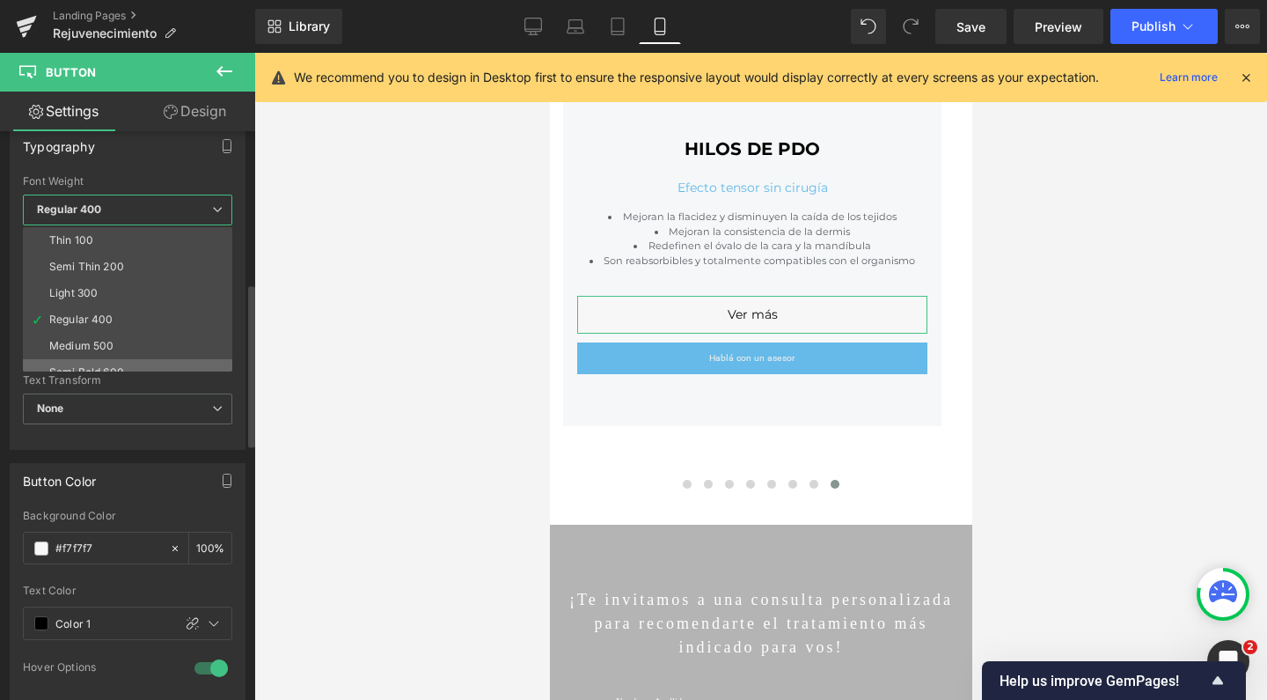
click at [106, 359] on li "Semi Bold 600" at bounding box center [131, 372] width 217 height 26
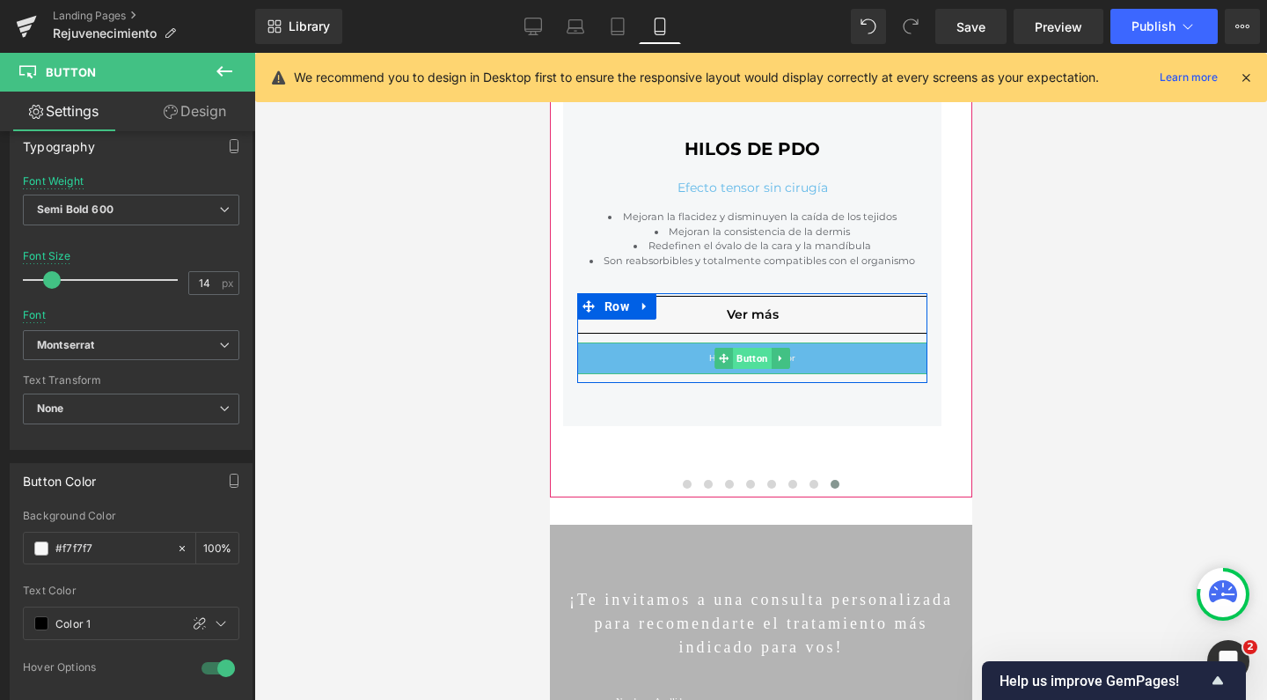
click at [736, 351] on span "Button" at bounding box center [751, 358] width 39 height 21
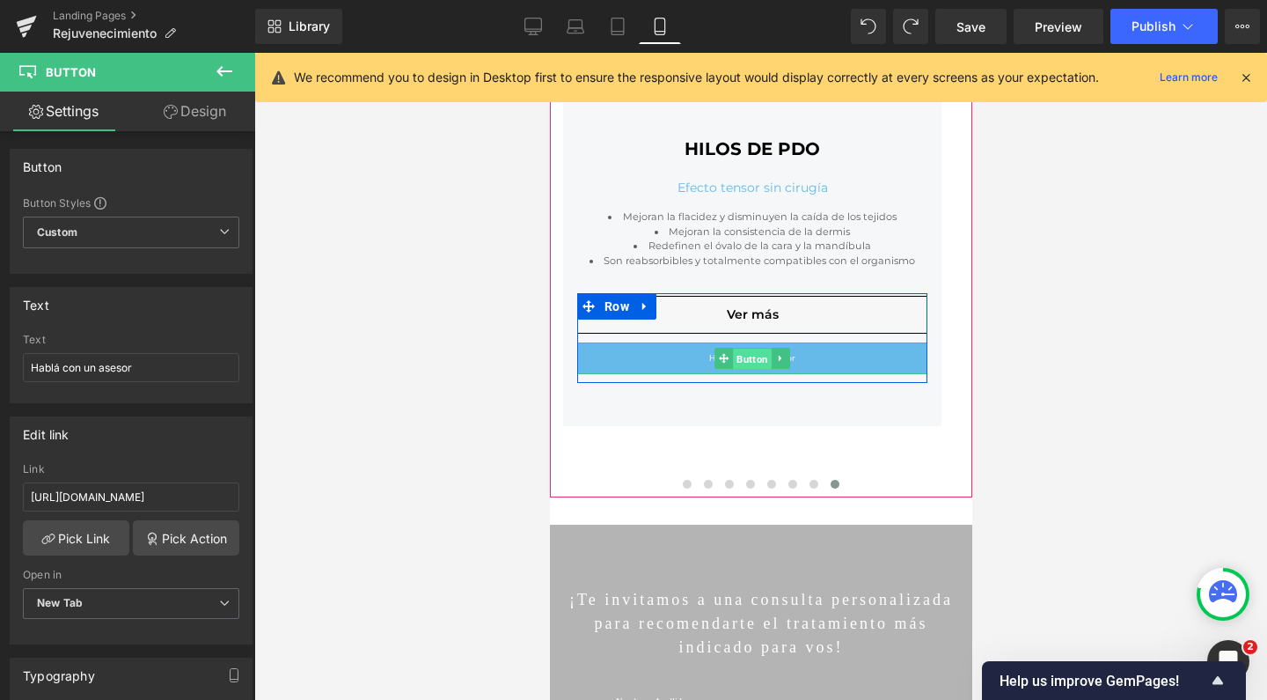
click at [751, 359] on span "Button" at bounding box center [751, 358] width 39 height 21
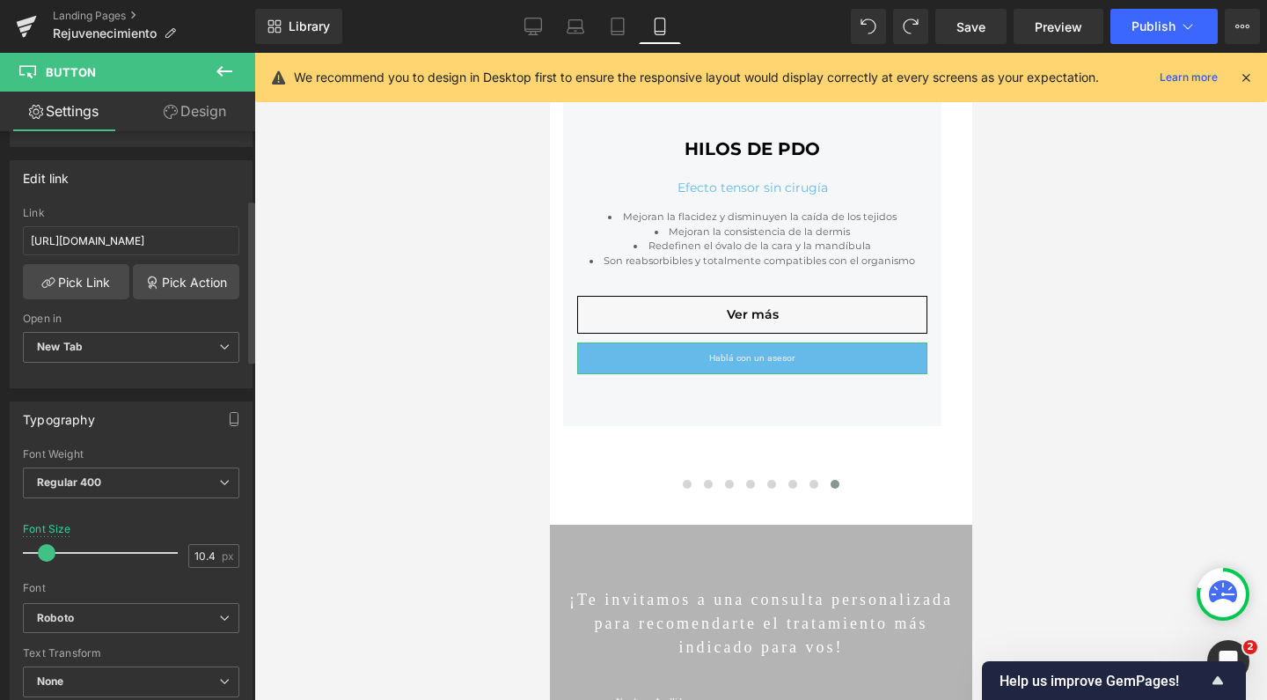
scroll to position [331, 0]
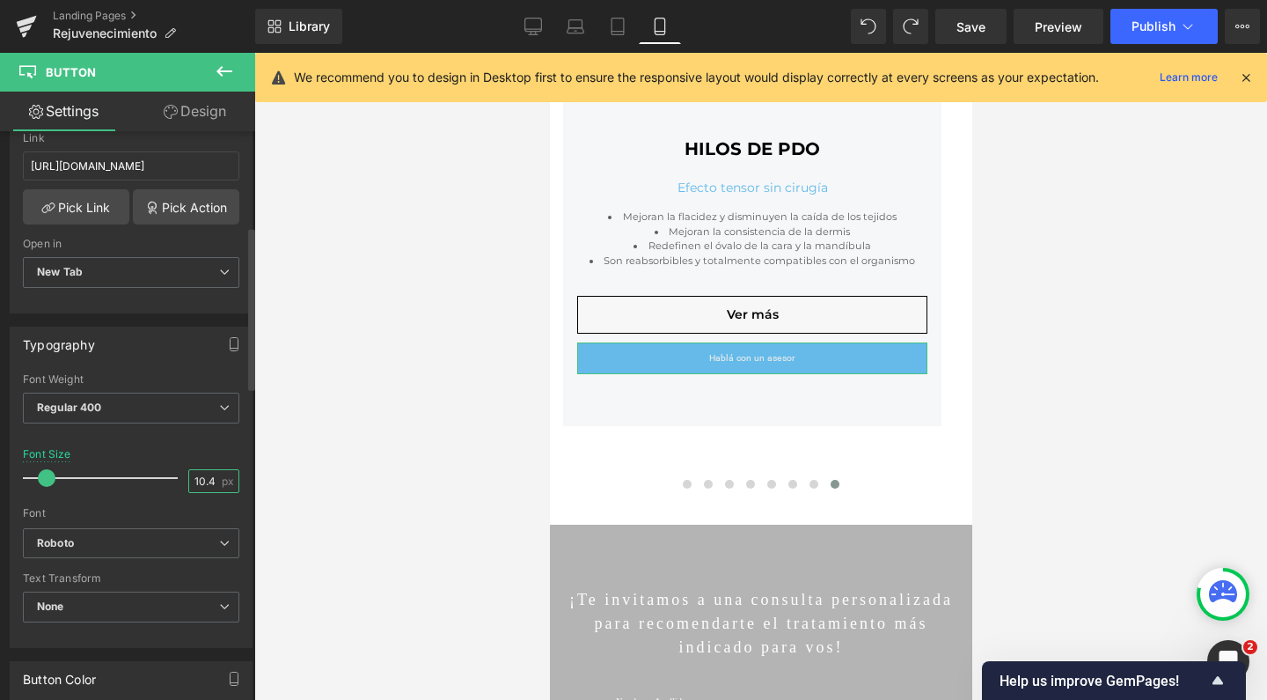
click at [191, 474] on input "10.4" at bounding box center [204, 481] width 31 height 22
type input "14"
click at [130, 537] on b "Roboto" at bounding box center [128, 543] width 182 height 15
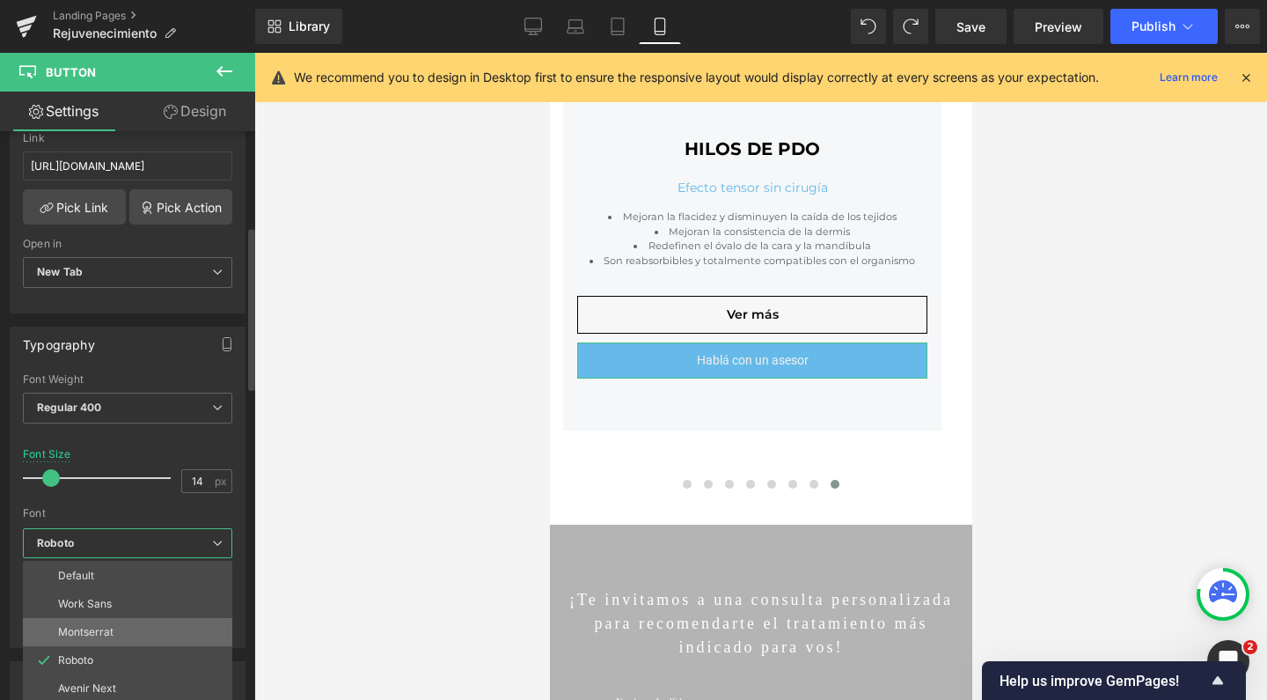
click at [126, 634] on li "Montserrat" at bounding box center [127, 632] width 209 height 28
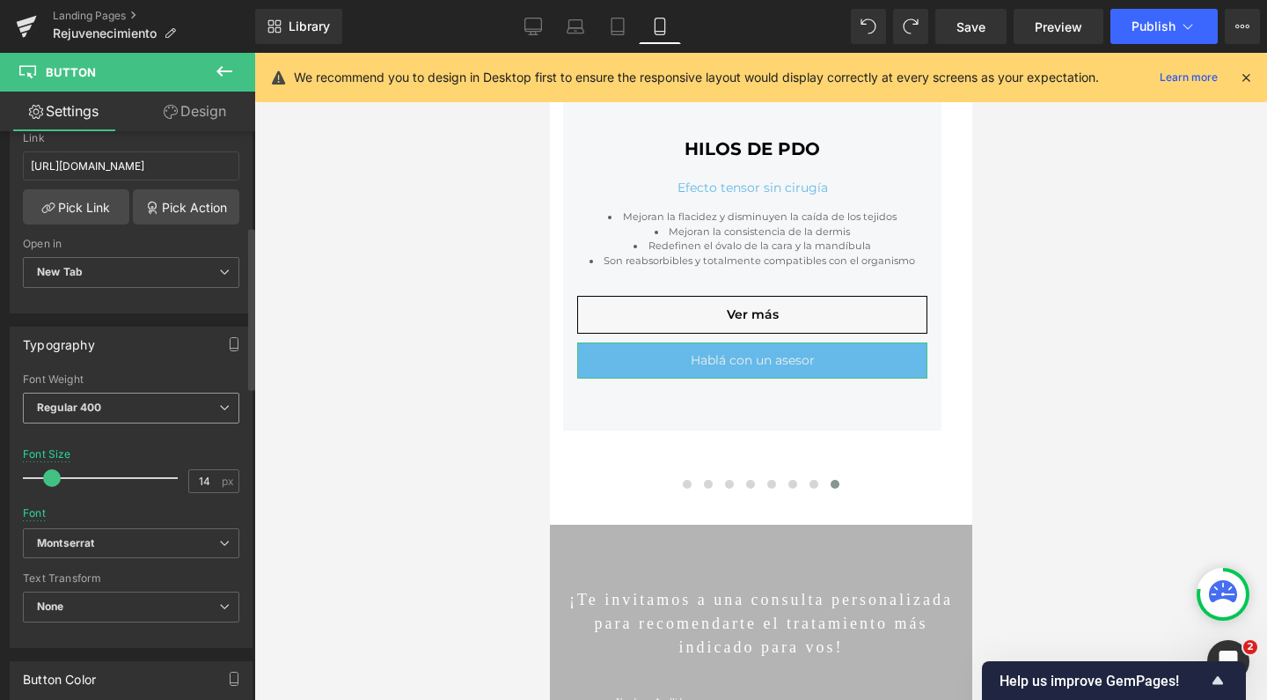
click at [120, 417] on span "Regular 400" at bounding box center [131, 407] width 216 height 31
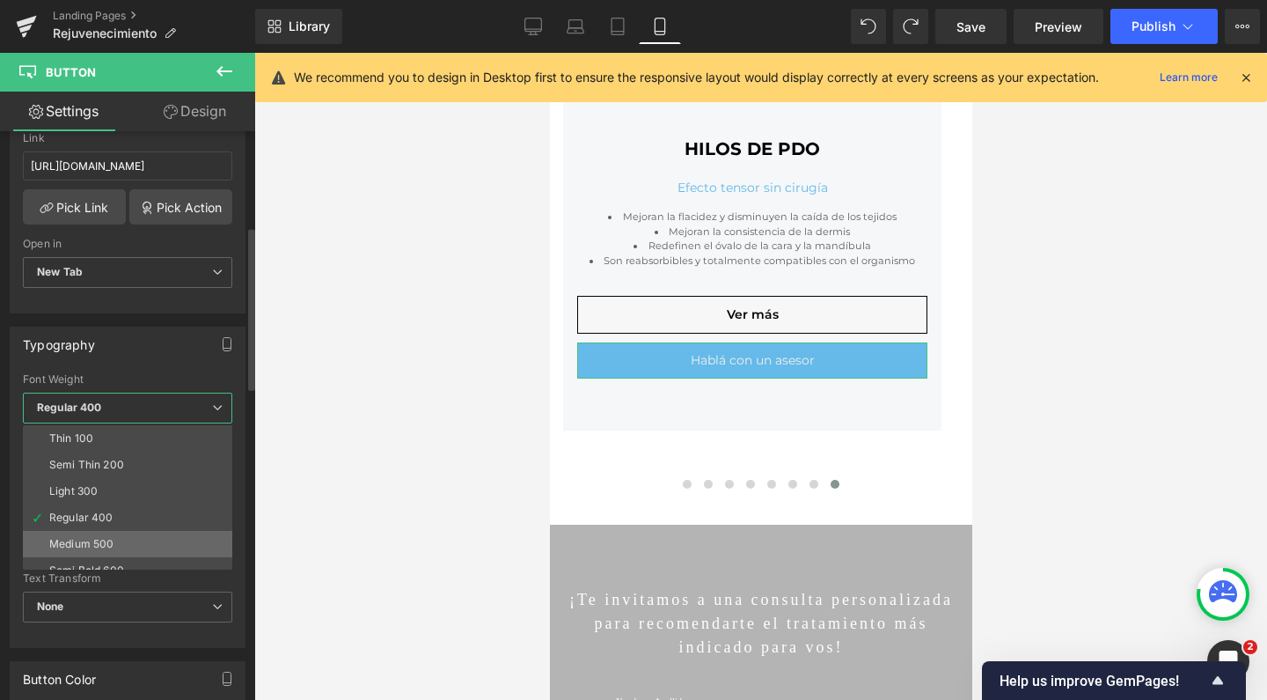
click at [102, 539] on div "Medium 500" at bounding box center [81, 544] width 64 height 12
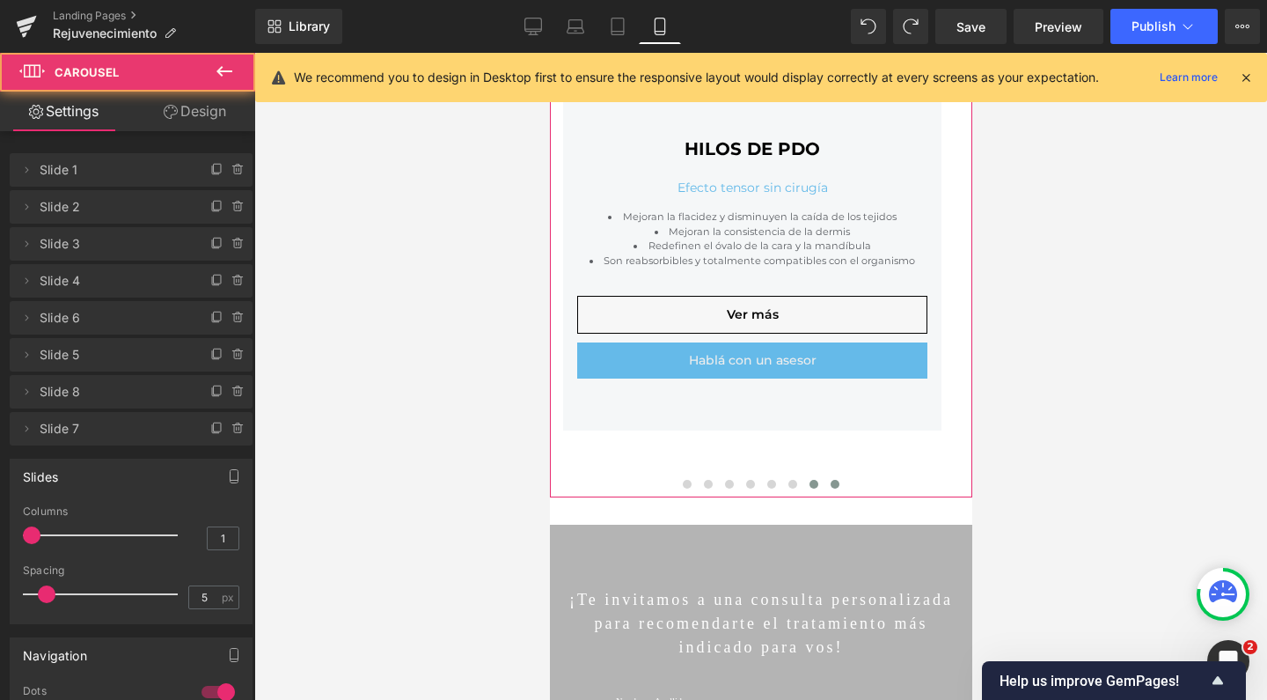
click at [809, 484] on button at bounding box center [813, 484] width 21 height 18
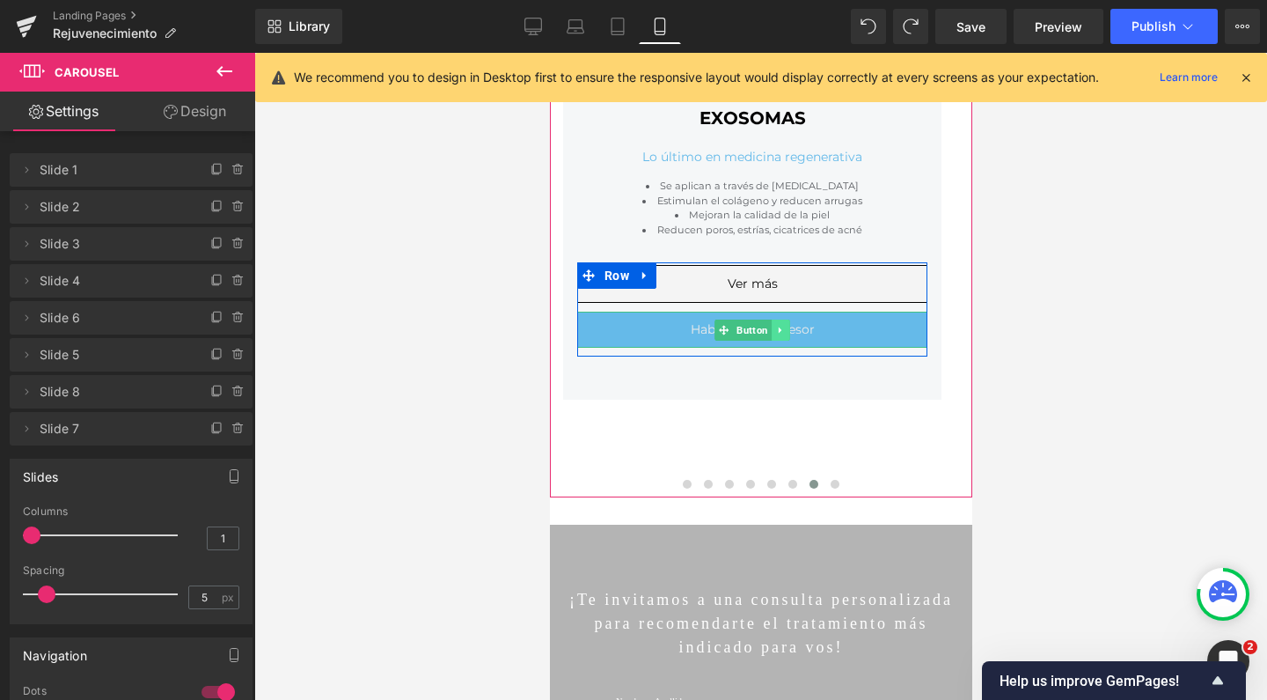
click at [776, 332] on link at bounding box center [780, 329] width 18 height 21
click at [726, 324] on link "Button" at bounding box center [714, 329] width 57 height 21
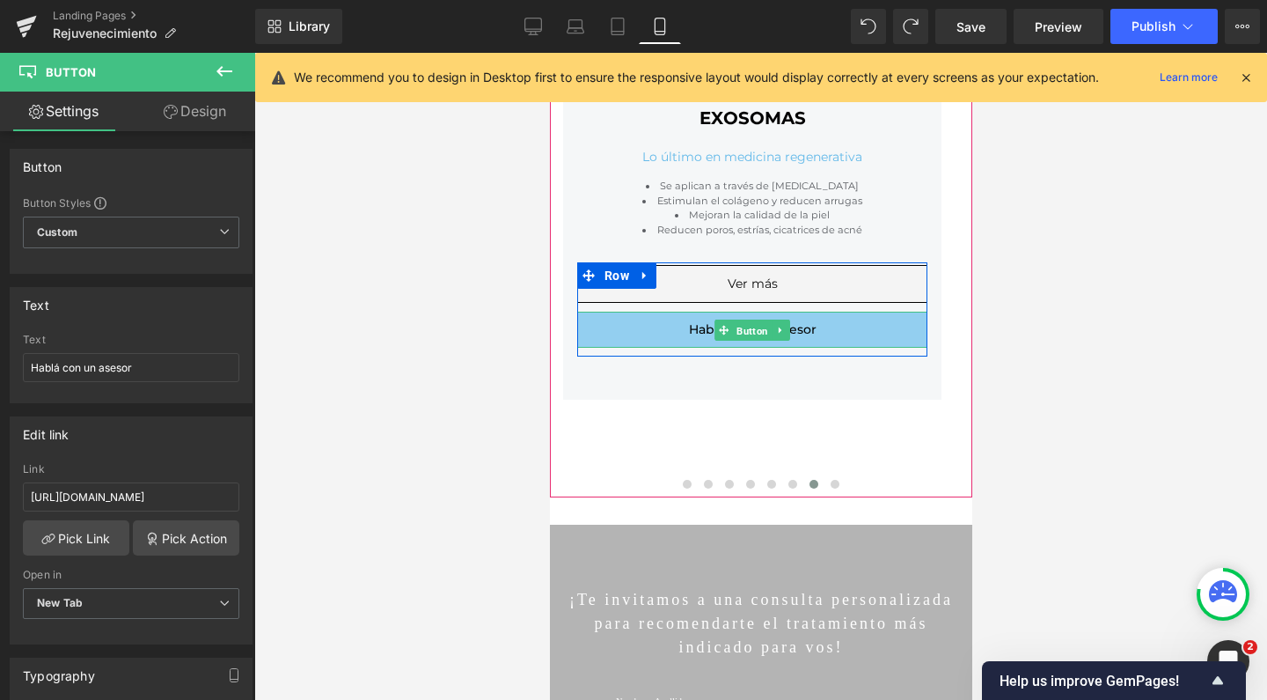
click at [756, 327] on span "Button" at bounding box center [751, 329] width 39 height 21
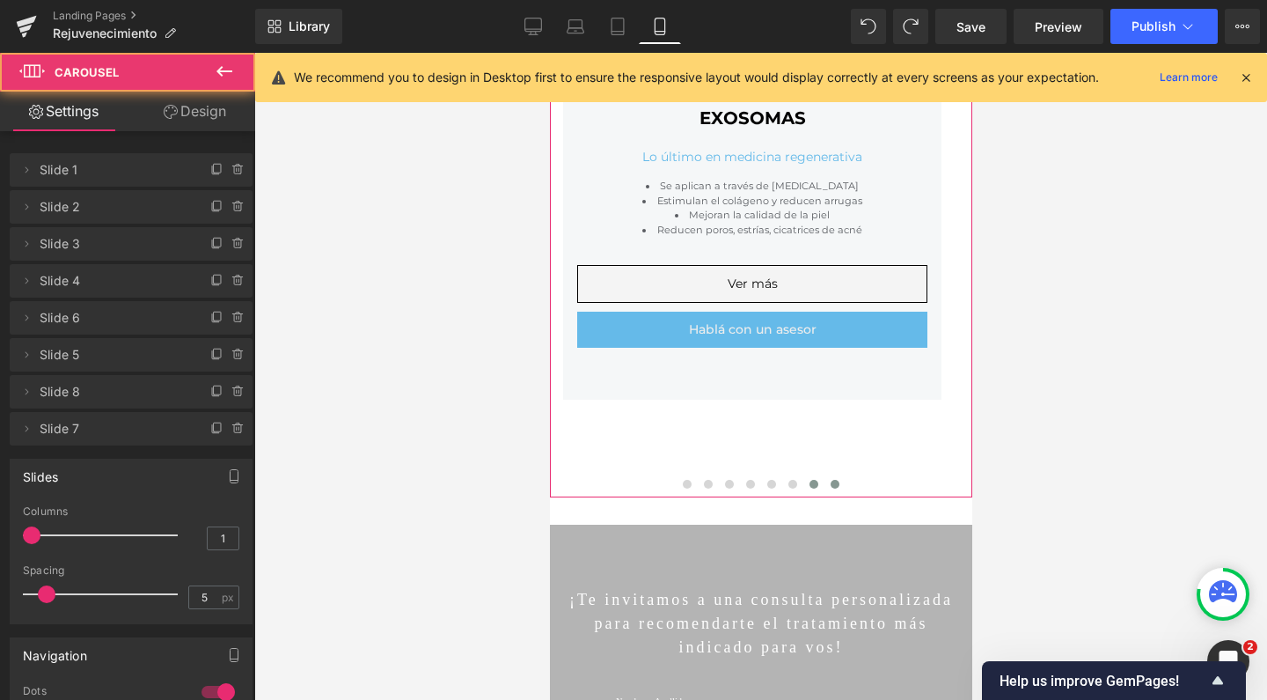
click at [830, 480] on span at bounding box center [834, 484] width 9 height 9
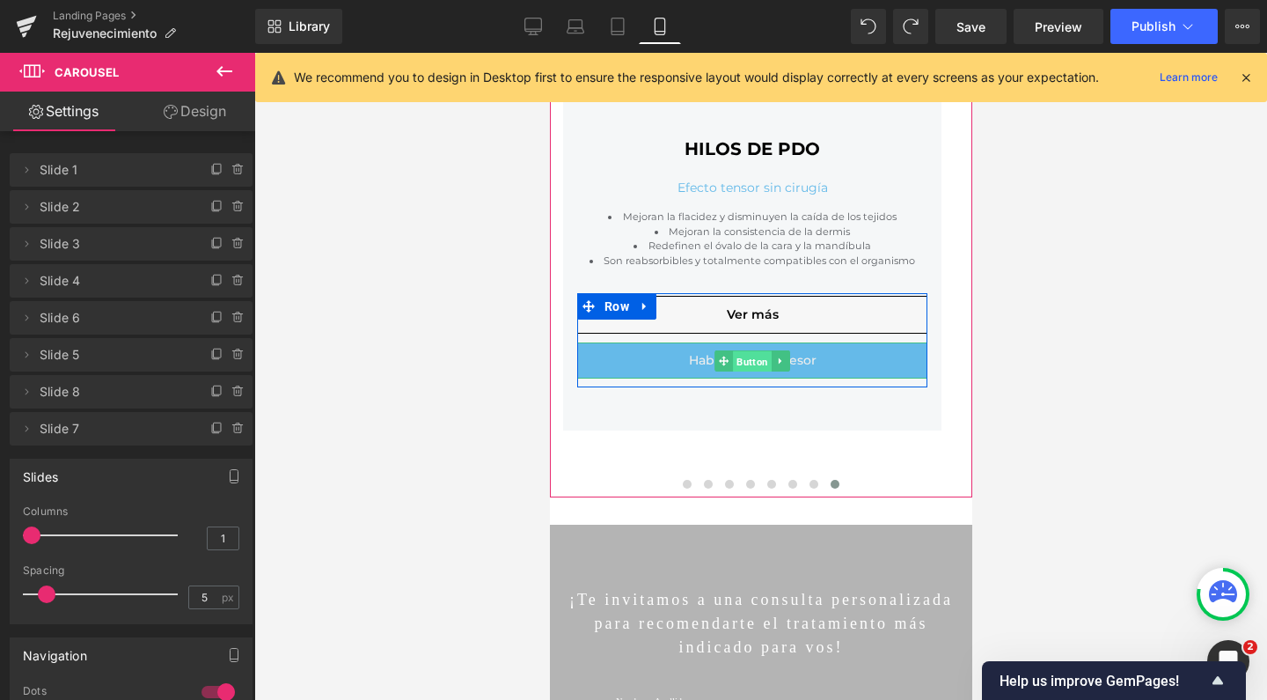
click at [752, 361] on span "Button" at bounding box center [751, 360] width 39 height 21
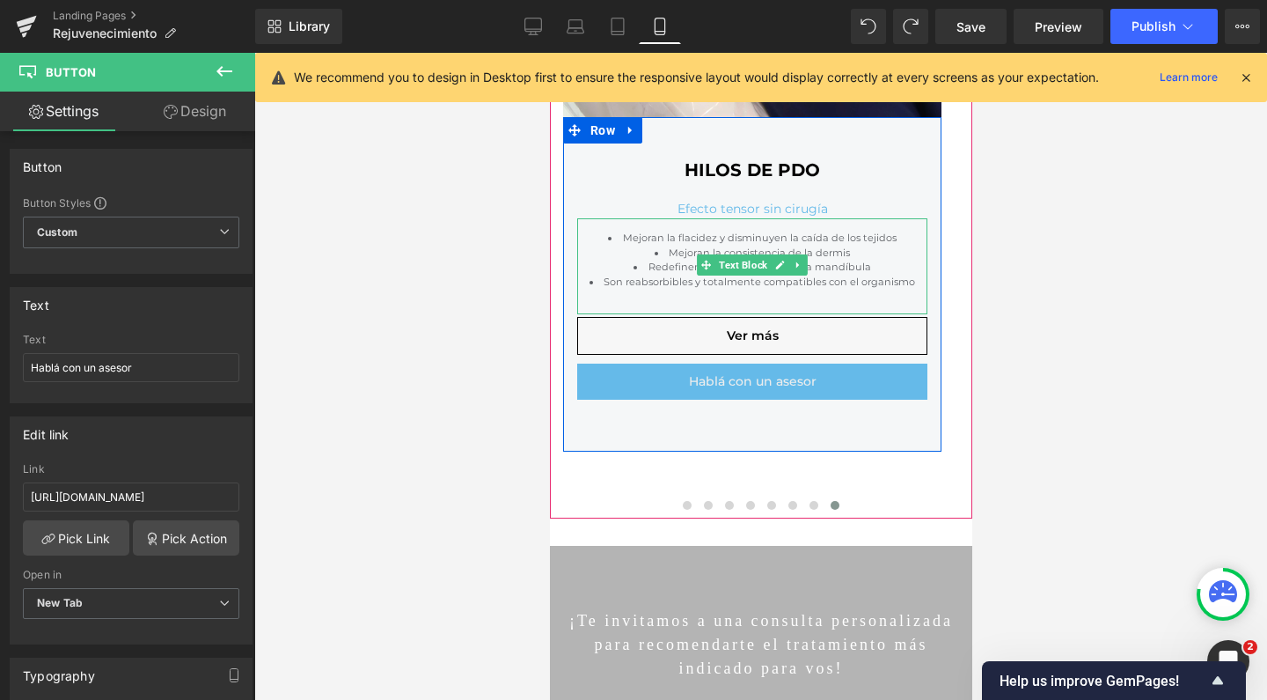
scroll to position [903, 0]
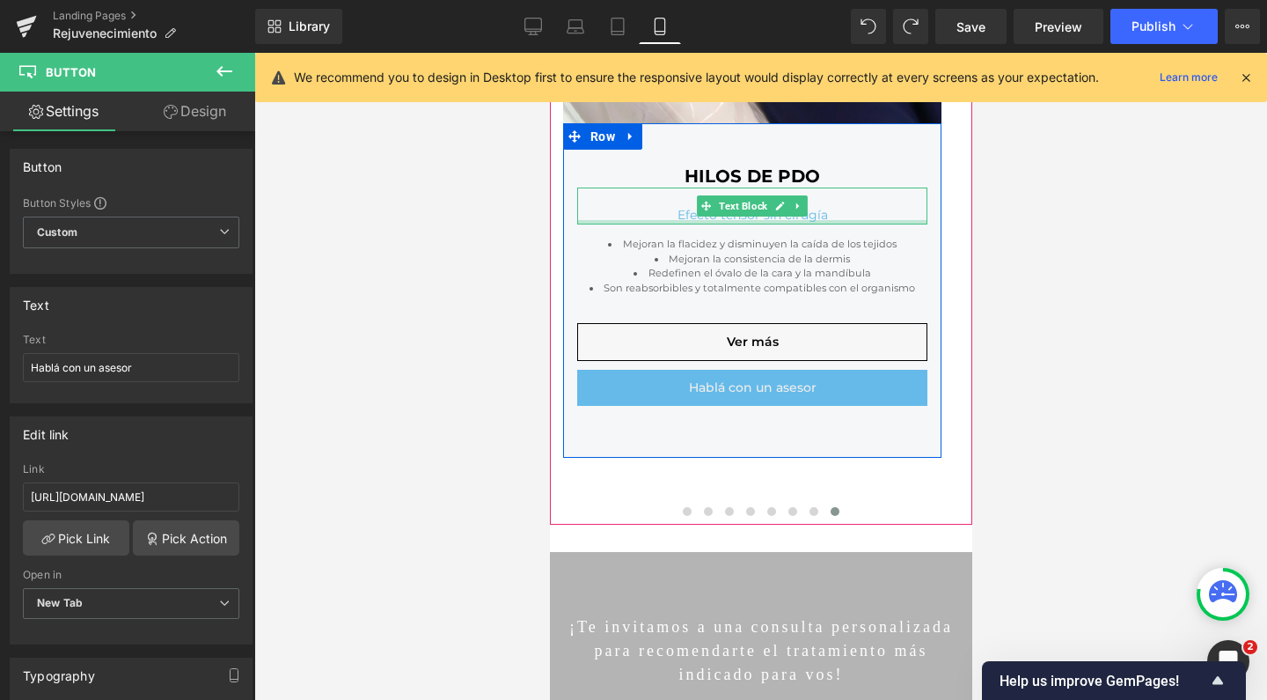
click at [810, 220] on div at bounding box center [751, 222] width 350 height 4
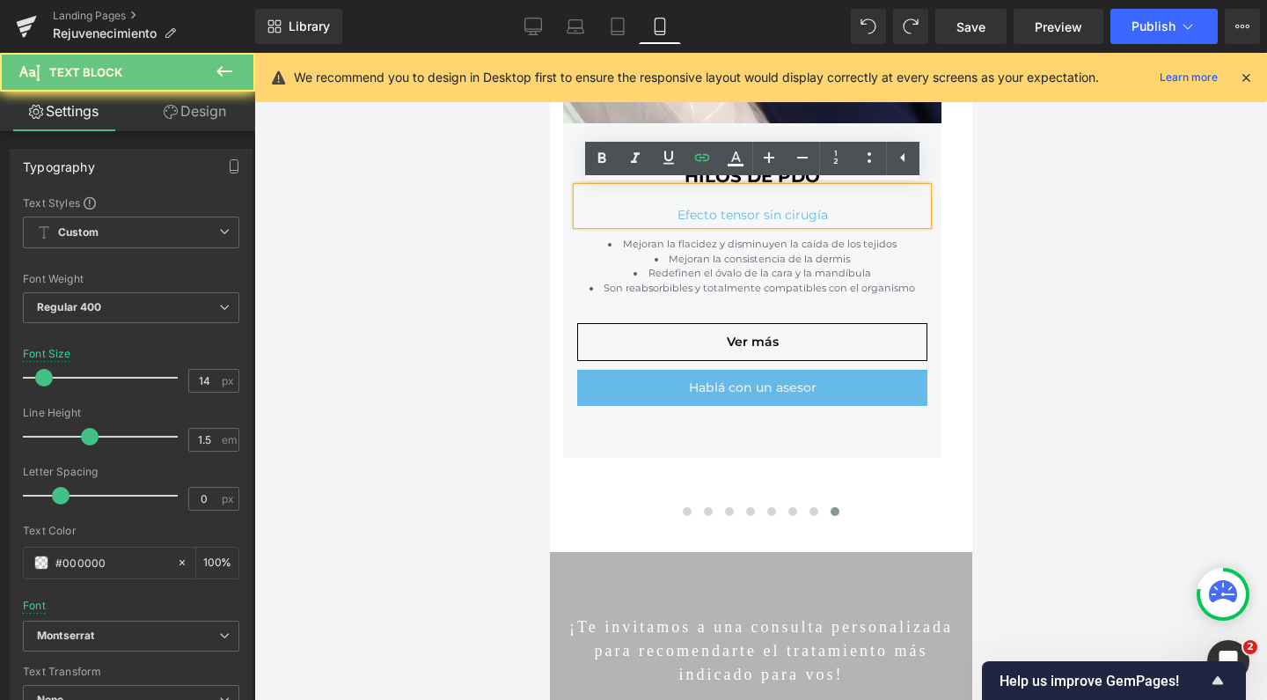
click at [747, 206] on p "Efecto tensor sin cirugía" at bounding box center [751, 215] width 350 height 18
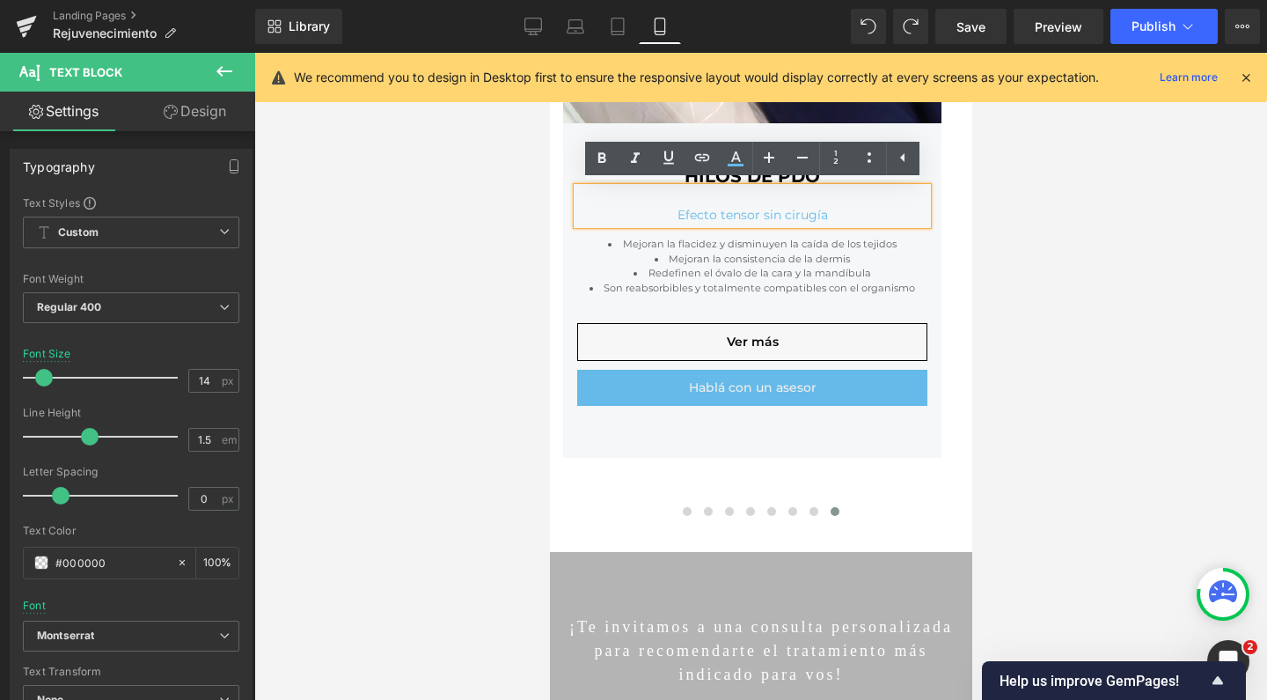
click at [740, 211] on font "Efecto tensor sin cirugía" at bounding box center [752, 215] width 150 height 16
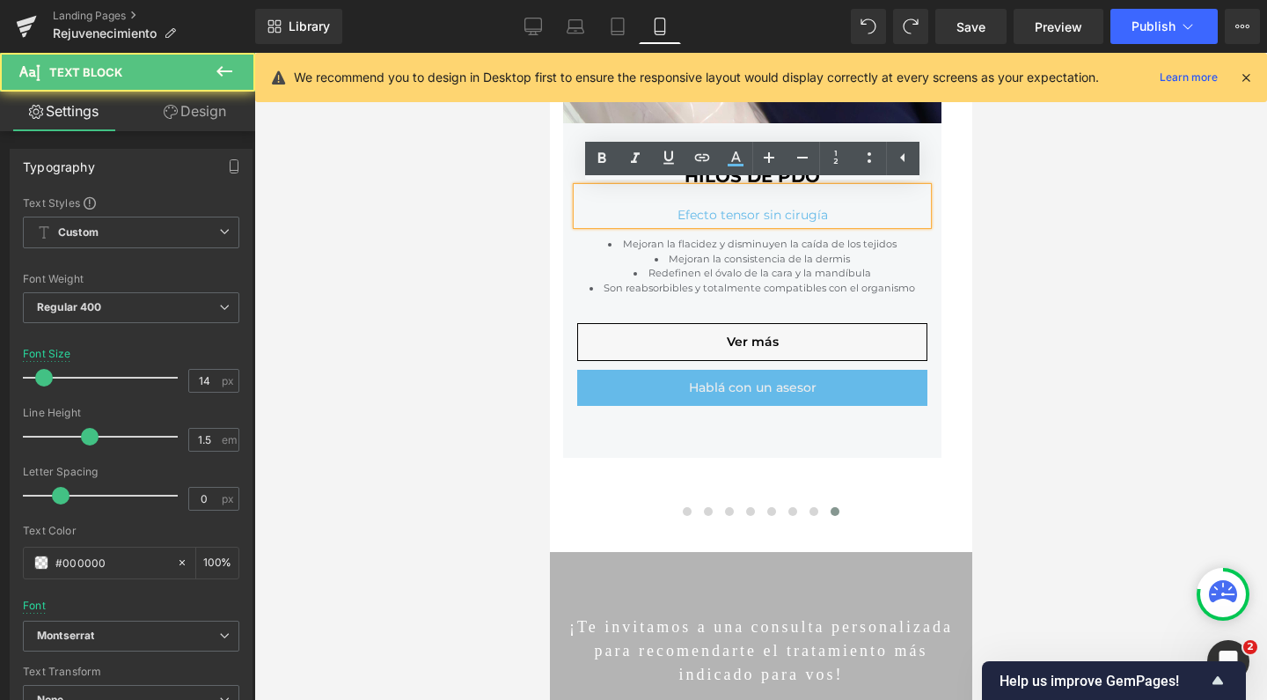
click at [740, 211] on font "Efecto tensor sin cirugía" at bounding box center [752, 215] width 150 height 16
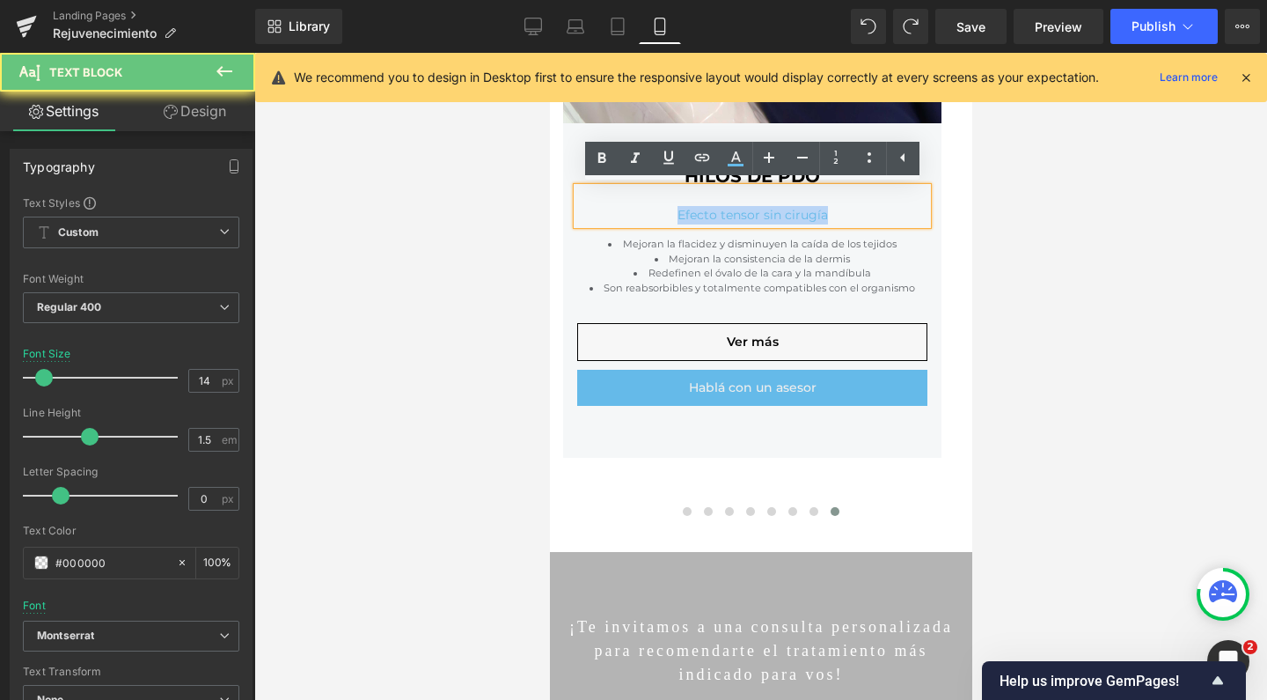
click at [740, 211] on font "Efecto tensor sin cirugía" at bounding box center [752, 215] width 150 height 16
click at [732, 213] on font "Efecto tensor sin cirugía" at bounding box center [752, 215] width 150 height 16
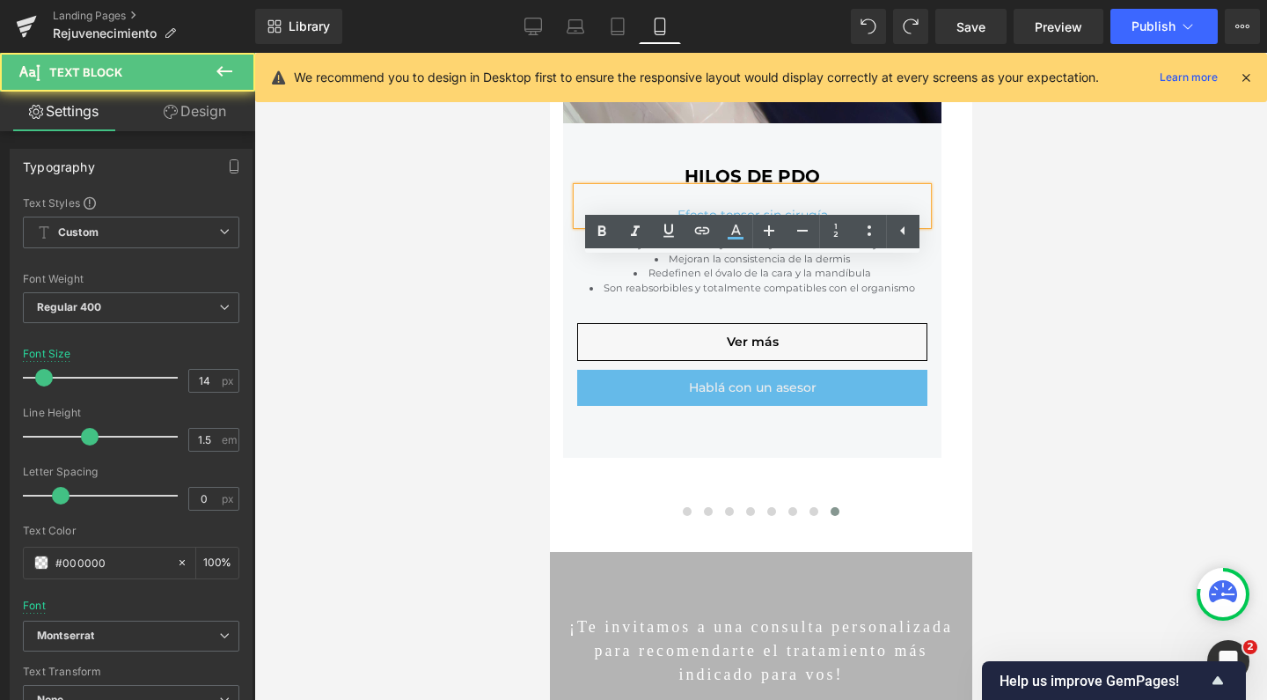
scroll to position [683, 0]
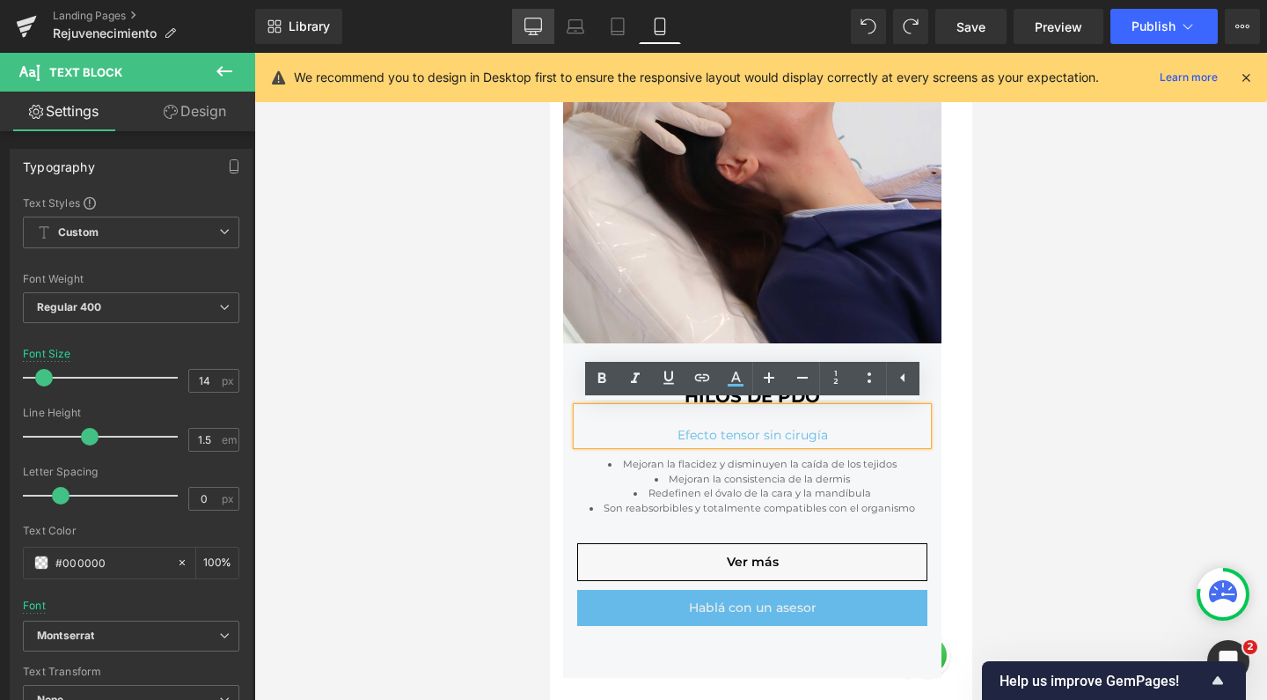
click at [531, 26] on icon at bounding box center [533, 27] width 18 height 18
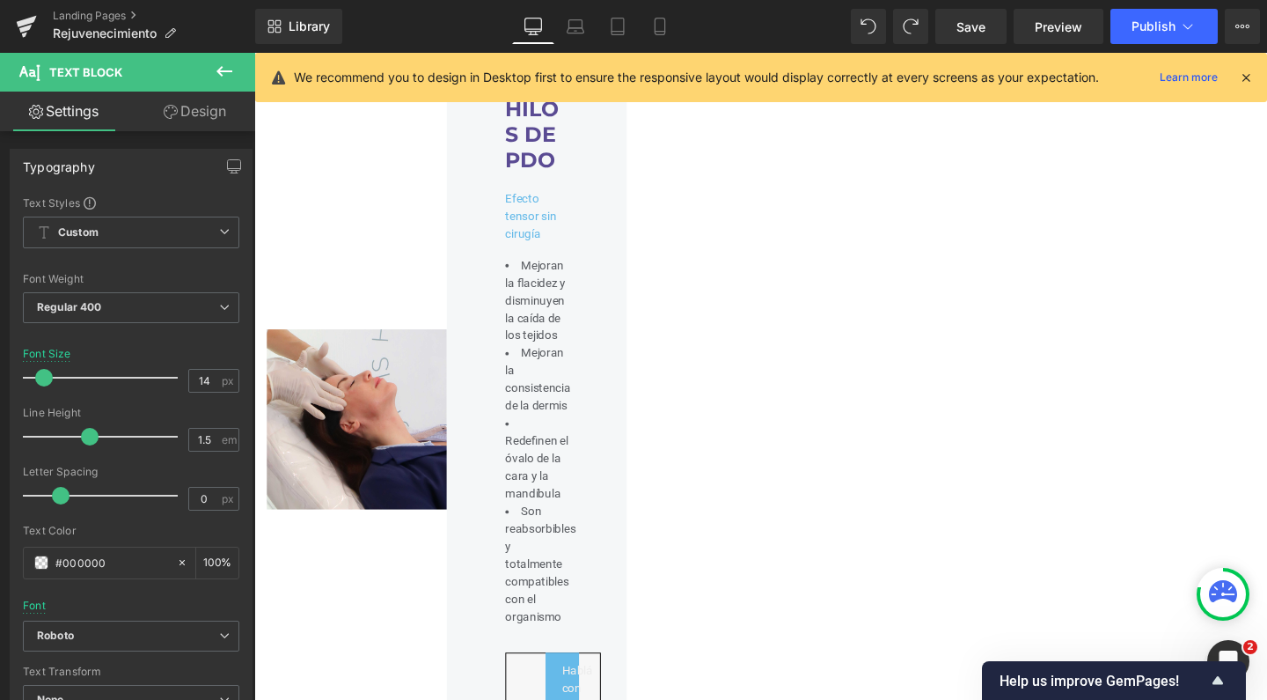
type input "100"
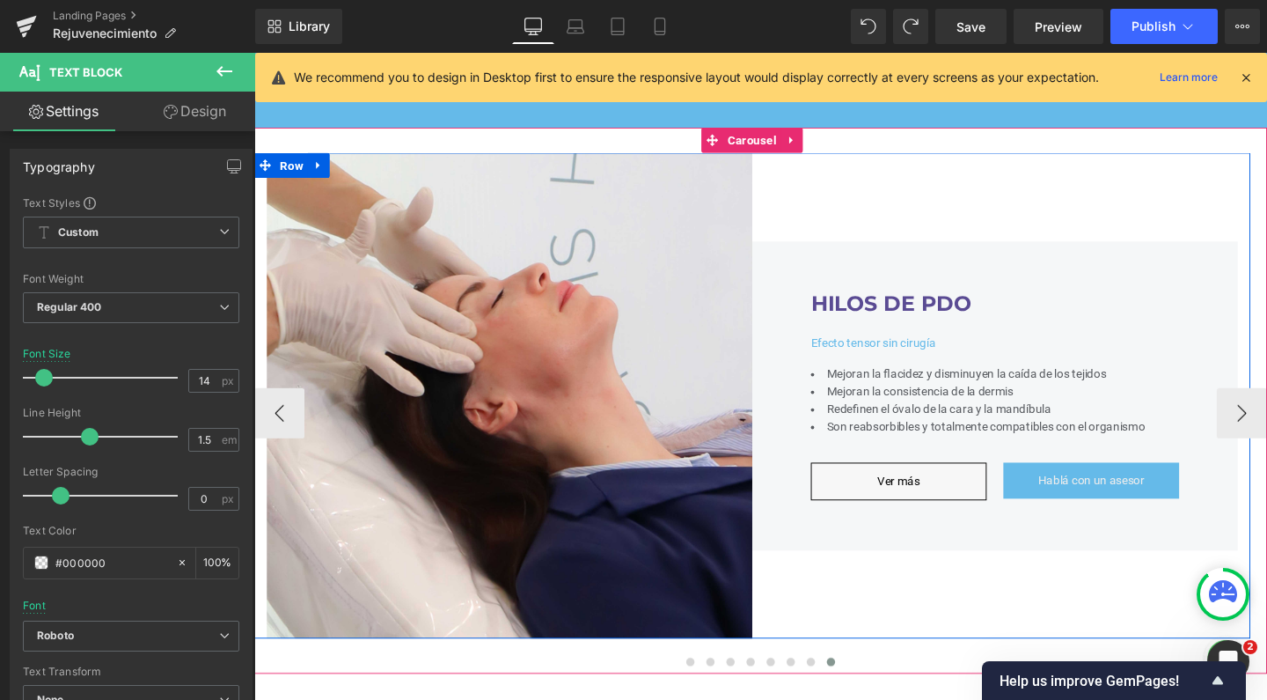
scroll to position [590, 0]
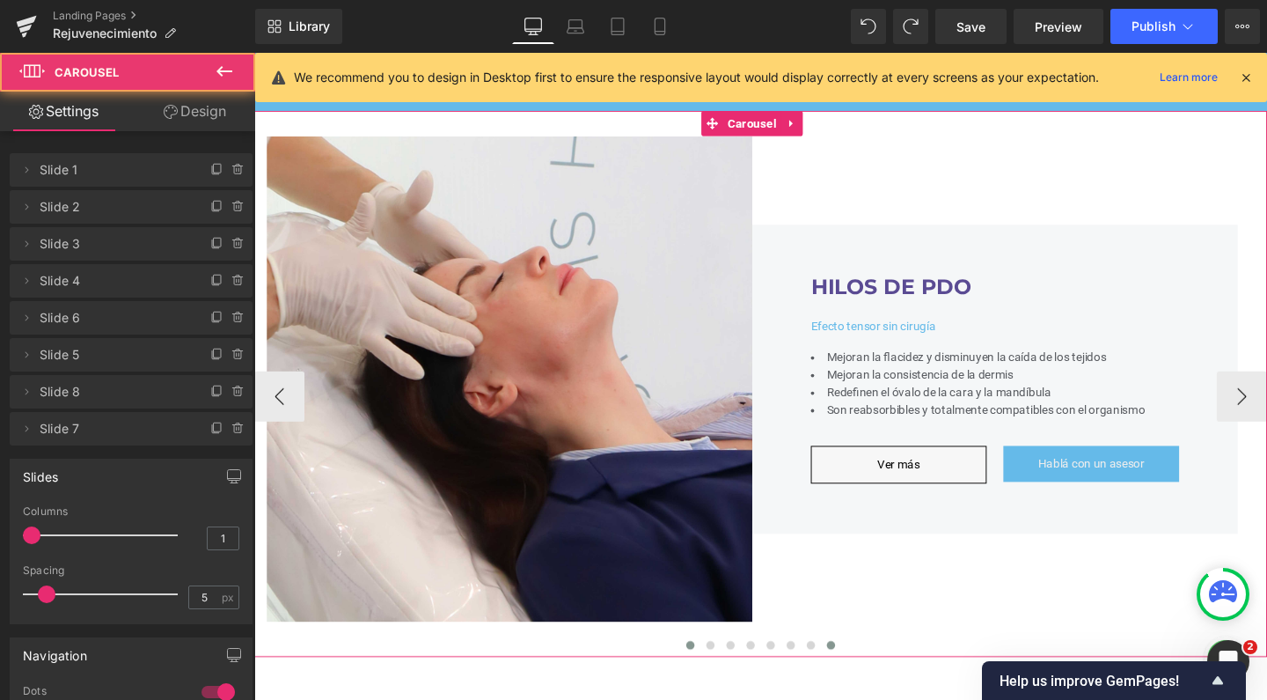
click at [708, 679] on span at bounding box center [712, 675] width 9 height 9
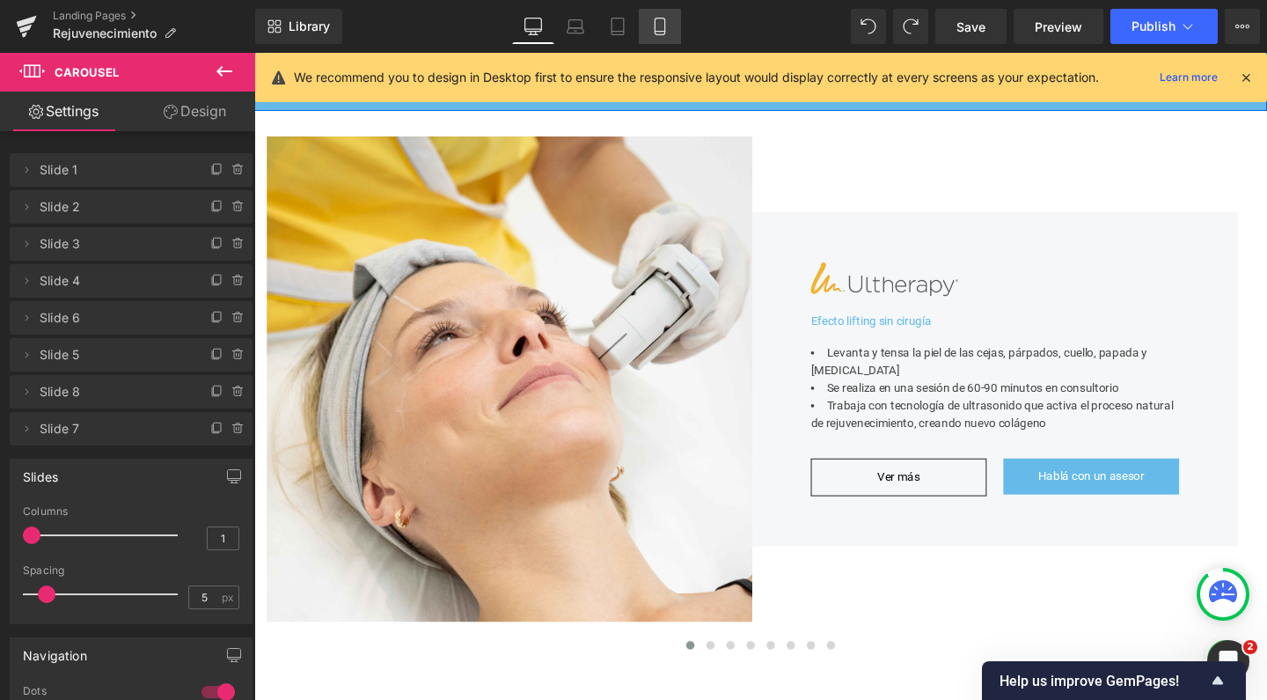
click at [660, 32] on icon at bounding box center [660, 32] width 10 height 0
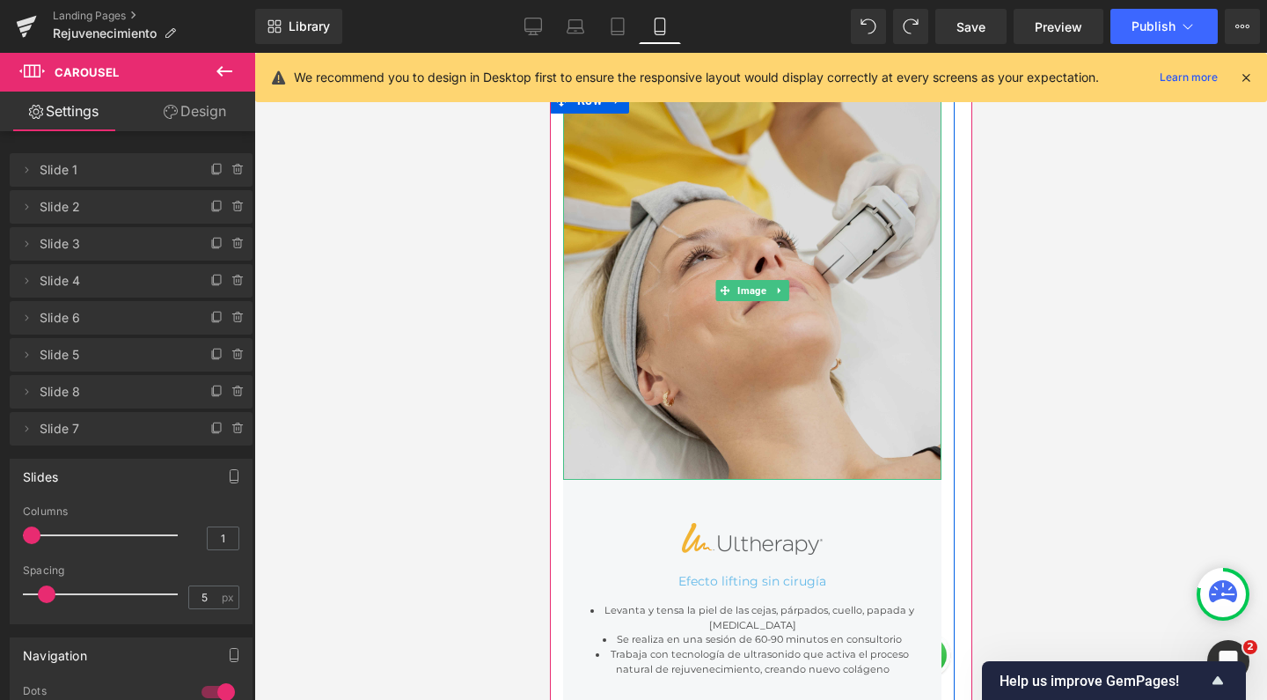
scroll to position [883, 0]
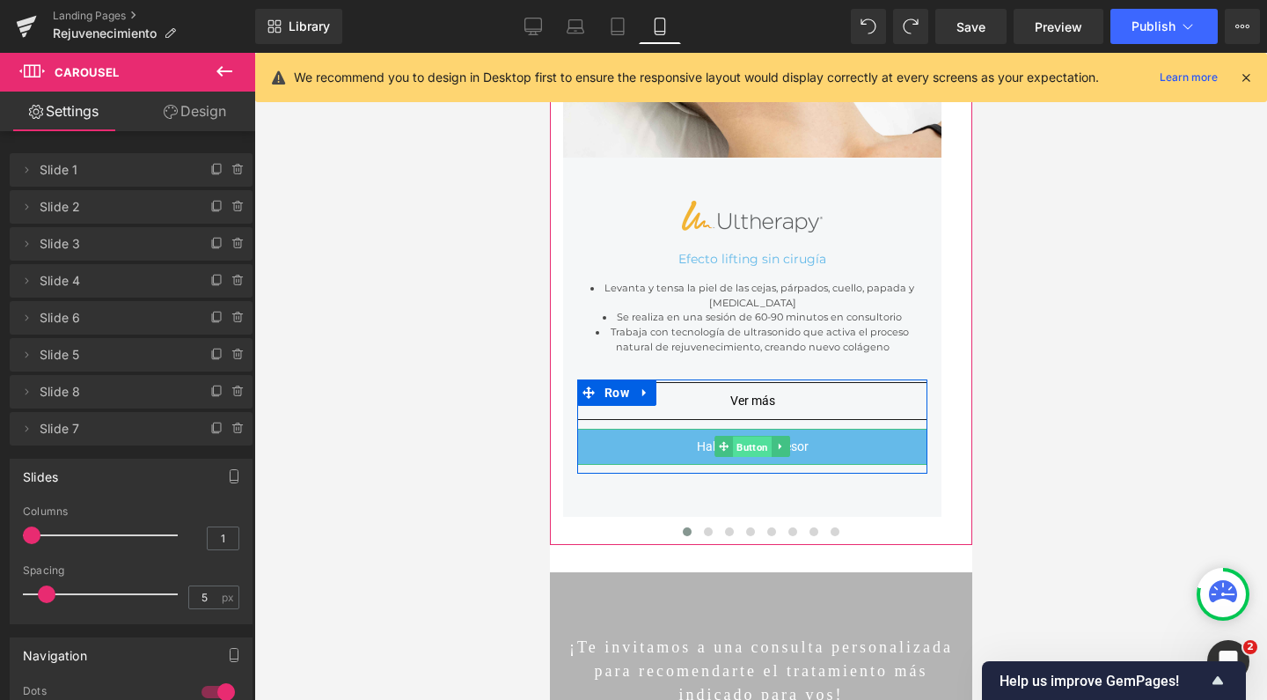
click at [757, 436] on span "Button" at bounding box center [751, 446] width 39 height 21
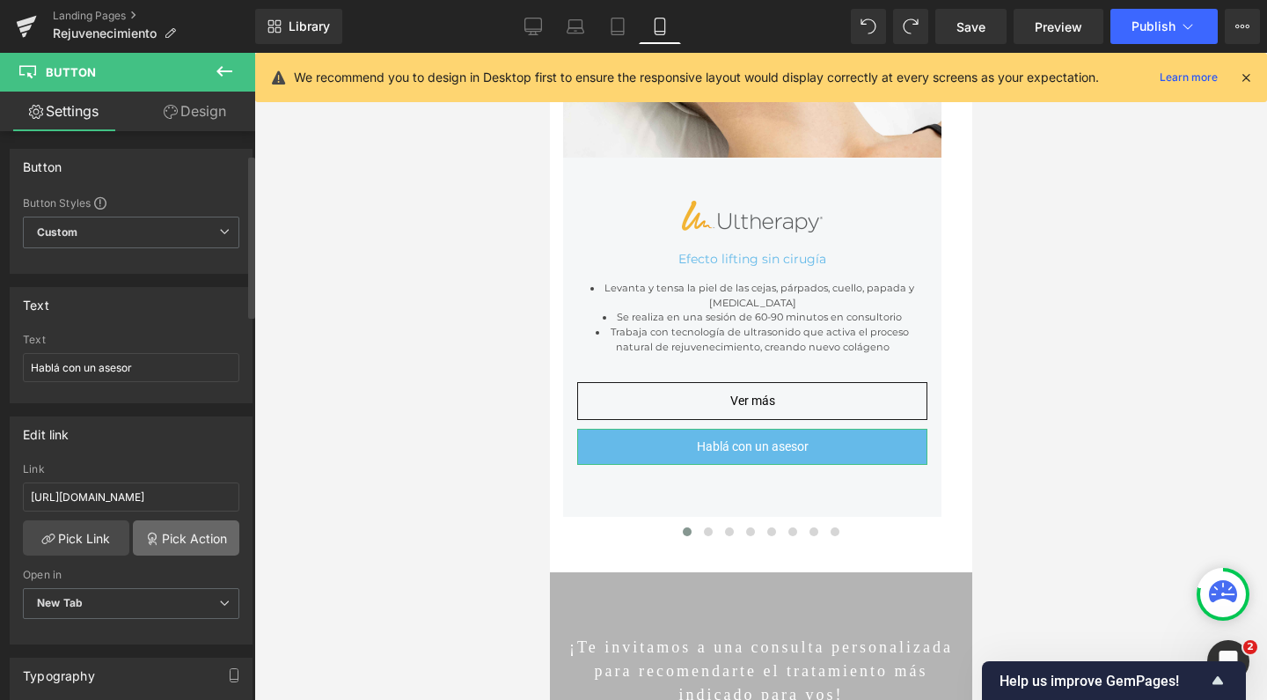
scroll to position [306, 0]
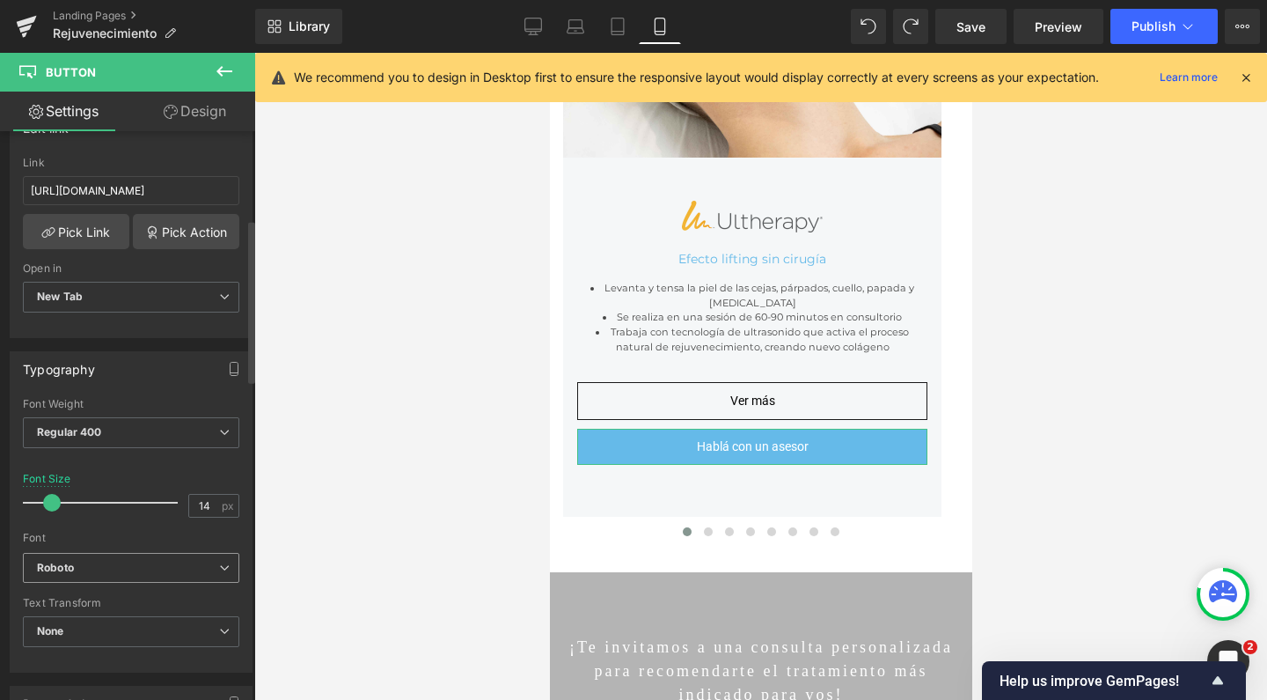
click at [118, 569] on b "Roboto" at bounding box center [128, 568] width 182 height 15
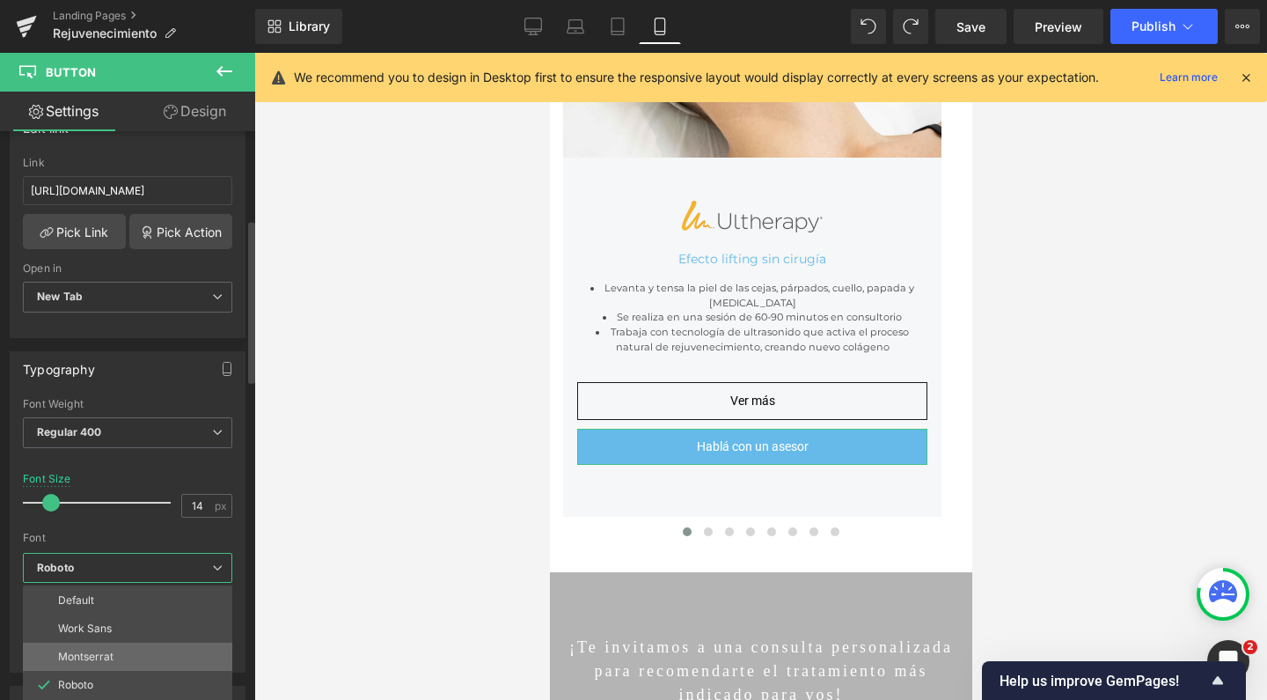
click at [123, 653] on li "Montserrat" at bounding box center [127, 656] width 209 height 28
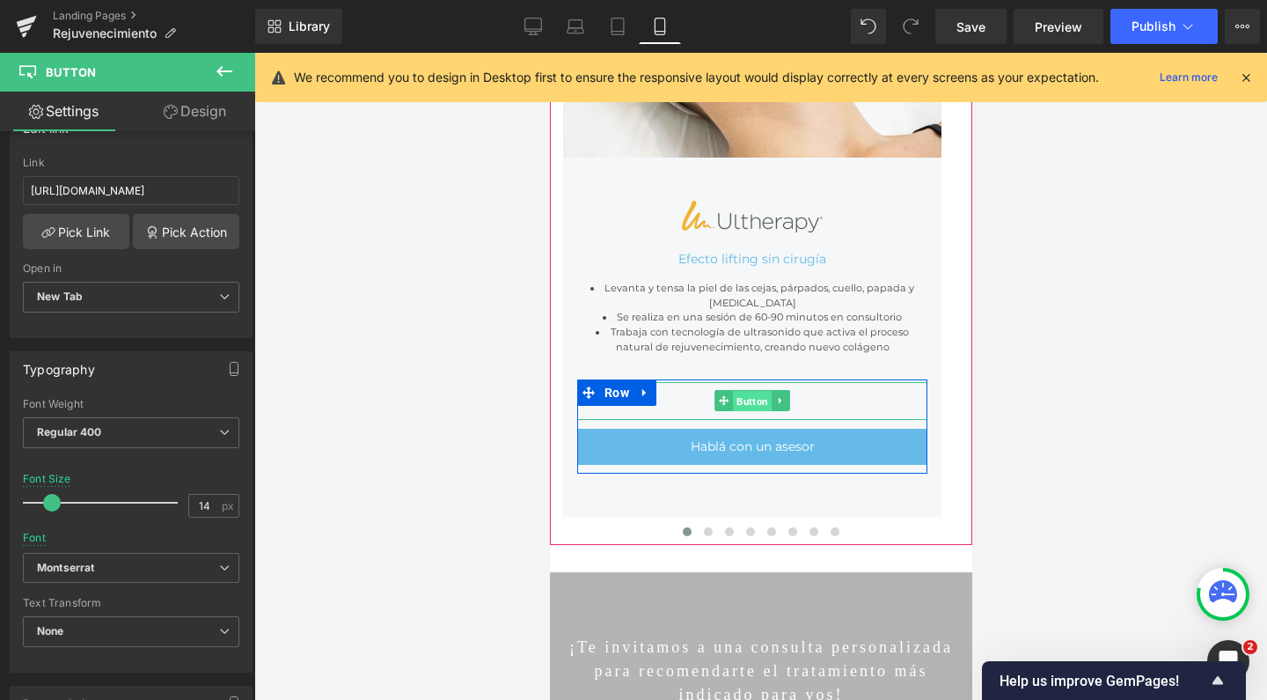
click at [753, 391] on span "Button" at bounding box center [751, 401] width 39 height 21
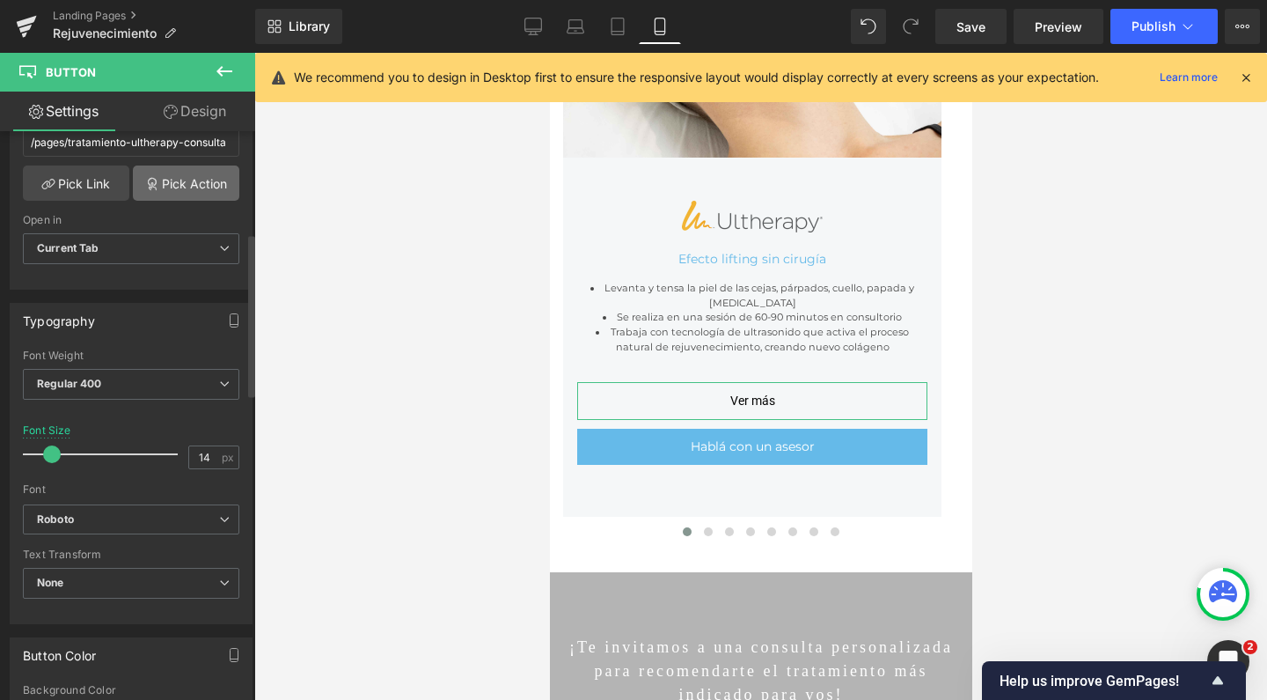
scroll to position [359, 0]
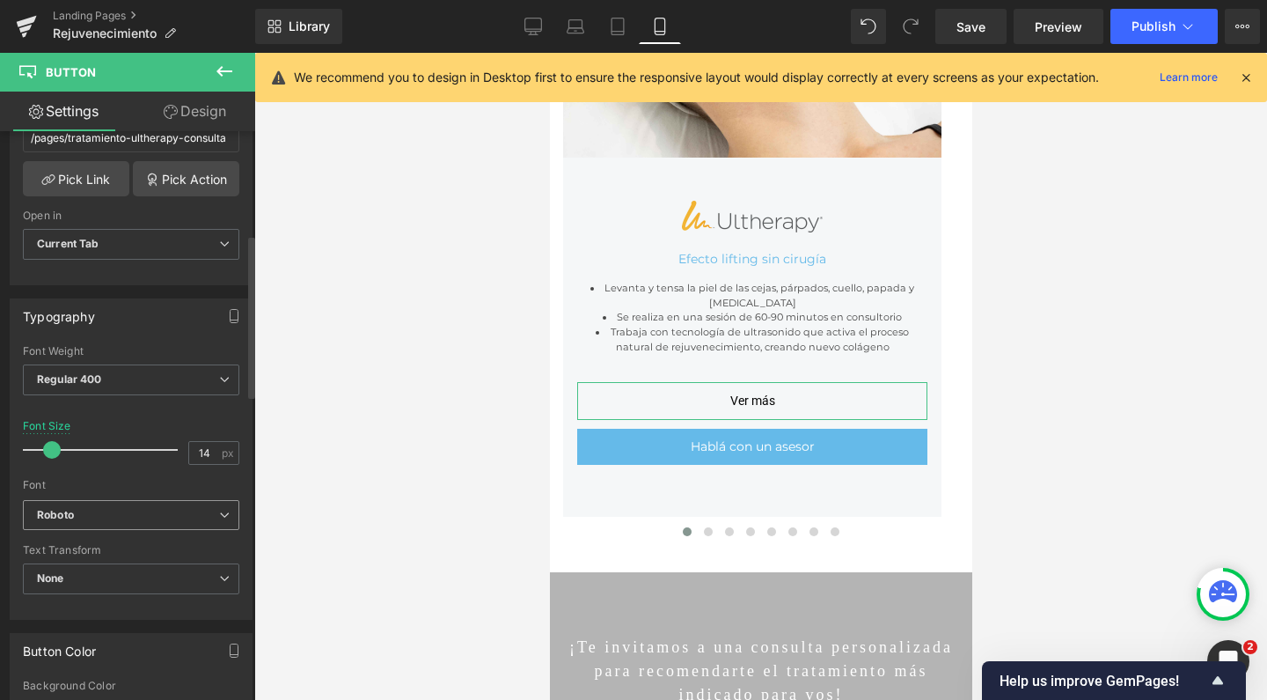
click at [139, 508] on b "Roboto" at bounding box center [128, 515] width 182 height 15
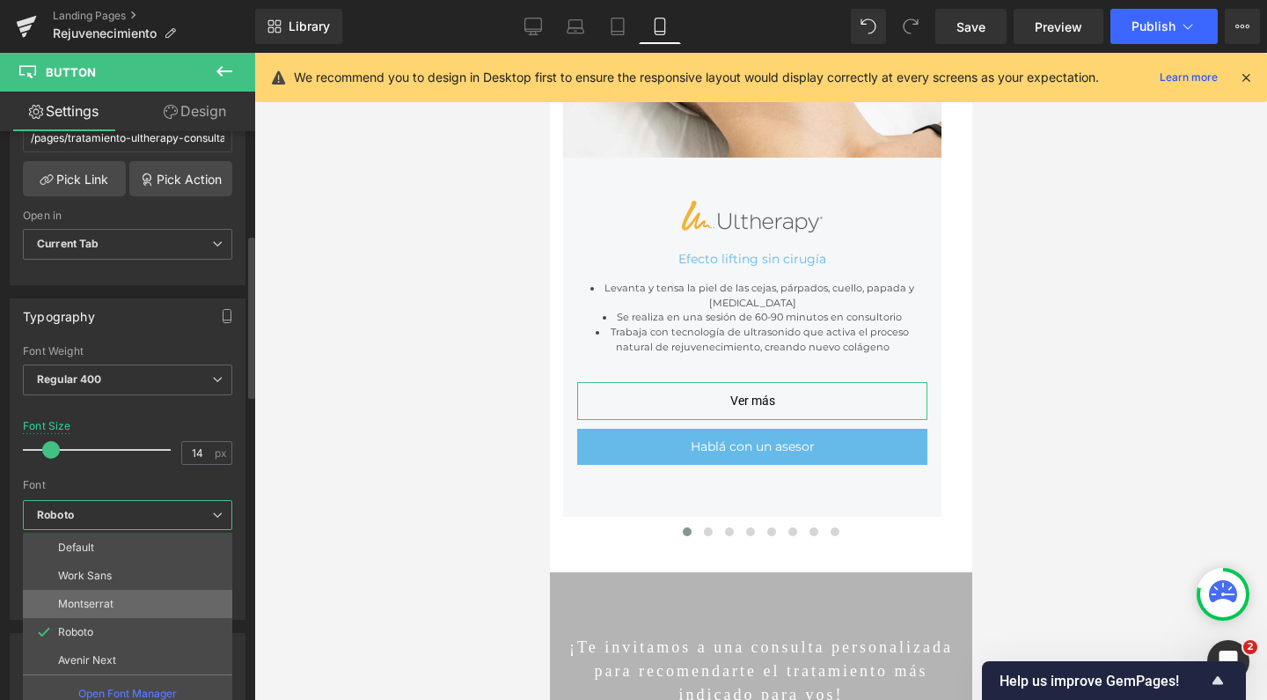
click at [130, 600] on li "Montserrat" at bounding box center [127, 604] width 209 height 28
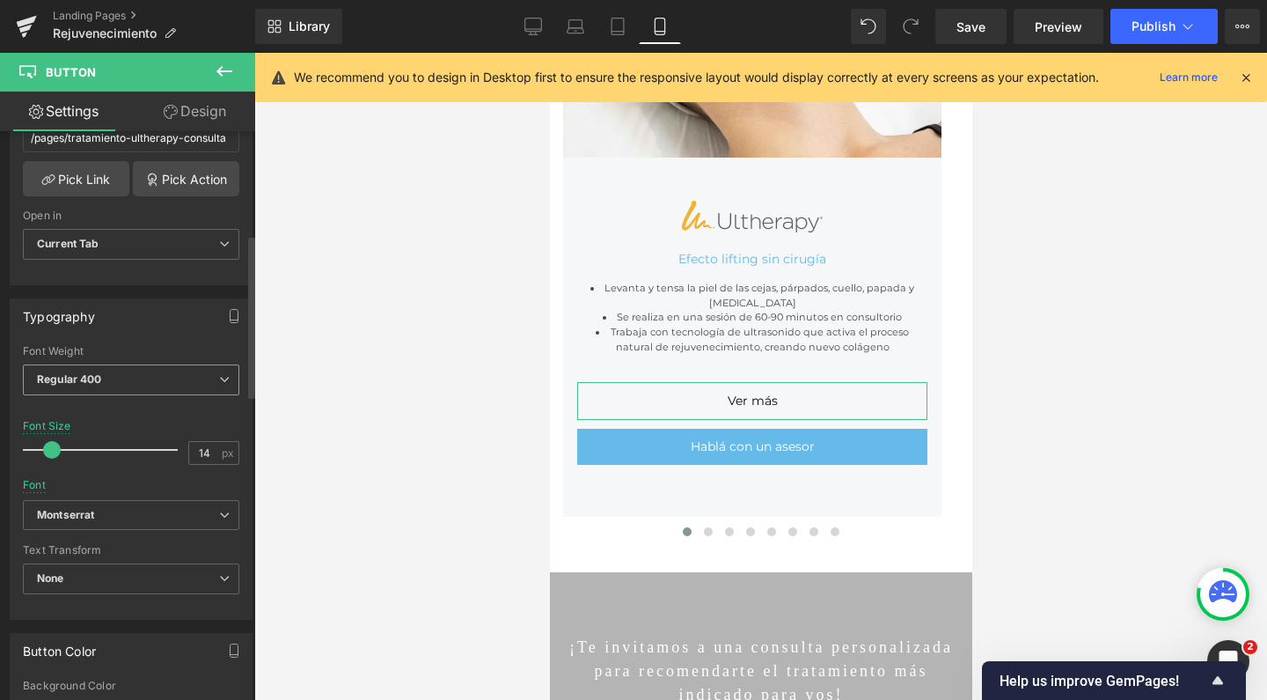
click at [120, 380] on span "Regular 400" at bounding box center [131, 379] width 216 height 31
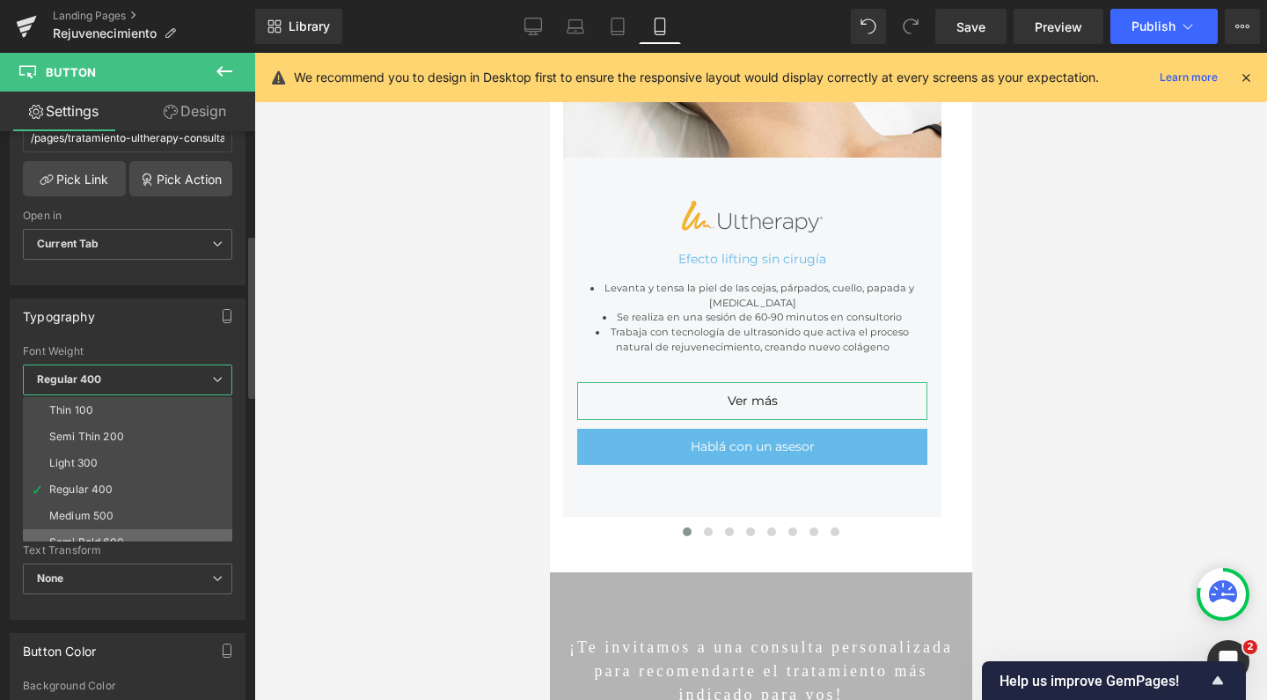
click at [109, 529] on li "Semi Bold 600" at bounding box center [131, 542] width 217 height 26
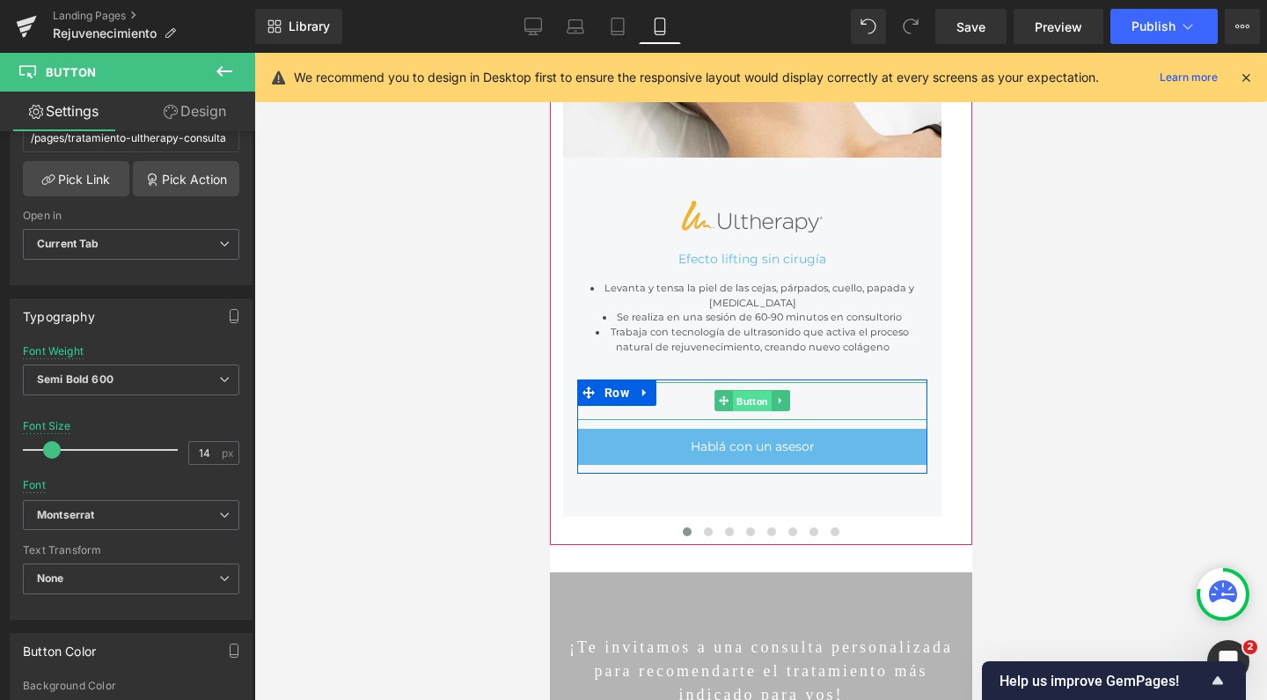
click at [749, 391] on span "Button" at bounding box center [751, 401] width 39 height 21
click at [751, 436] on span "Button" at bounding box center [751, 446] width 39 height 21
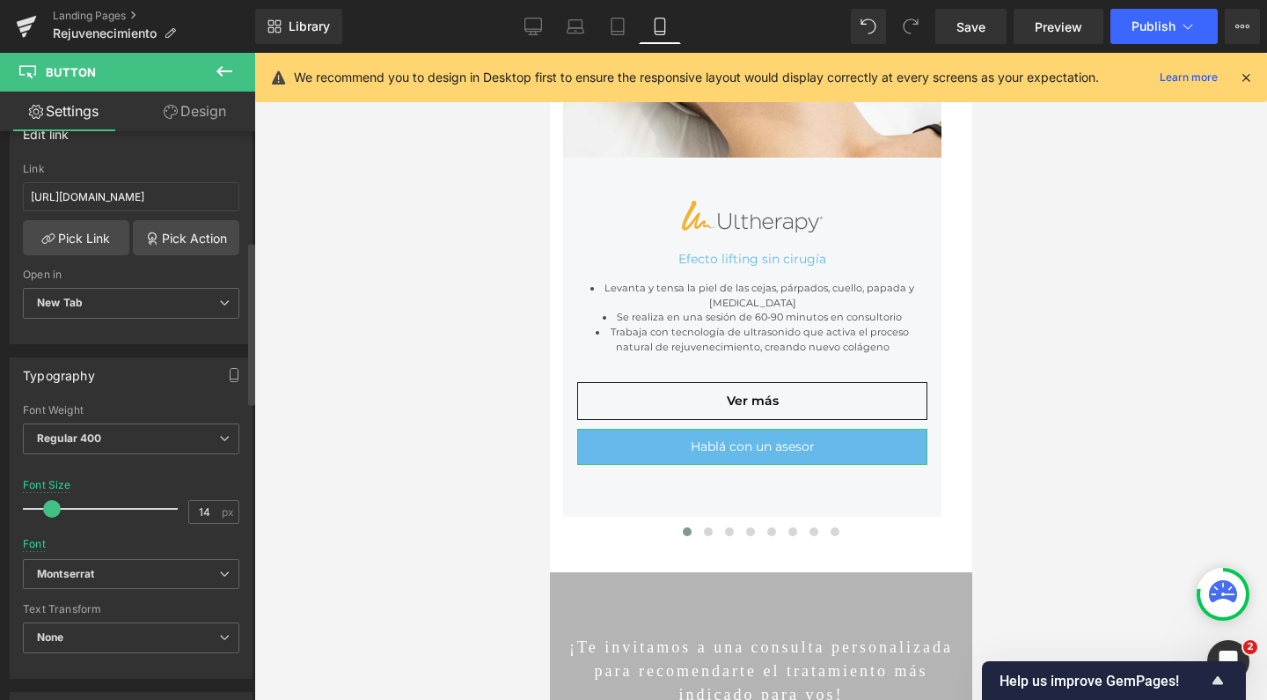
scroll to position [394, 0]
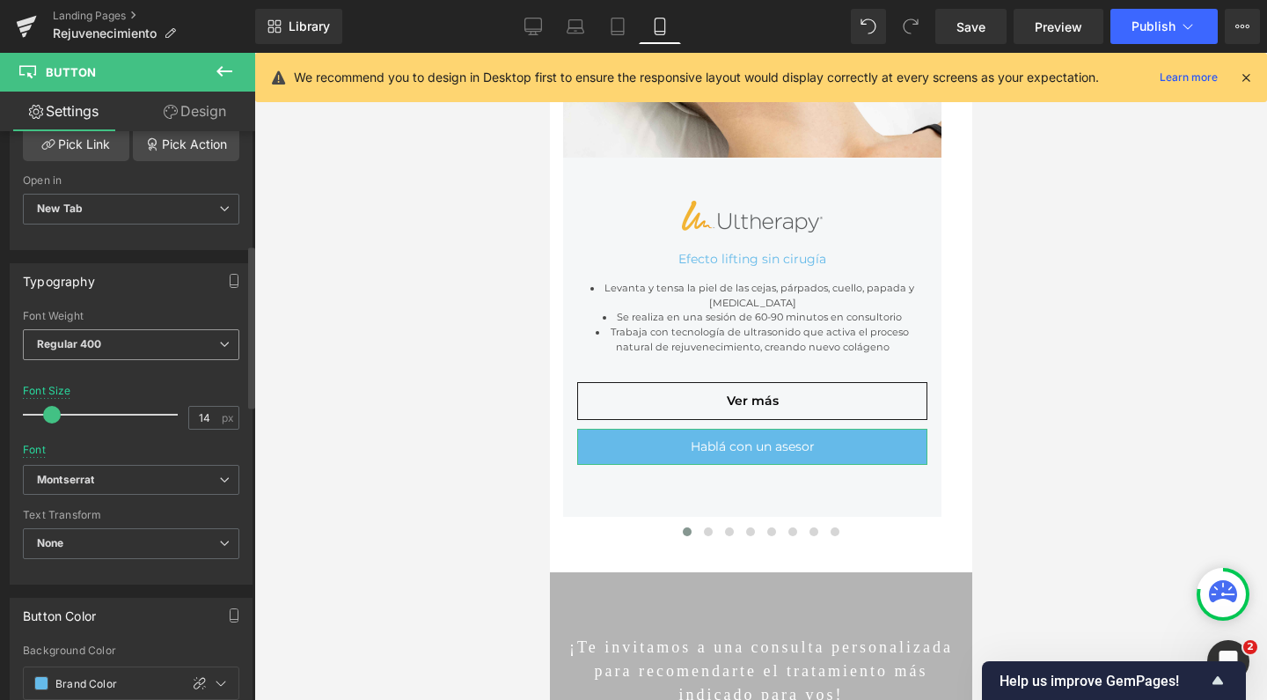
click at [106, 339] on span "Regular 400" at bounding box center [131, 344] width 216 height 31
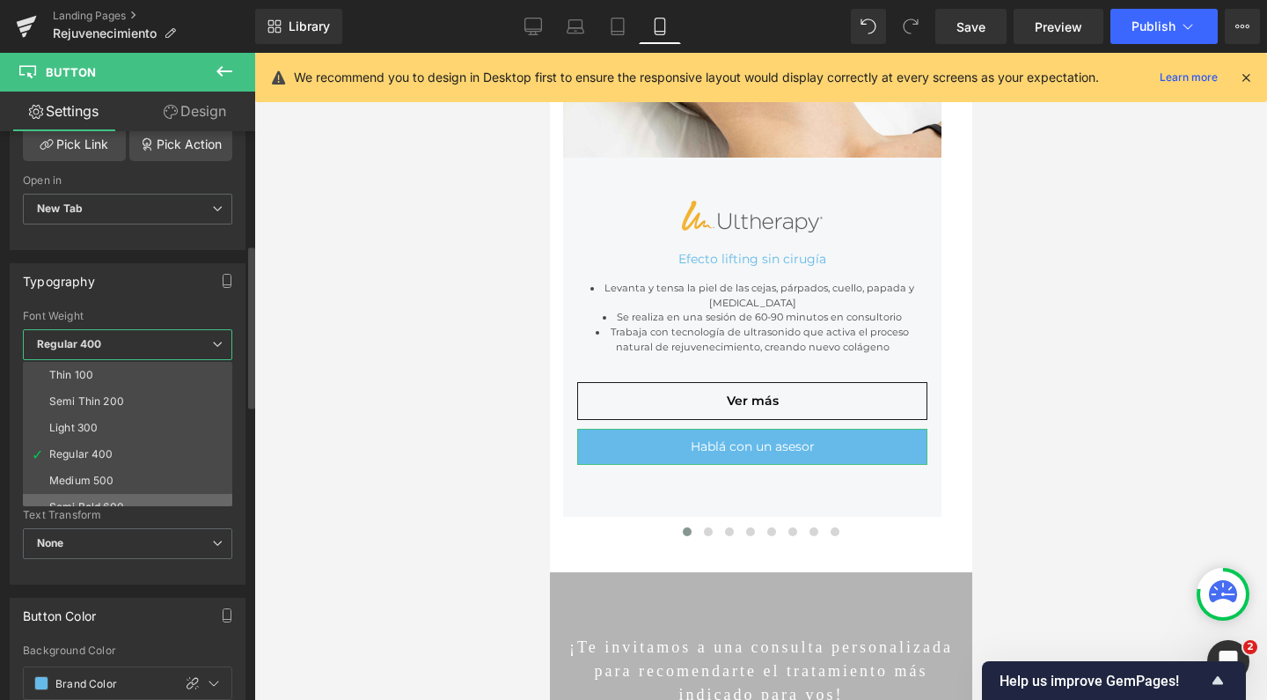
click at [117, 496] on li "Semi Bold 600" at bounding box center [131, 507] width 217 height 26
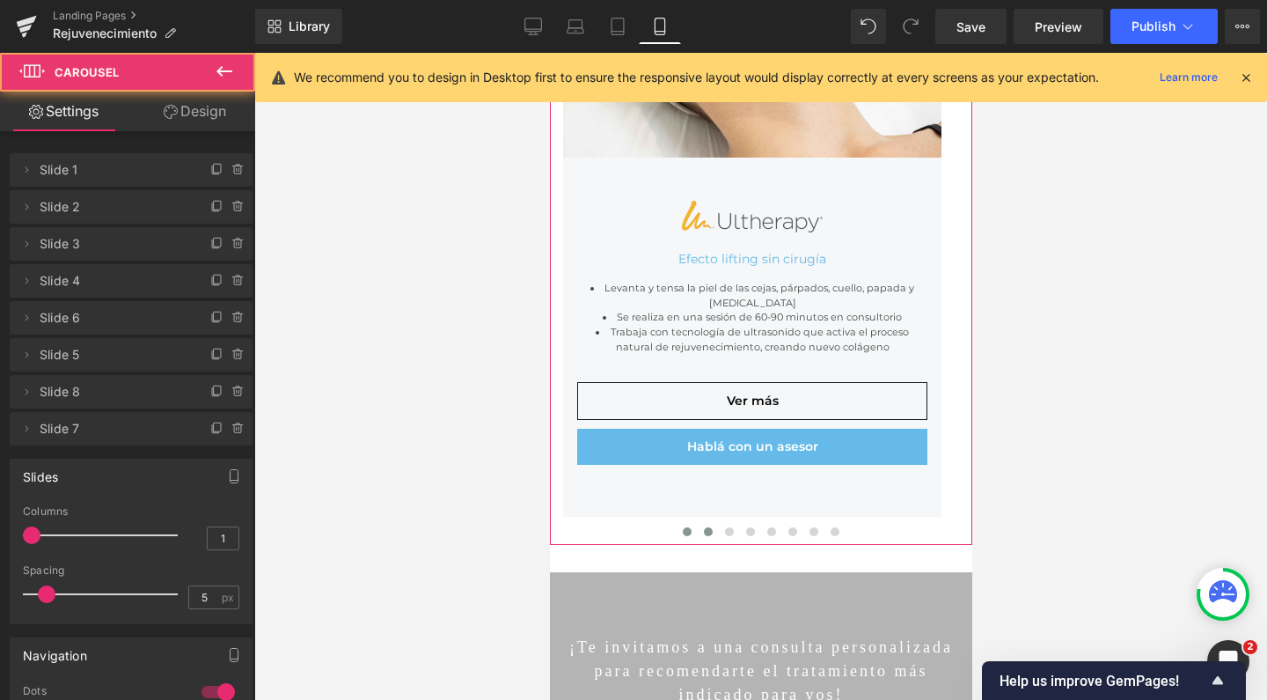
click at [704, 530] on button at bounding box center [707, 532] width 21 height 18
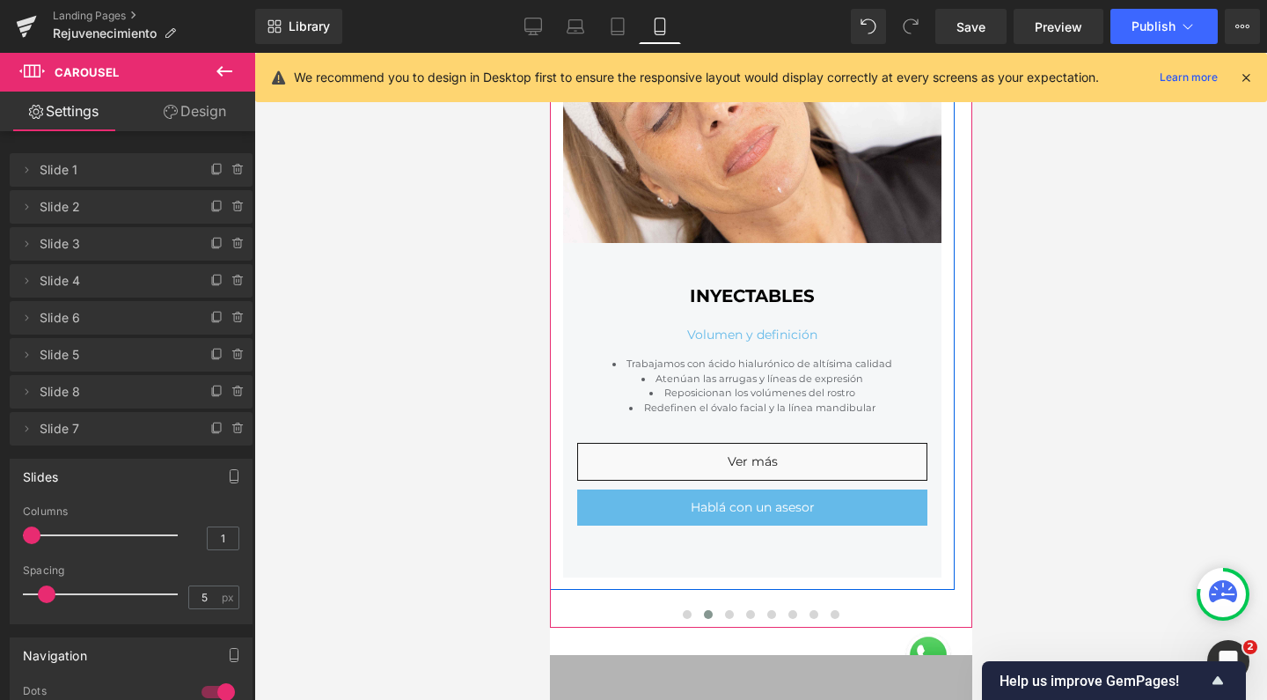
scroll to position [847, 0]
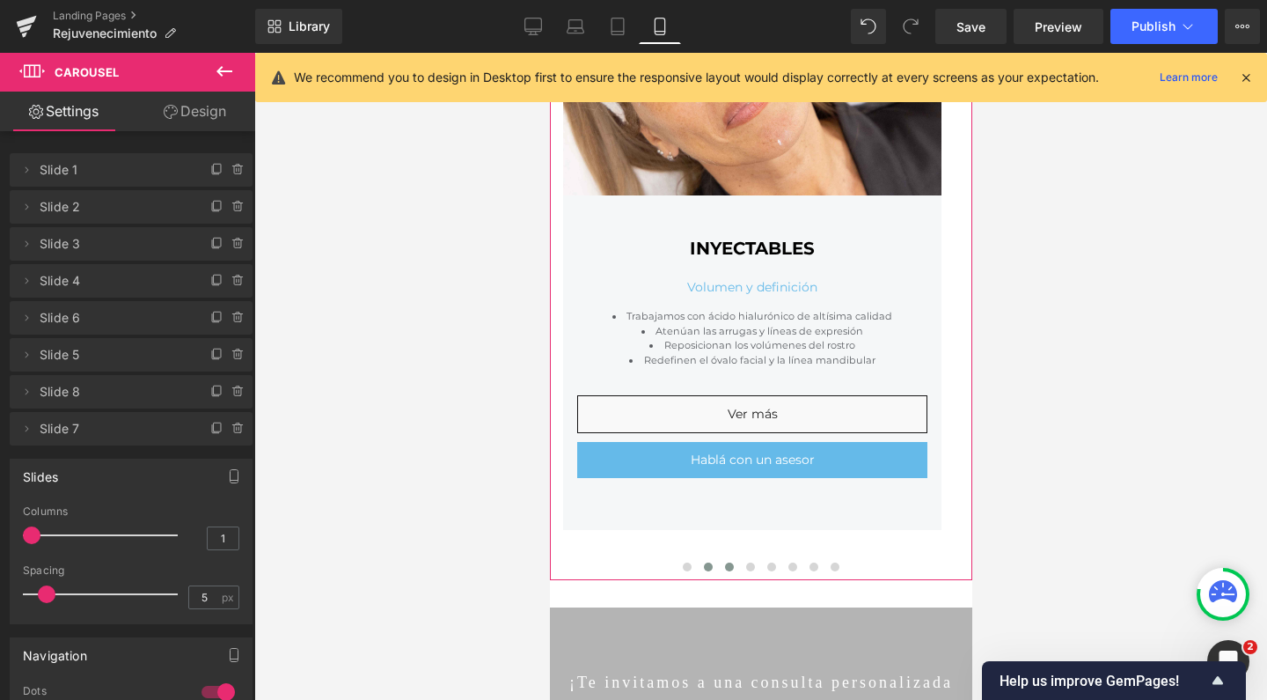
click at [724, 563] on span at bounding box center [728, 566] width 9 height 9
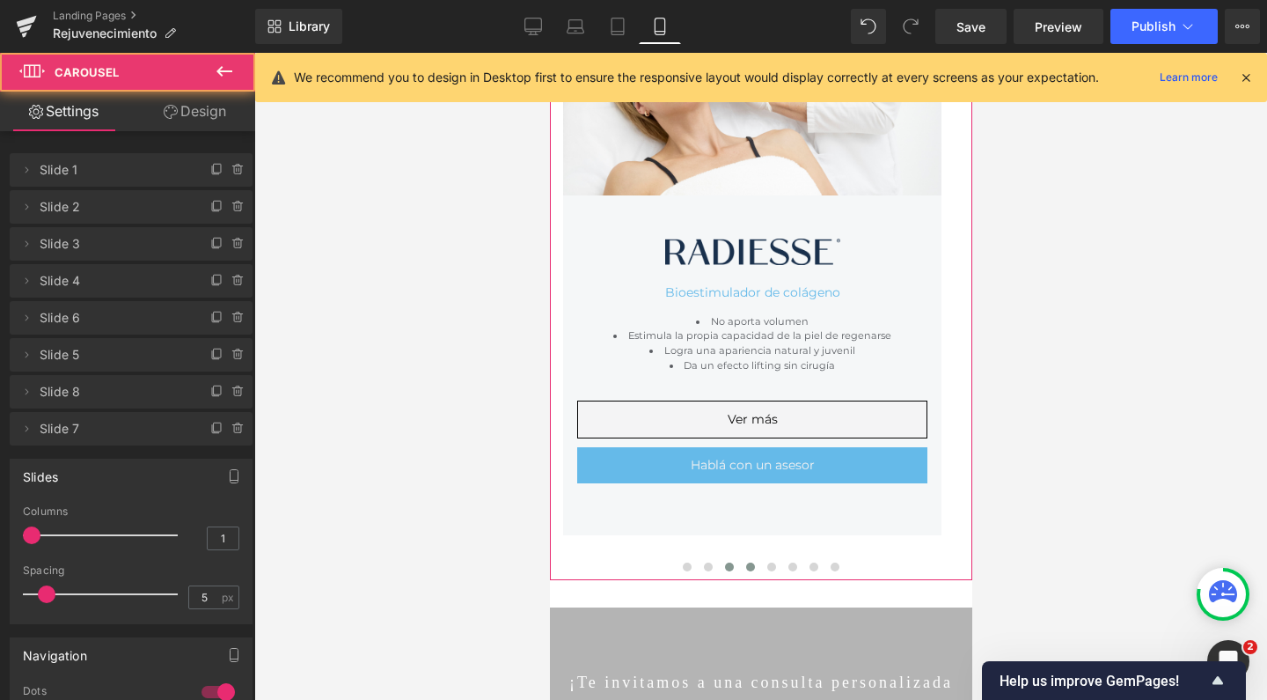
click at [745, 565] on span at bounding box center [749, 566] width 9 height 9
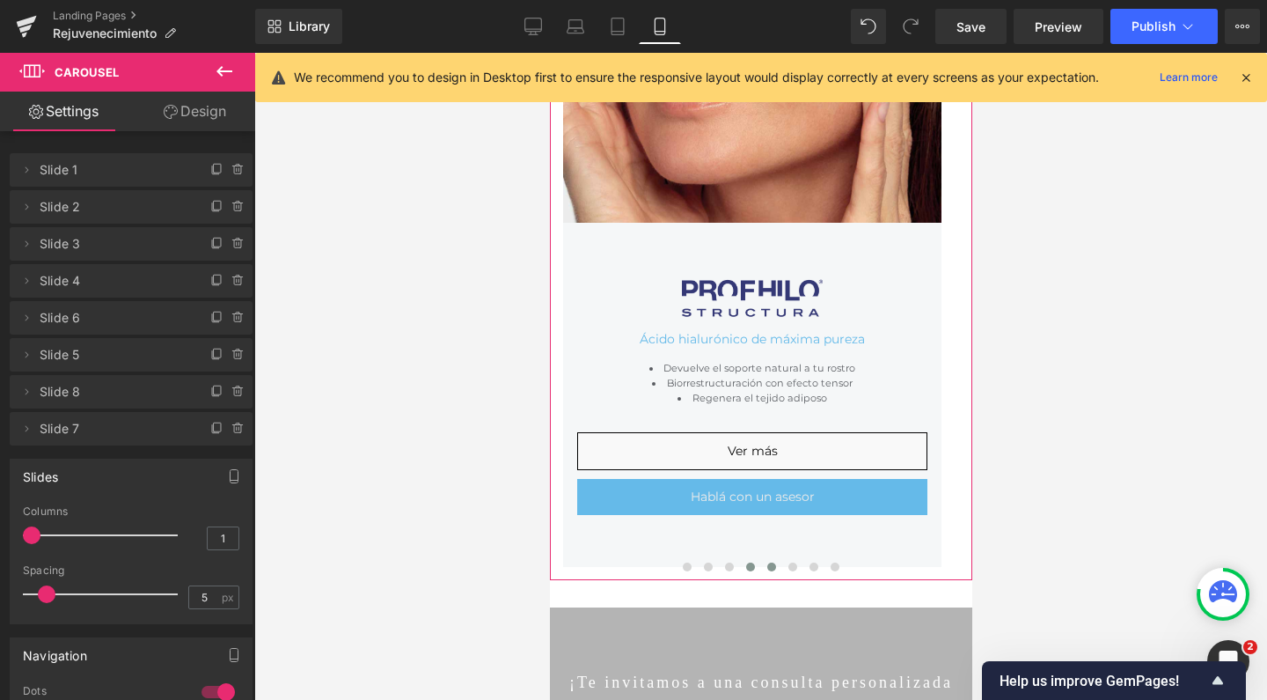
click at [766, 564] on span at bounding box center [770, 566] width 9 height 9
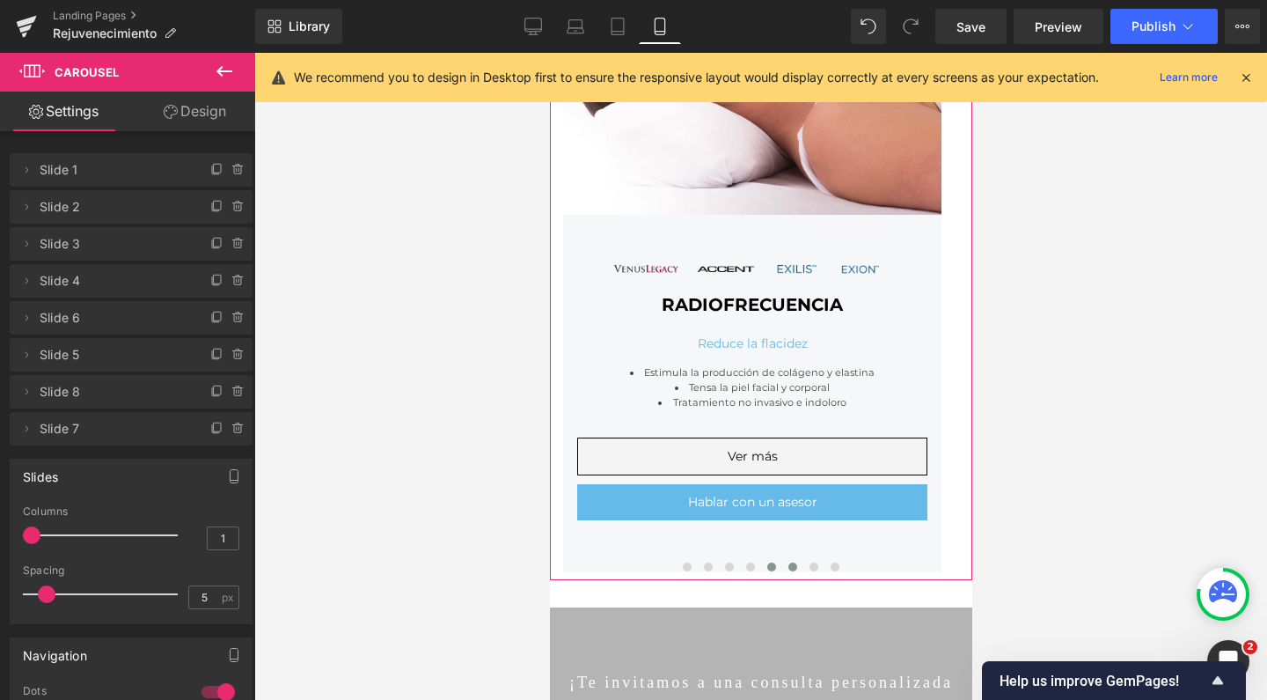
click at [788, 566] on span at bounding box center [792, 566] width 9 height 9
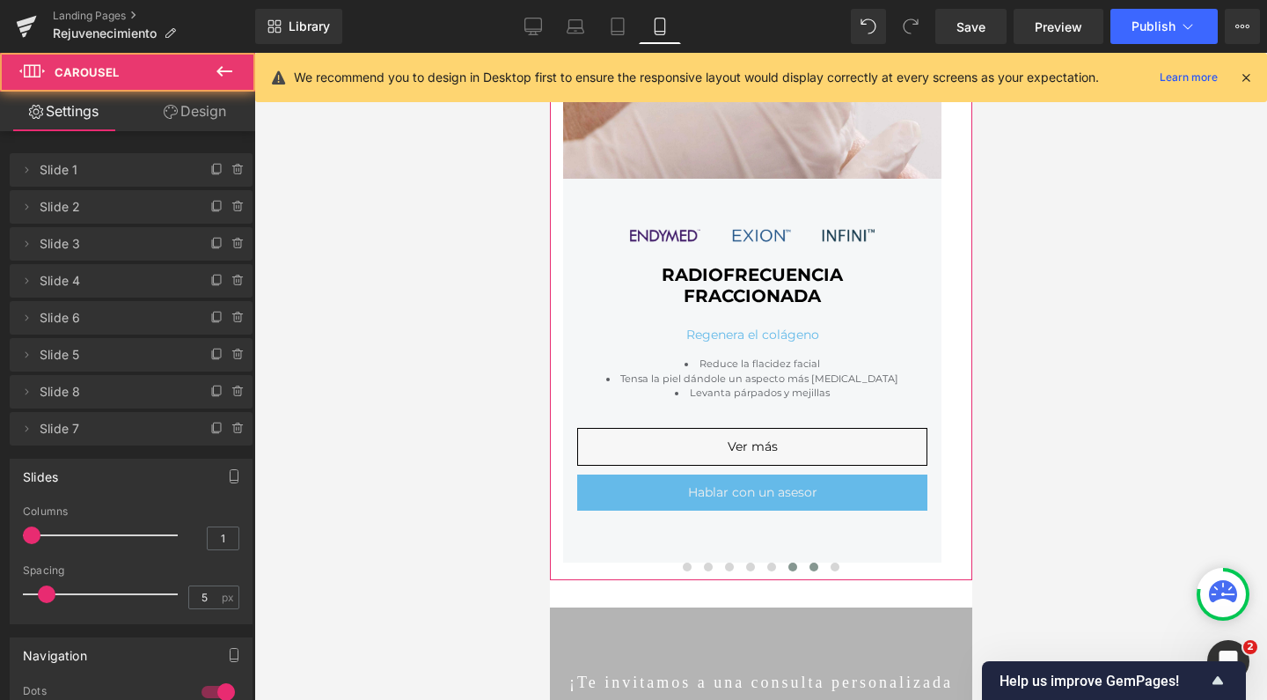
click at [809, 566] on span at bounding box center [813, 566] width 9 height 9
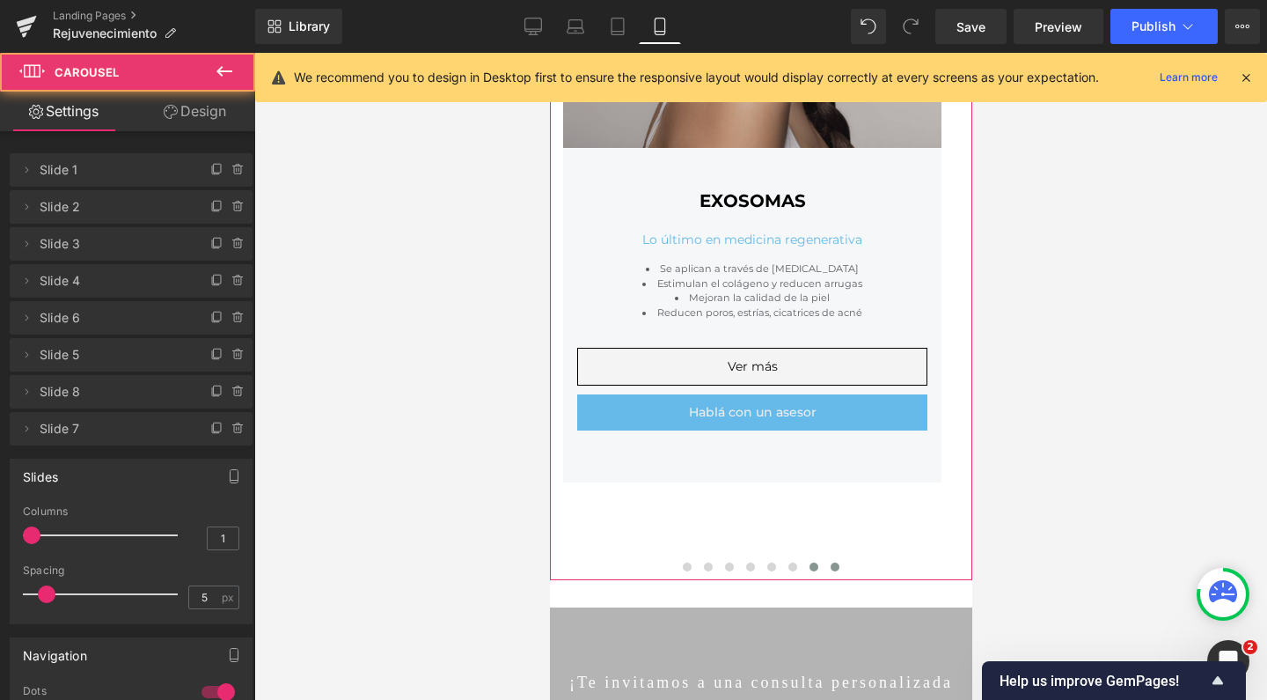
click at [831, 563] on button at bounding box center [834, 567] width 21 height 18
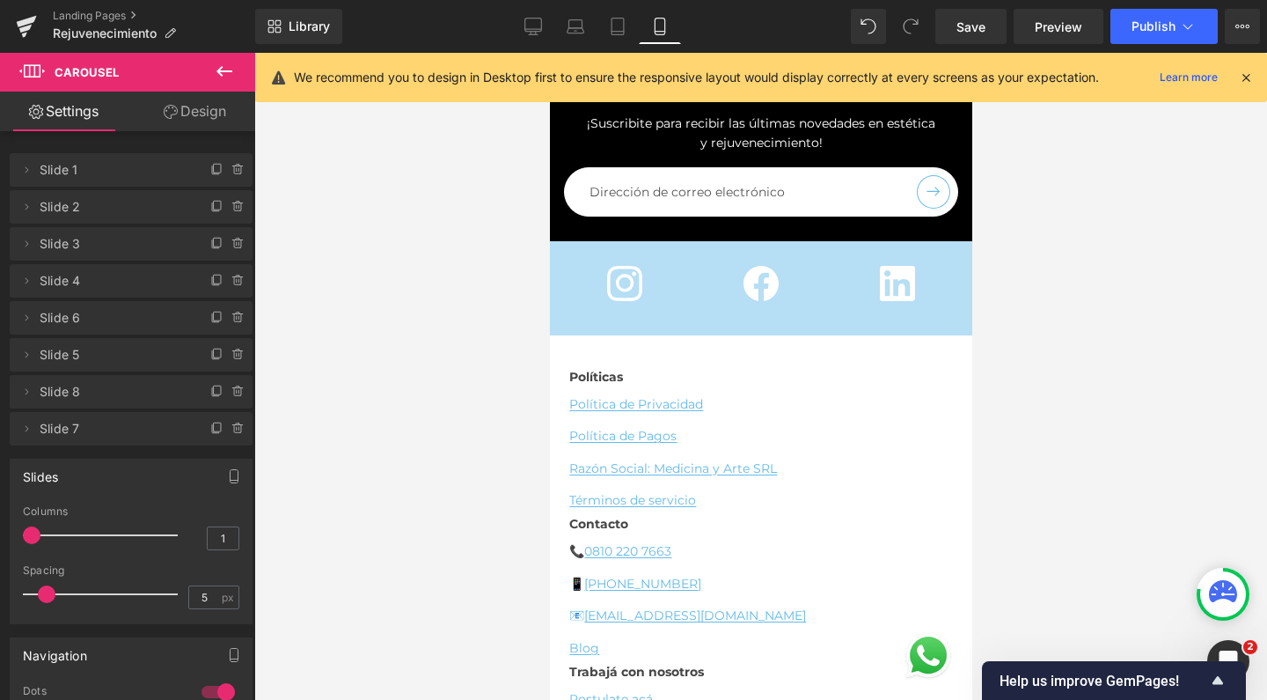
scroll to position [4433, 0]
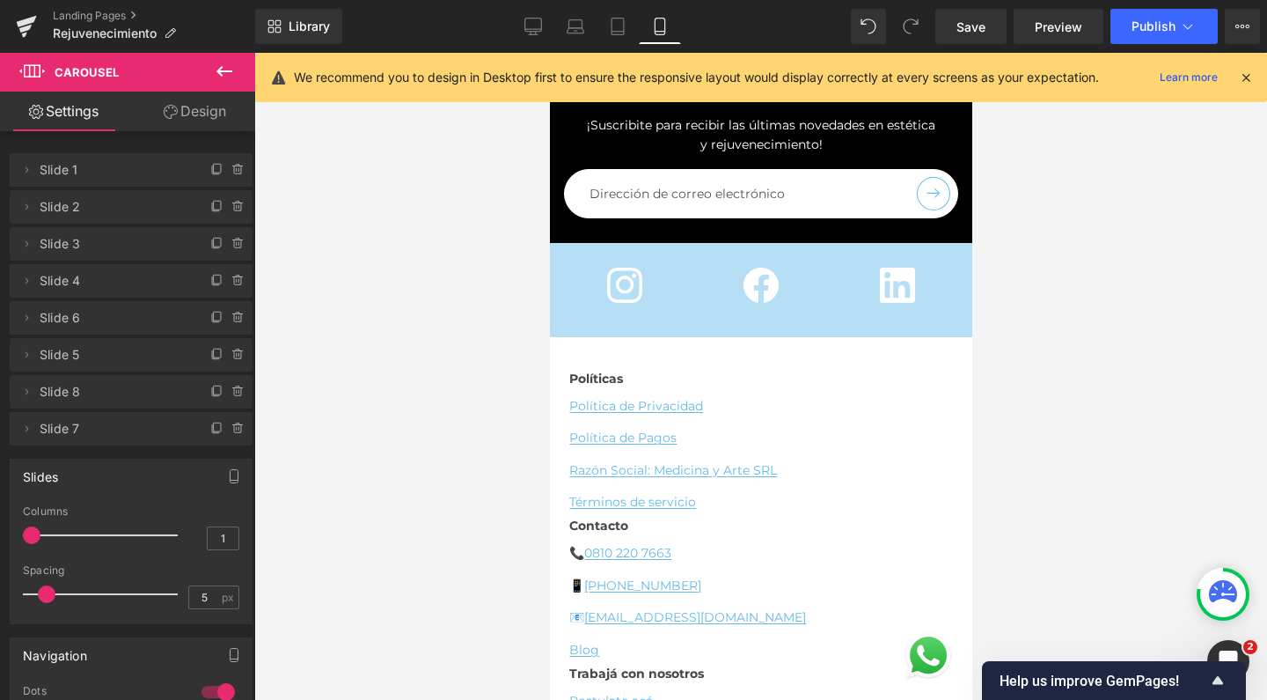
click at [539, 44] on div "Library Mobile Desktop Laptop Tablet Mobile Save Preview Publish Scheduled View…" at bounding box center [761, 26] width 1012 height 53
click at [533, 27] on icon at bounding box center [533, 27] width 18 height 18
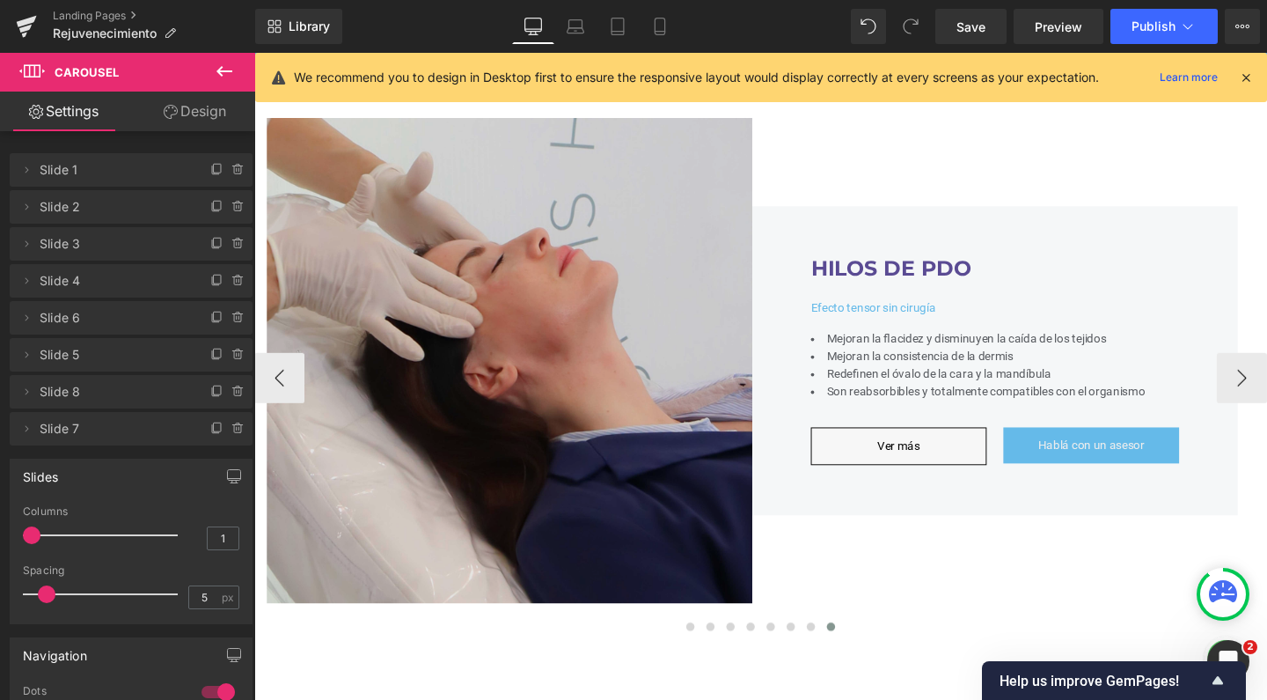
scroll to position [616, 0]
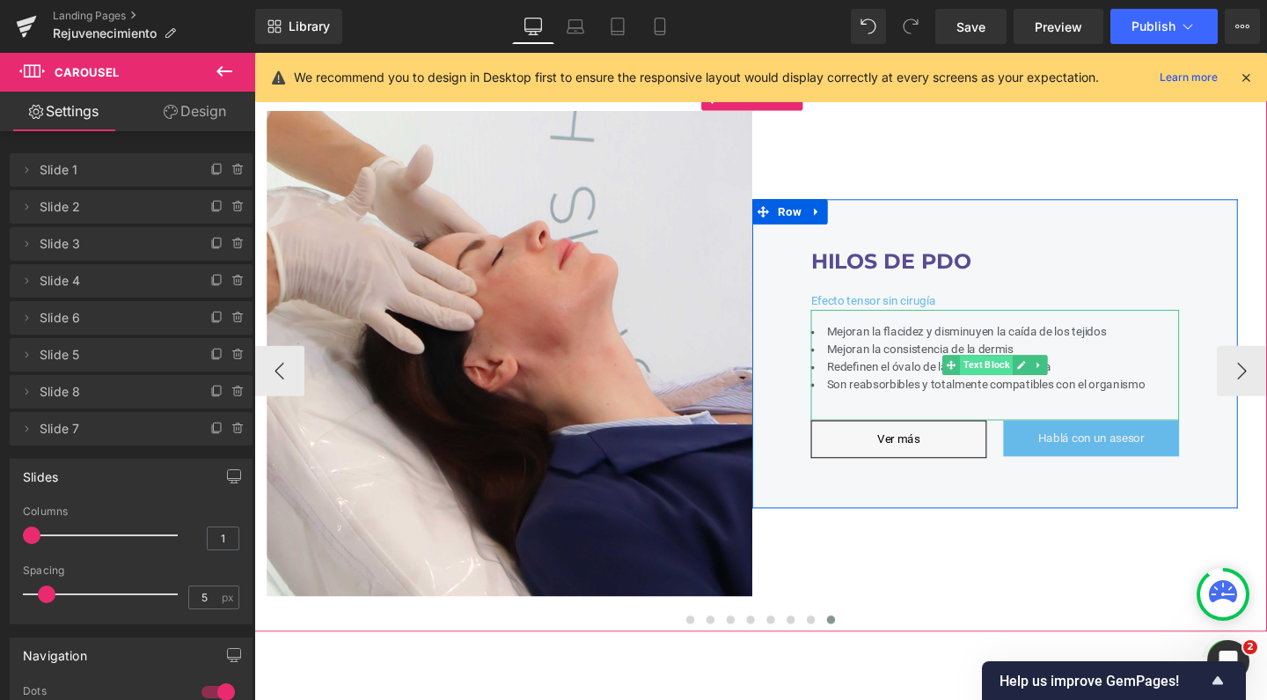
click at [1027, 370] on span "Text Block" at bounding box center [1023, 380] width 55 height 21
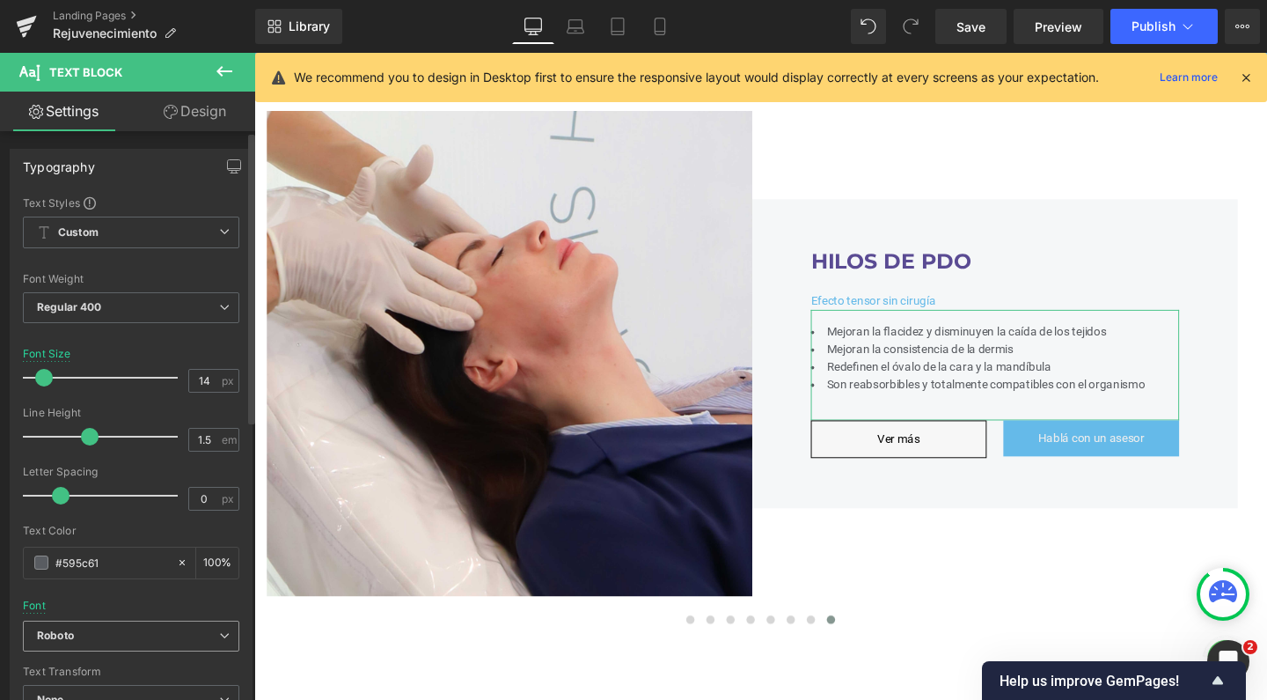
click at [135, 627] on span "Roboto" at bounding box center [131, 635] width 216 height 31
click at [213, 591] on div at bounding box center [131, 593] width 216 height 11
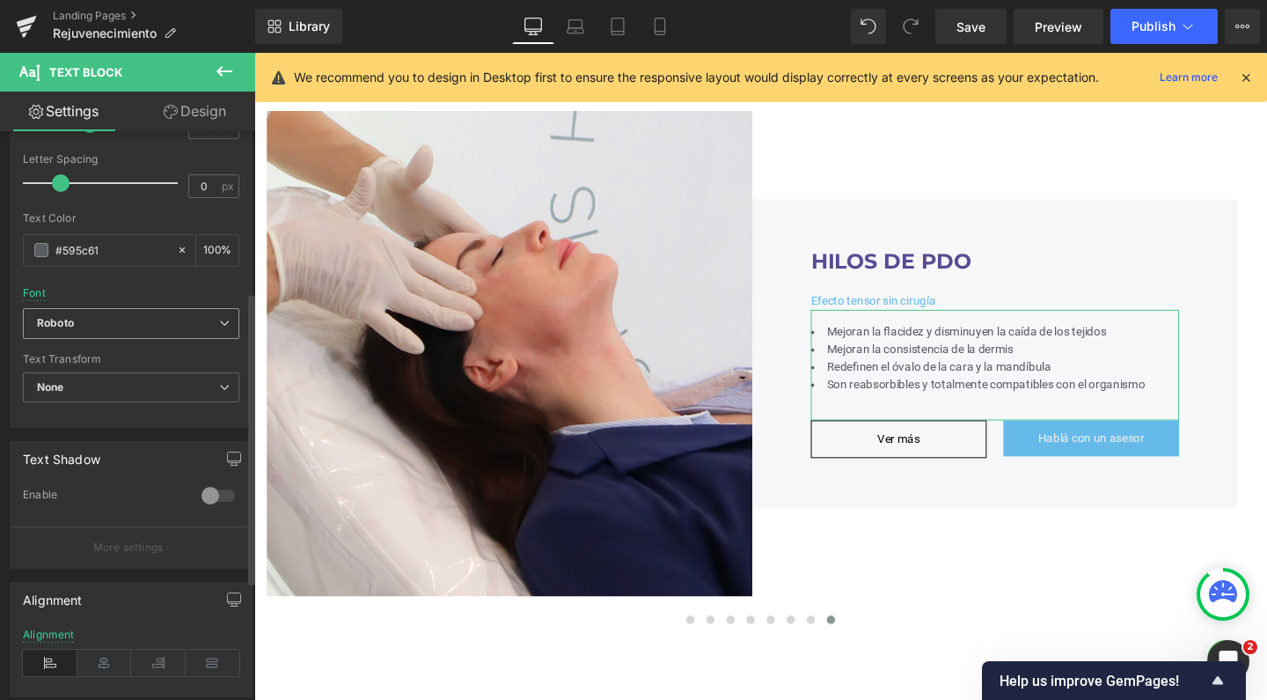
click at [108, 330] on span "Roboto" at bounding box center [131, 323] width 216 height 31
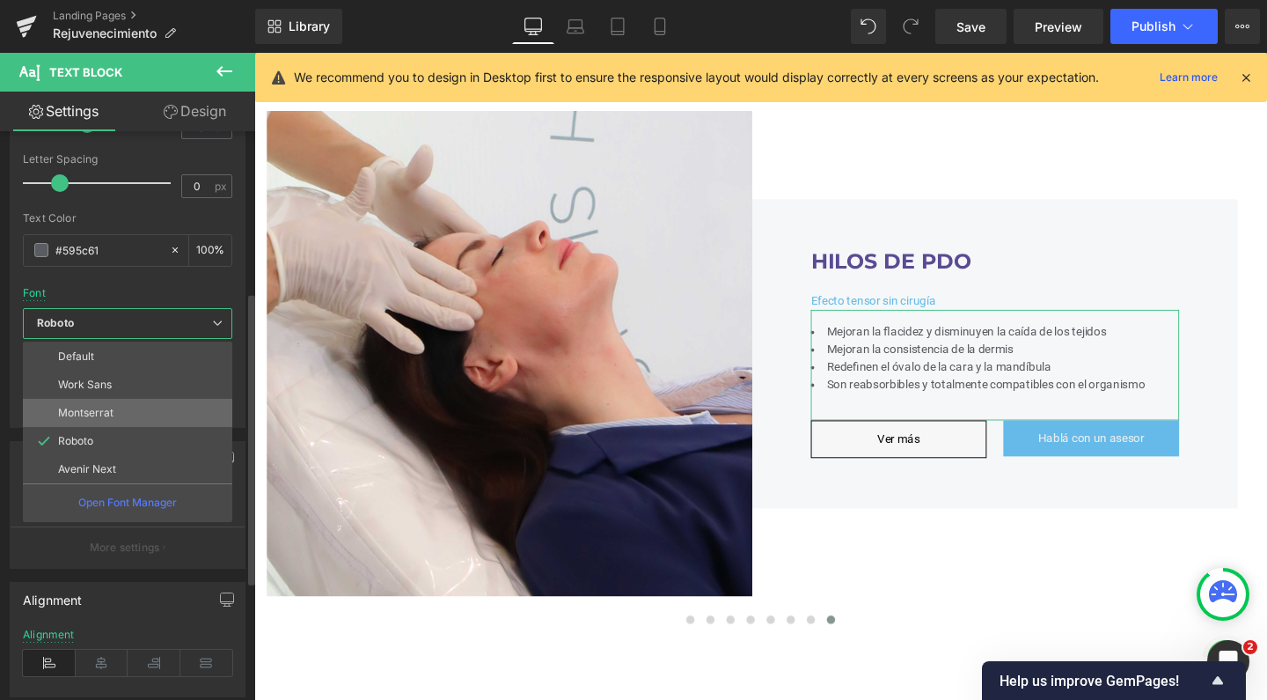
click at [98, 415] on p "Montserrat" at bounding box center [85, 413] width 55 height 12
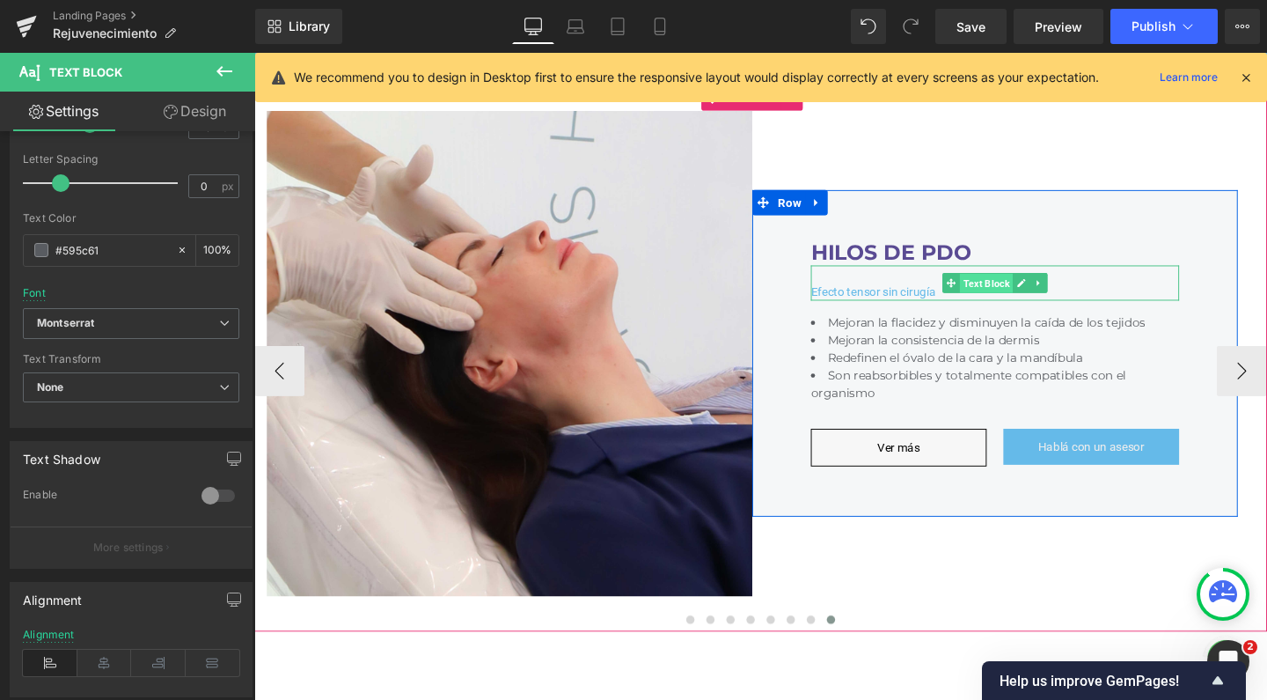
click at [1026, 285] on span "Text Block" at bounding box center [1023, 295] width 55 height 21
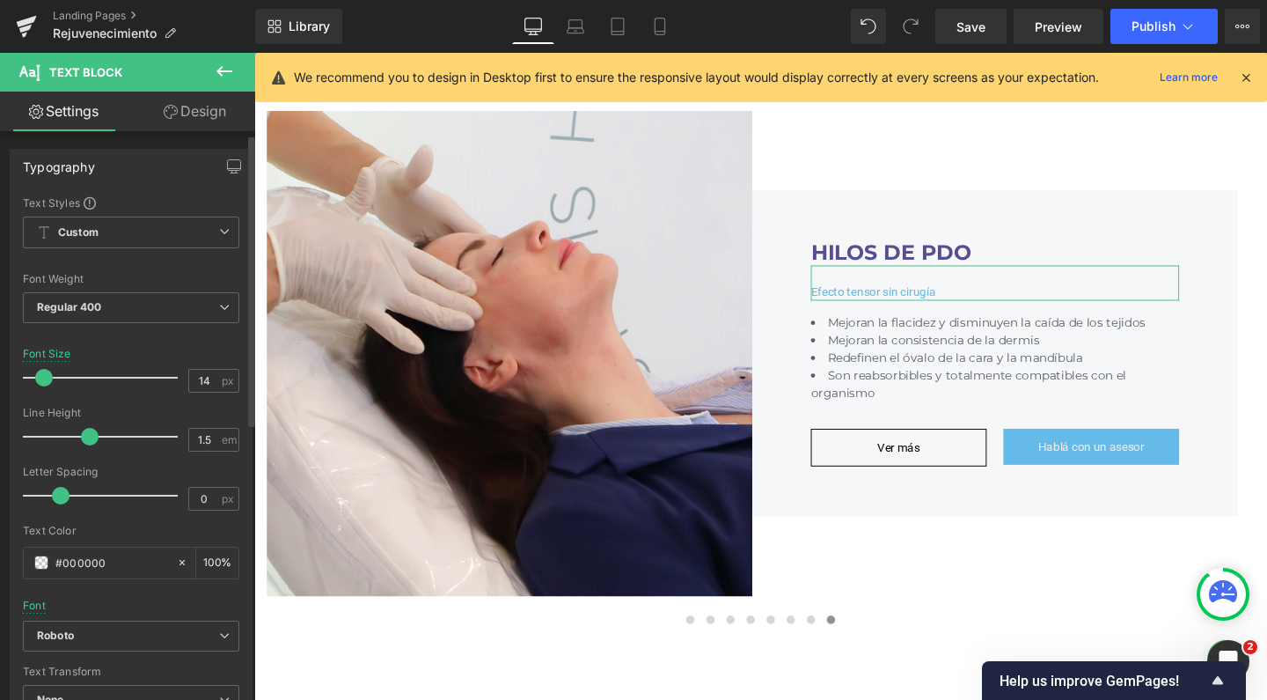
scroll to position [341, 0]
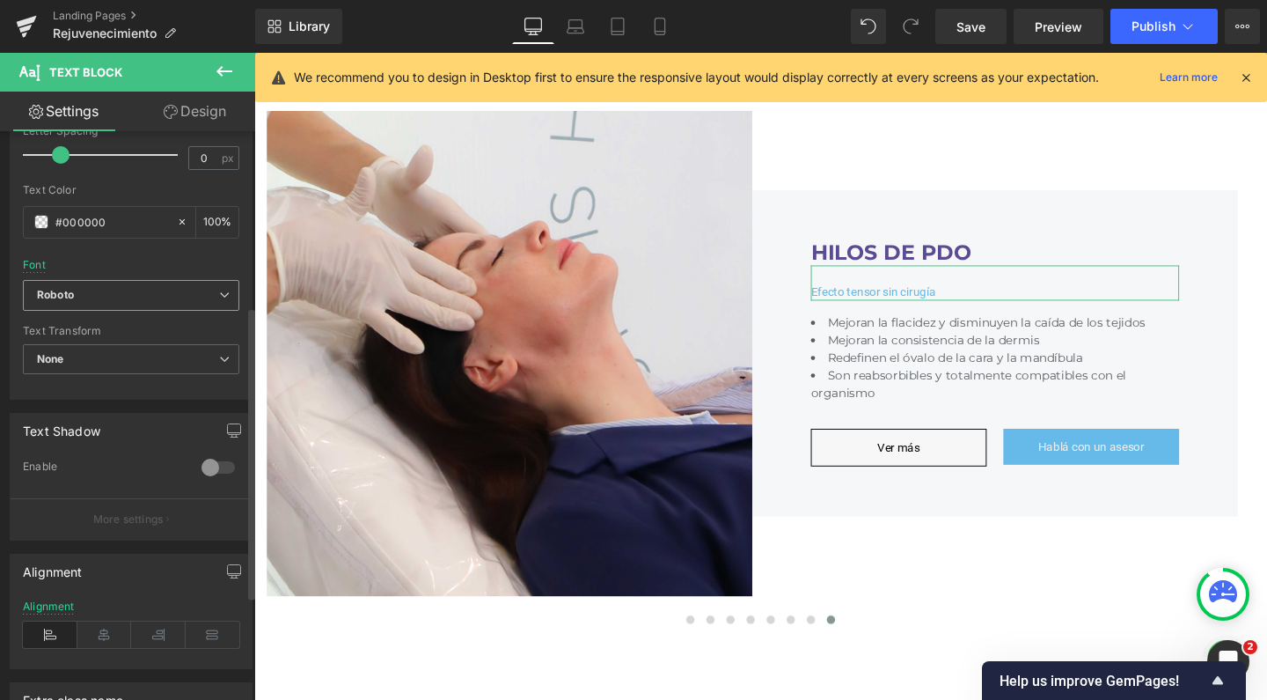
click at [149, 290] on b "Roboto" at bounding box center [128, 295] width 182 height 15
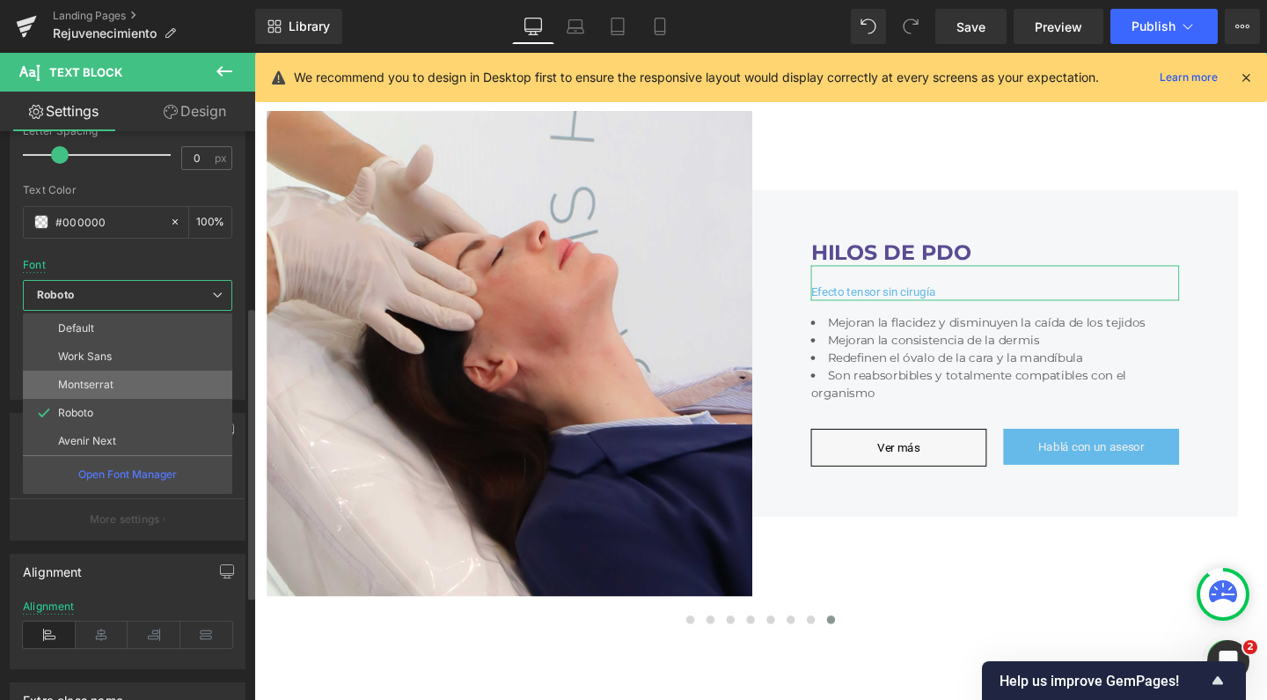
click at [135, 375] on li "Montserrat" at bounding box center [127, 384] width 209 height 28
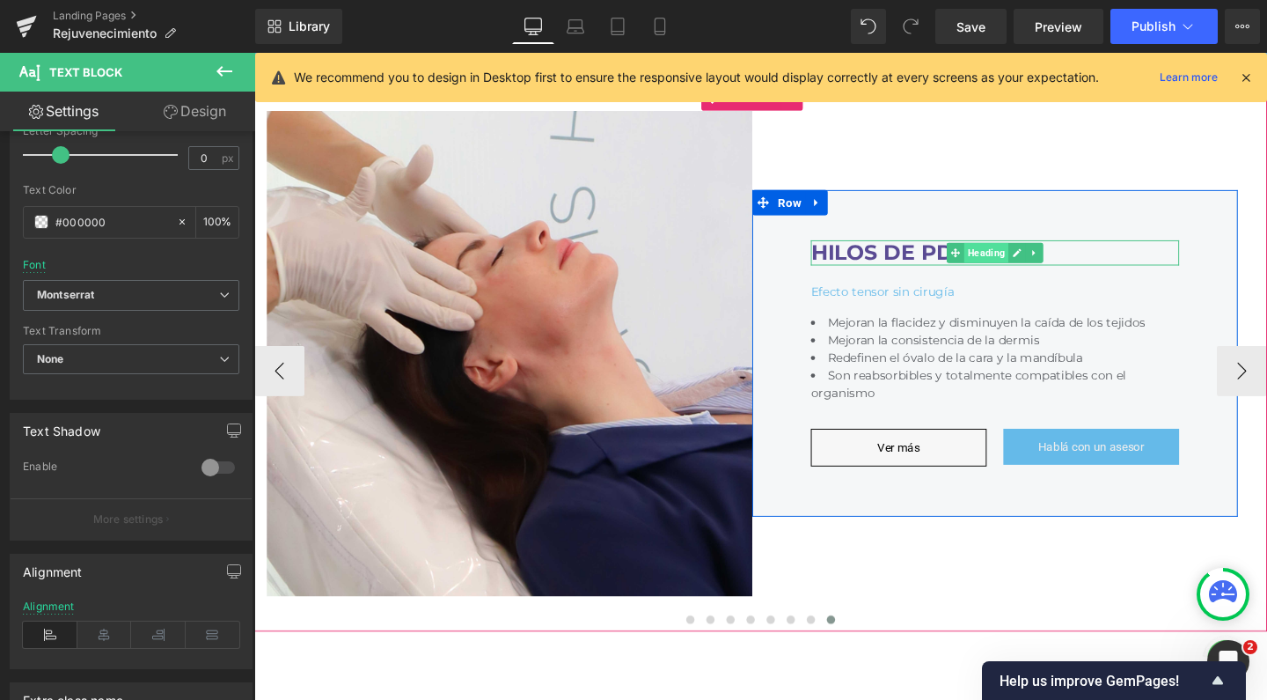
click at [1023, 253] on span "Heading" at bounding box center [1024, 263] width 47 height 21
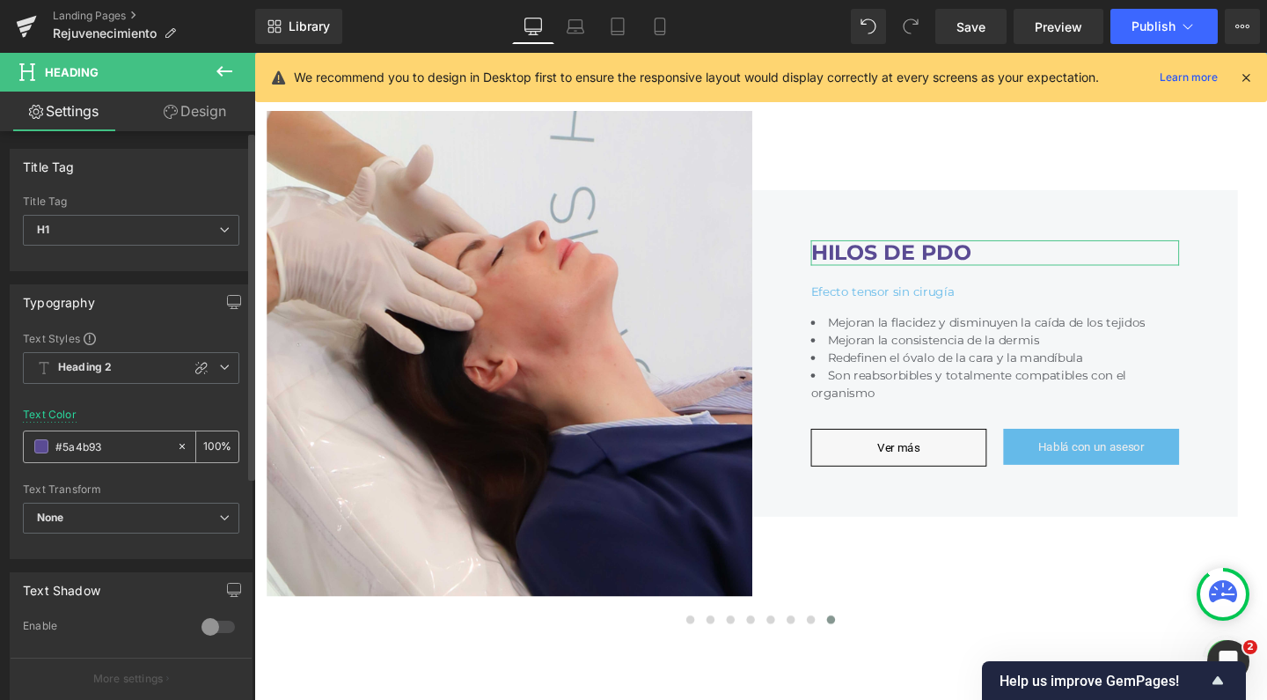
click at [40, 442] on span at bounding box center [41, 446] width 14 height 14
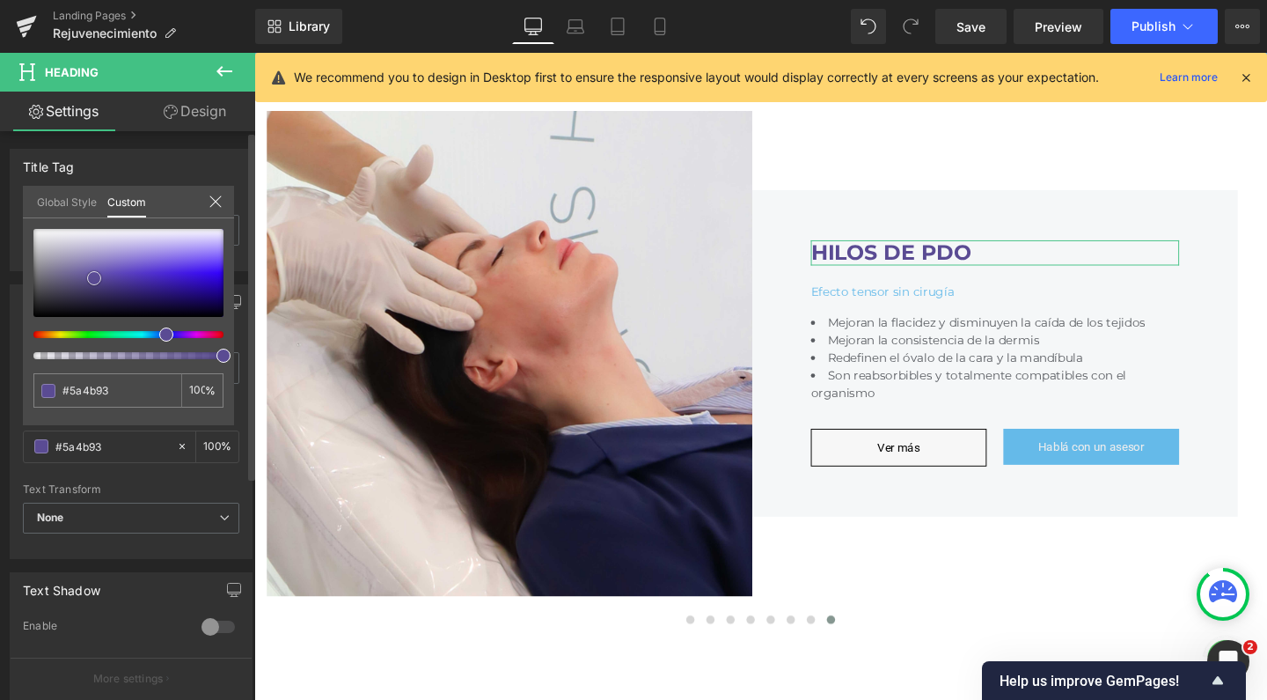
type input "#212027"
type input "#000000"
drag, startPoint x: 52, startPoint y: 304, endPoint x: 18, endPoint y: 329, distance: 42.2
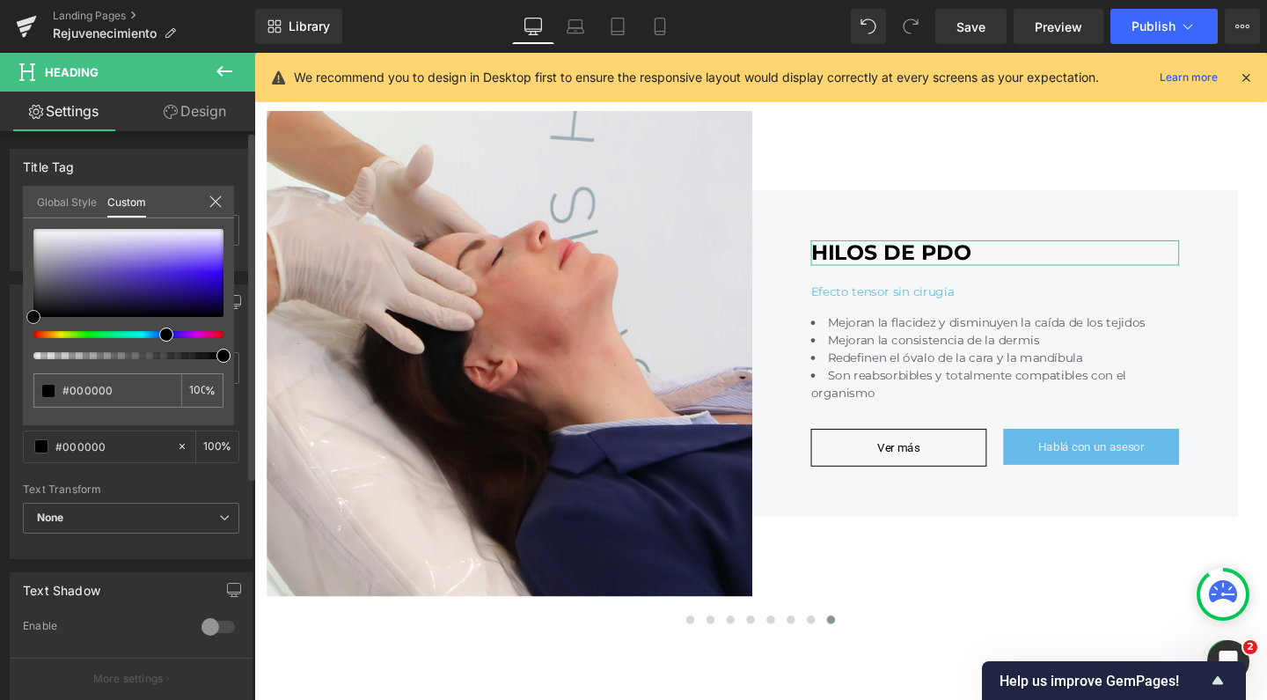
click at [18, 329] on div "Typography Text Styles Custom Heading 1 Heading 2 Heading 3 Heading 4 Heading 5…" at bounding box center [131, 415] width 263 height 288
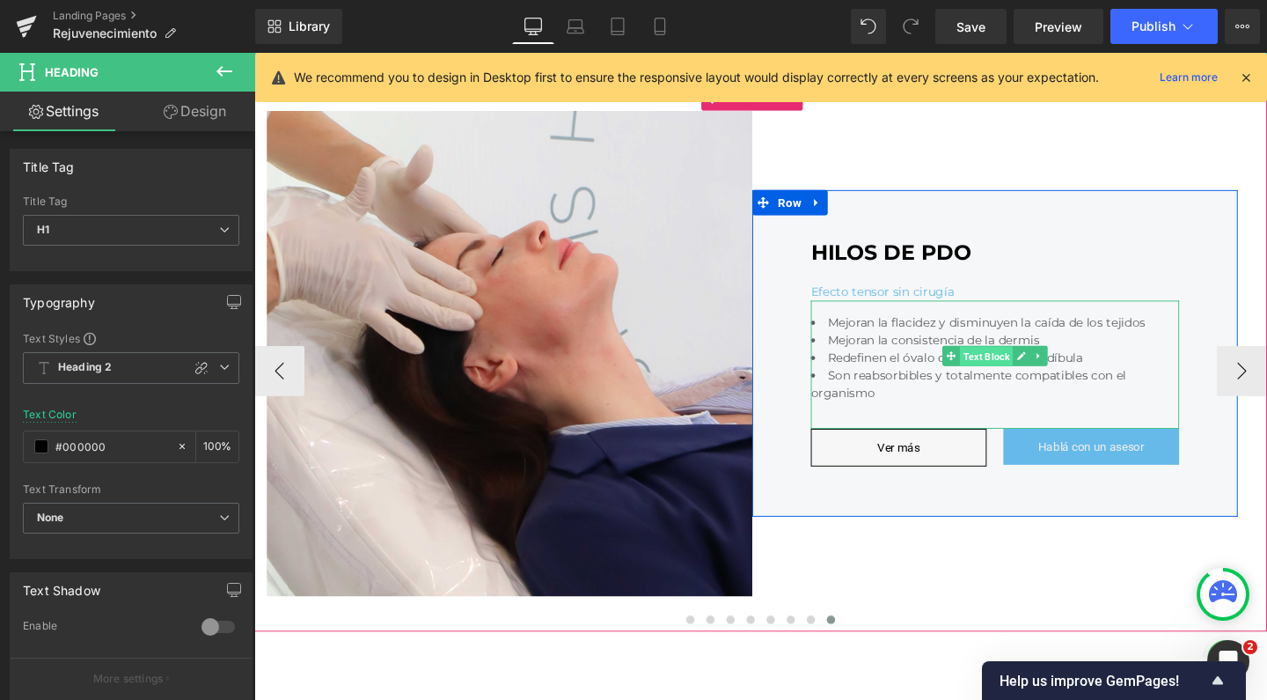
click at [1019, 362] on span "Text Block" at bounding box center [1023, 372] width 55 height 21
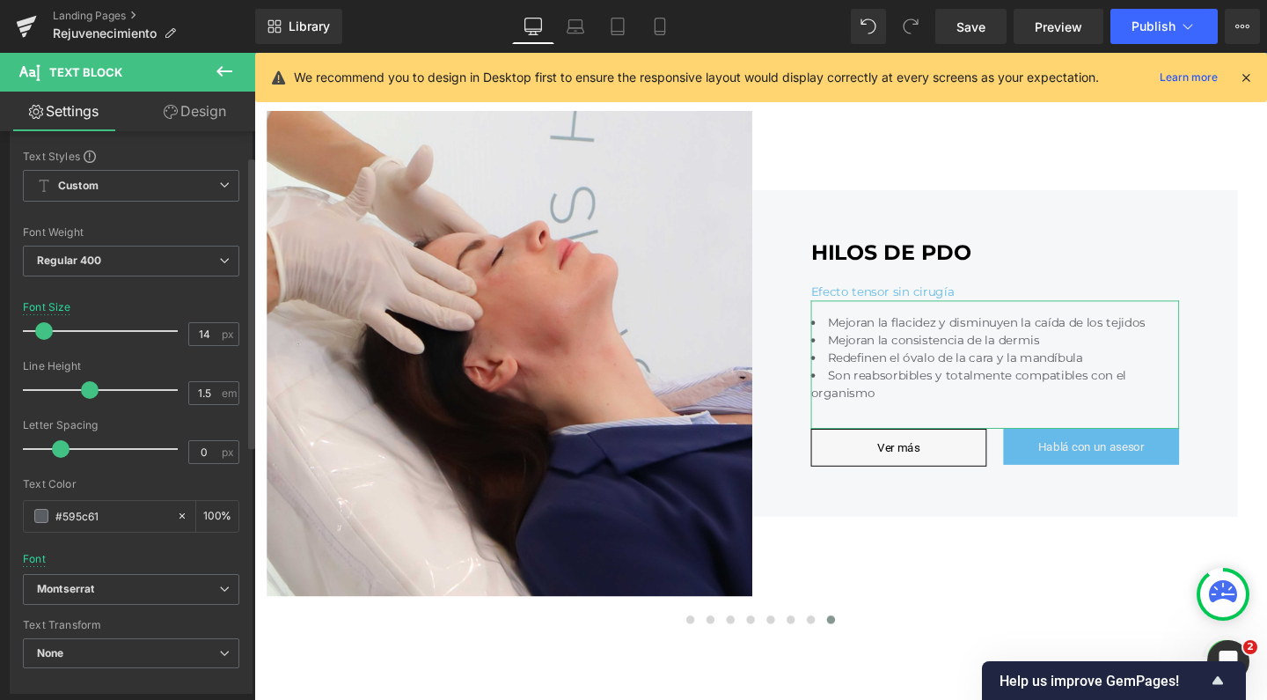
scroll to position [48, 0]
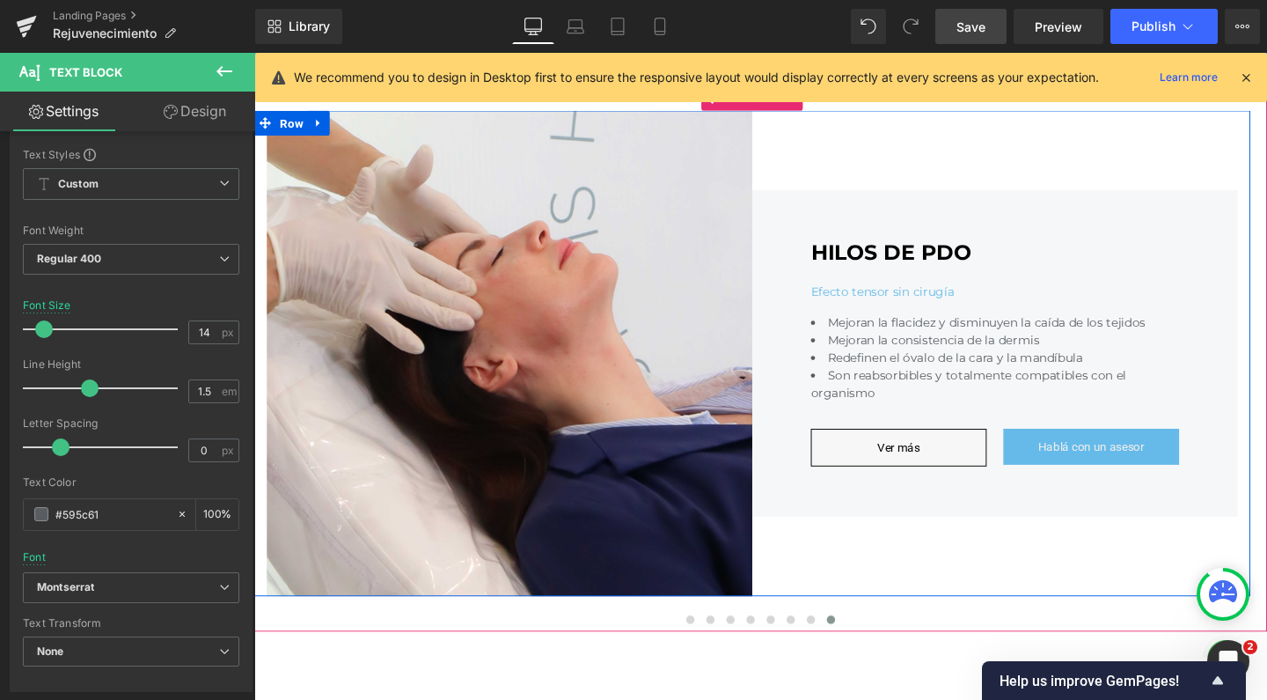
click at [969, 39] on link "Save" at bounding box center [970, 26] width 71 height 35
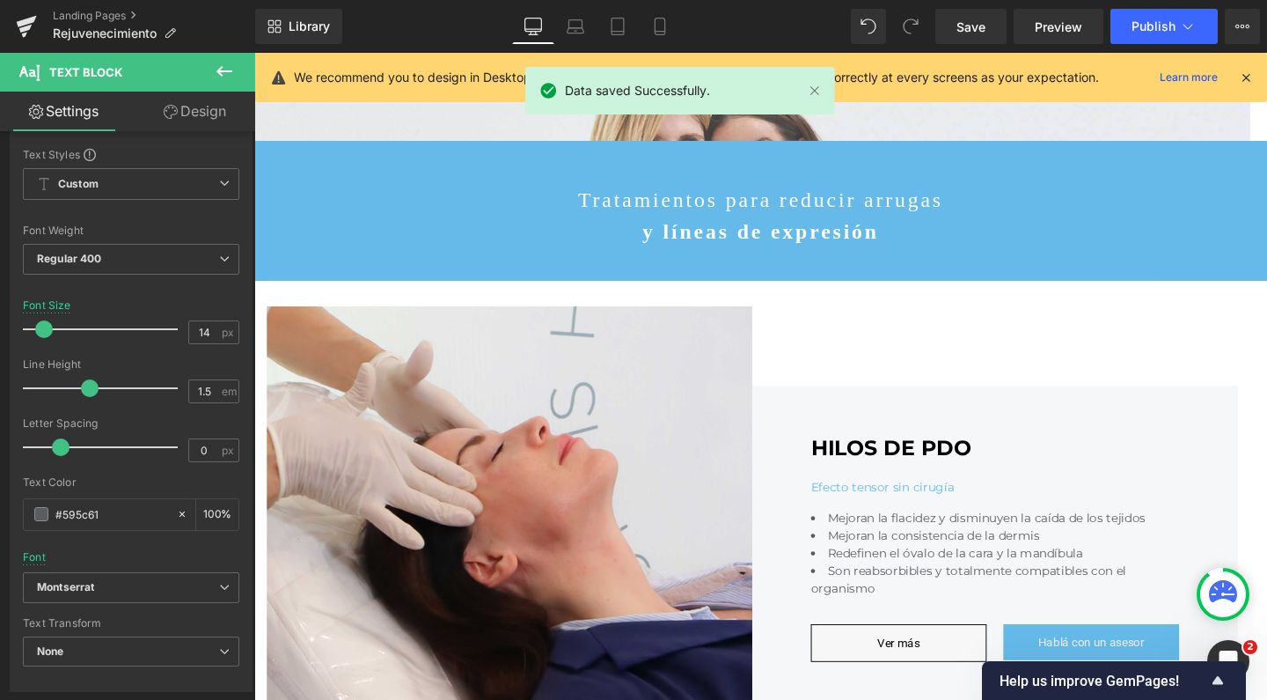
scroll to position [488, 0]
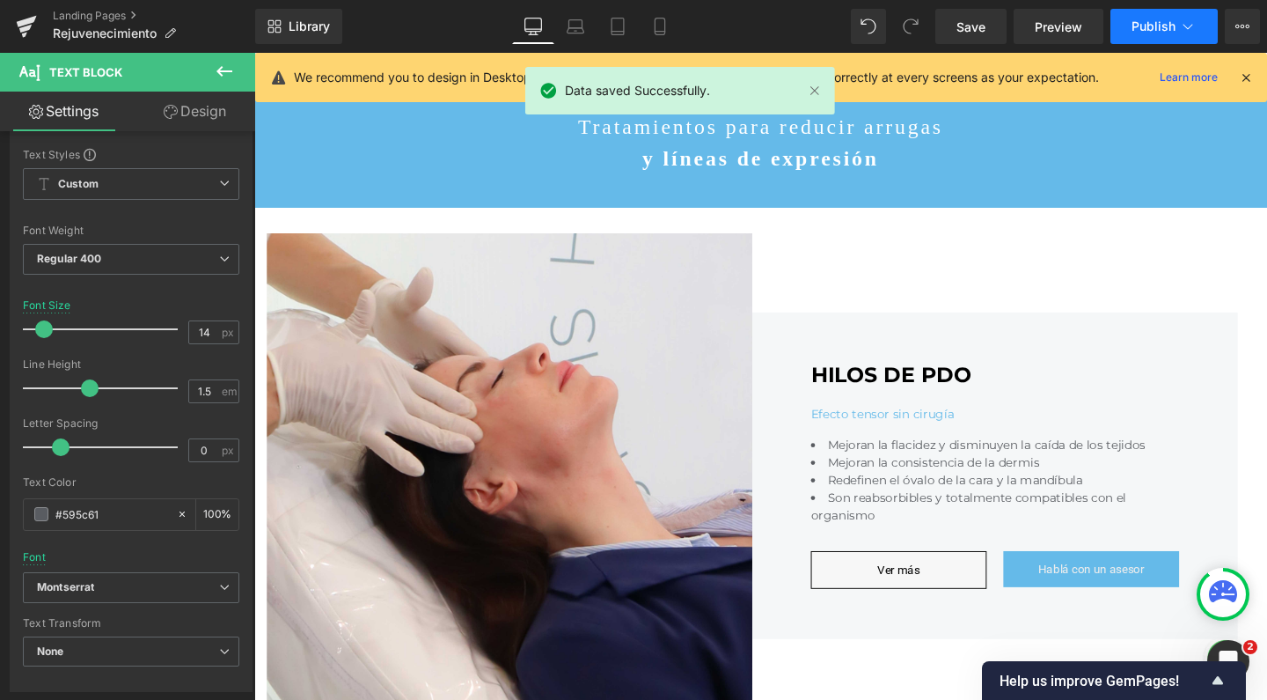
click at [1133, 33] on button "Publish" at bounding box center [1164, 26] width 107 height 35
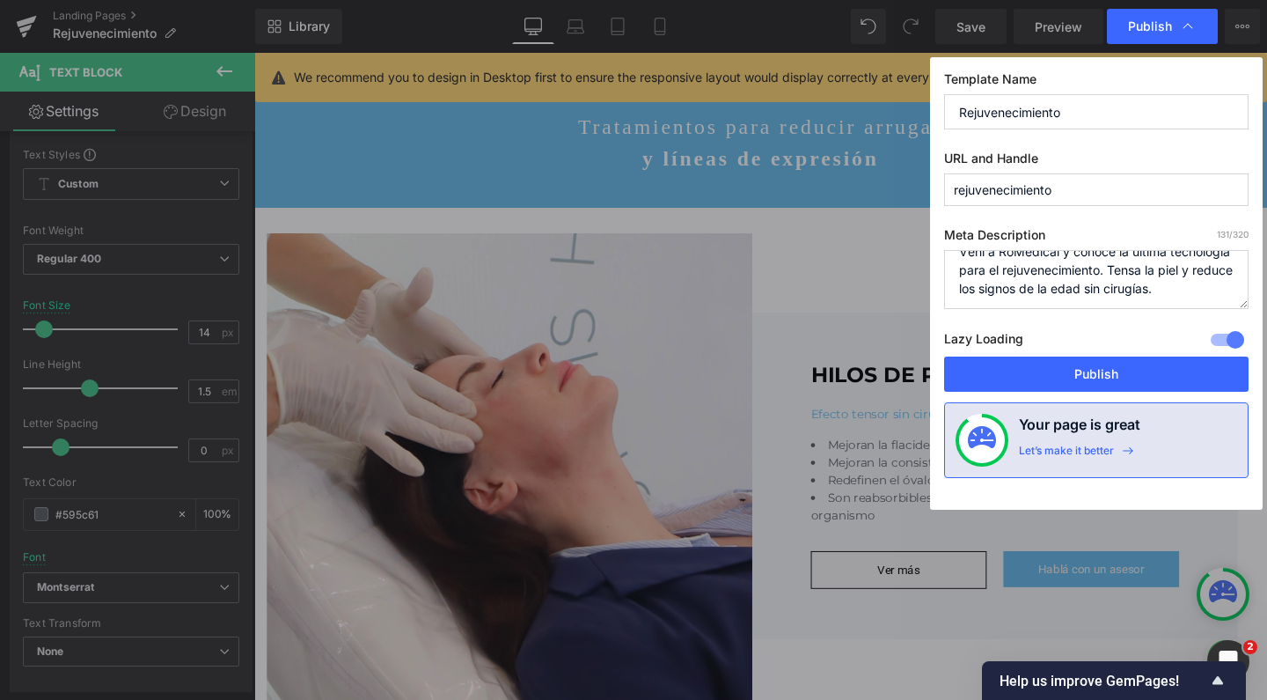
scroll to position [37, 0]
click at [1085, 280] on textarea "Vení a RoMedical y conocé la última tecnología para el rejuvenecimiento. Tensa …" at bounding box center [1096, 279] width 304 height 59
drag, startPoint x: 1047, startPoint y: 281, endPoint x: 954, endPoint y: 229, distance: 106.8
click at [954, 229] on div "Meta Description 131 /320 Vení a RoMedical y conocé la última tecnología para e…" at bounding box center [1096, 291] width 304 height 129
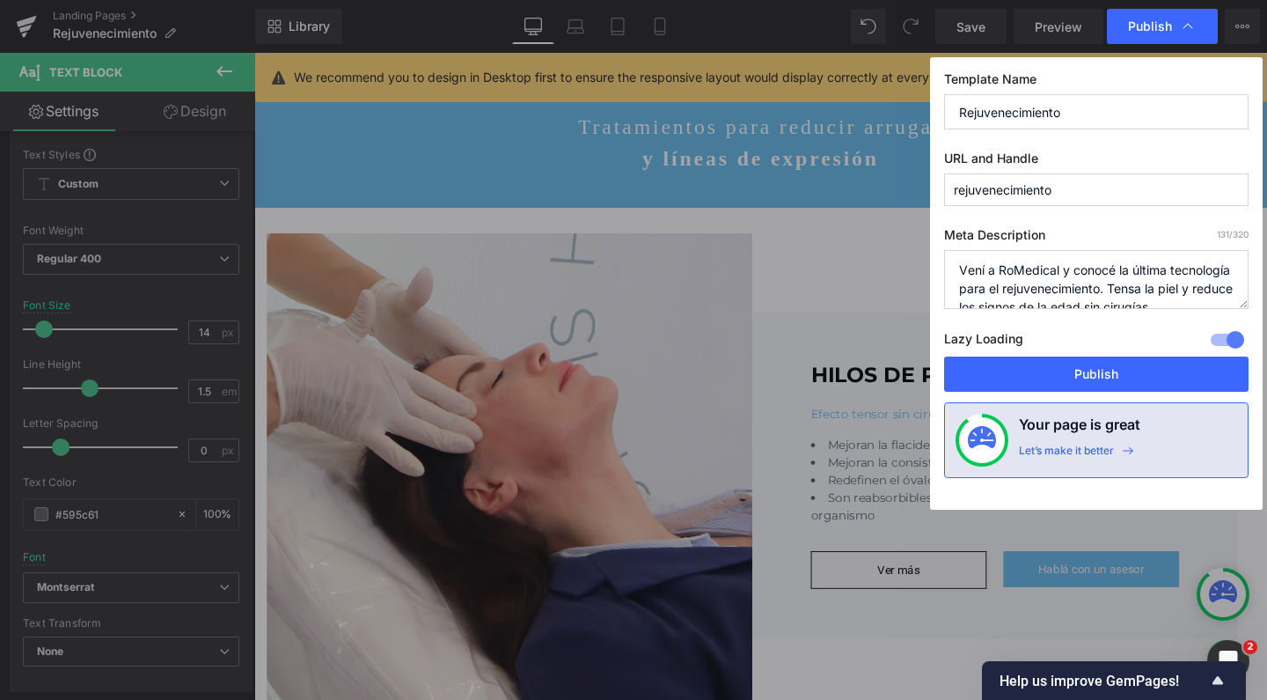
click at [991, 282] on textarea "Vení a RoMedical y conocé la última tecnología para el rejuvenecimiento. Tensa …" at bounding box center [1096, 279] width 304 height 59
click at [989, 268] on textarea "Vení a RoMedical y conocé la última tecnología para el rejuvenecimiento. Tensa …" at bounding box center [1096, 279] width 304 height 59
click at [1208, 262] on textarea "Vení a RoMedical y conocé la última tecnología para el rejuvenecimiento. Tensa …" at bounding box center [1096, 279] width 304 height 59
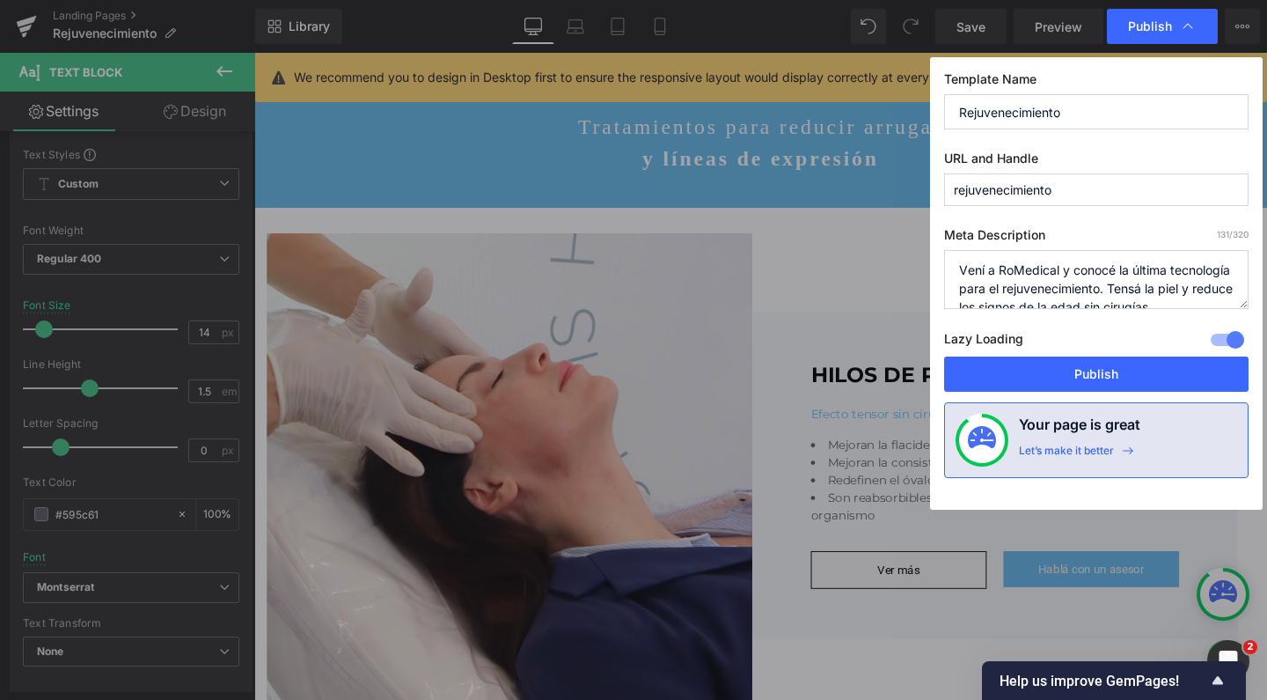
drag, startPoint x: 1036, startPoint y: 299, endPoint x: 935, endPoint y: 239, distance: 116.8
click at [935, 239] on div "Template Name Rejuvenecimiento URL and Handle rejuvenecimiento Meta Description…" at bounding box center [1096, 283] width 333 height 452
click at [1116, 267] on textarea "Vení a RoMedical y conocé la última tecnología para el rejuvenecimiento. Tensa …" at bounding box center [1096, 279] width 304 height 59
click at [1067, 269] on textarea "Vení a RoMedical y conocé la última tecnología para el rejuvenecimiento. Tensa …" at bounding box center [1096, 279] width 304 height 59
click at [1188, 269] on textarea "Vení a RoMedical y conocé la última tecnología para el rejuvenecimiento. Tensa …" at bounding box center [1096, 279] width 304 height 59
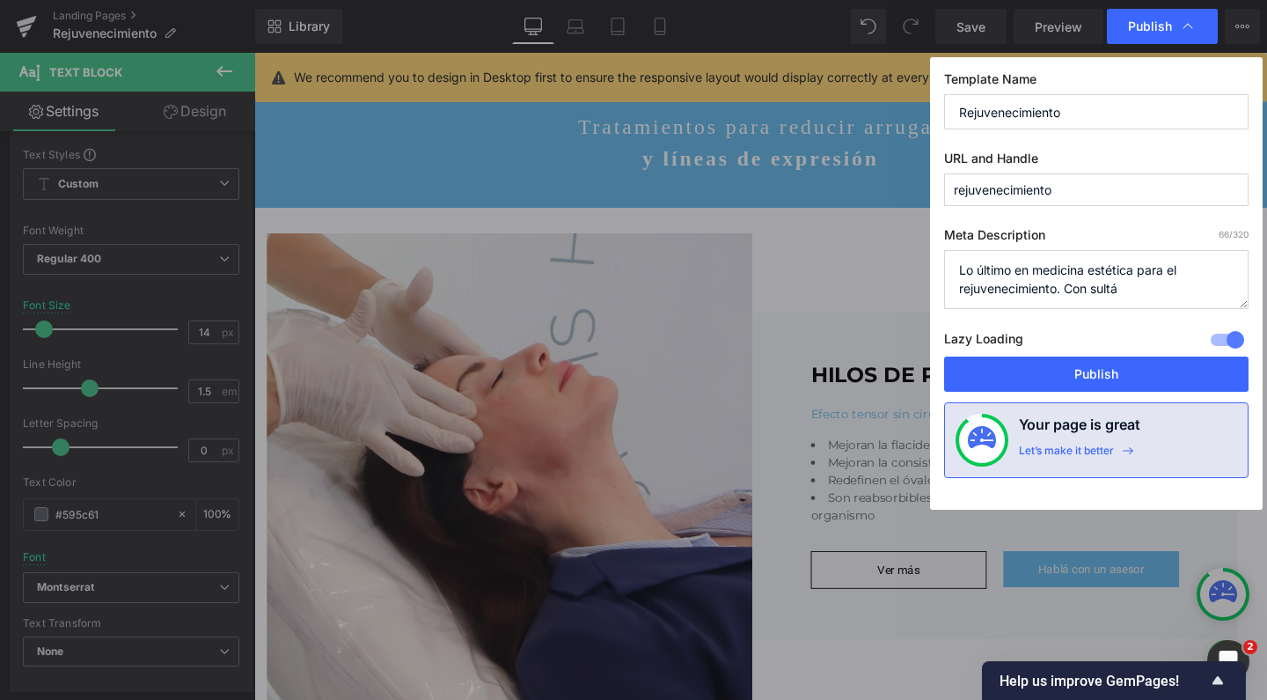
click at [1094, 287] on textarea "Vení a RoMedical y conocé la última tecnología para el rejuvenecimiento. Tensa …" at bounding box center [1096, 279] width 304 height 59
click at [1146, 295] on textarea "Vení a RoMedical y conocé la última tecnología para el rejuvenecimiento. Tensa …" at bounding box center [1096, 279] width 304 height 59
click at [1028, 283] on textarea "Vení a RoMedical y conocé la última tecnología para el rejuvenecimiento. Tensa …" at bounding box center [1096, 279] width 304 height 59
click at [1127, 295] on textarea "Vení a RoMedical y conocé la última tecnología para el rejuvenecimiento. Tensa …" at bounding box center [1096, 279] width 304 height 59
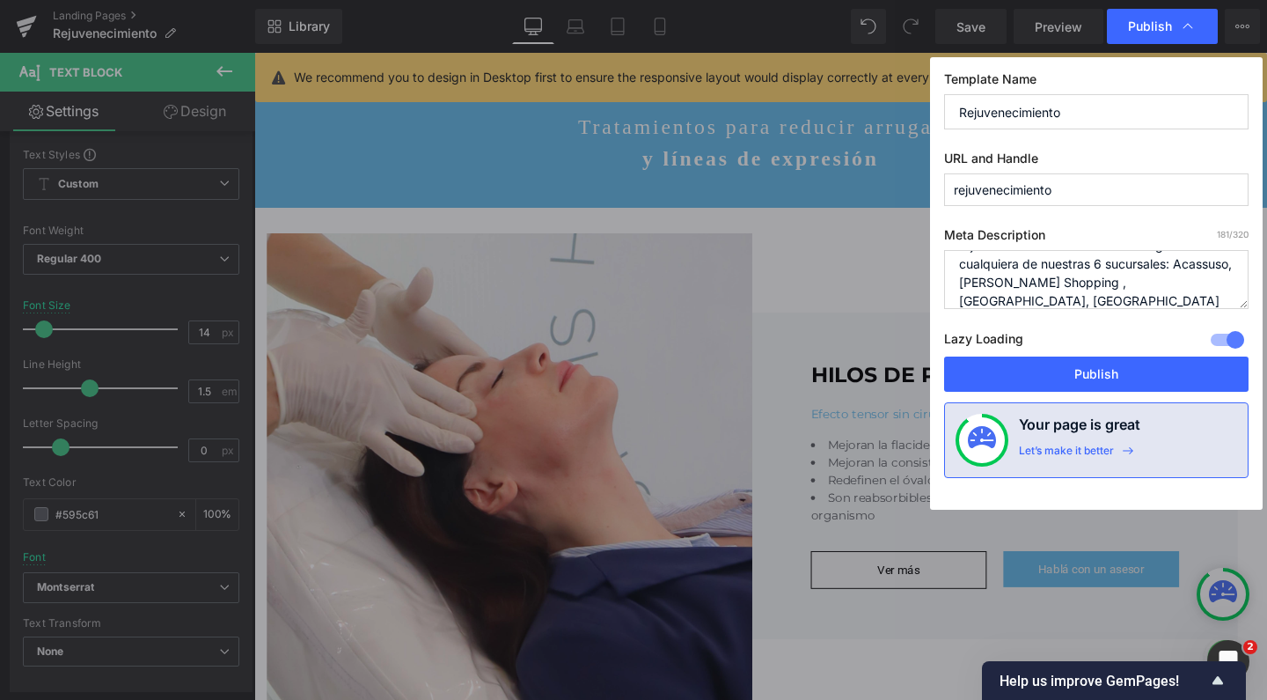
click at [1128, 281] on textarea "Vení a RoMedical y conocé la última tecnología para el rejuvenecimiento. Tensa …" at bounding box center [1096, 279] width 304 height 59
type textarea "Lo último en medicina estética para el rejuvenecimiento. Consultá sin cargo en …"
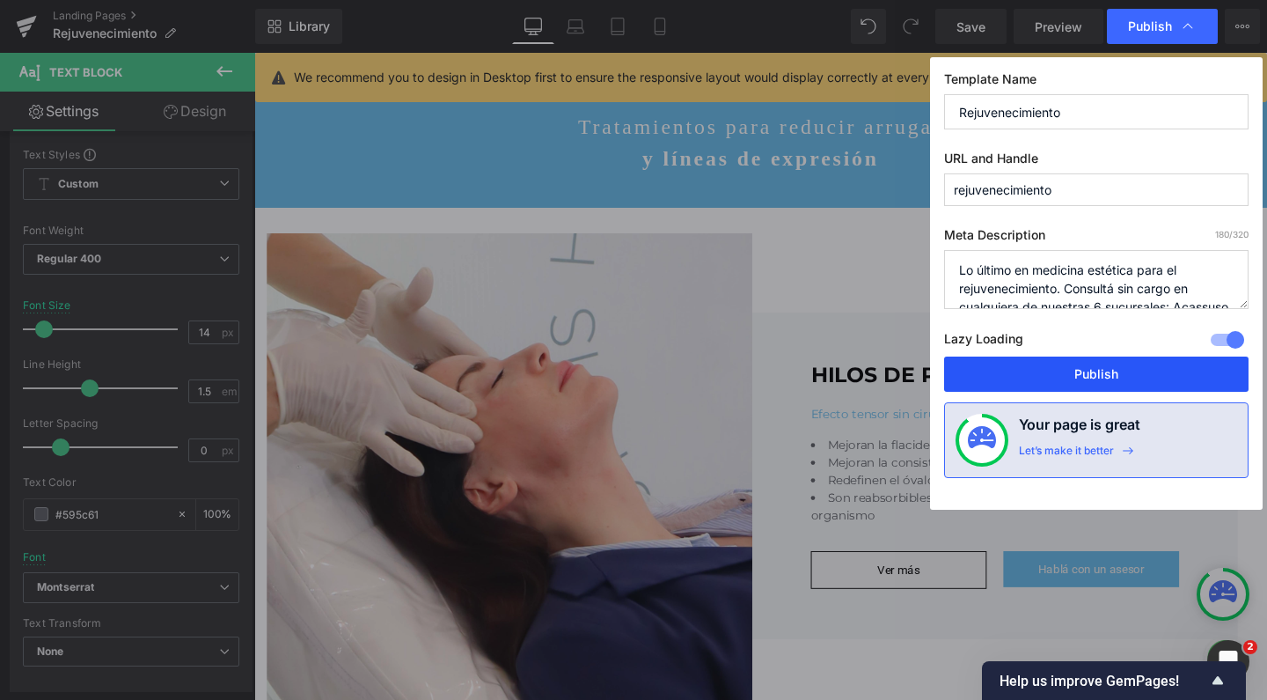
scroll to position [0, 0]
click at [1090, 382] on button "Publish" at bounding box center [1096, 373] width 304 height 35
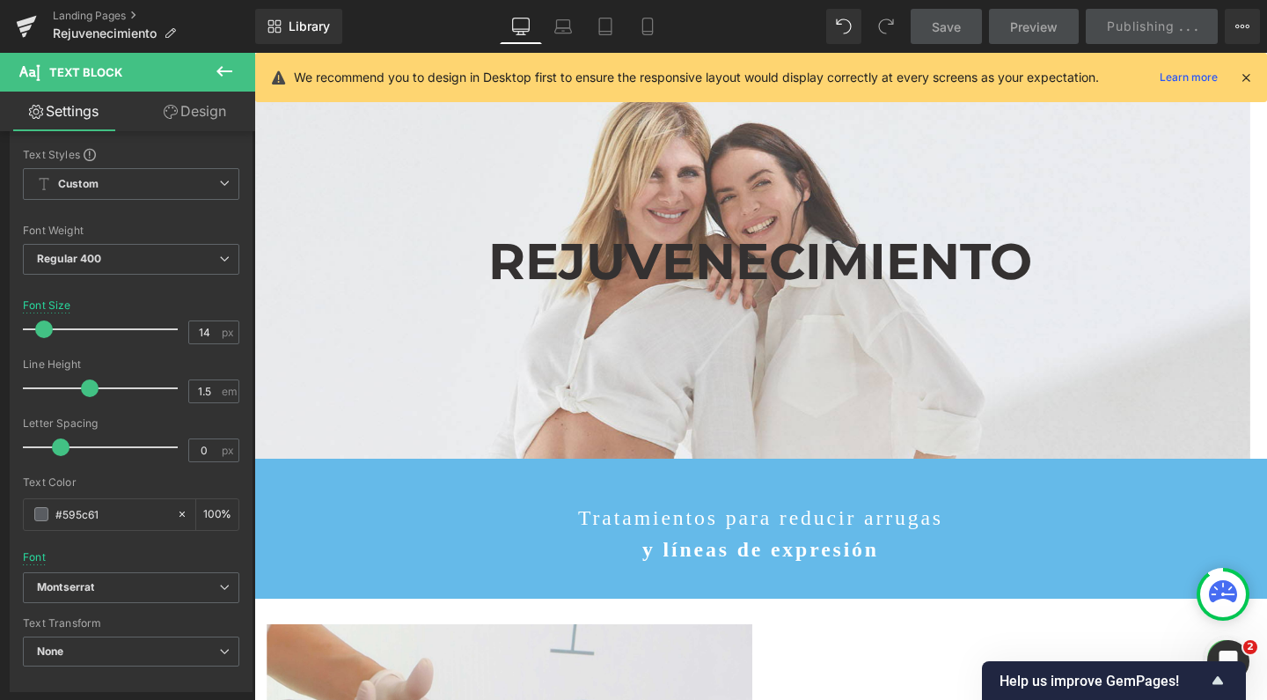
scroll to position [76, 0]
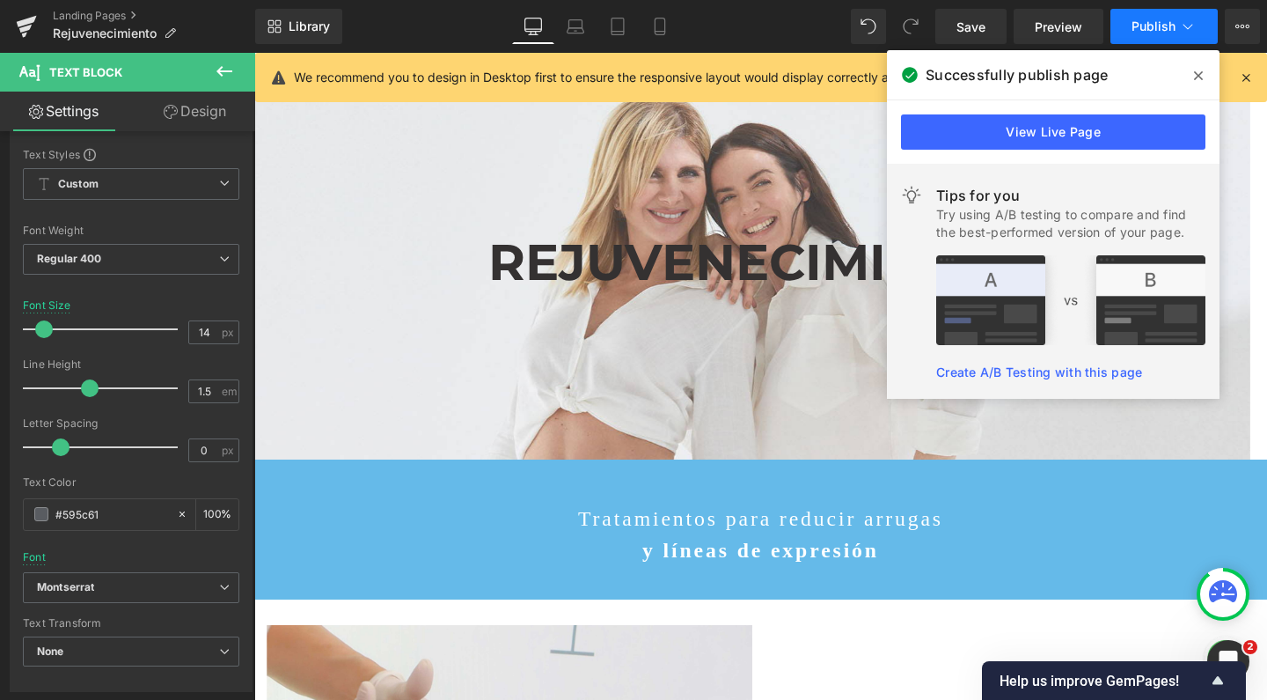
click at [1140, 36] on button "Publish" at bounding box center [1164, 26] width 107 height 35
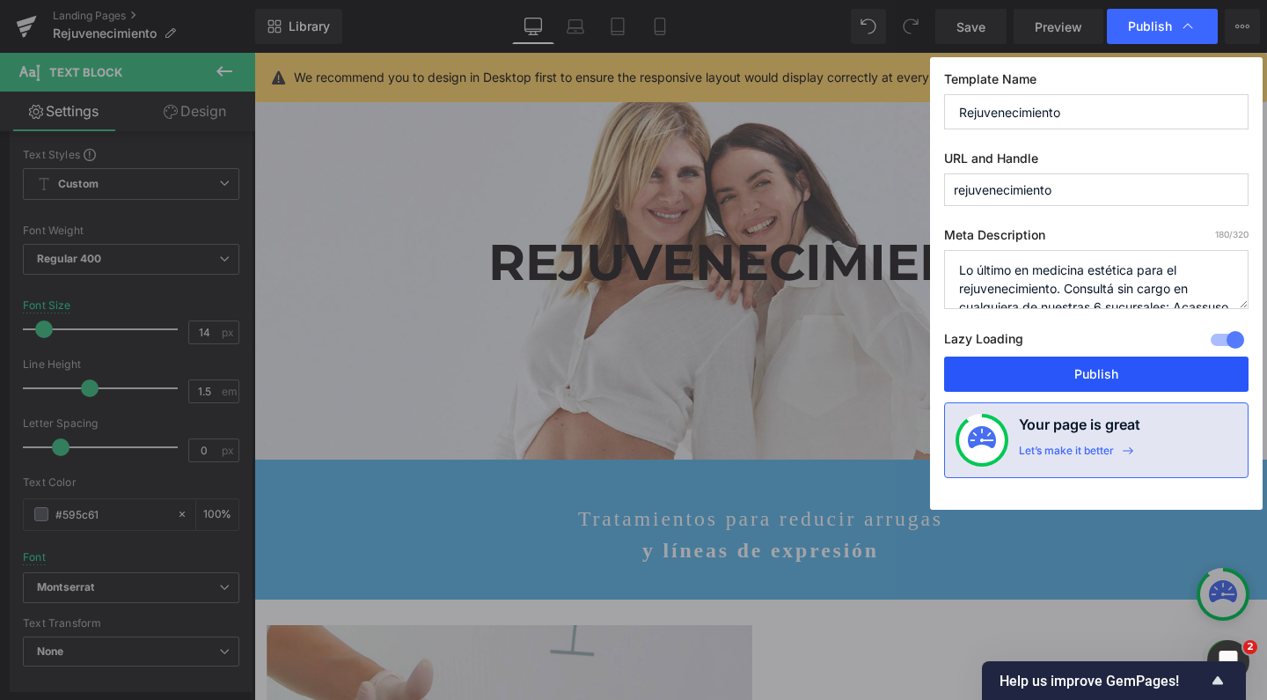
click at [1096, 367] on button "Publish" at bounding box center [1096, 373] width 304 height 35
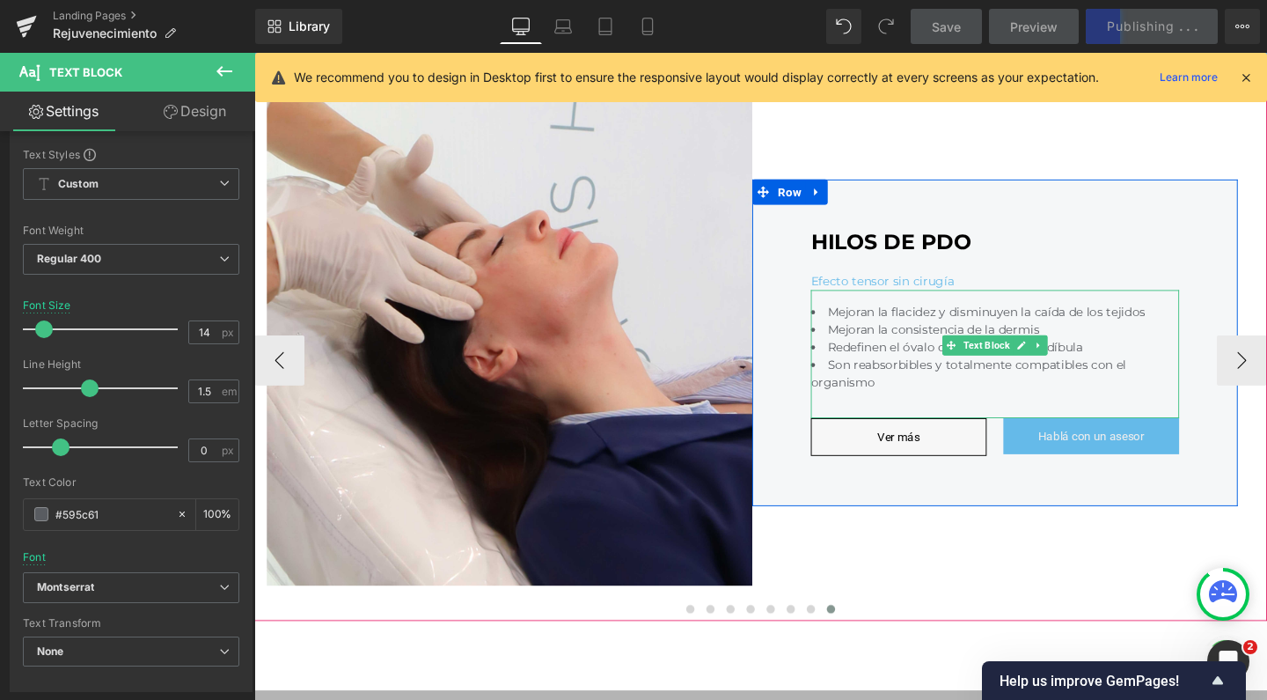
scroll to position [636, 0]
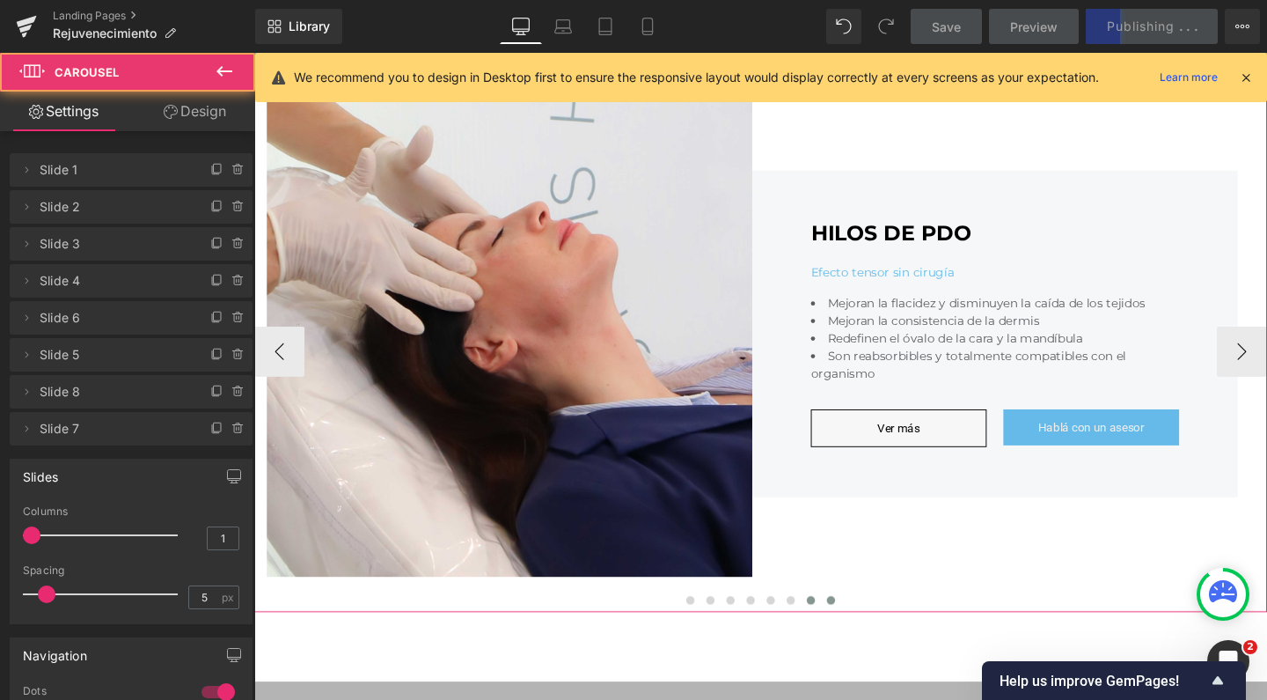
click at [834, 637] on button at bounding box center [839, 629] width 21 height 18
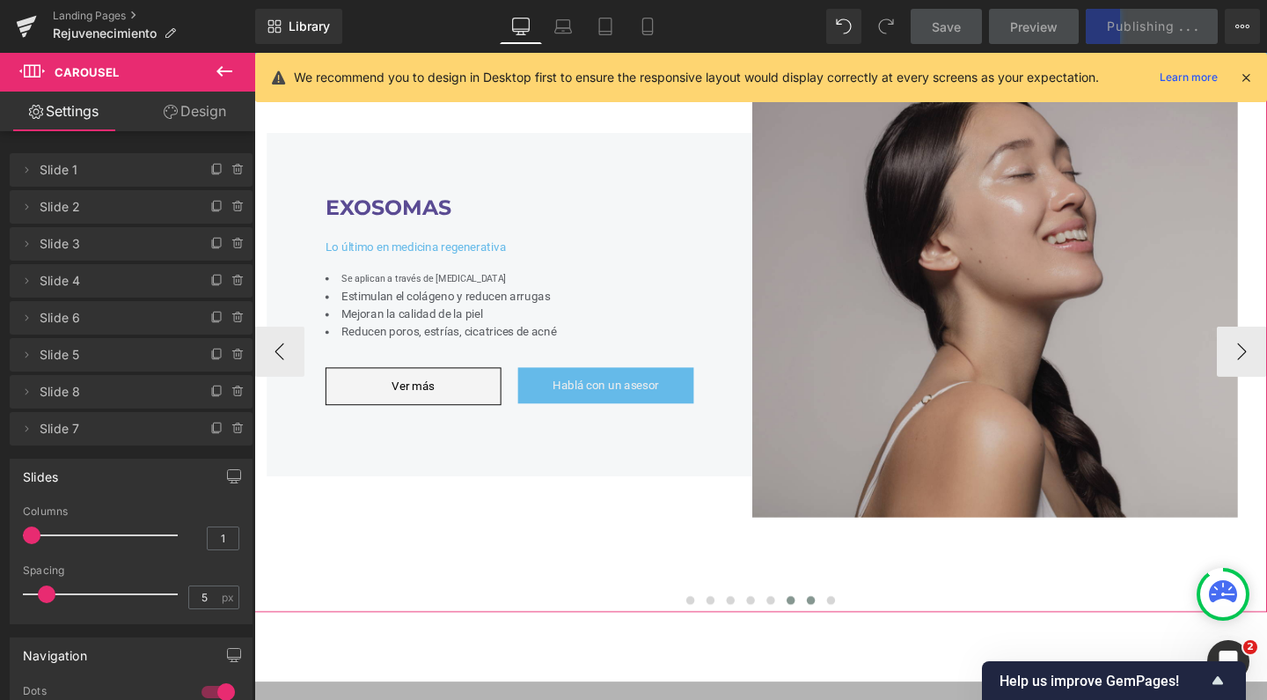
click at [814, 633] on span at bounding box center [818, 628] width 9 height 9
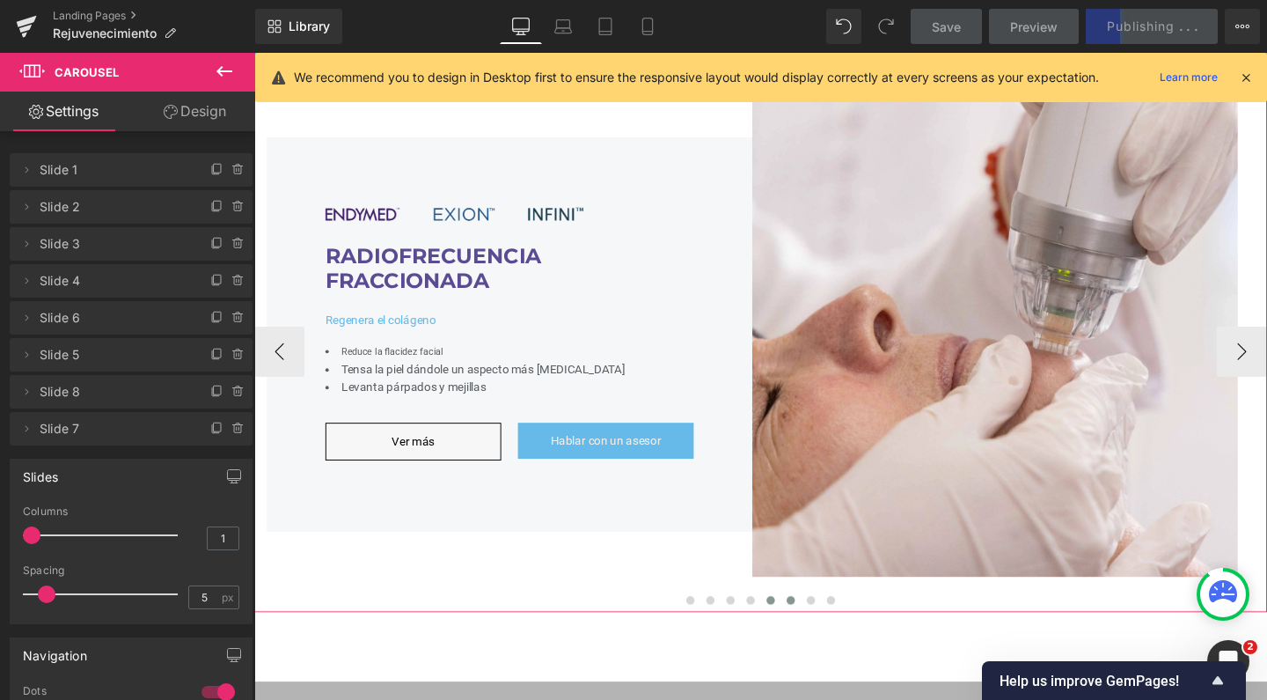
click at [793, 633] on span at bounding box center [797, 628] width 9 height 9
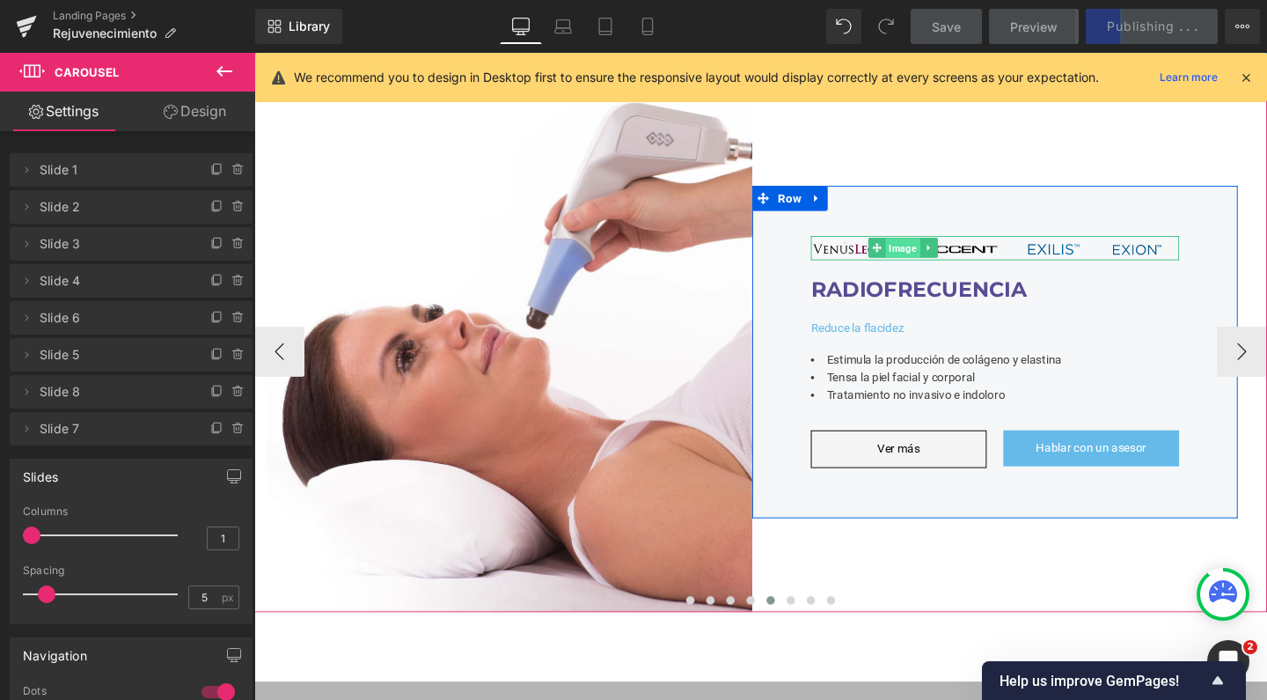
click at [933, 248] on span "Image" at bounding box center [936, 258] width 36 height 21
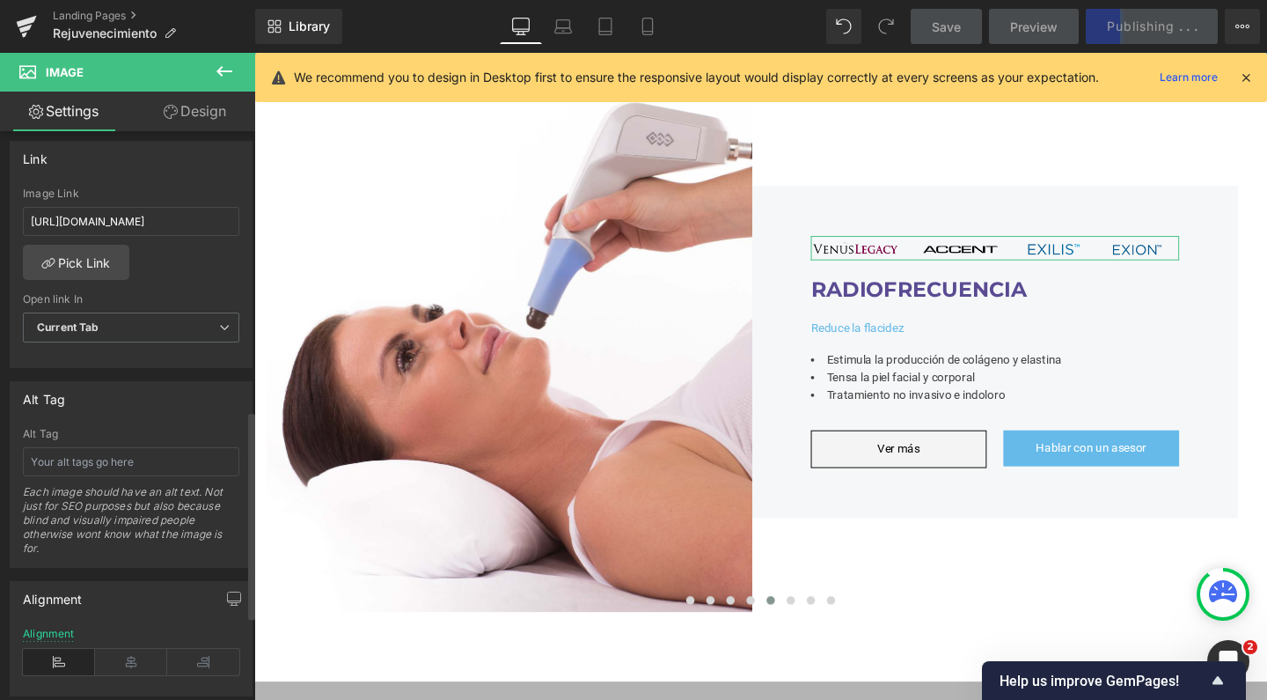
scroll to position [759, 0]
click at [167, 218] on input "[URL][DOMAIN_NAME]" at bounding box center [131, 225] width 216 height 29
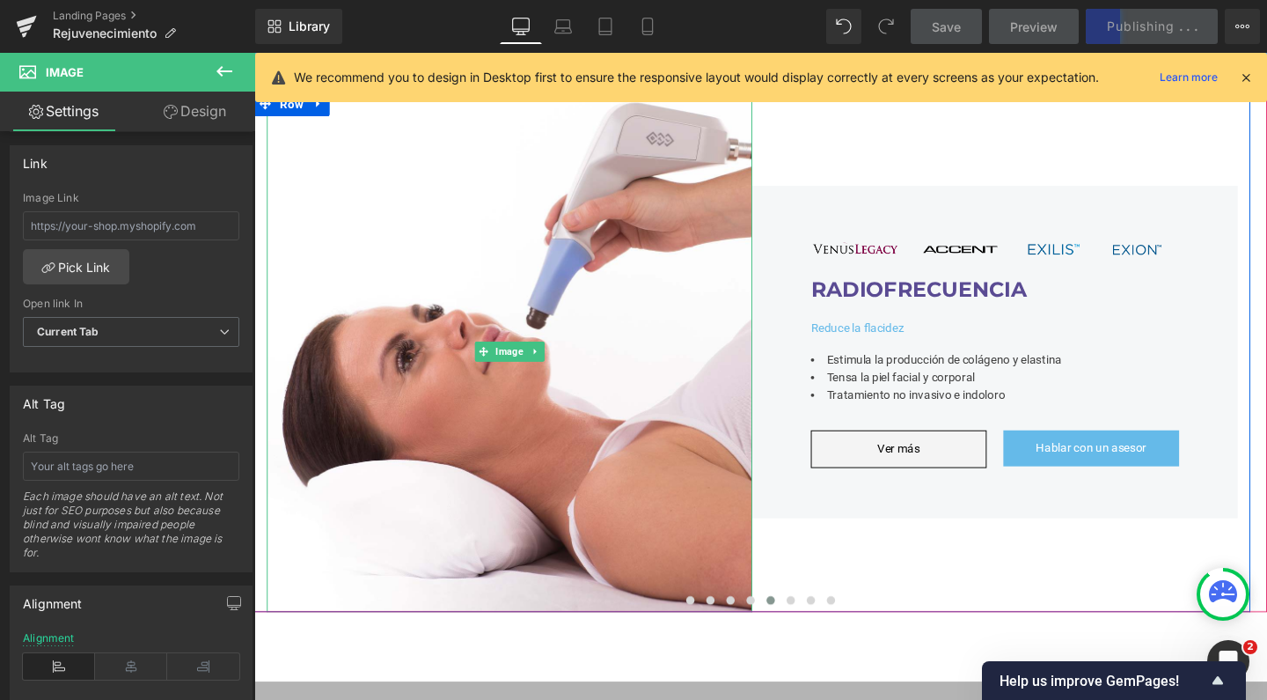
click at [633, 2] on div "Library Desktop Desktop Laptop Tablet Mobile Save Preview Publishing . . . Sche…" at bounding box center [761, 26] width 1012 height 53
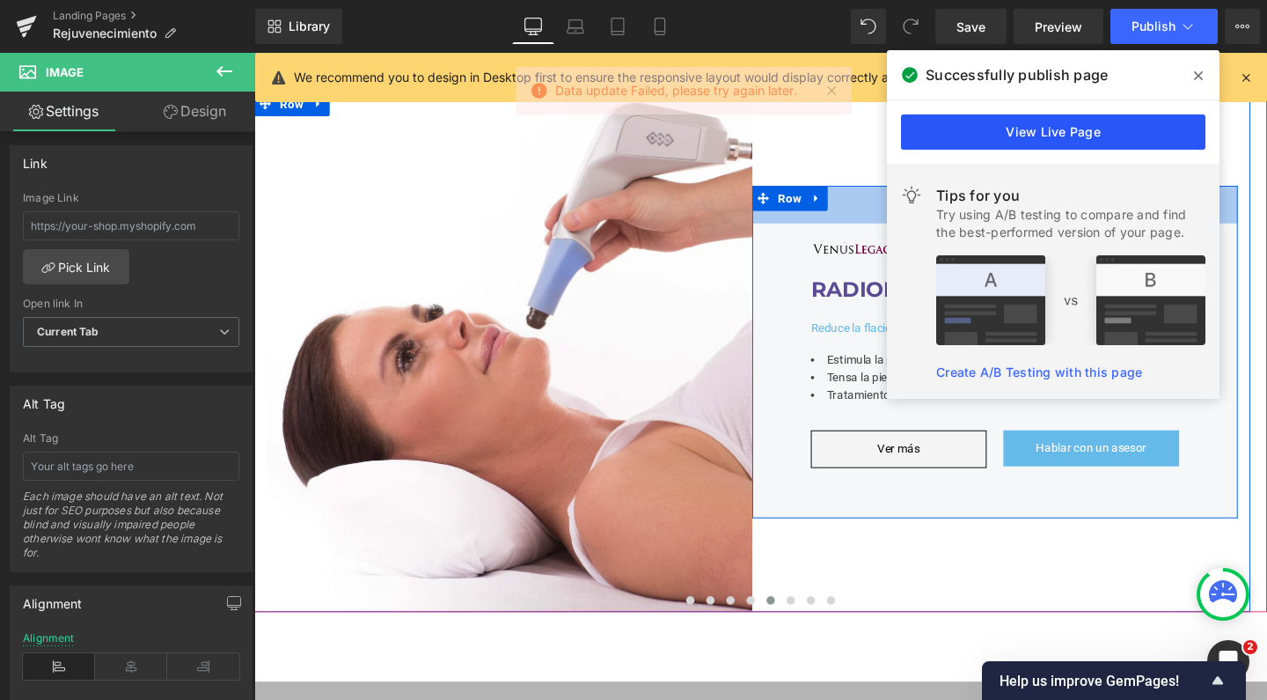
click at [1050, 136] on link "View Live Page" at bounding box center [1053, 131] width 304 height 35
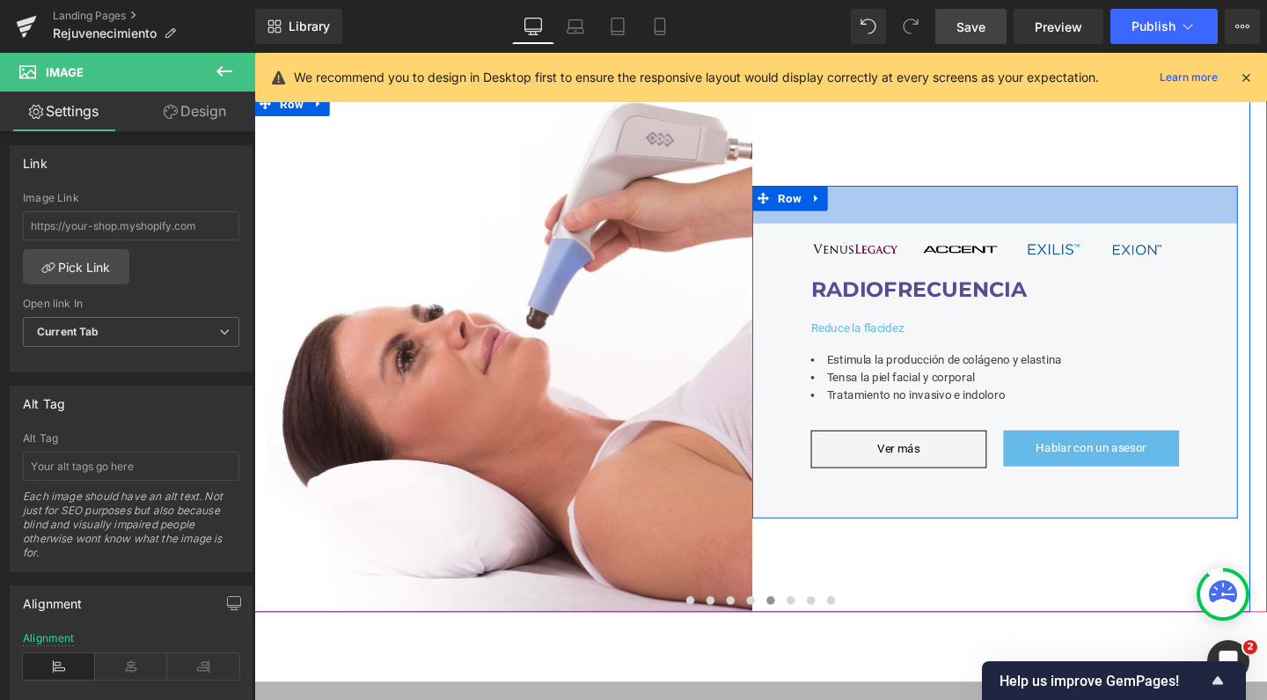
click at [973, 26] on span "Save" at bounding box center [971, 27] width 29 height 18
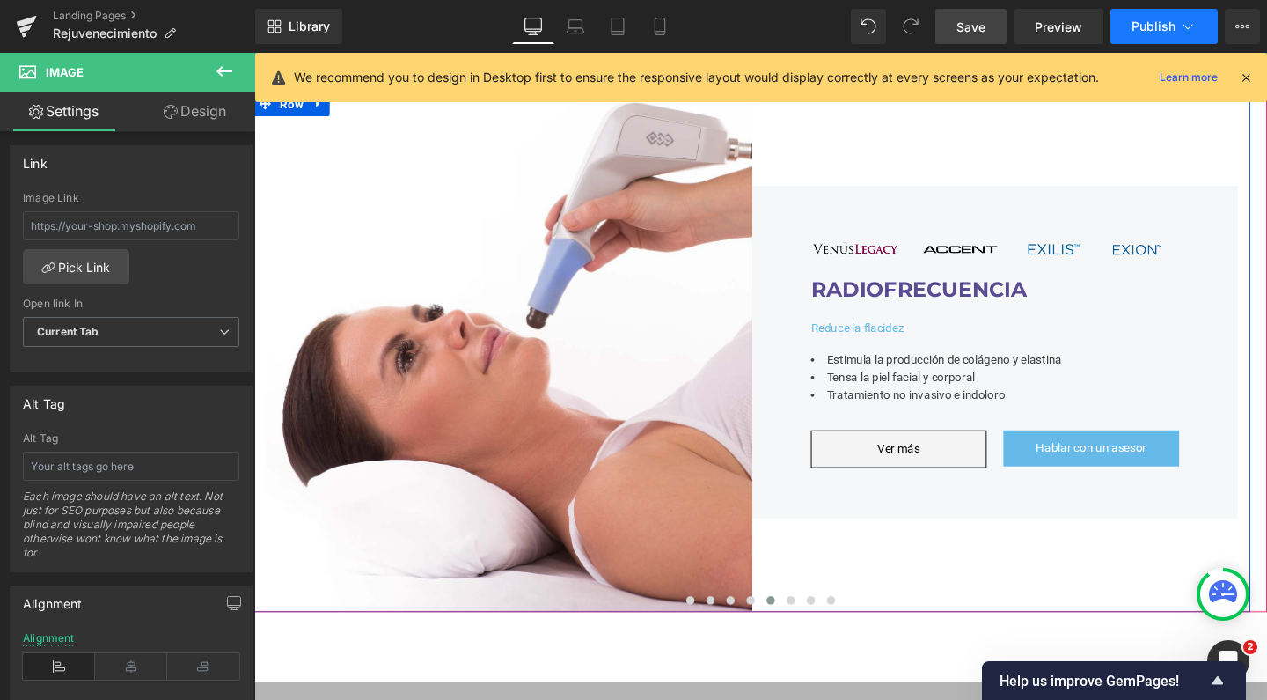
click at [1144, 19] on span "Publish" at bounding box center [1154, 26] width 44 height 14
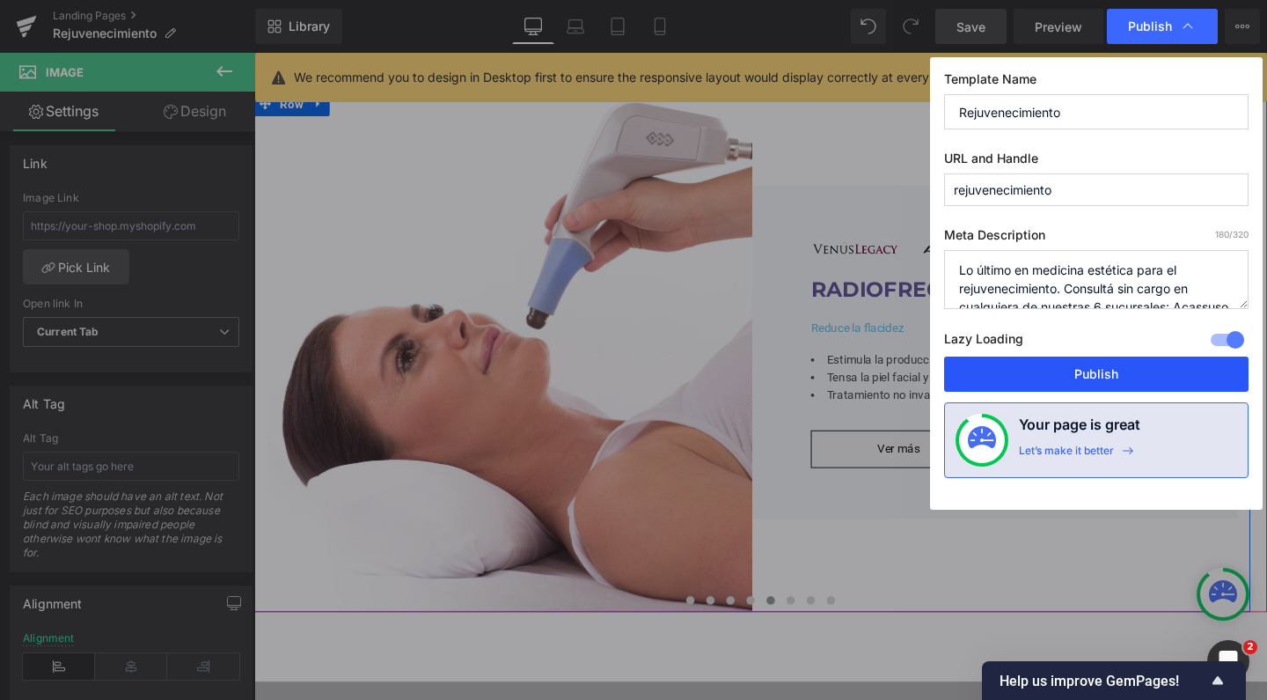
click at [1083, 376] on button "Publish" at bounding box center [1096, 373] width 304 height 35
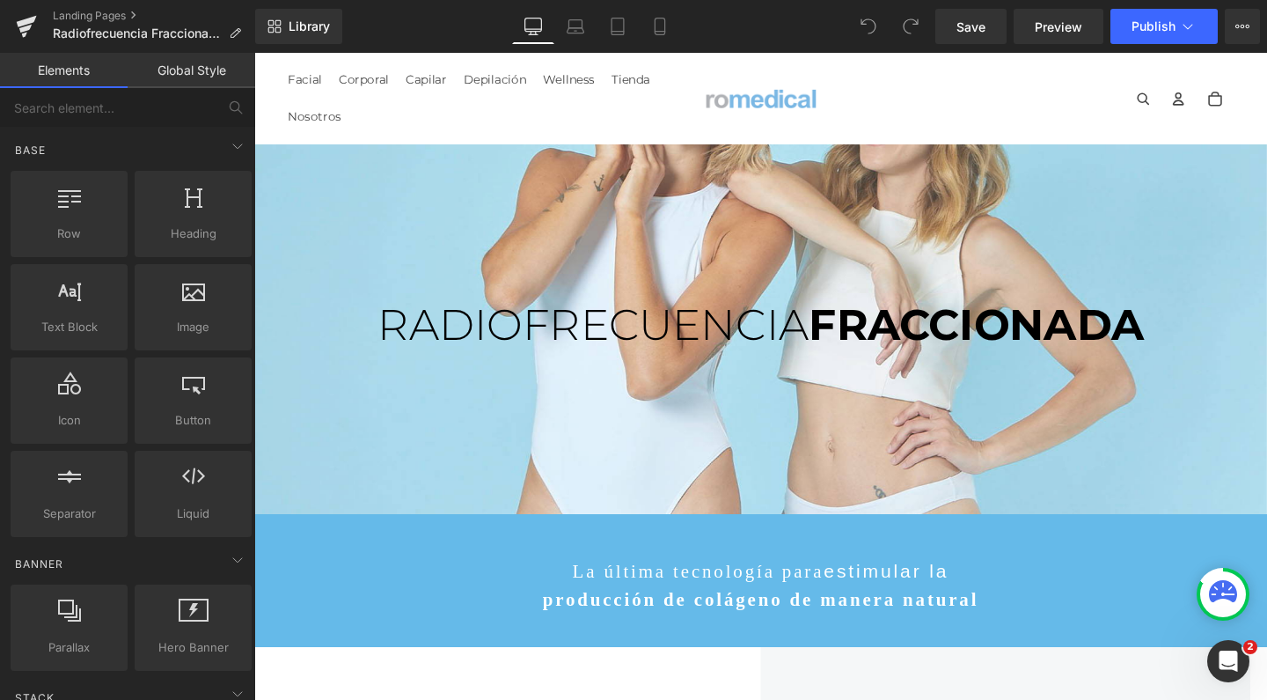
scroll to position [8281, 1047]
click at [770, 157] on span "Parallax" at bounding box center [786, 163] width 57 height 26
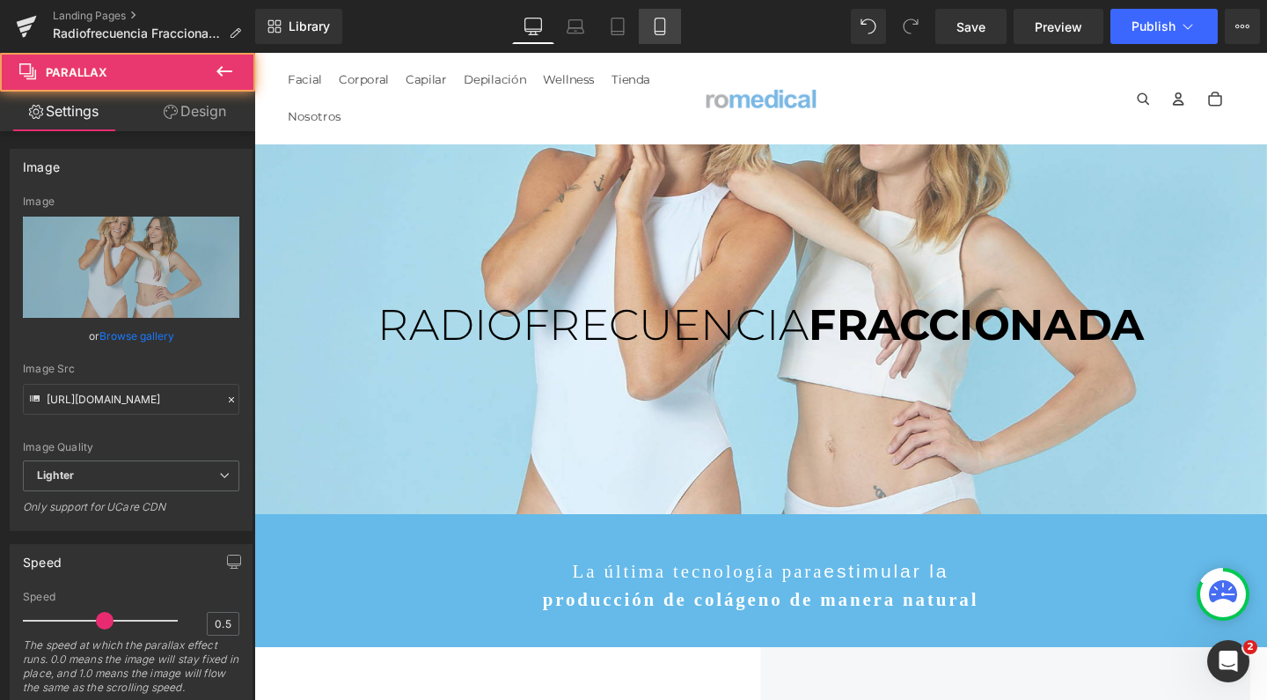
click at [657, 36] on link "Mobile" at bounding box center [660, 26] width 42 height 35
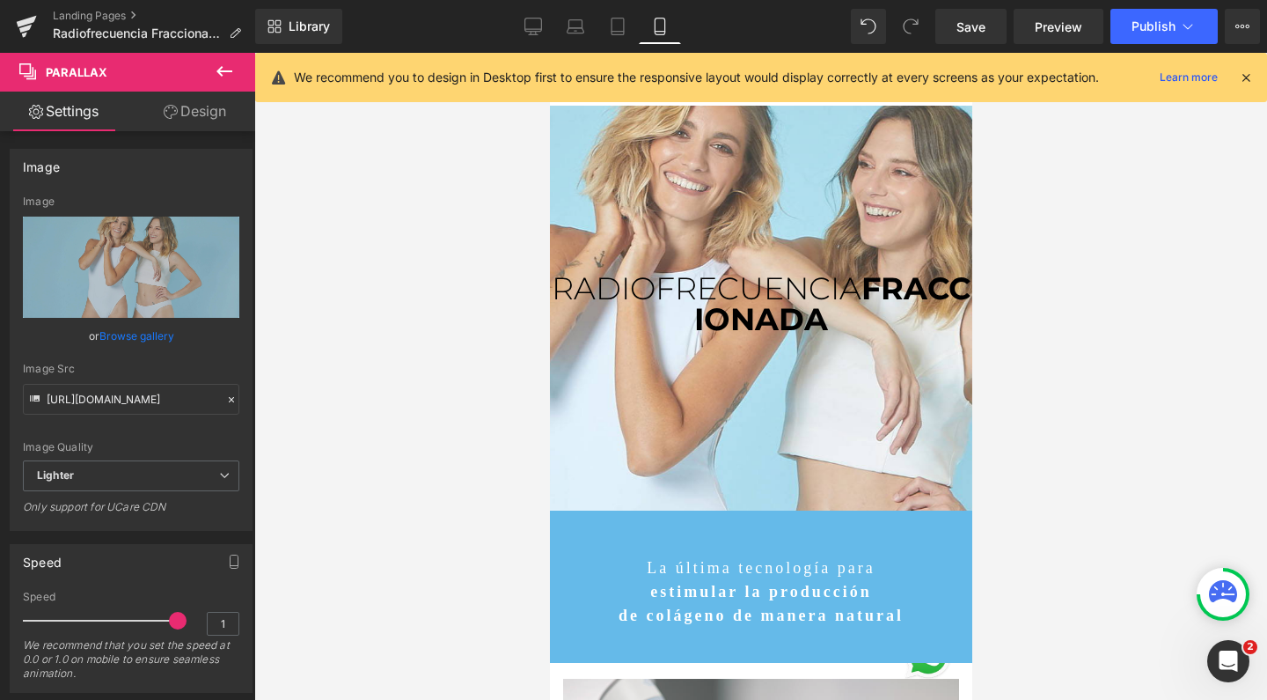
scroll to position [10525, 405]
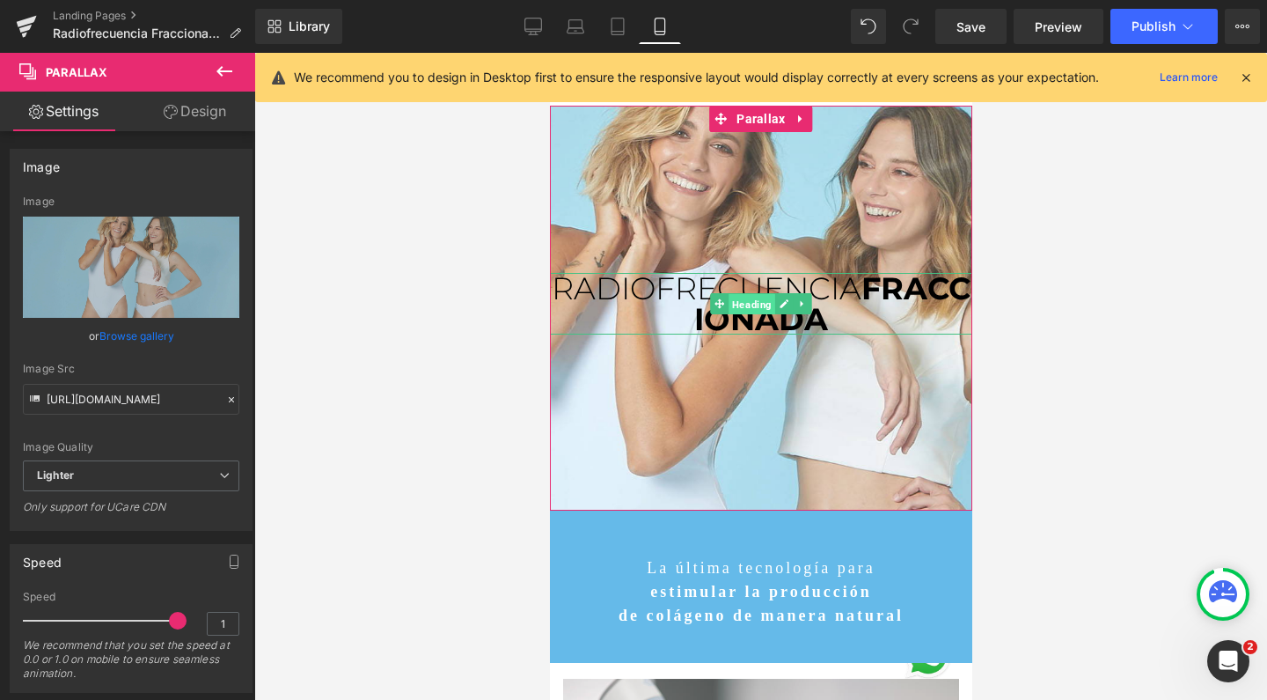
click at [744, 302] on span "Heading" at bounding box center [751, 304] width 47 height 21
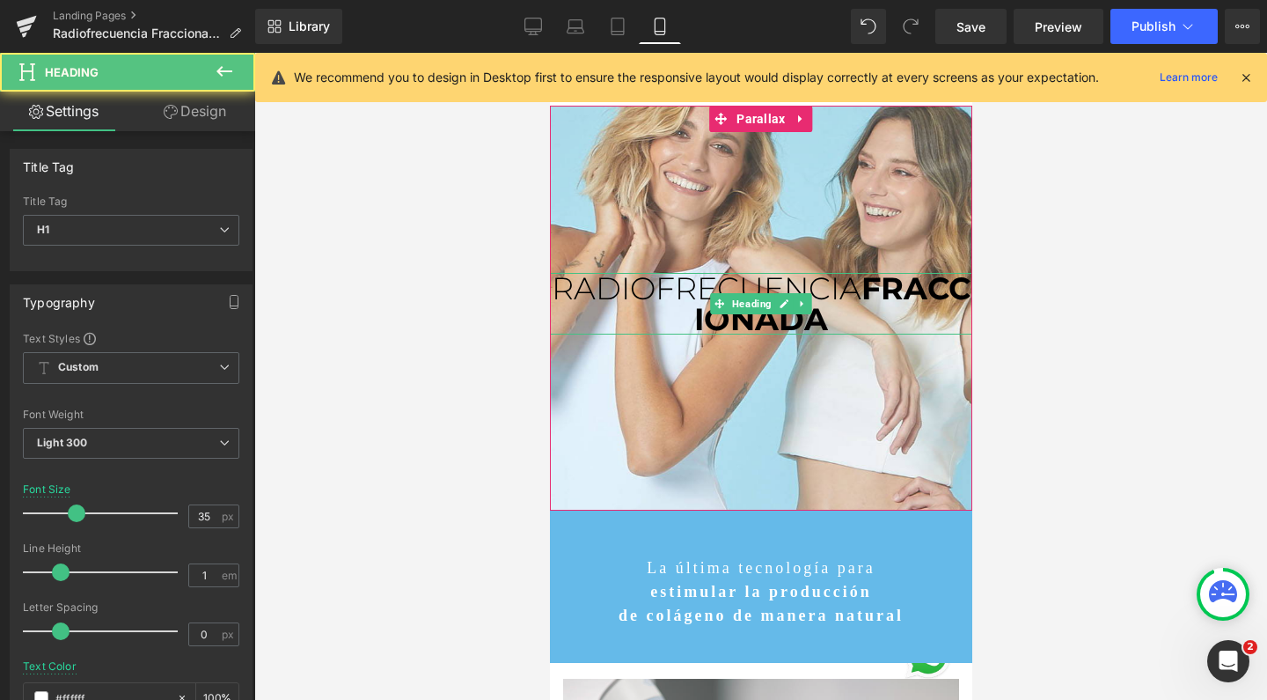
click at [869, 284] on strong "FRACCIONADA" at bounding box center [831, 303] width 276 height 69
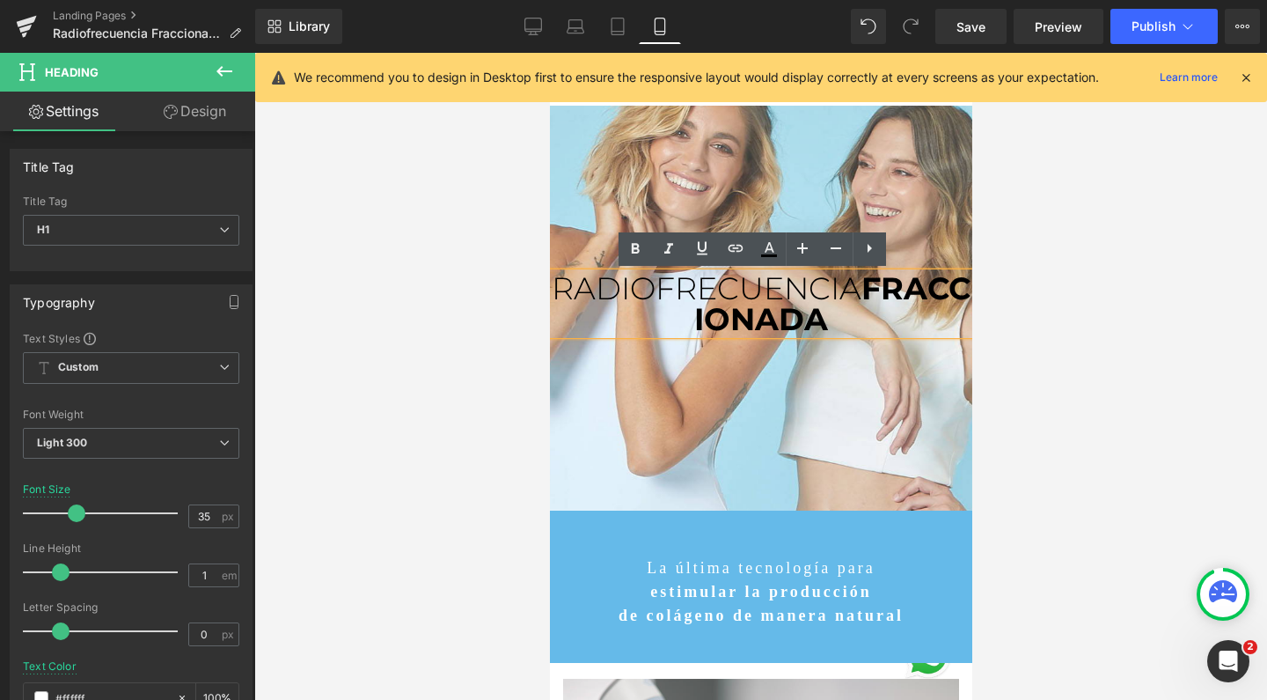
click at [850, 295] on span "RADIOFRECUENCIA" at bounding box center [706, 288] width 310 height 38
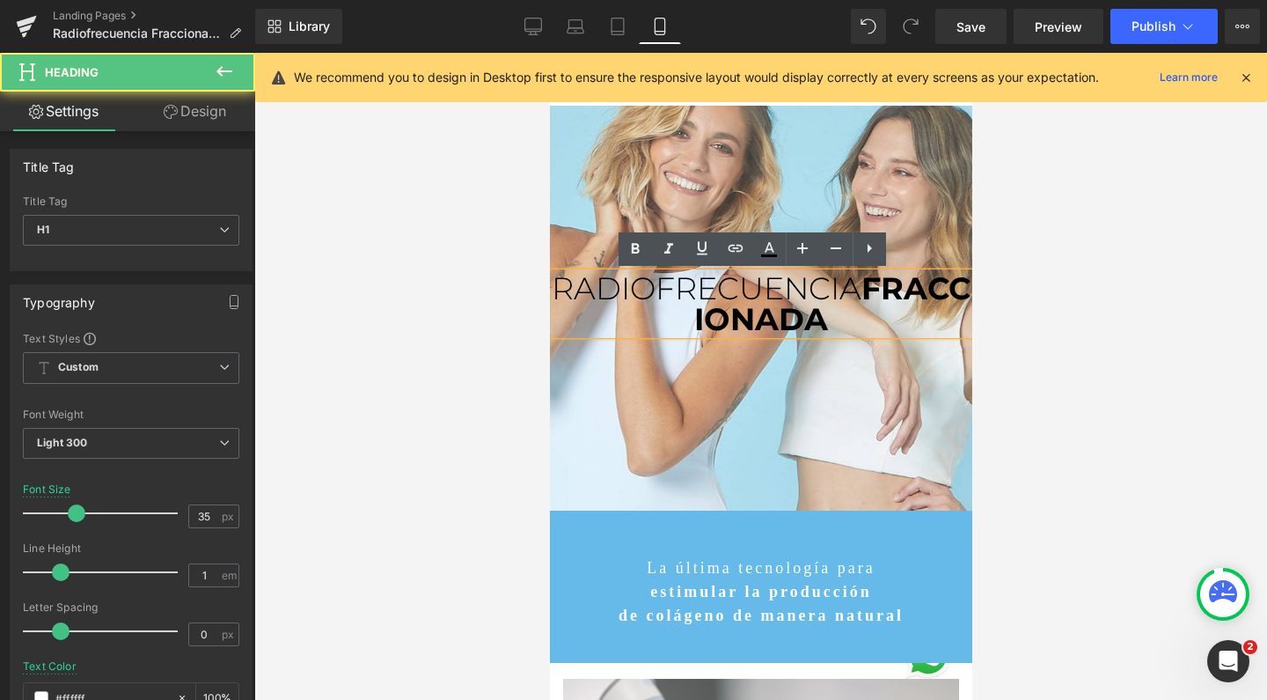
click at [861, 284] on span "RADIOFRECUENCIA" at bounding box center [706, 288] width 310 height 38
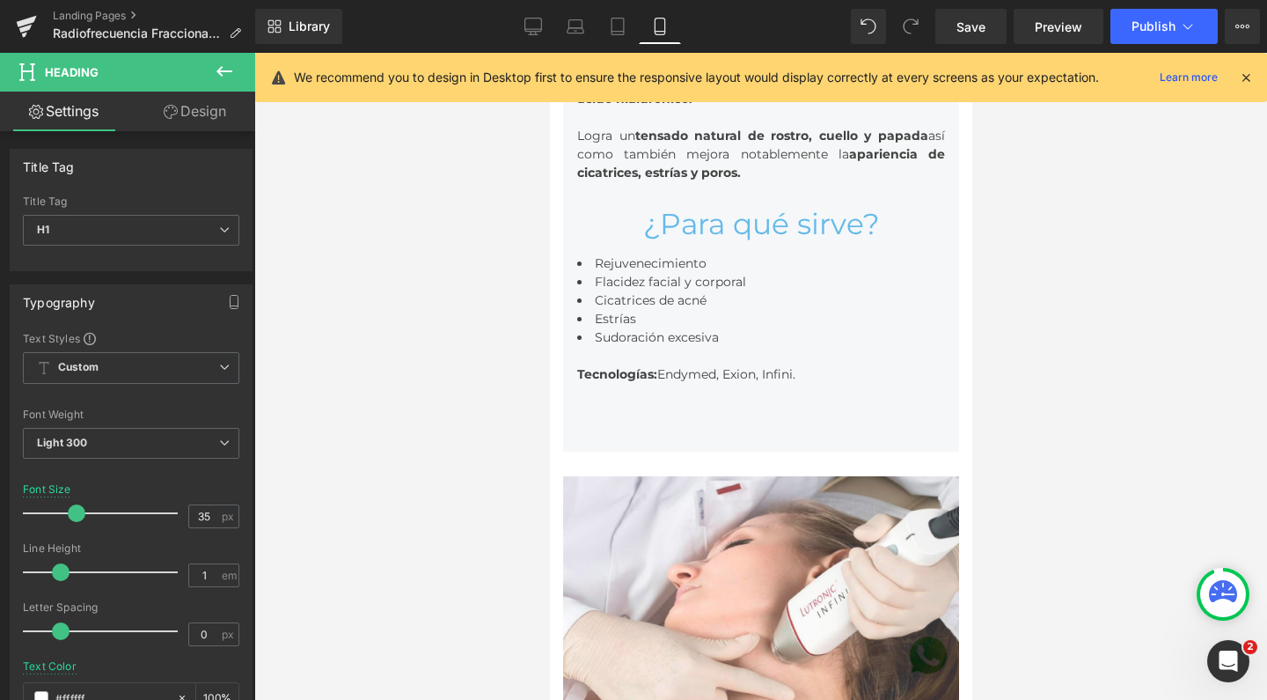
scroll to position [1002, 0]
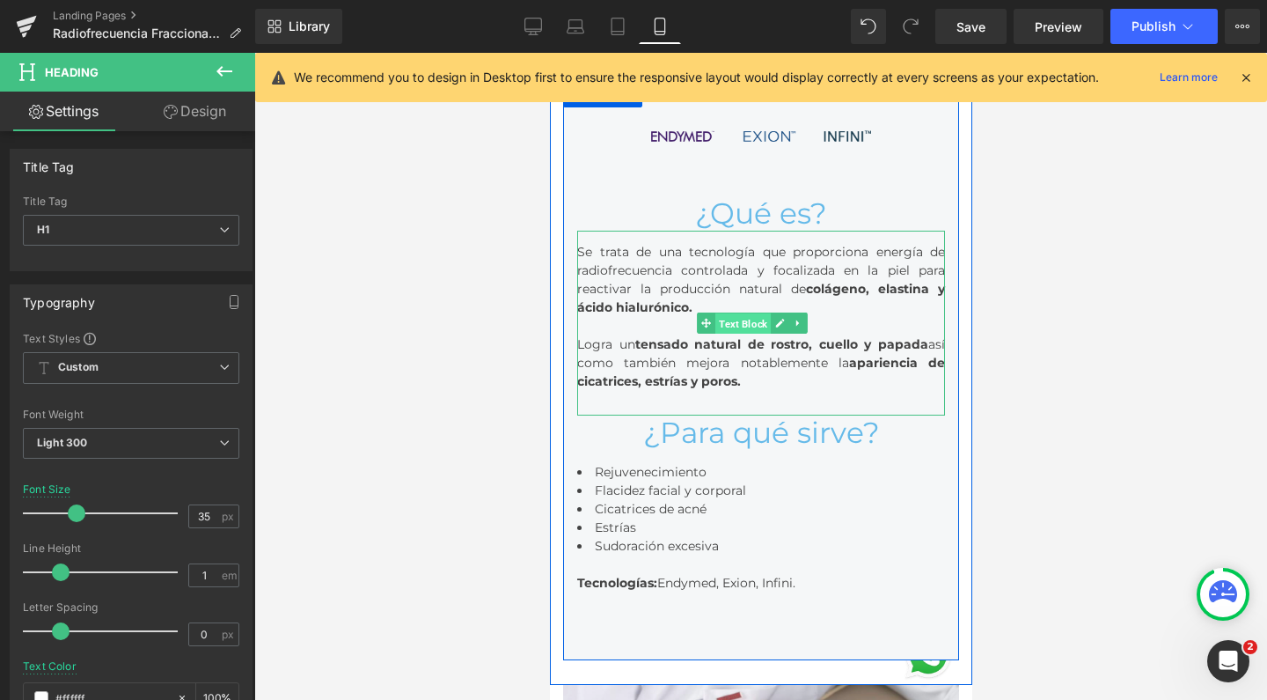
click at [760, 313] on span "Text Block" at bounding box center [742, 323] width 55 height 21
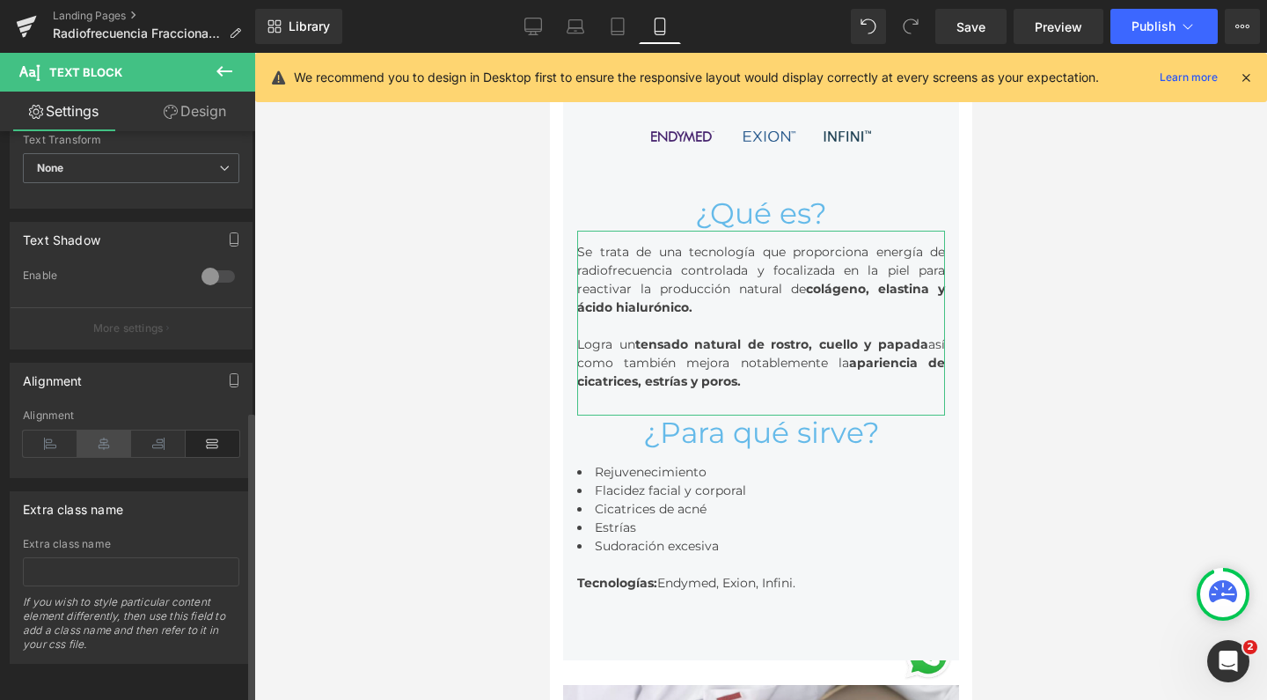
drag, startPoint x: 104, startPoint y: 429, endPoint x: 97, endPoint y: 436, distance: 10.6
click at [104, 430] on icon at bounding box center [104, 443] width 55 height 26
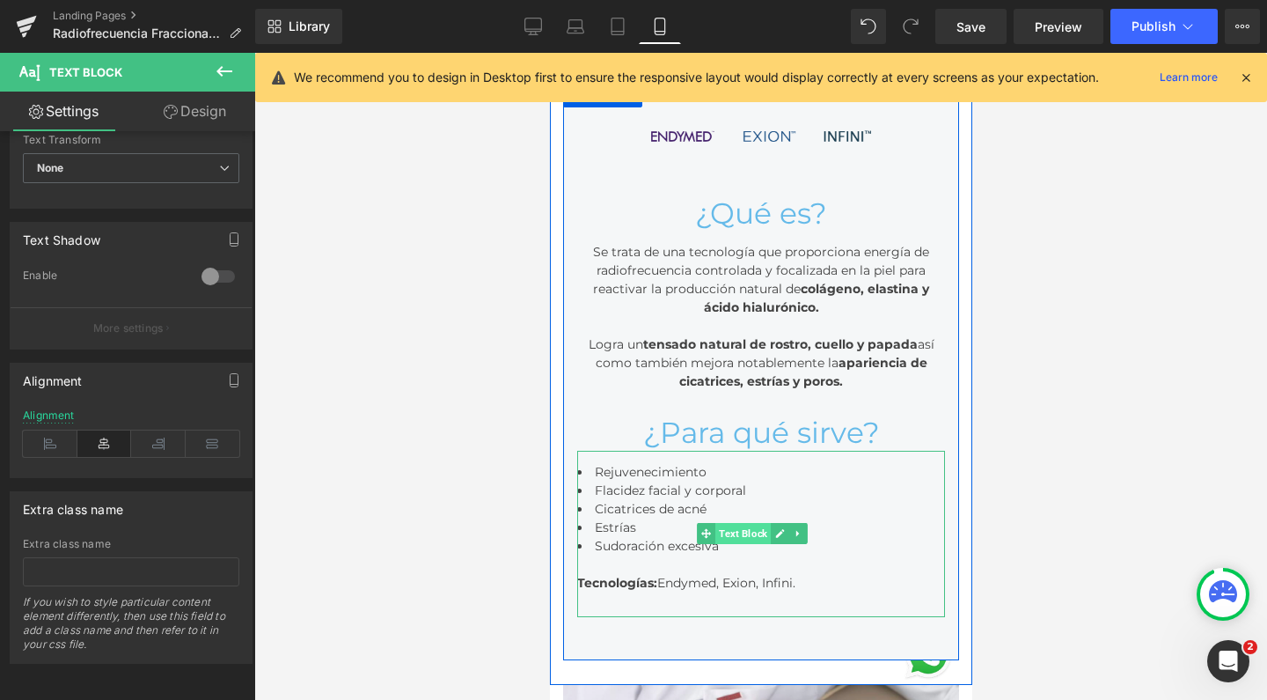
click at [737, 523] on span "Text Block" at bounding box center [742, 533] width 55 height 21
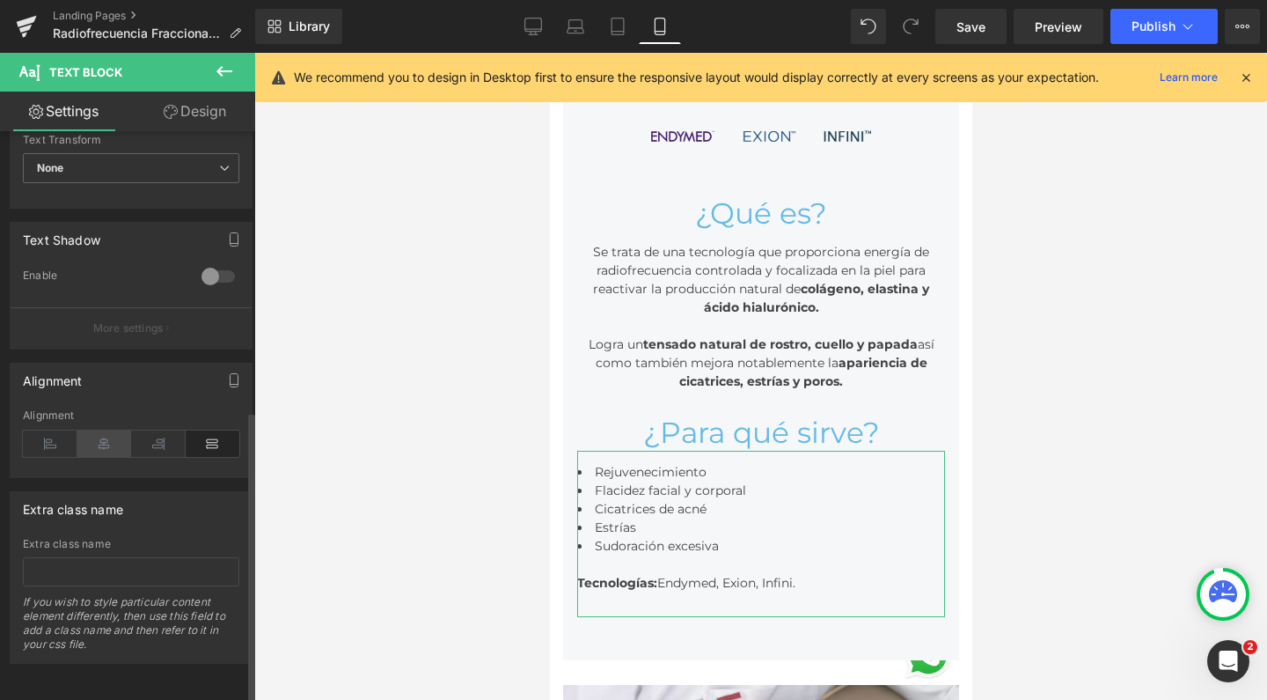
click at [87, 436] on icon at bounding box center [104, 443] width 55 height 26
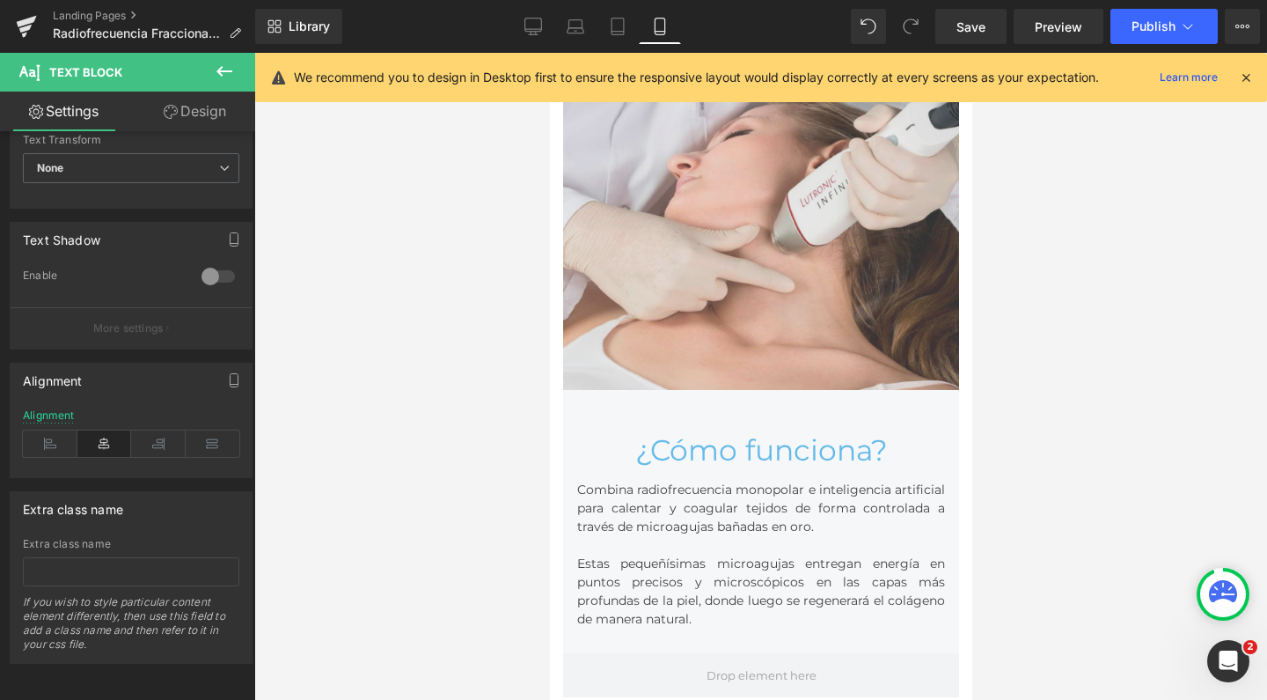
scroll to position [1665, 0]
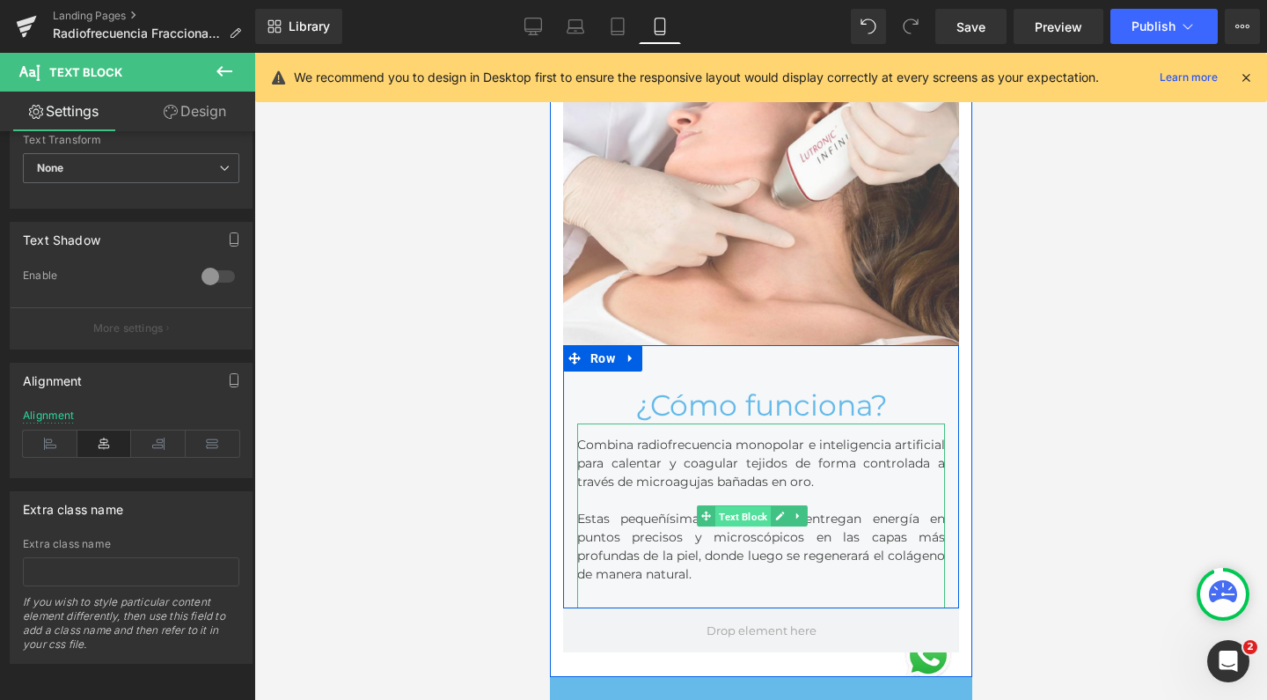
click at [751, 505] on span "Text Block" at bounding box center [742, 515] width 55 height 21
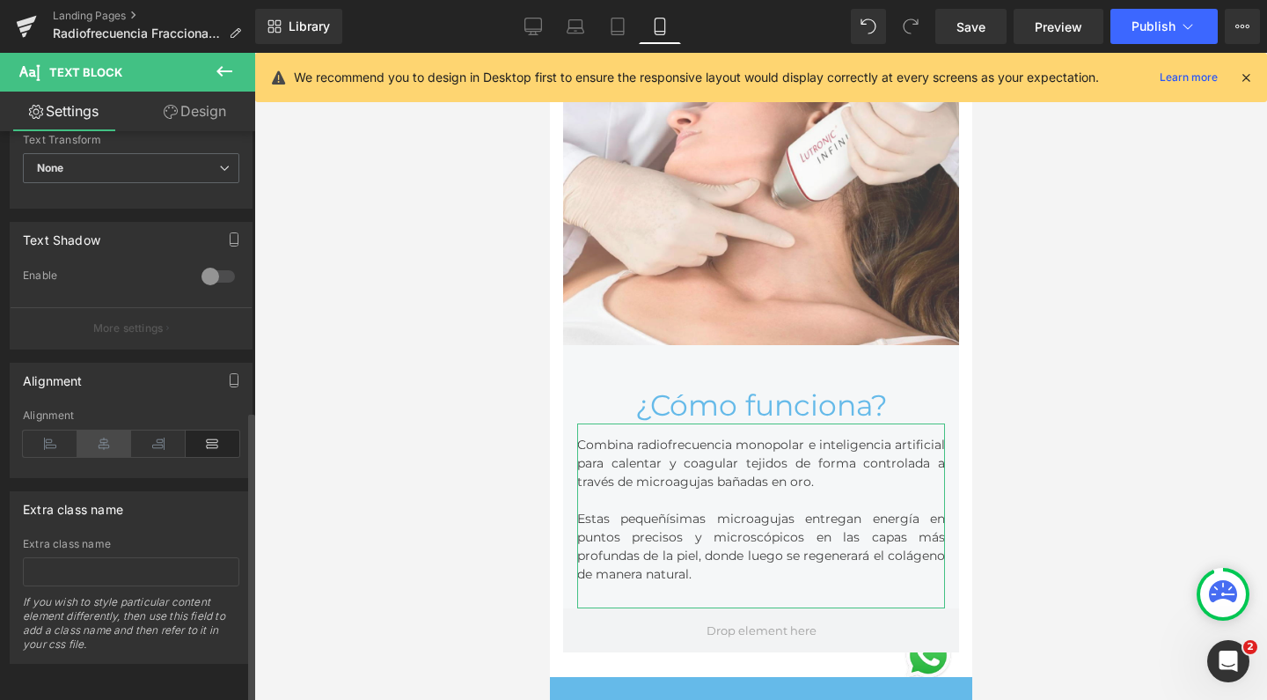
click at [109, 432] on icon at bounding box center [104, 443] width 55 height 26
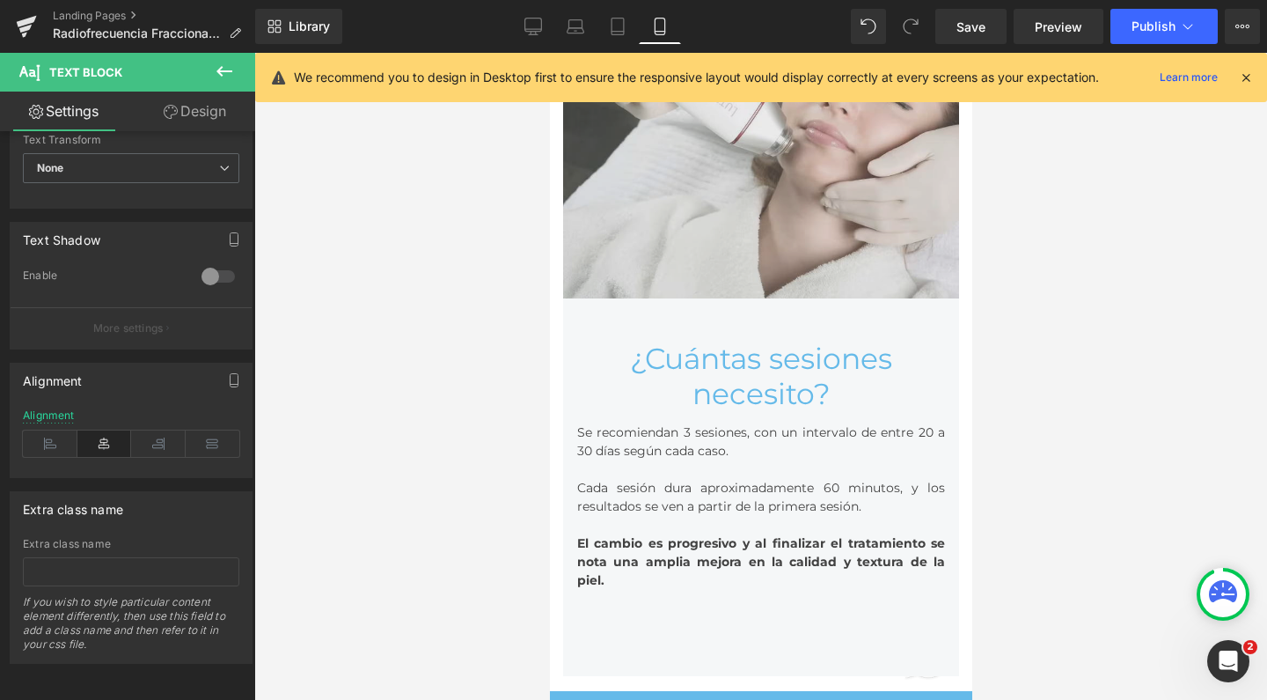
scroll to position [3061, 0]
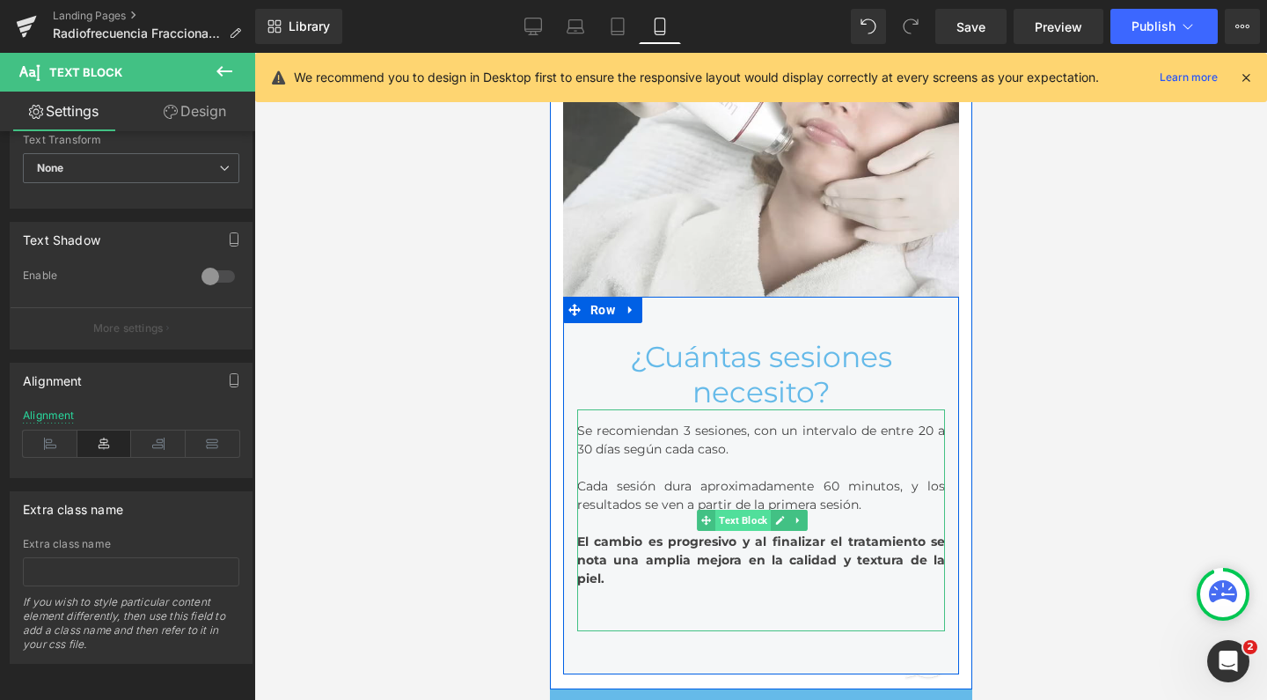
click at [747, 510] on span "Text Block" at bounding box center [742, 520] width 55 height 21
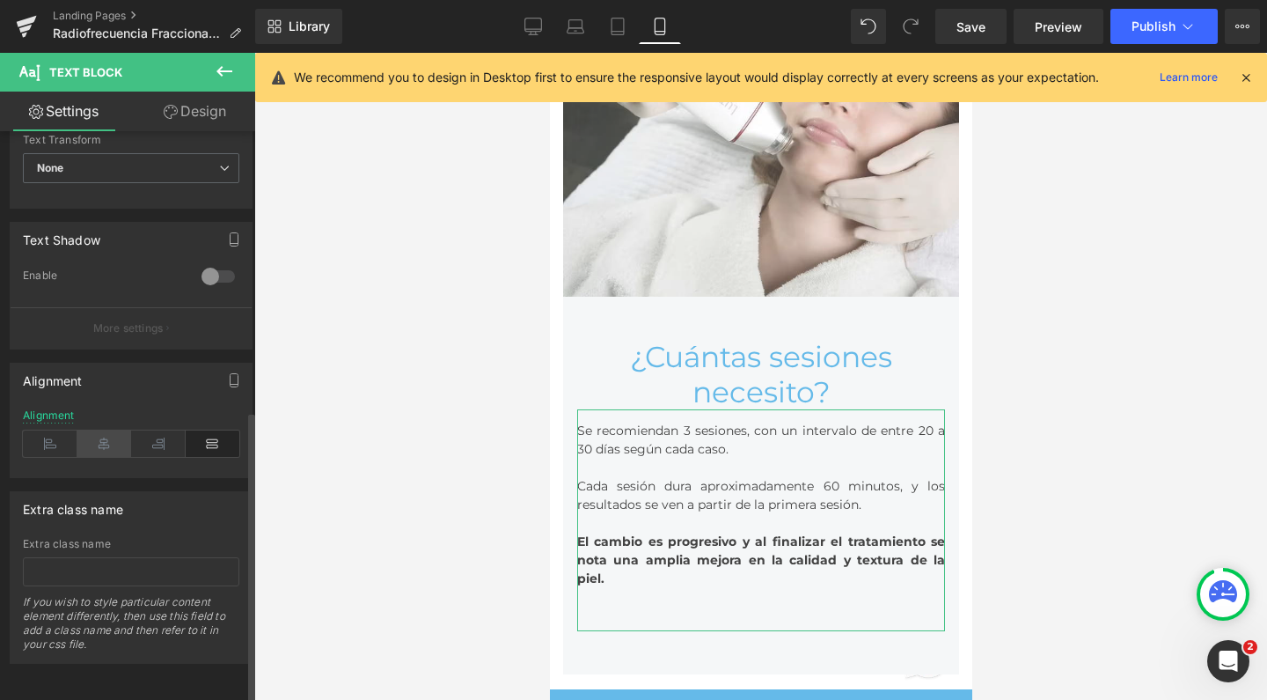
scroll to position [544, 0]
click at [101, 437] on icon at bounding box center [104, 443] width 55 height 26
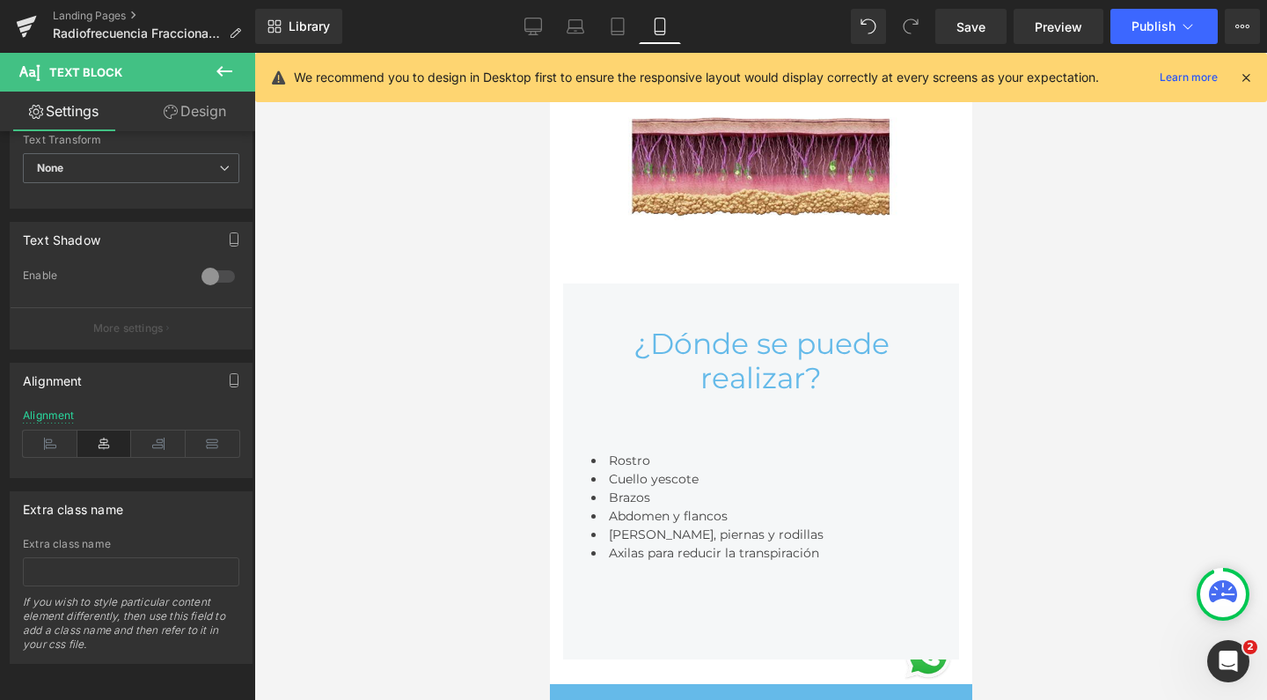
scroll to position [5101, 0]
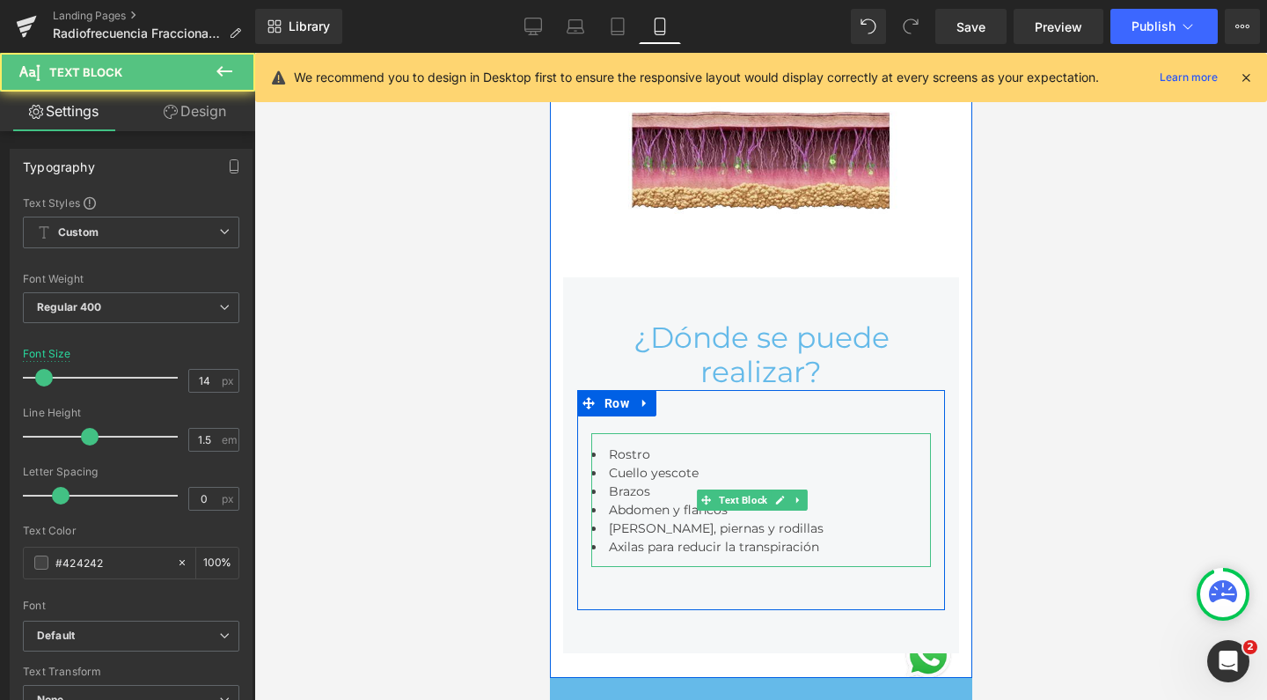
click at [739, 482] on li "Brazos" at bounding box center [760, 491] width 340 height 18
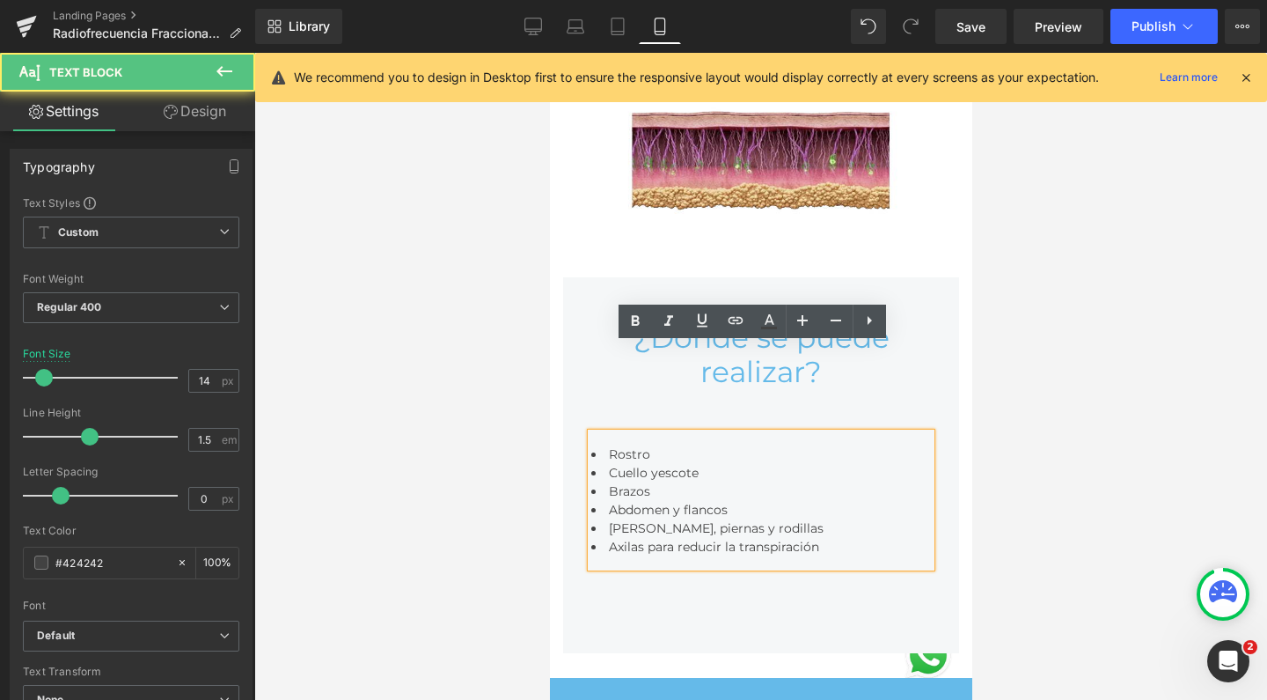
click at [744, 482] on li "Brazos" at bounding box center [760, 491] width 340 height 18
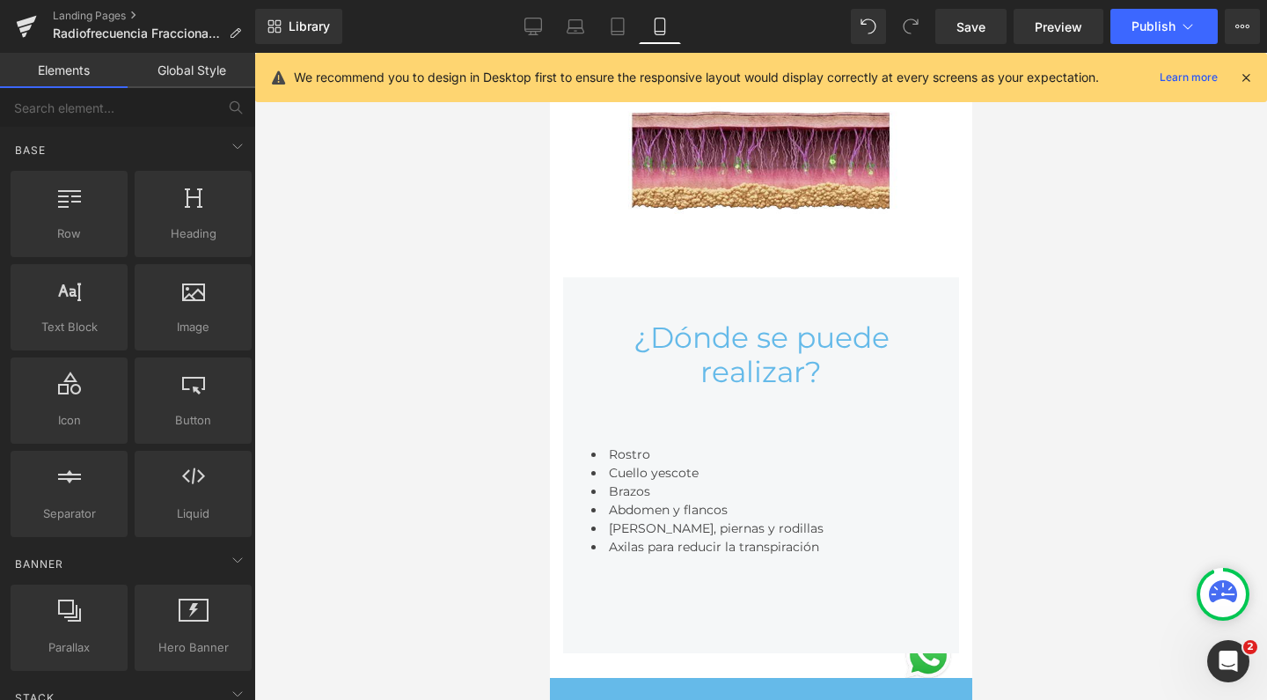
click at [474, 364] on div at bounding box center [760, 376] width 1013 height 647
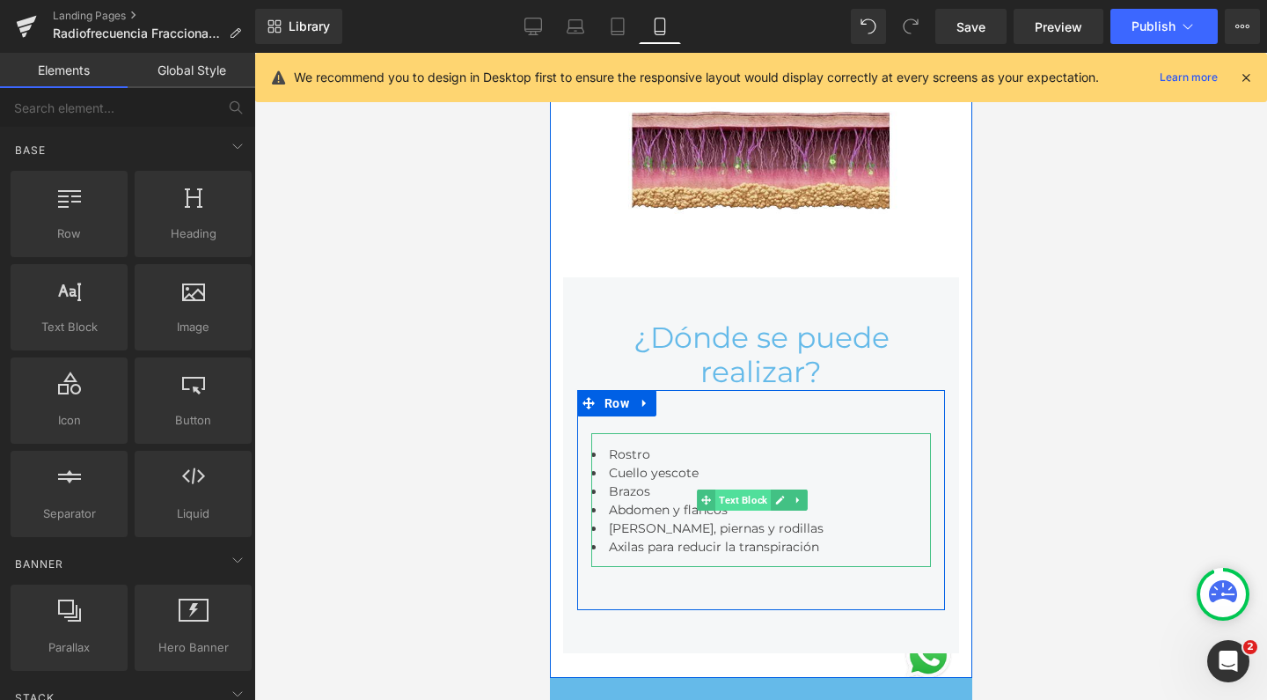
click at [751, 489] on span "Text Block" at bounding box center [742, 499] width 55 height 21
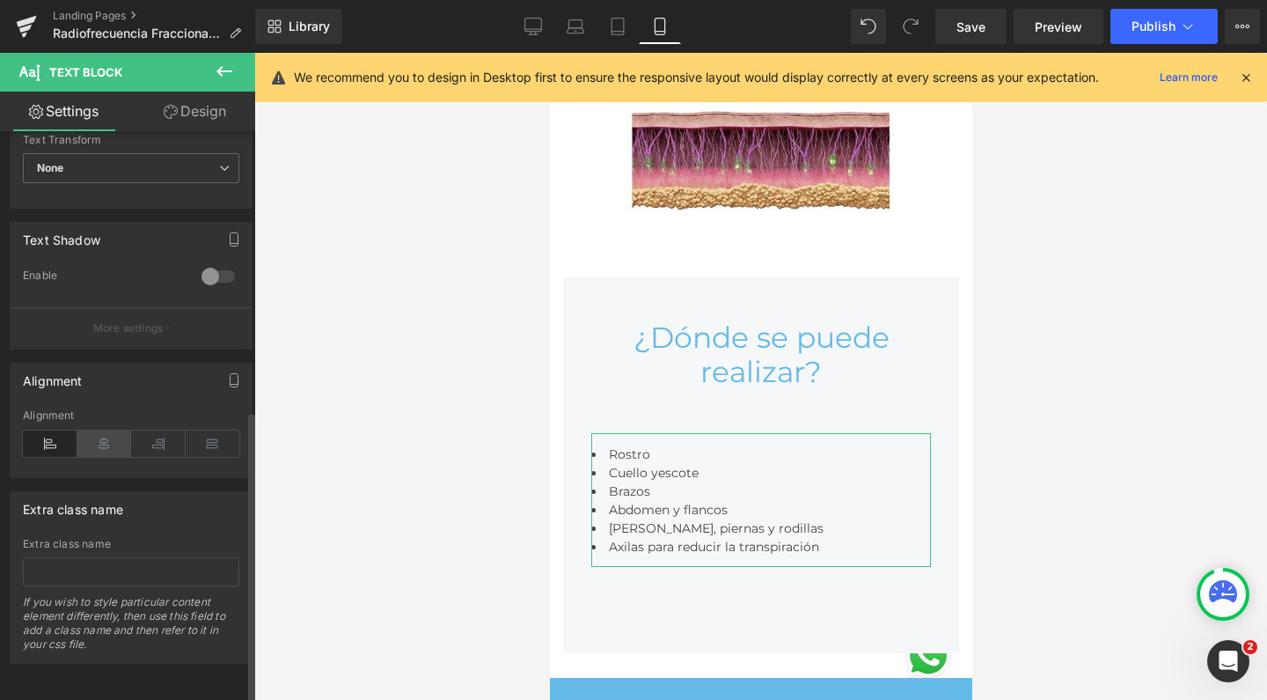
scroll to position [544, 0]
click at [92, 430] on icon at bounding box center [104, 443] width 55 height 26
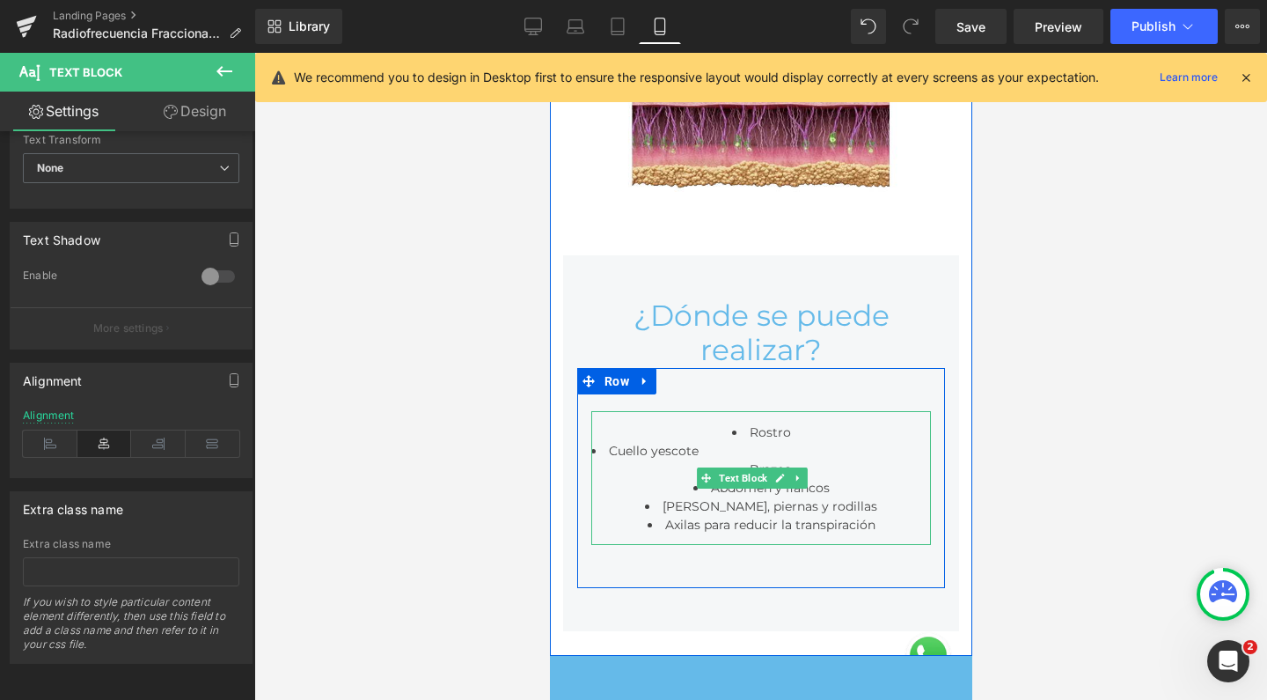
scroll to position [5124, 0]
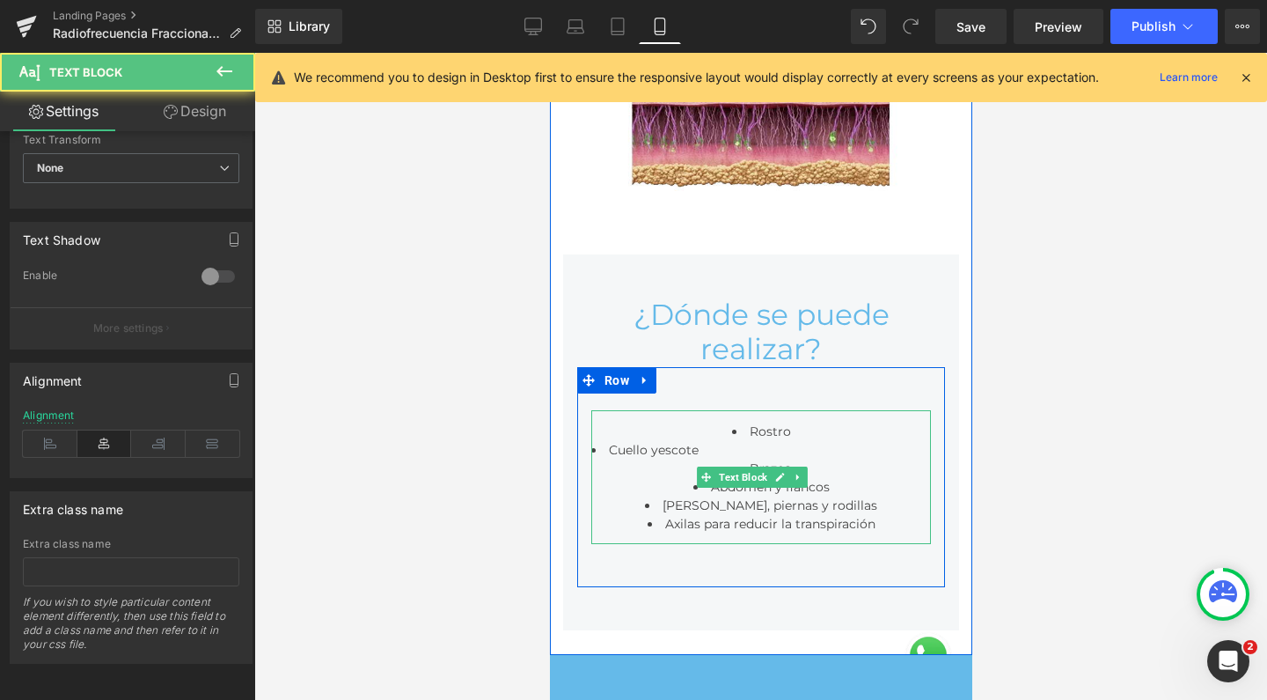
click at [800, 422] on li "Rostro" at bounding box center [760, 431] width 340 height 18
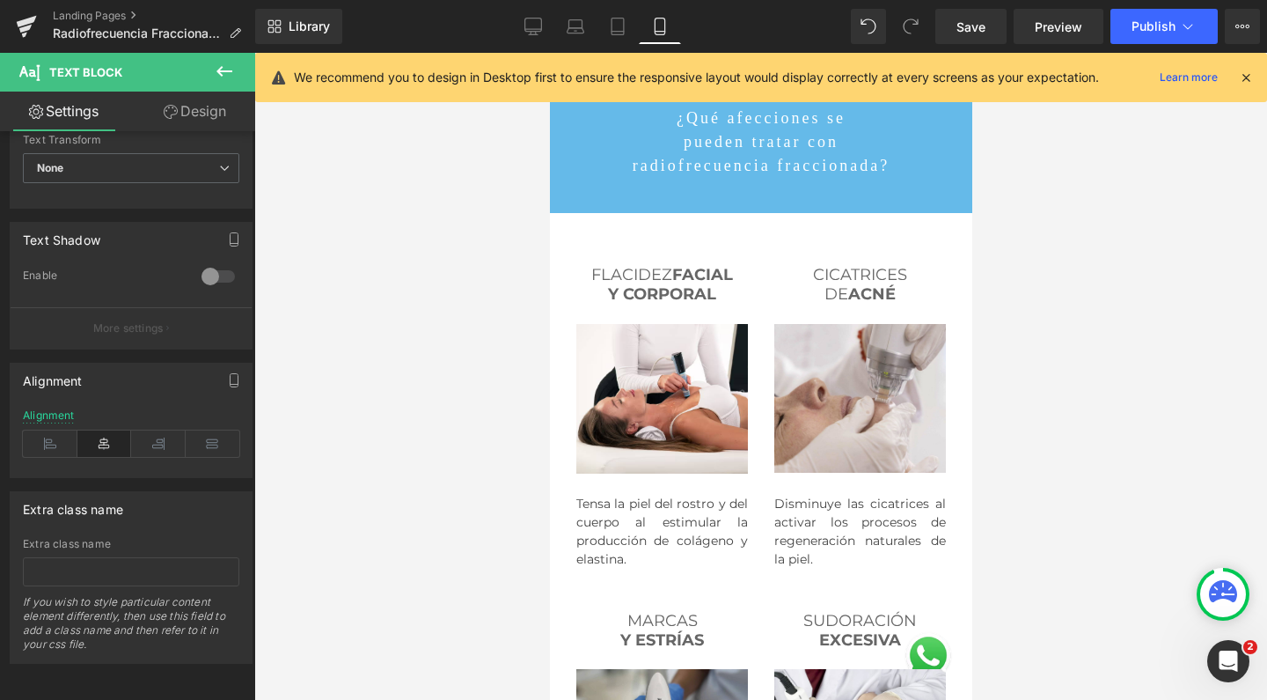
scroll to position [5728, 0]
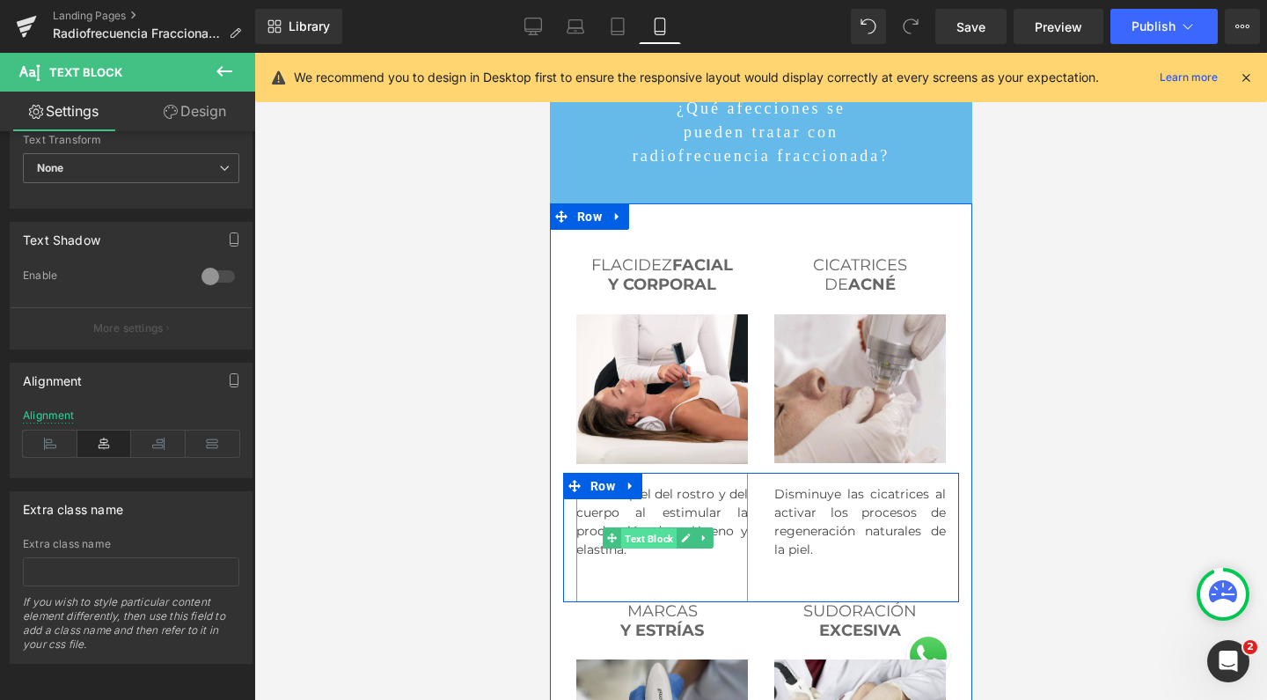
click at [653, 528] on span "Text Block" at bounding box center [647, 538] width 55 height 21
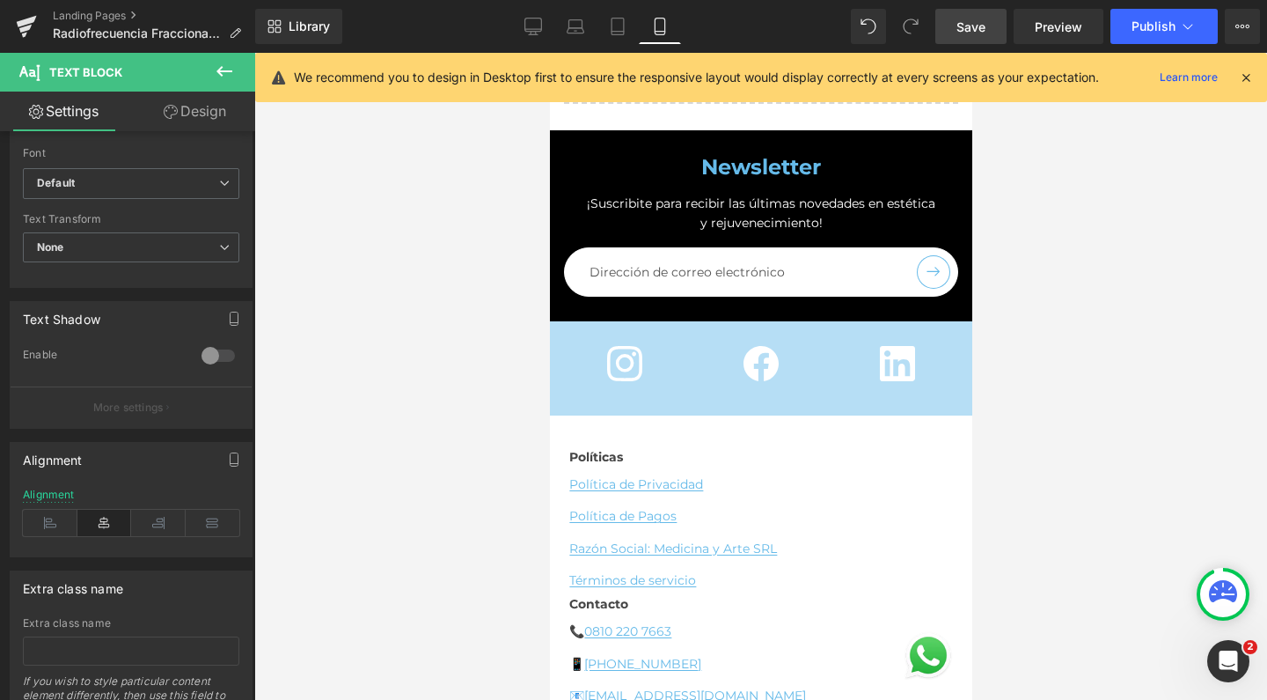
scroll to position [9879, 0]
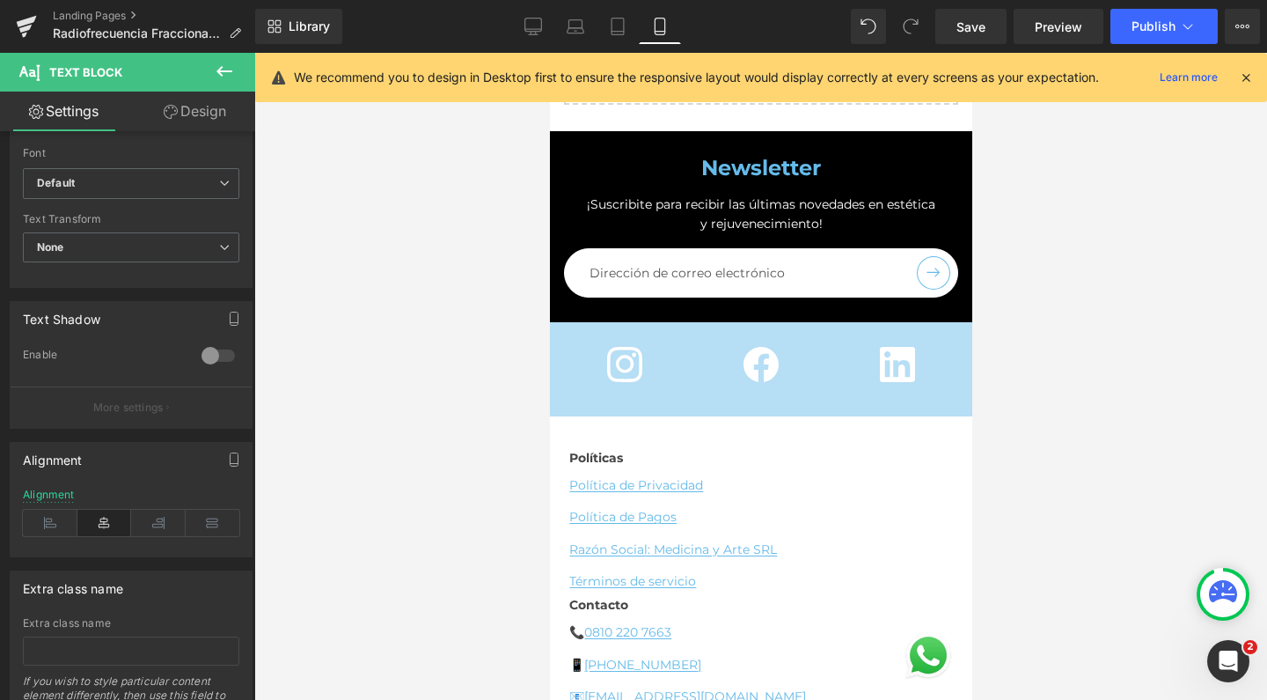
click at [975, 27] on span "Save" at bounding box center [971, 27] width 29 height 18
click at [1136, 19] on span "Publish" at bounding box center [1154, 26] width 44 height 14
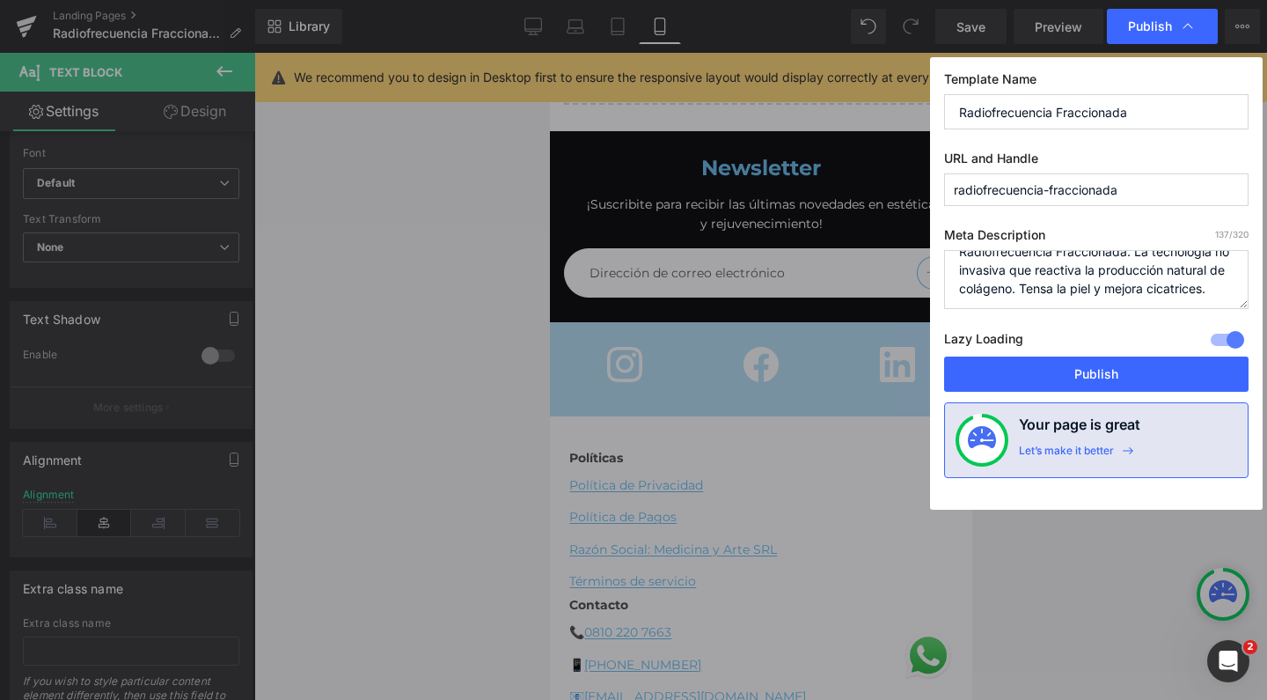
scroll to position [27, 0]
click at [1082, 372] on button "Publish" at bounding box center [1096, 373] width 304 height 35
